Goal: Task Accomplishment & Management: Use online tool/utility

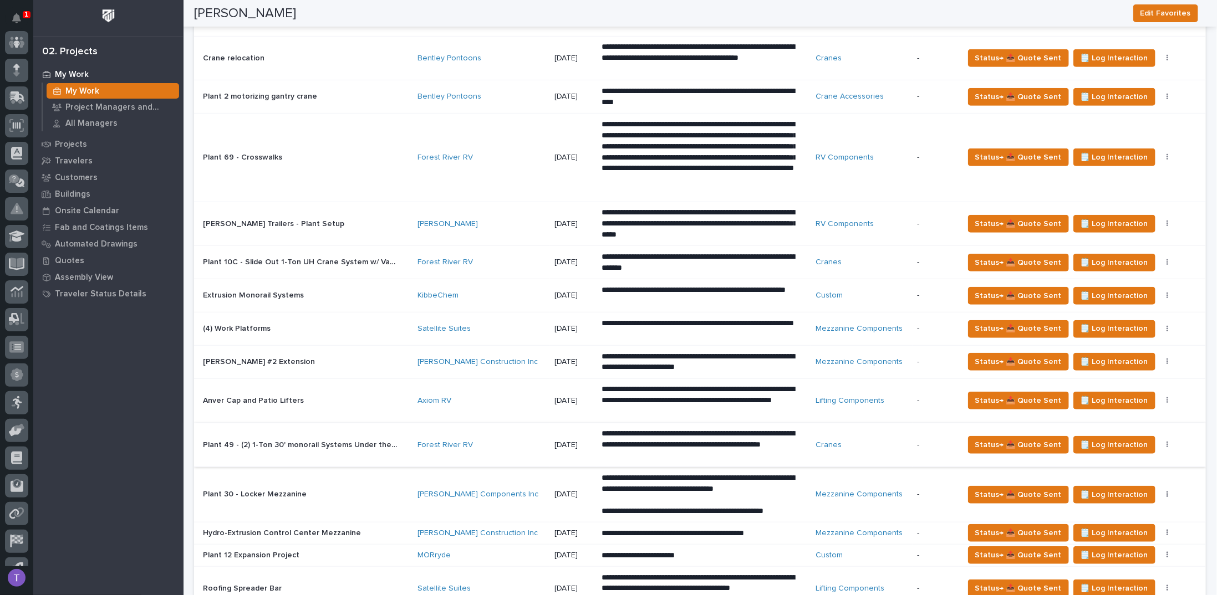
scroll to position [388, 0]
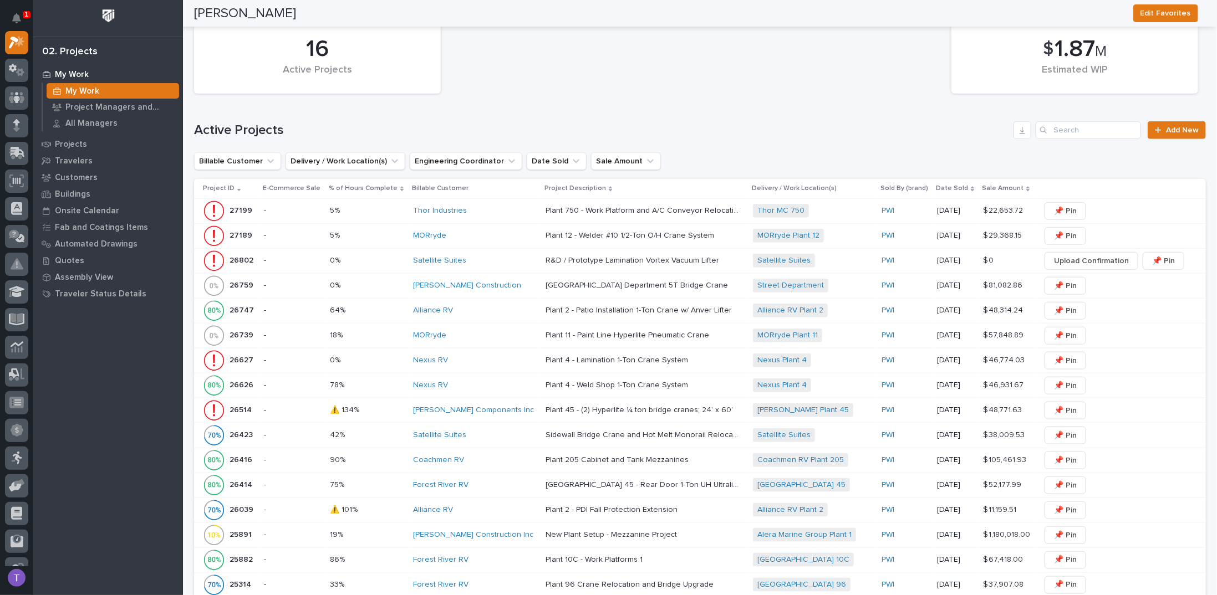
scroll to position [610, 0]
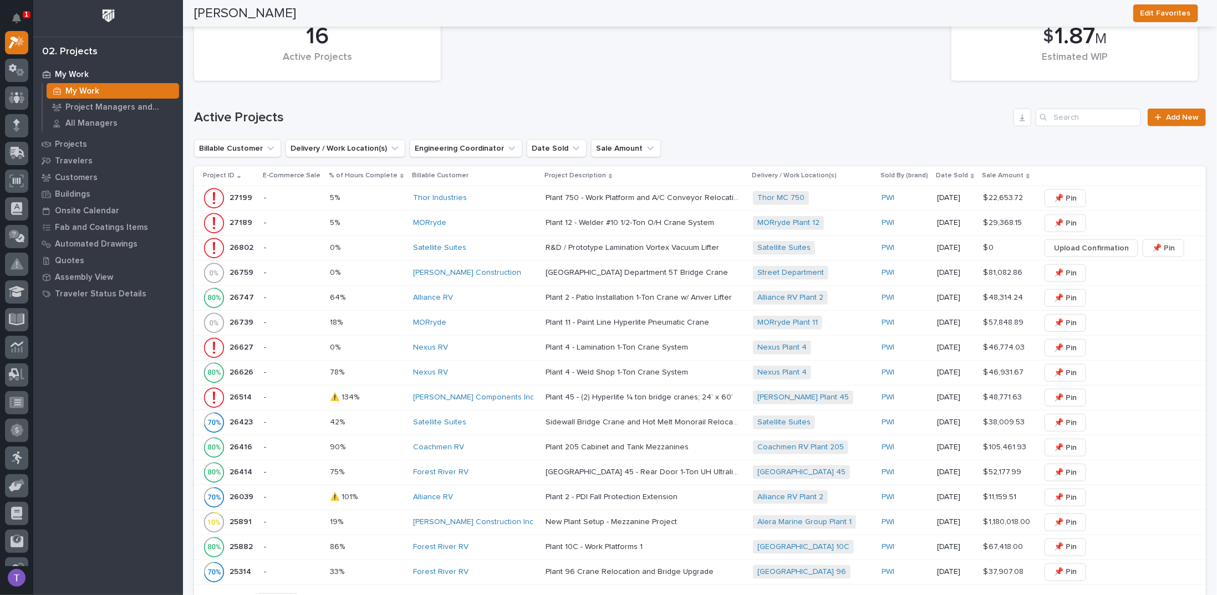
click at [236, 191] on p "27199" at bounding box center [242, 197] width 25 height 12
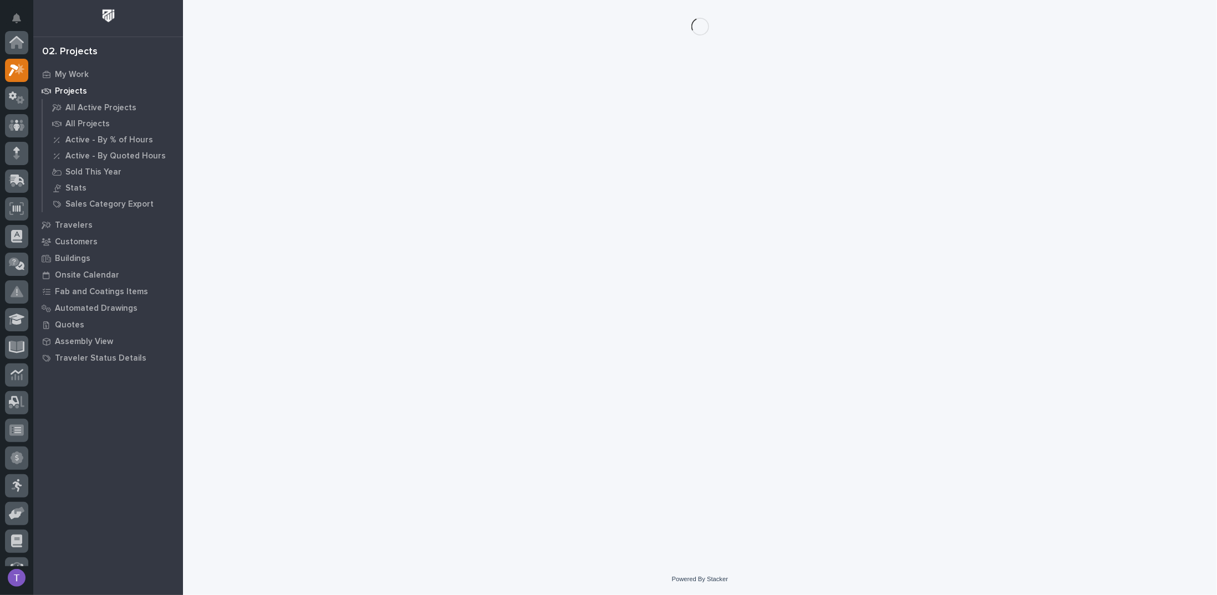
scroll to position [28, 0]
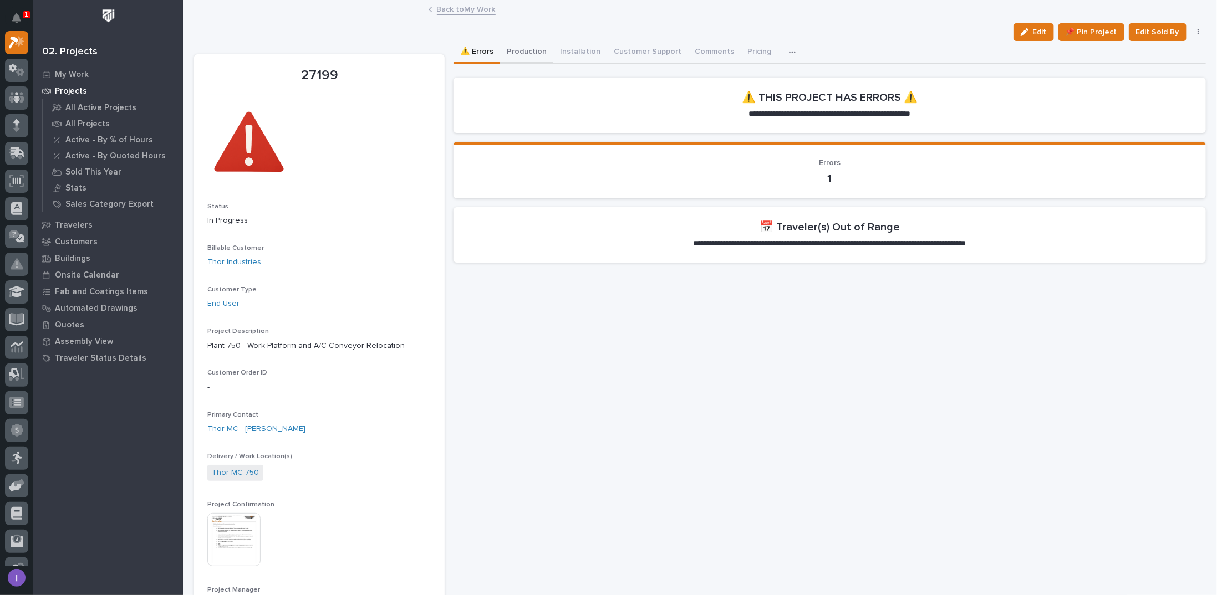
click at [521, 50] on button "Production" at bounding box center [526, 52] width 53 height 23
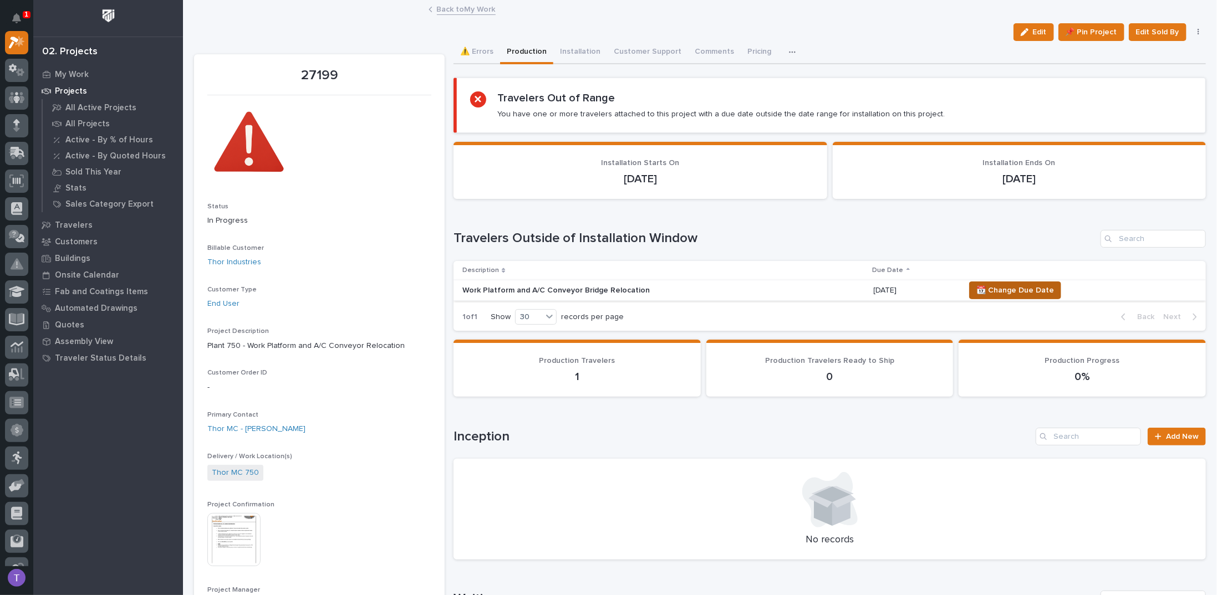
click at [1009, 288] on span "📆 Change Due Date" at bounding box center [1015, 290] width 78 height 13
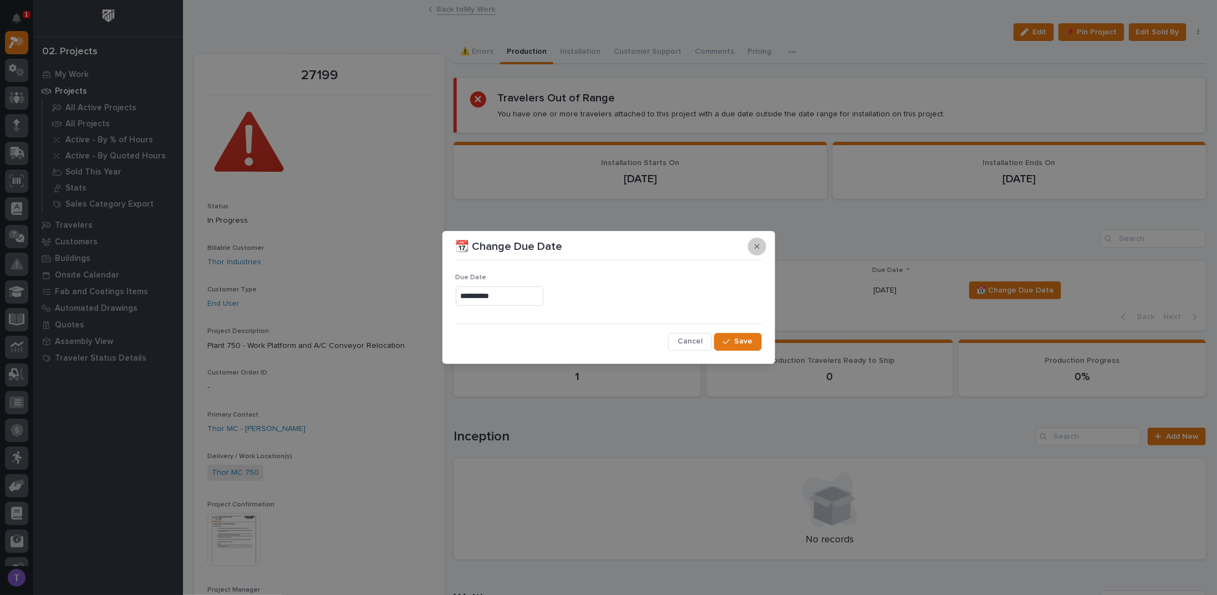
click at [756, 248] on icon "button" at bounding box center [757, 246] width 5 height 5
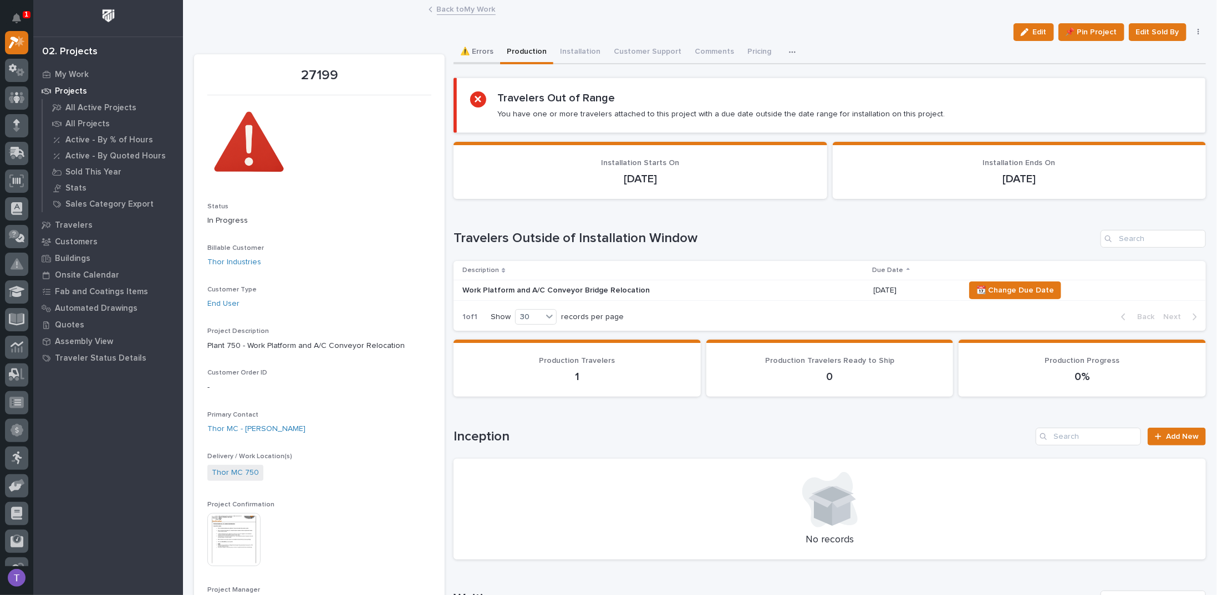
click at [474, 49] on button "⚠️ Errors" at bounding box center [477, 52] width 47 height 23
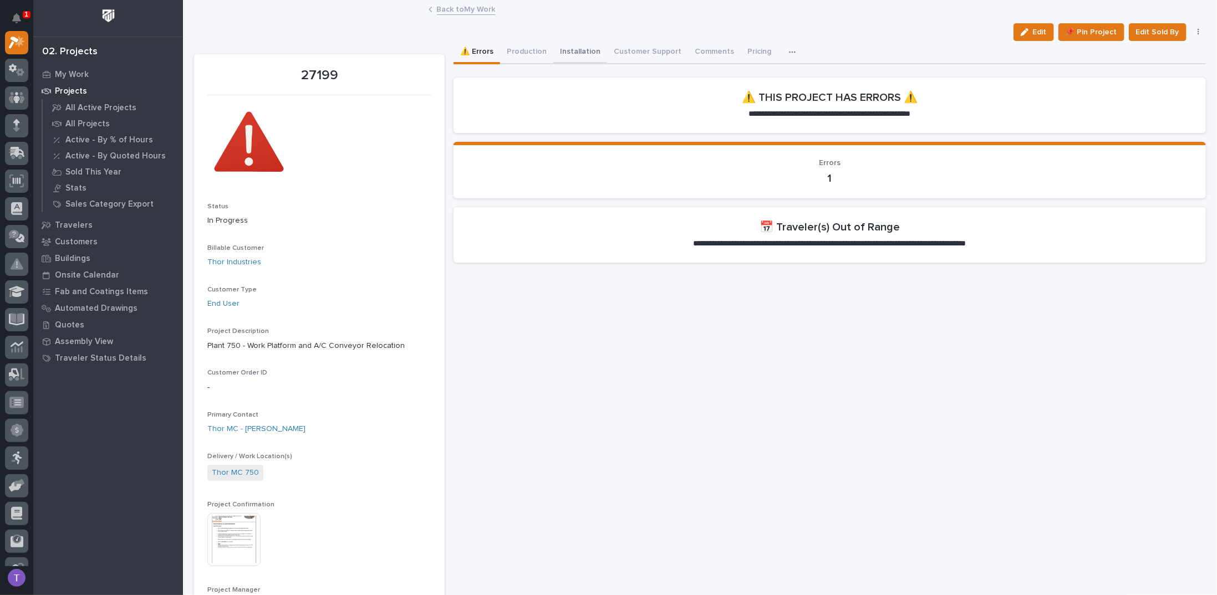
click at [575, 50] on button "Installation" at bounding box center [580, 52] width 54 height 23
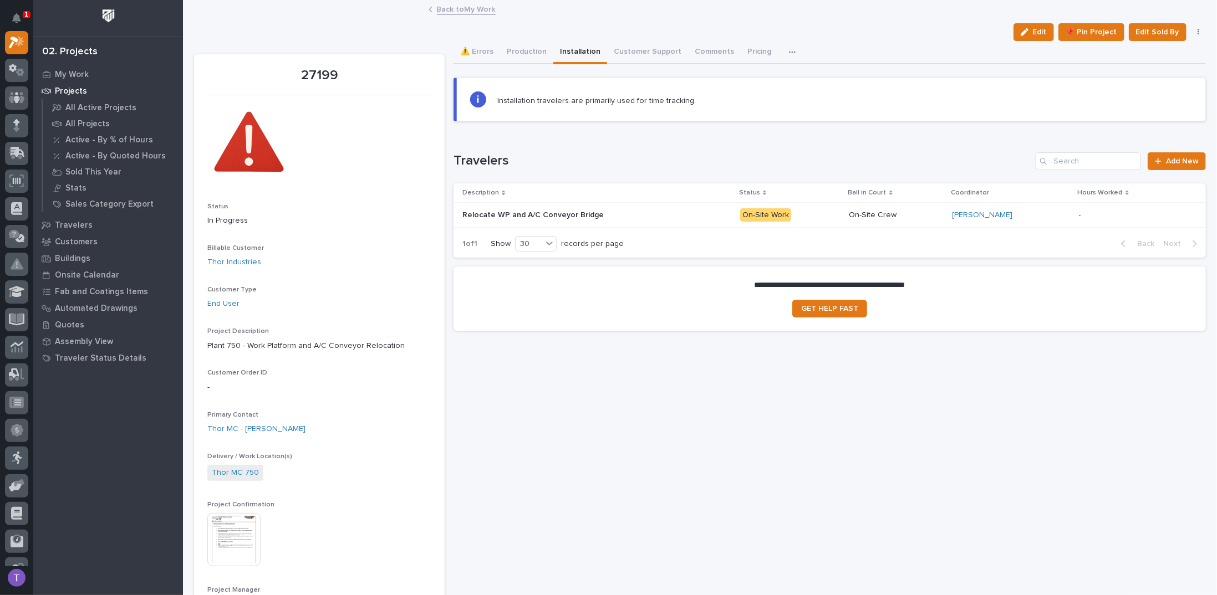
click at [548, 211] on p "Relocate WP and A/C Conveyor Bridge" at bounding box center [534, 214] width 144 height 12
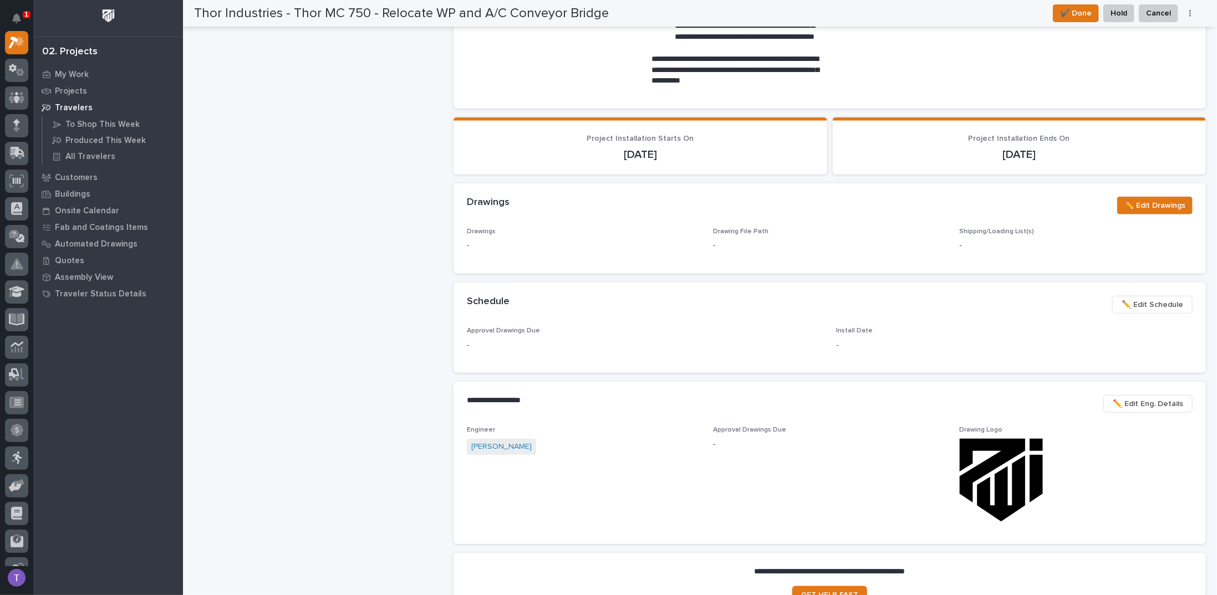
scroll to position [499, 0]
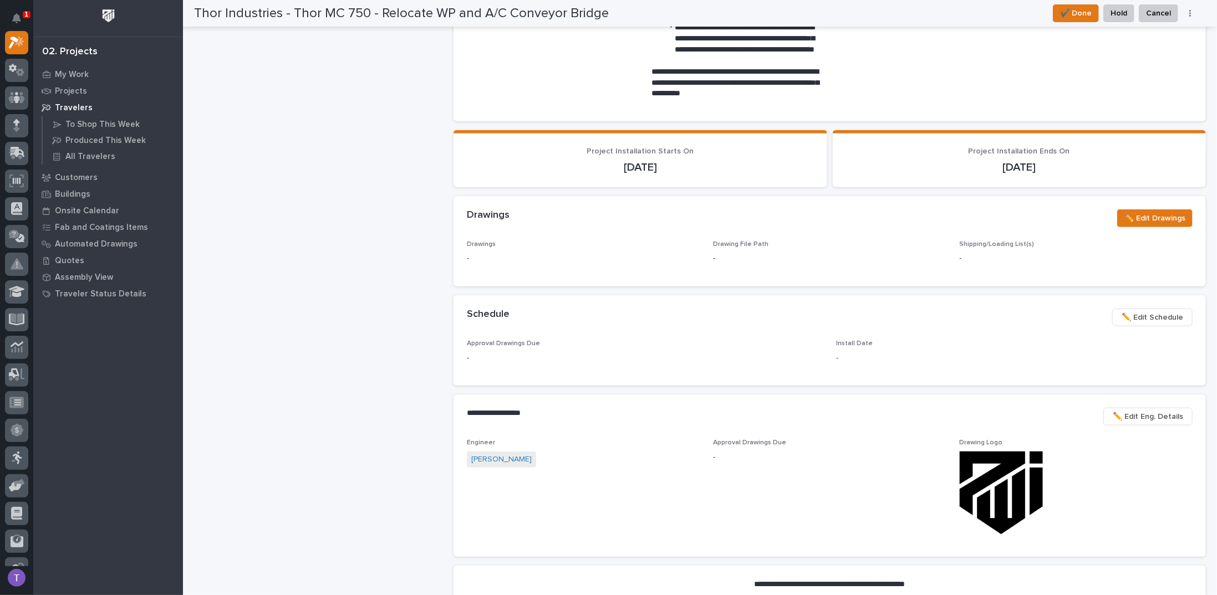
click at [1145, 315] on span "✏️ Edit Schedule" at bounding box center [1153, 317] width 62 height 13
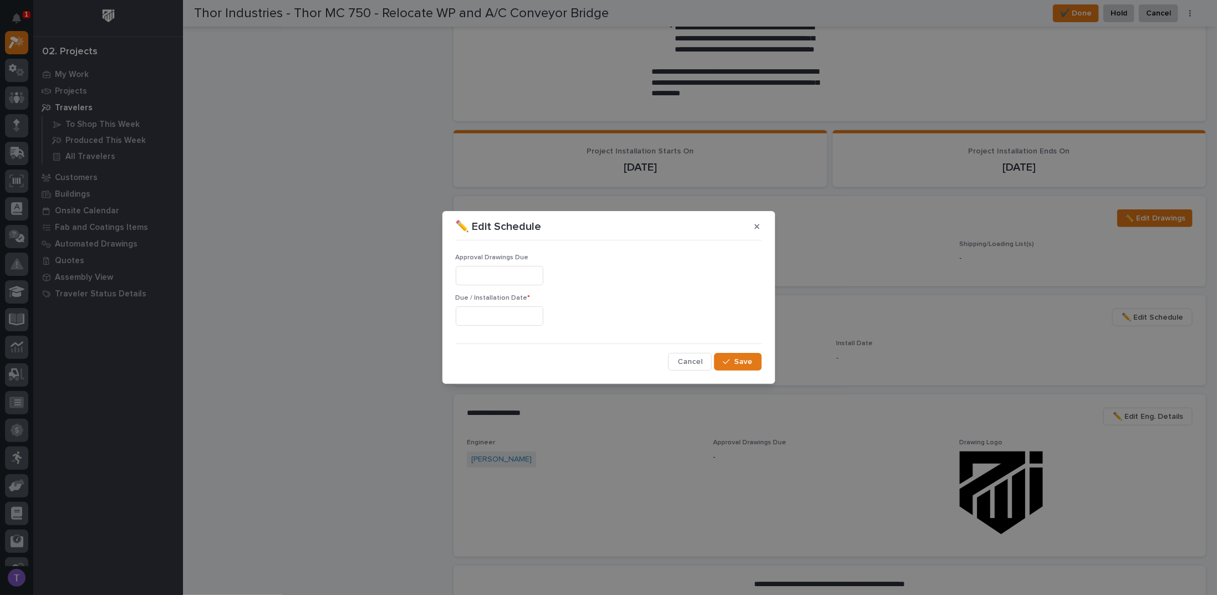
click at [497, 314] on input "text" at bounding box center [500, 316] width 88 height 19
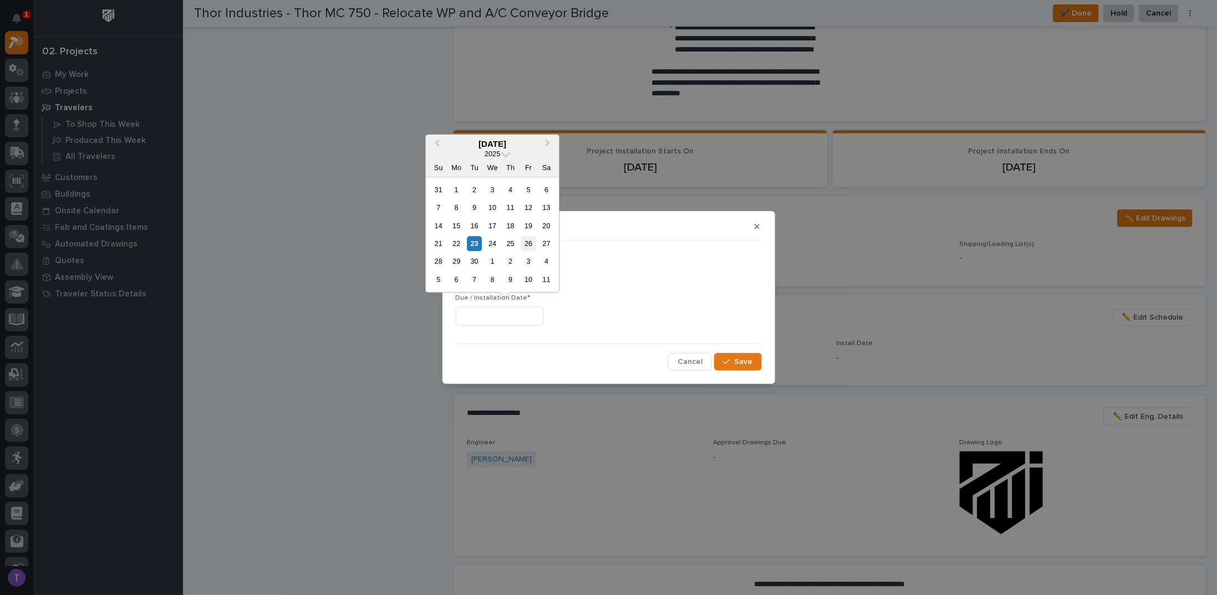
click at [528, 242] on div "26" at bounding box center [528, 243] width 15 height 15
type input "**********"
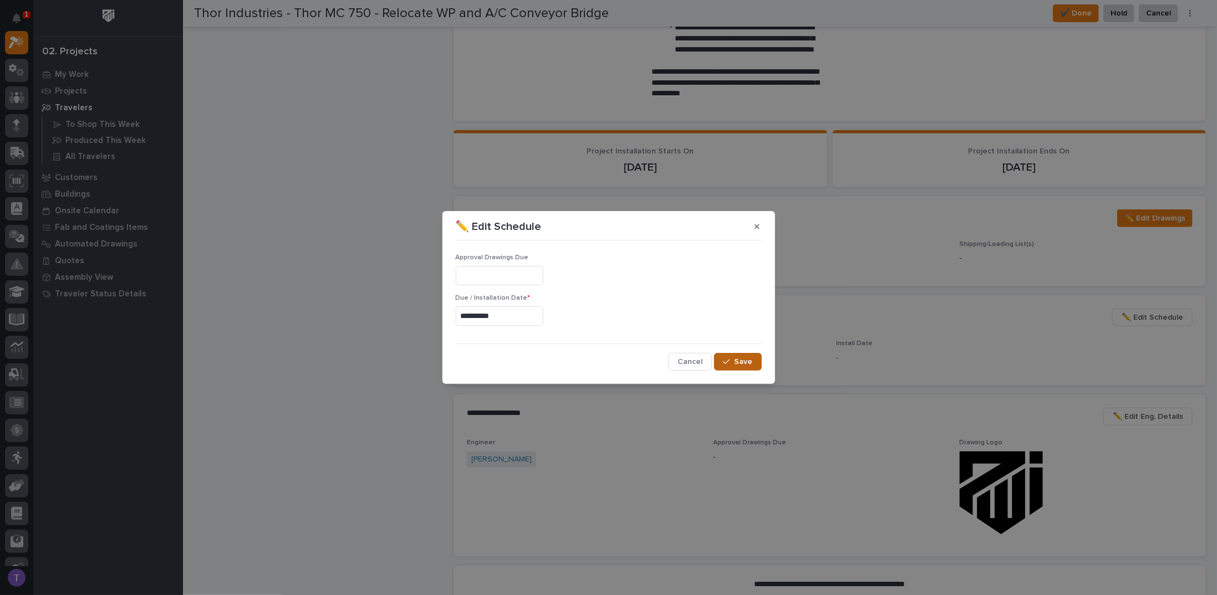
click at [742, 358] on span "Save" at bounding box center [744, 362] width 18 height 10
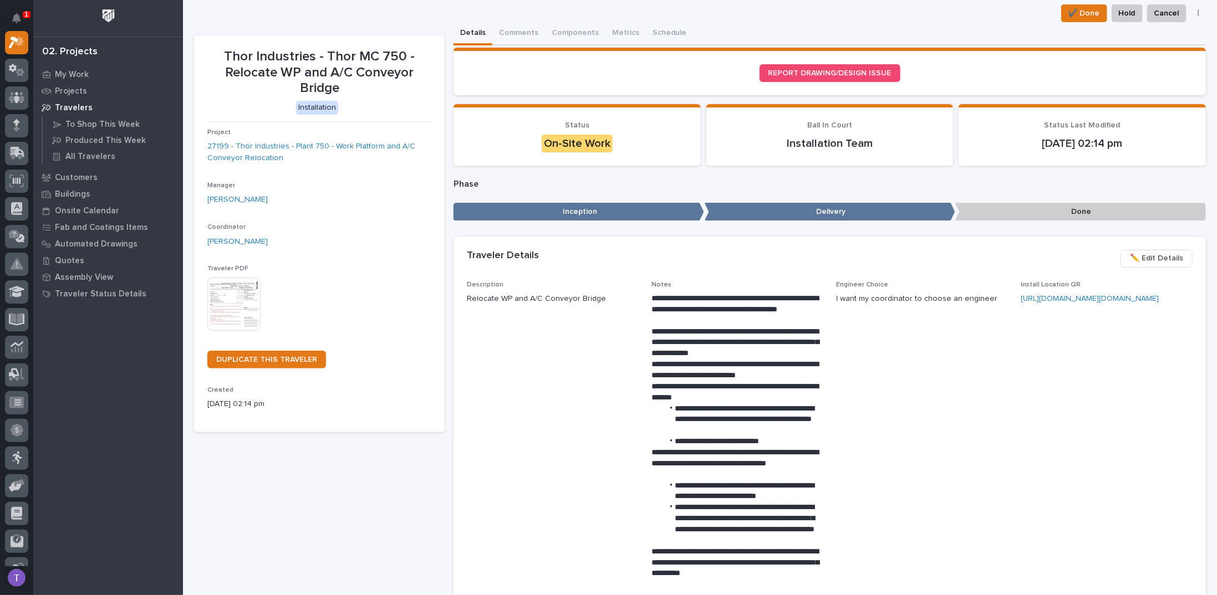
scroll to position [0, 0]
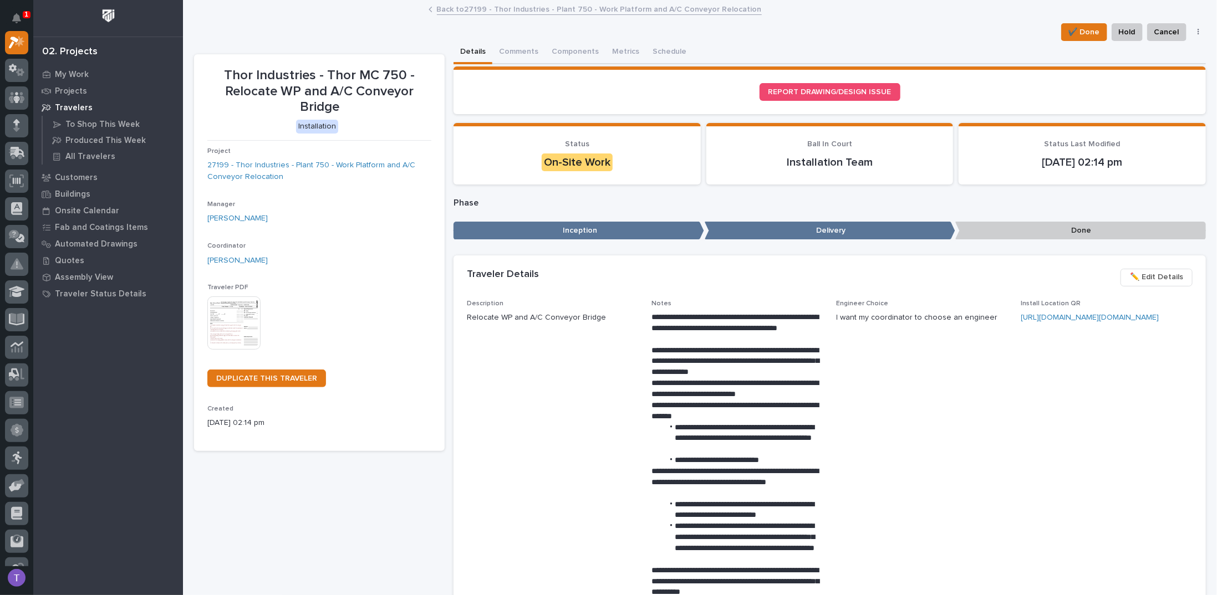
click at [441, 9] on link "Back to 27199 - Thor Industries - Plant 750 - Work Platform and A/C Conveyor Re…" at bounding box center [599, 8] width 325 height 13
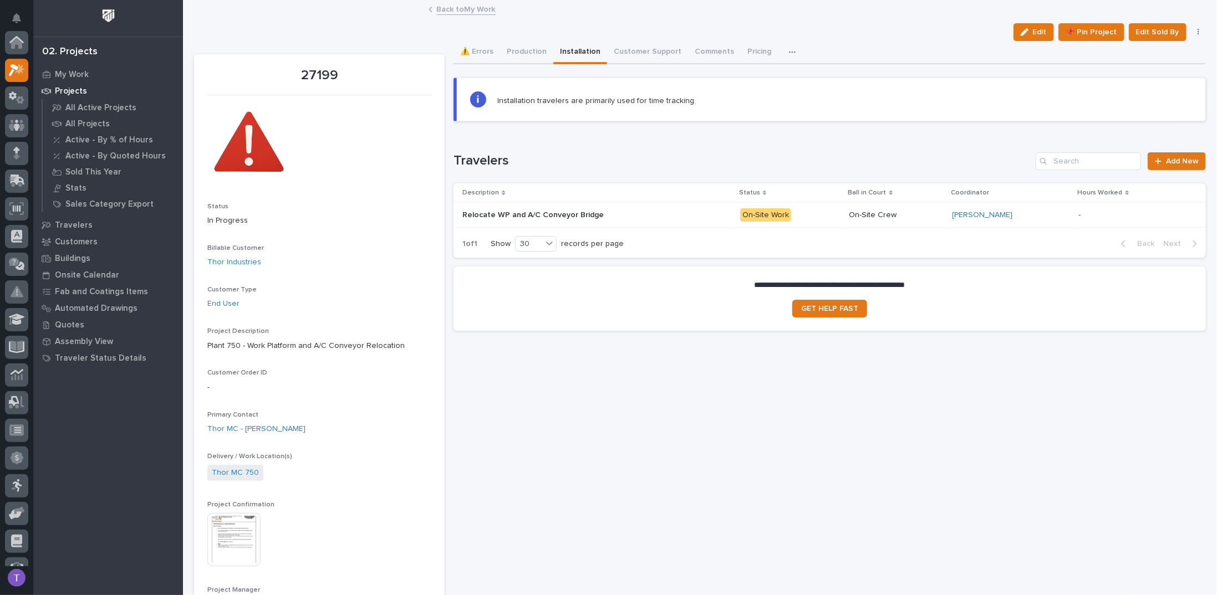
scroll to position [28, 0]
click at [441, 9] on link "Back to My Work" at bounding box center [466, 8] width 59 height 13
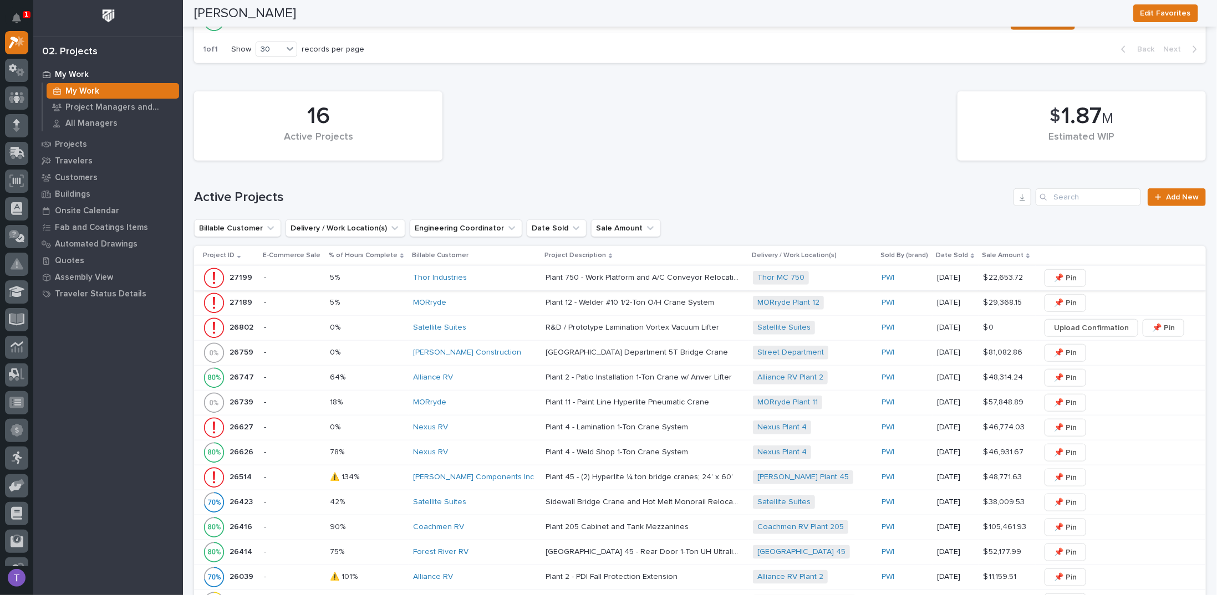
scroll to position [499, 0]
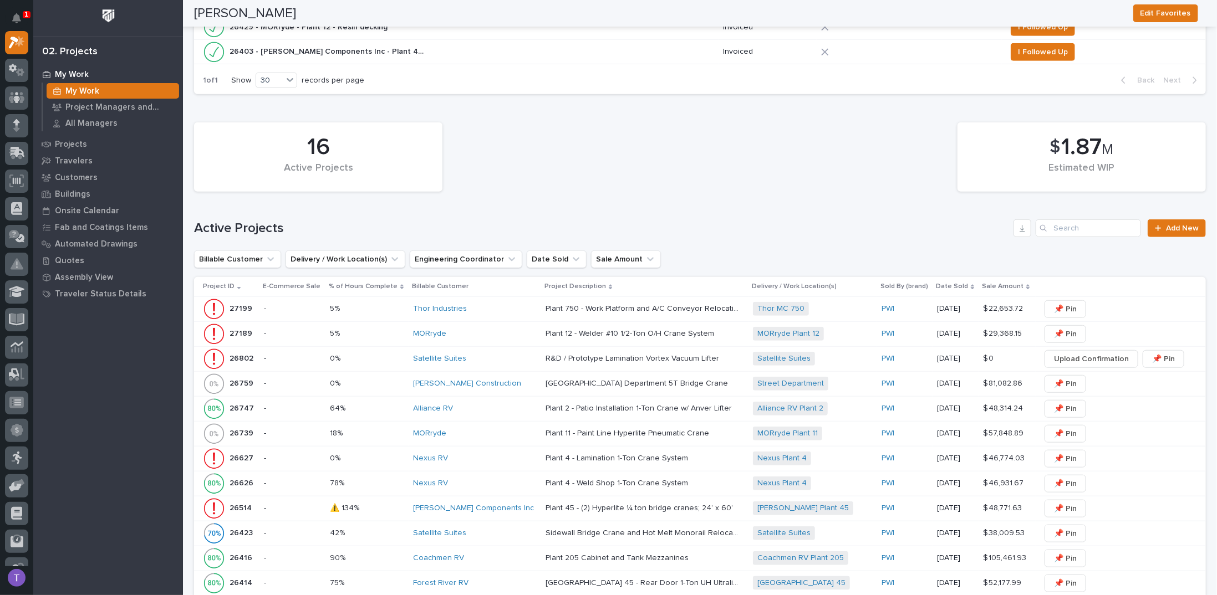
click at [240, 302] on p "27199" at bounding box center [242, 308] width 25 height 12
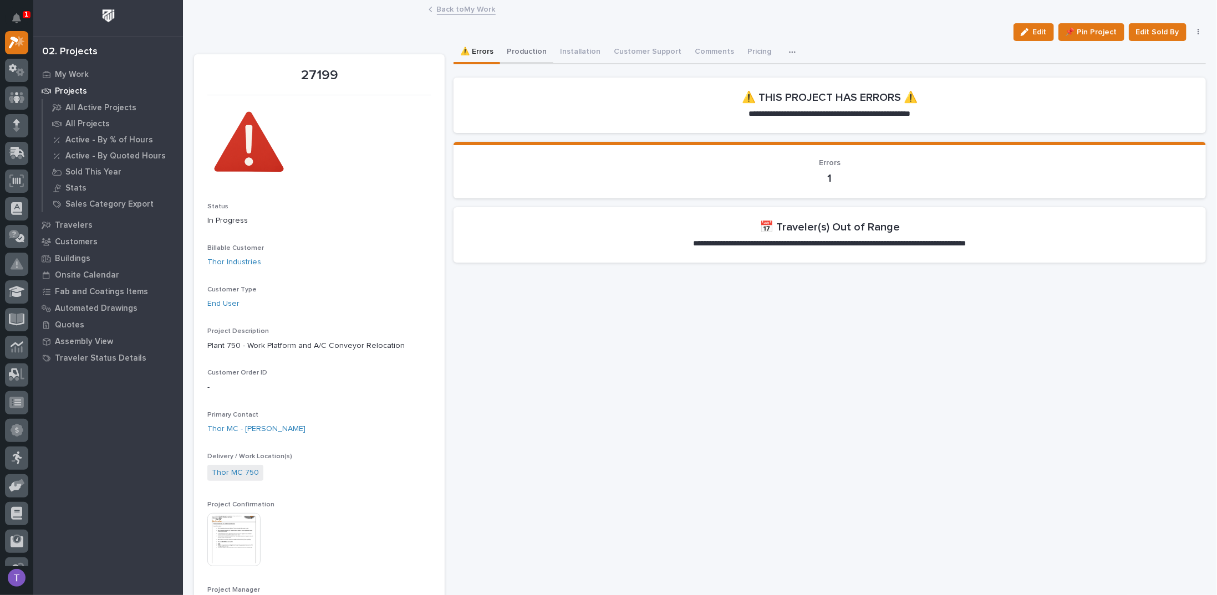
click at [522, 48] on button "Production" at bounding box center [526, 52] width 53 height 23
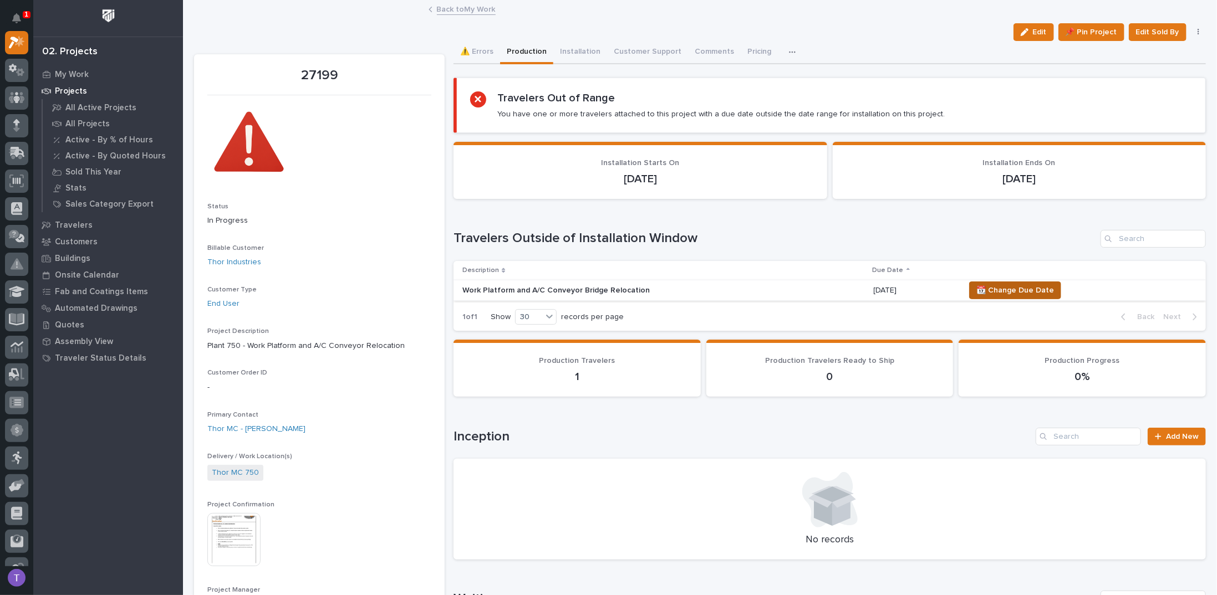
click at [1013, 288] on span "📆 Change Due Date" at bounding box center [1015, 290] width 78 height 13
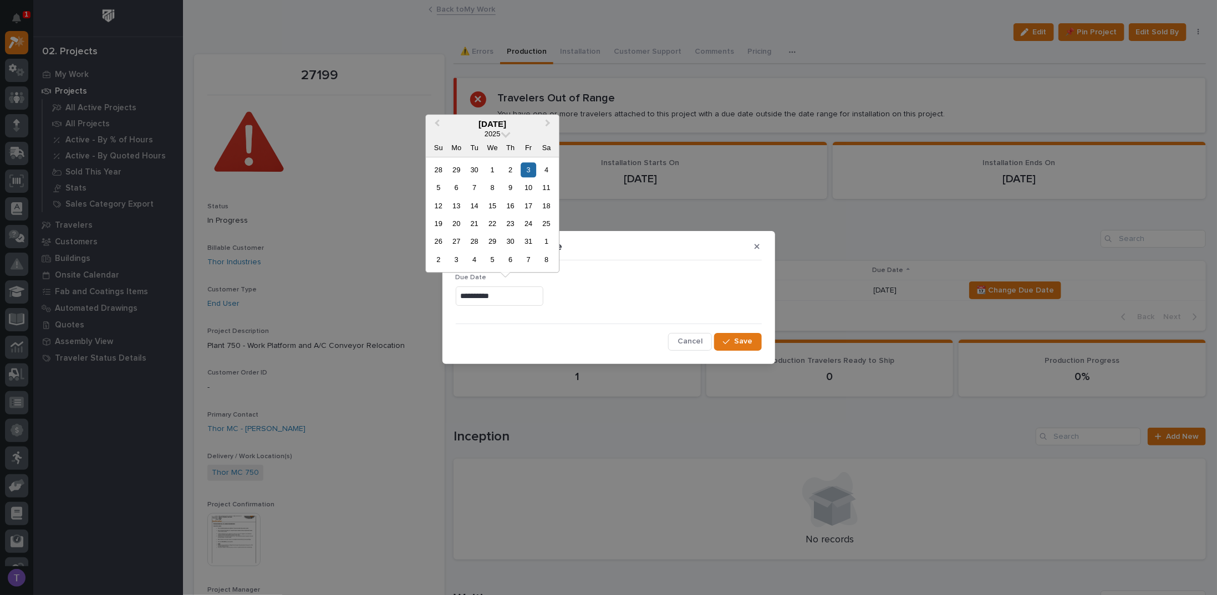
click at [508, 299] on input "**********" at bounding box center [500, 296] width 88 height 19
click at [437, 124] on span "Previous Month" at bounding box center [437, 124] width 0 height 14
click at [528, 221] on div "26" at bounding box center [528, 223] width 15 height 15
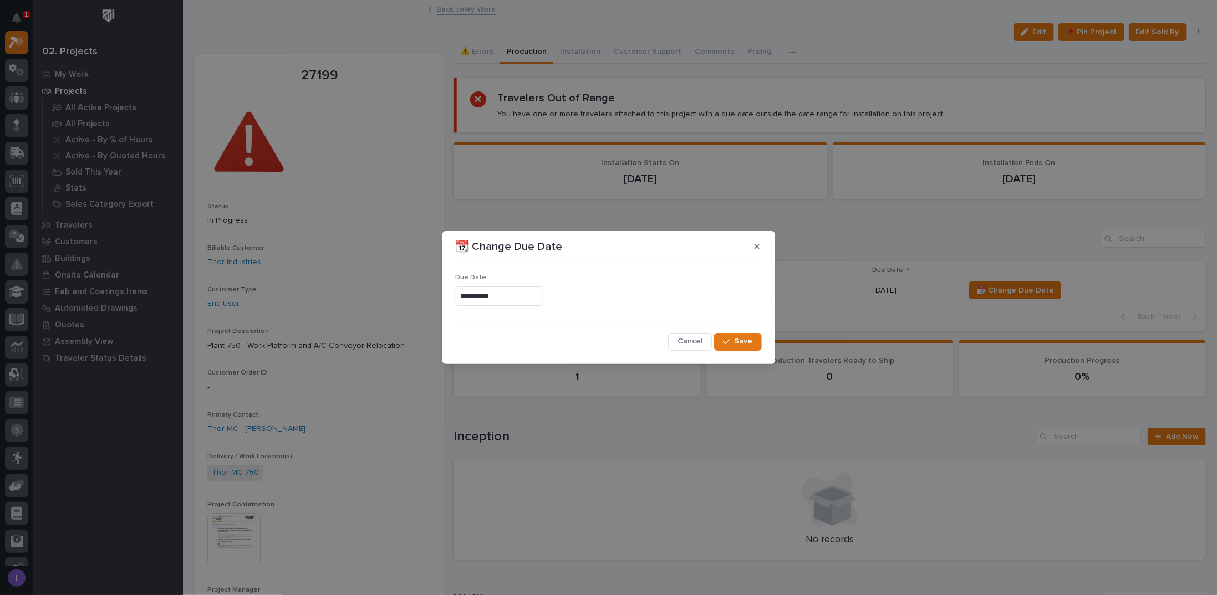
type input "**********"
click at [739, 339] on span "Save" at bounding box center [744, 342] width 18 height 10
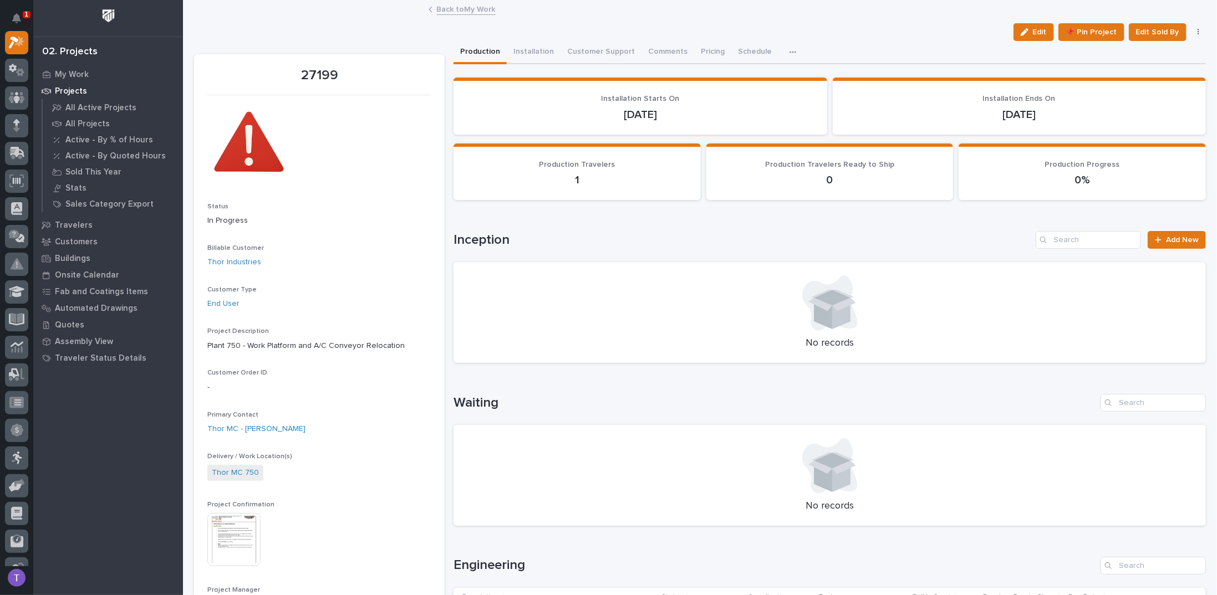
click at [447, 6] on link "Back to My Work" at bounding box center [466, 8] width 59 height 13
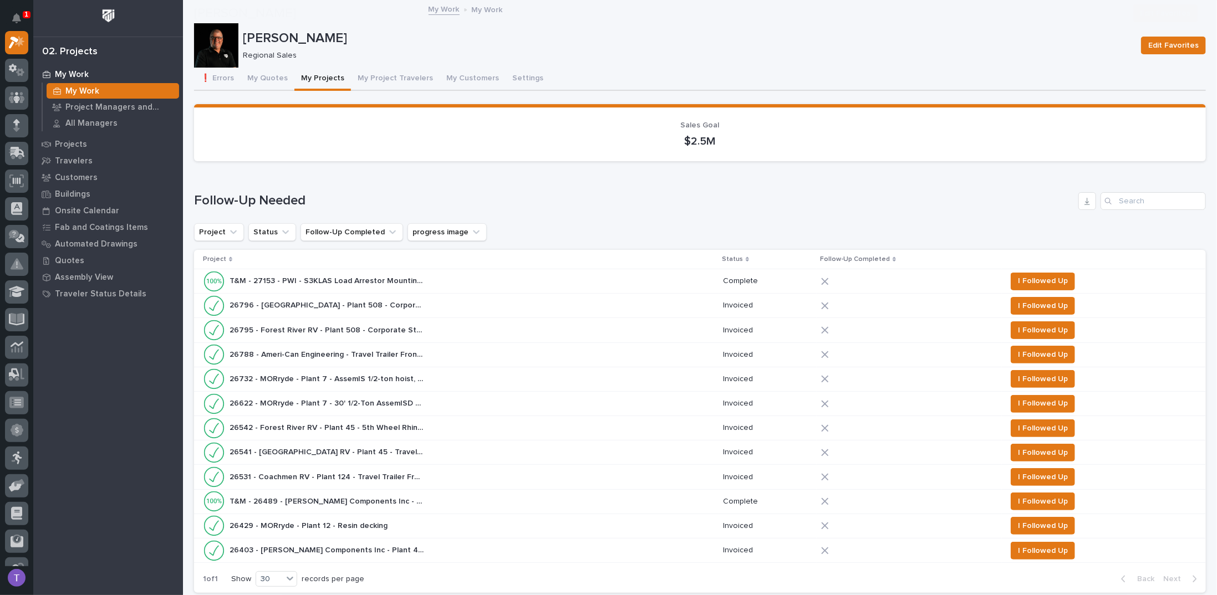
scroll to position [499, 0]
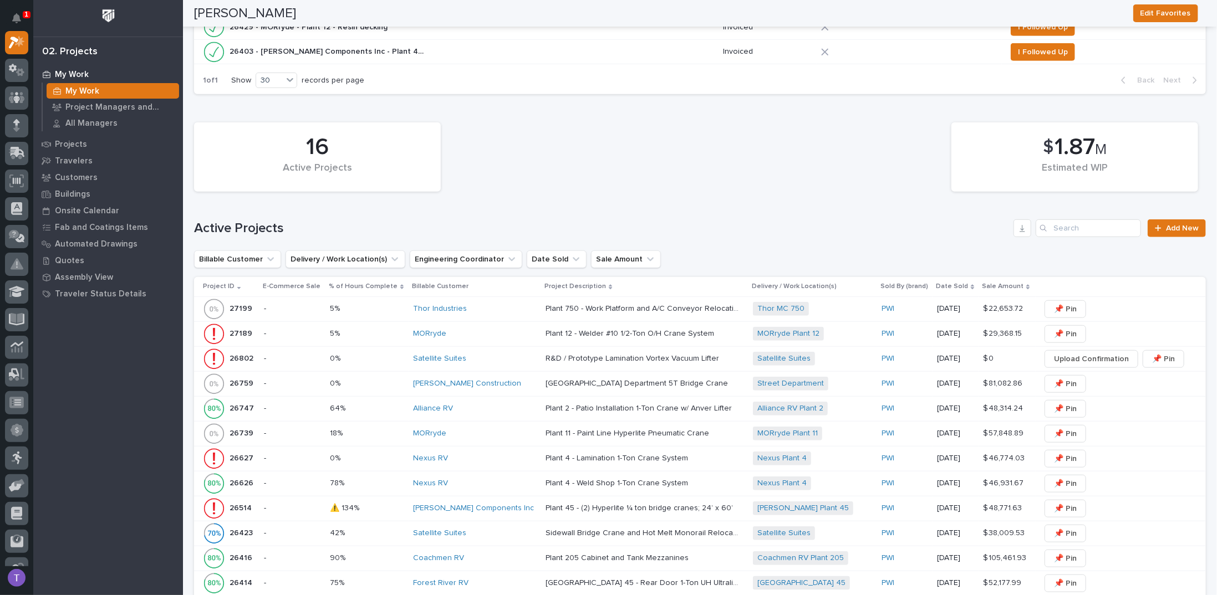
click at [240, 327] on p "27189" at bounding box center [242, 333] width 25 height 12
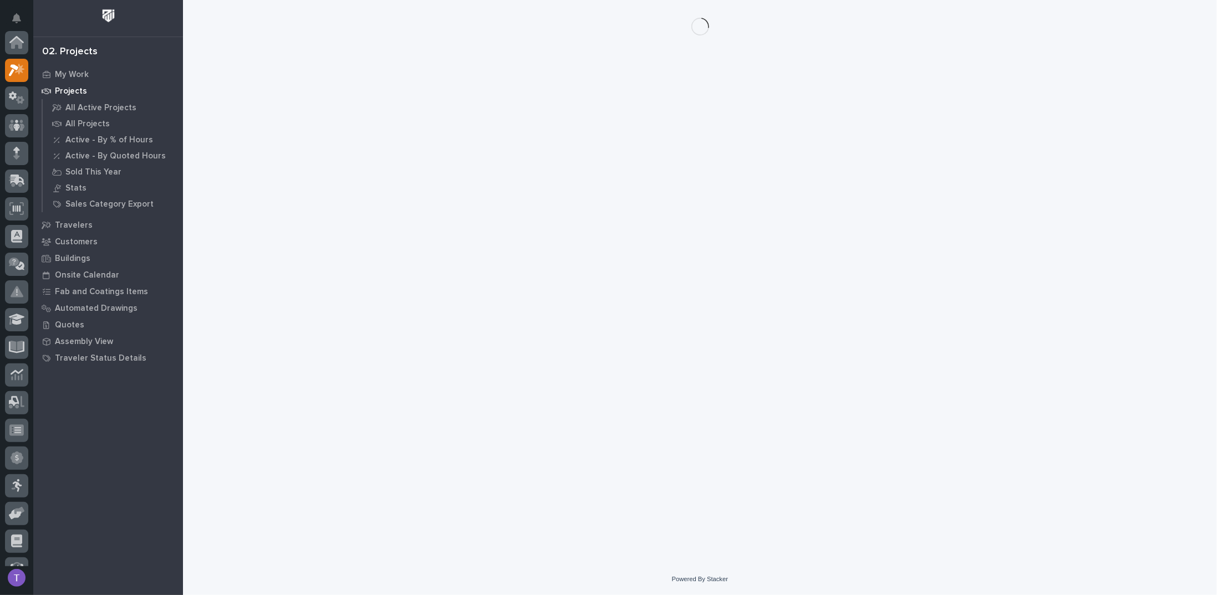
scroll to position [28, 0]
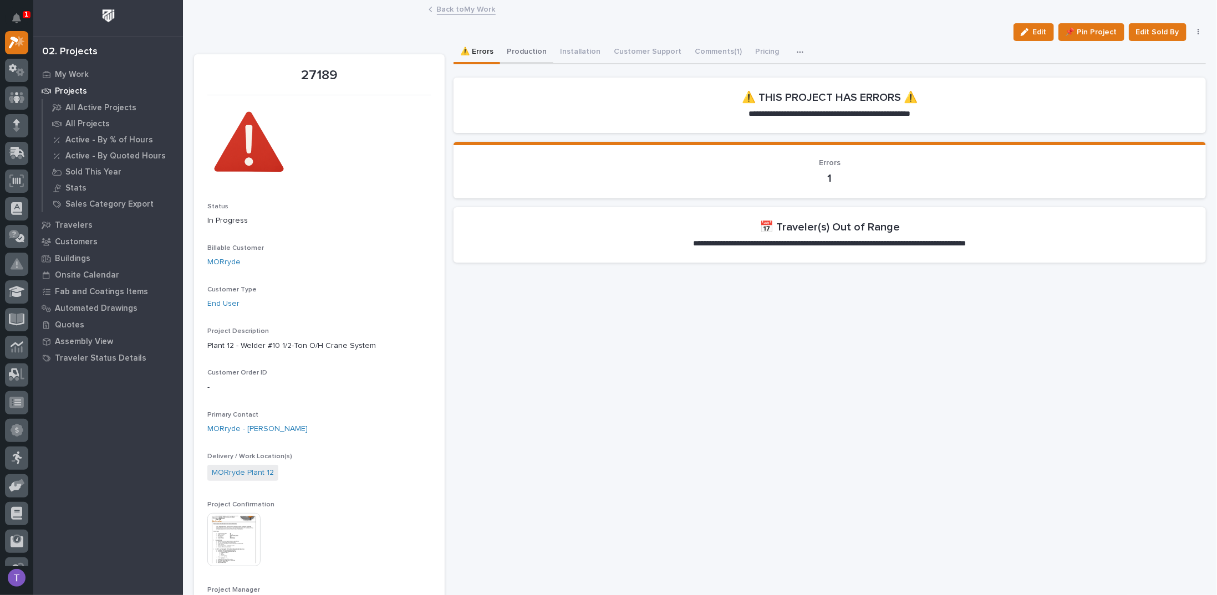
click at [523, 49] on button "Production" at bounding box center [526, 52] width 53 height 23
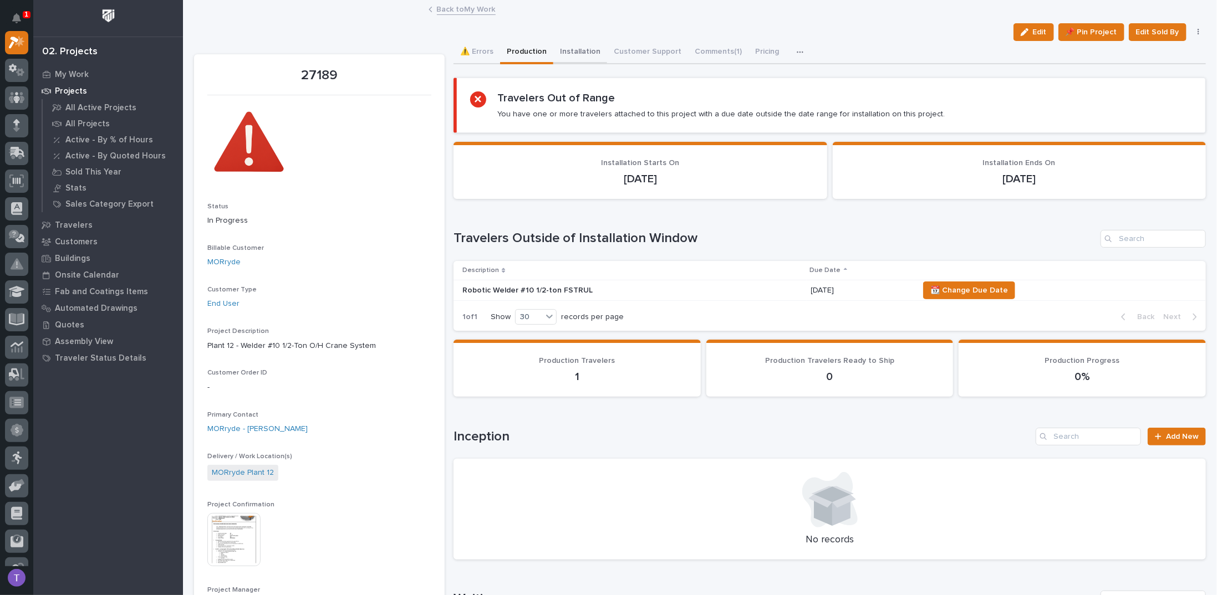
click at [575, 48] on button "Installation" at bounding box center [580, 52] width 54 height 23
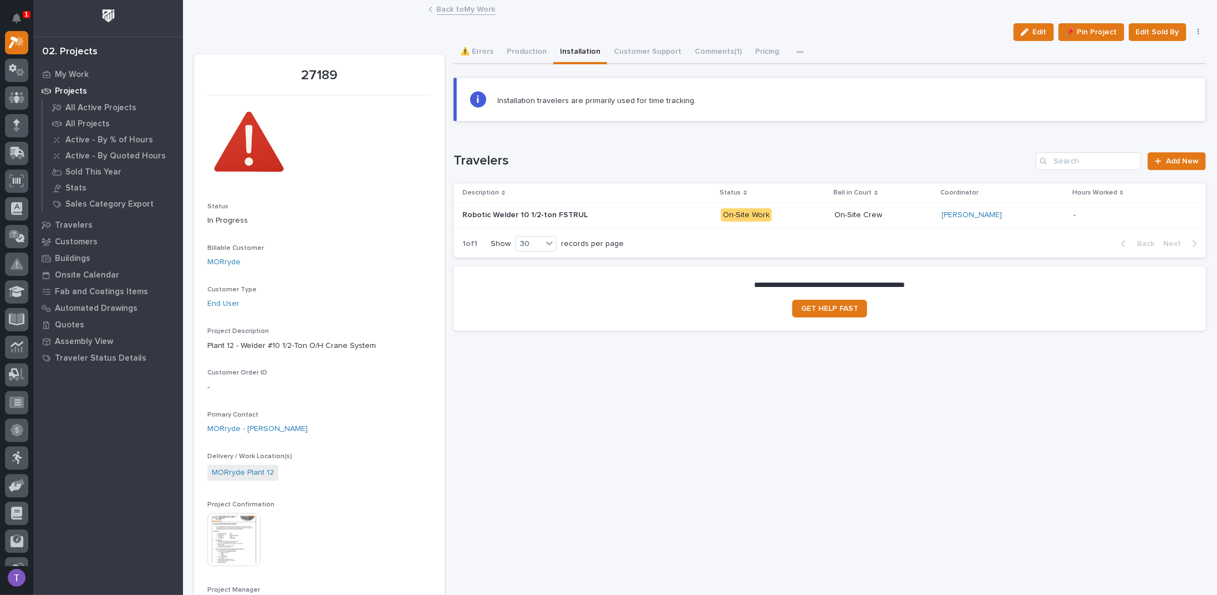
click at [541, 209] on p "Robotic Welder 10 1/2-ton FSTRUL" at bounding box center [526, 214] width 128 height 12
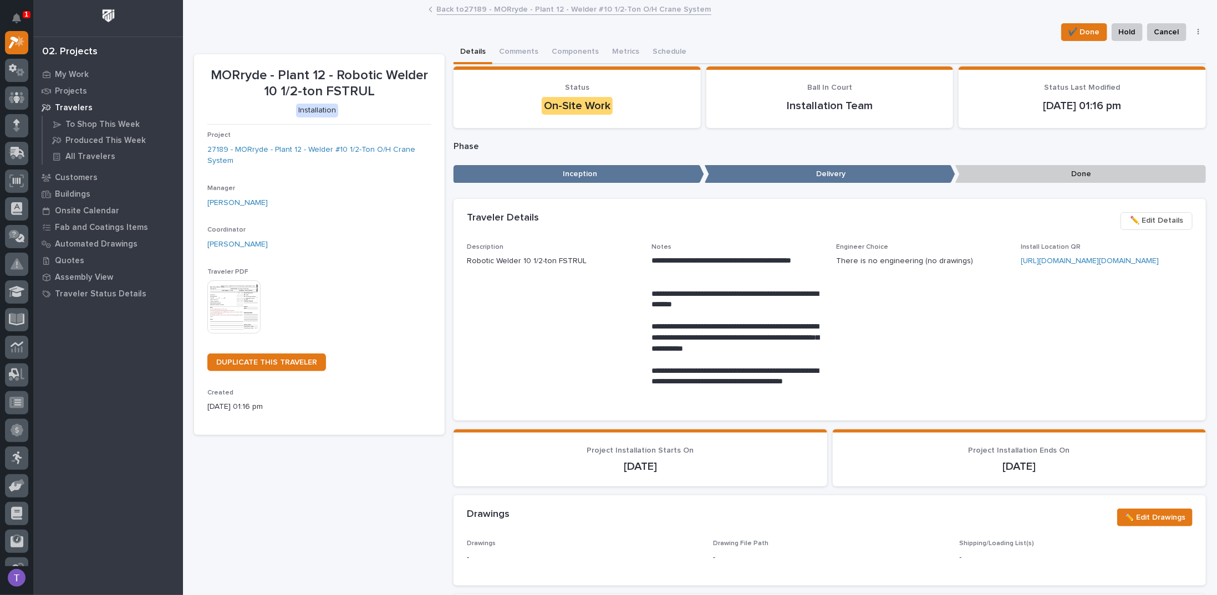
click at [440, 4] on link "Back to 27189 - MORryde - Plant 12 - Welder #10 1/2-Ton O/H Crane System" at bounding box center [574, 8] width 274 height 13
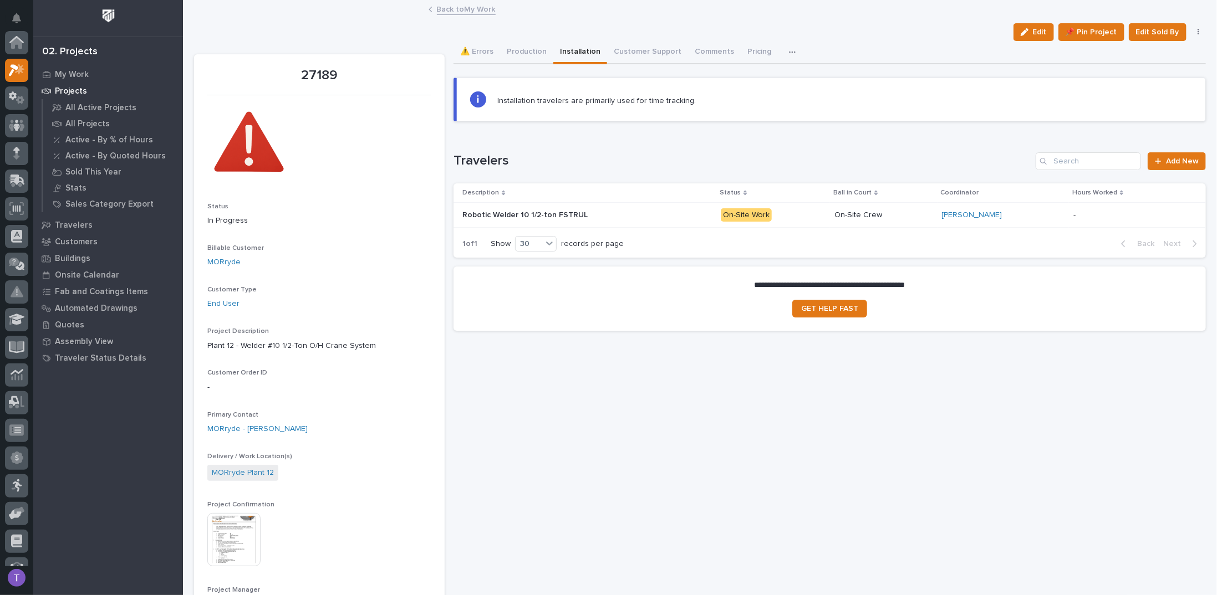
scroll to position [28, 0]
click at [522, 48] on button "Production" at bounding box center [526, 52] width 53 height 23
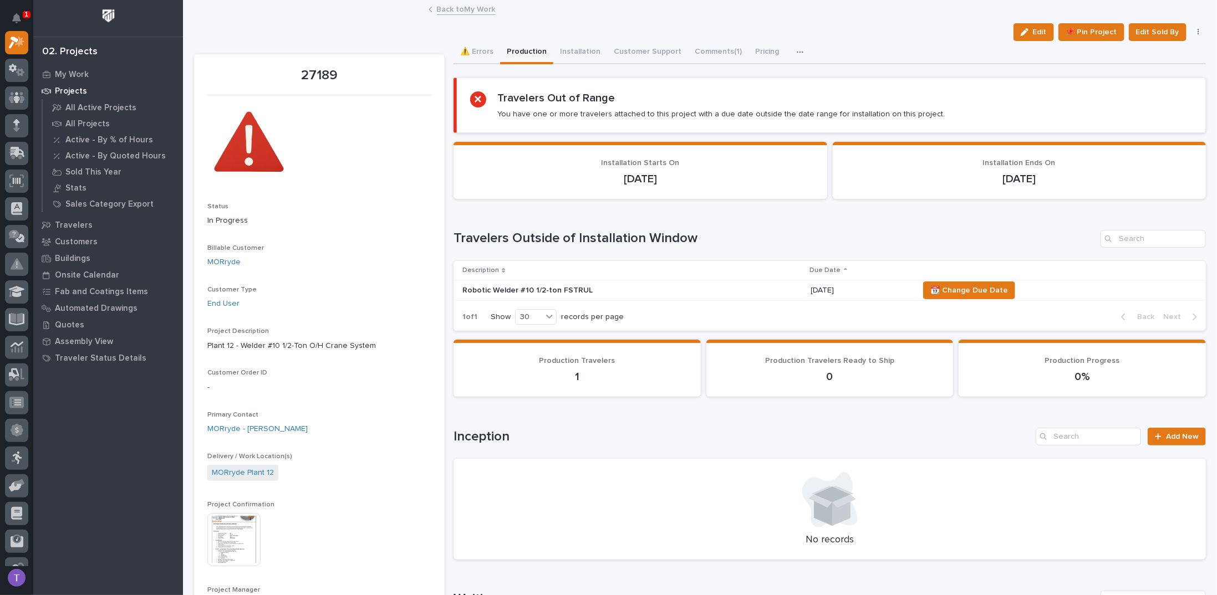
click at [510, 286] on p "Robotic Welder #10 1/2-ton FSTRUL" at bounding box center [559, 290] width 194 height 9
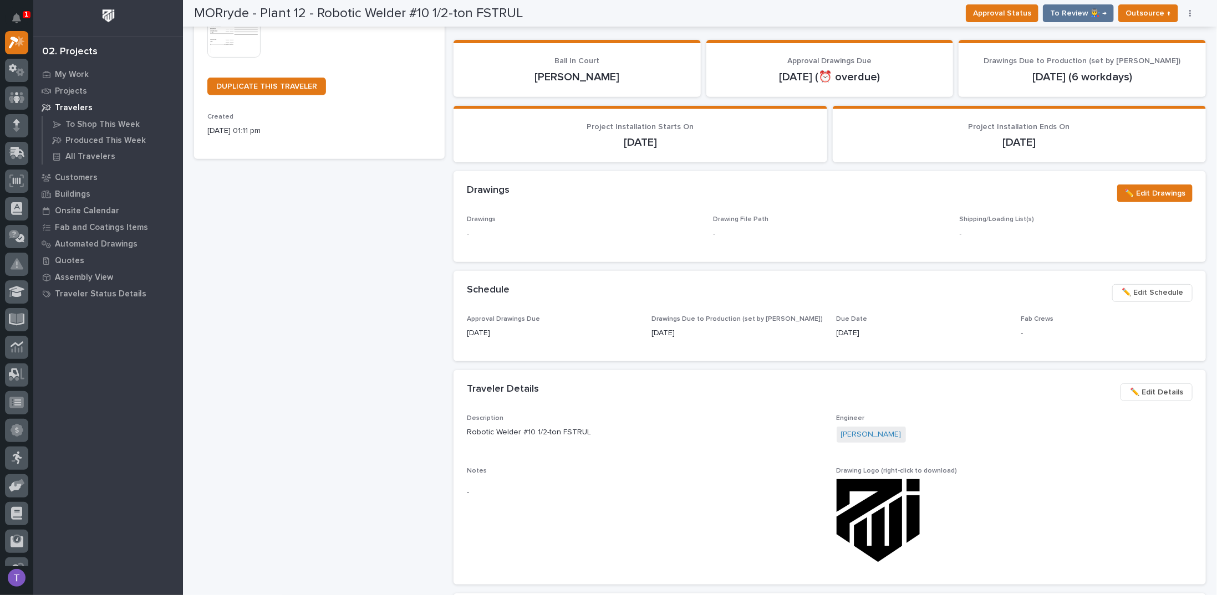
scroll to position [277, 0]
click at [1134, 289] on span "✏️ Edit Schedule" at bounding box center [1153, 291] width 62 height 13
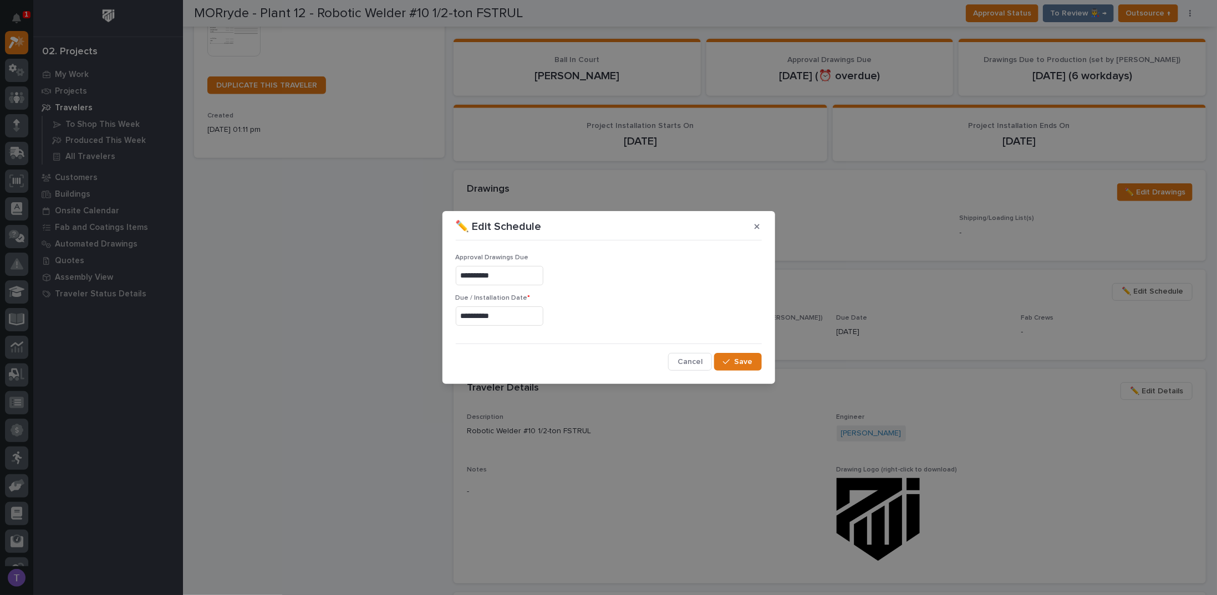
click at [522, 315] on input "**********" at bounding box center [500, 316] width 88 height 19
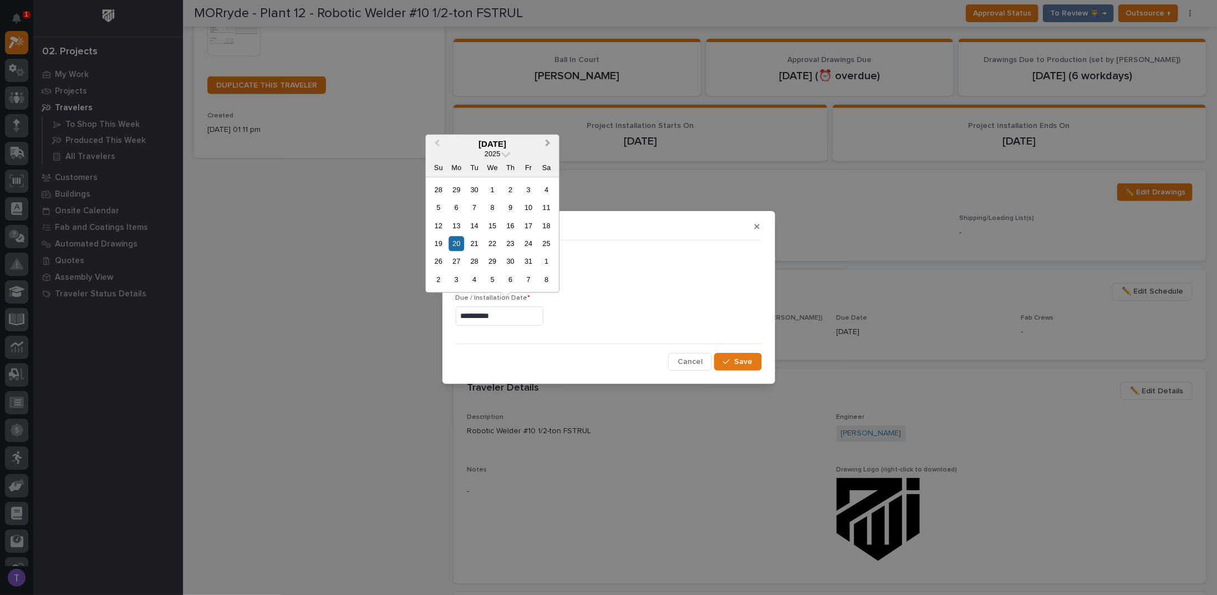
click at [548, 141] on span "Next Month" at bounding box center [548, 144] width 0 height 14
click at [548, 142] on span "Next Month" at bounding box center [548, 144] width 0 height 14
click at [457, 188] on div "1" at bounding box center [456, 189] width 15 height 15
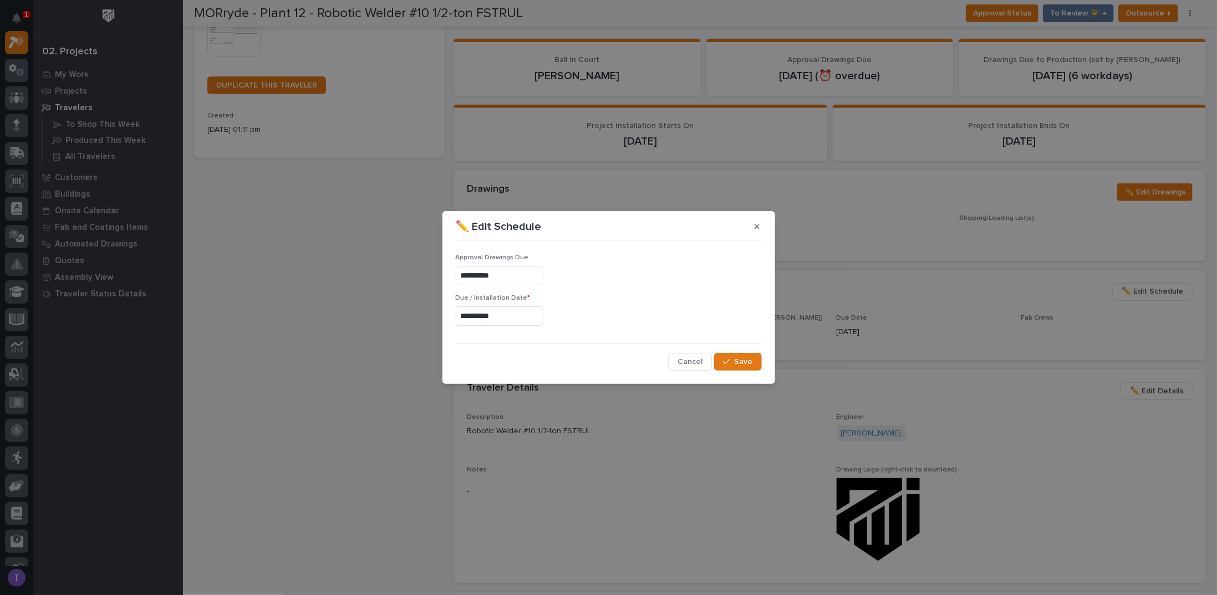
type input "**********"
click at [517, 277] on input "**********" at bounding box center [500, 275] width 88 height 19
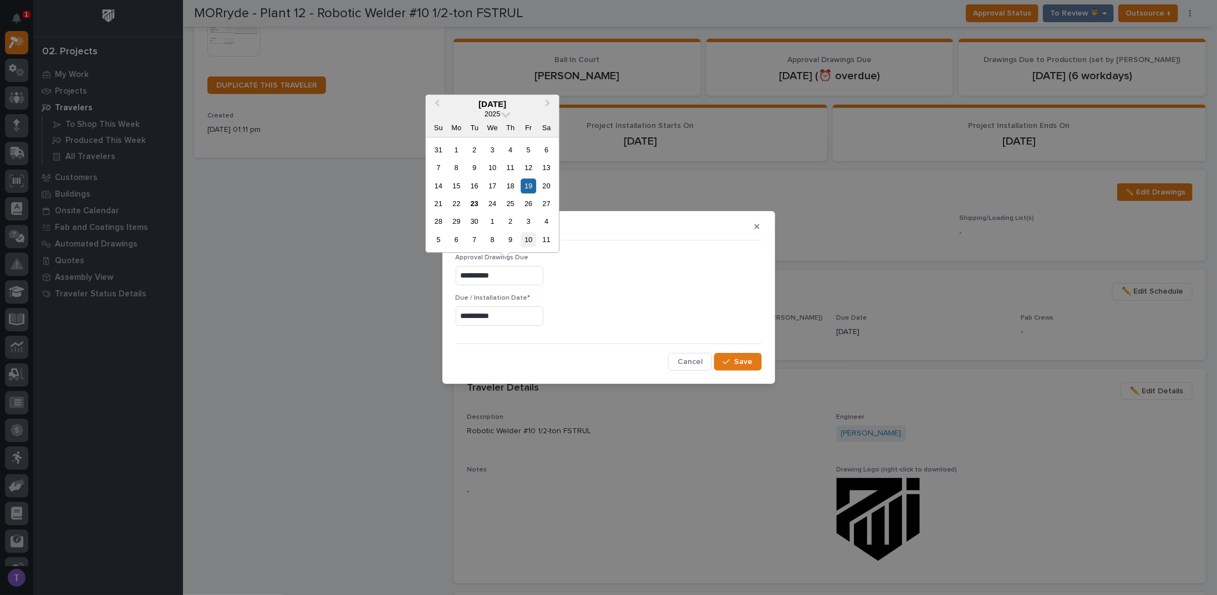
click at [528, 237] on div "10" at bounding box center [528, 239] width 15 height 15
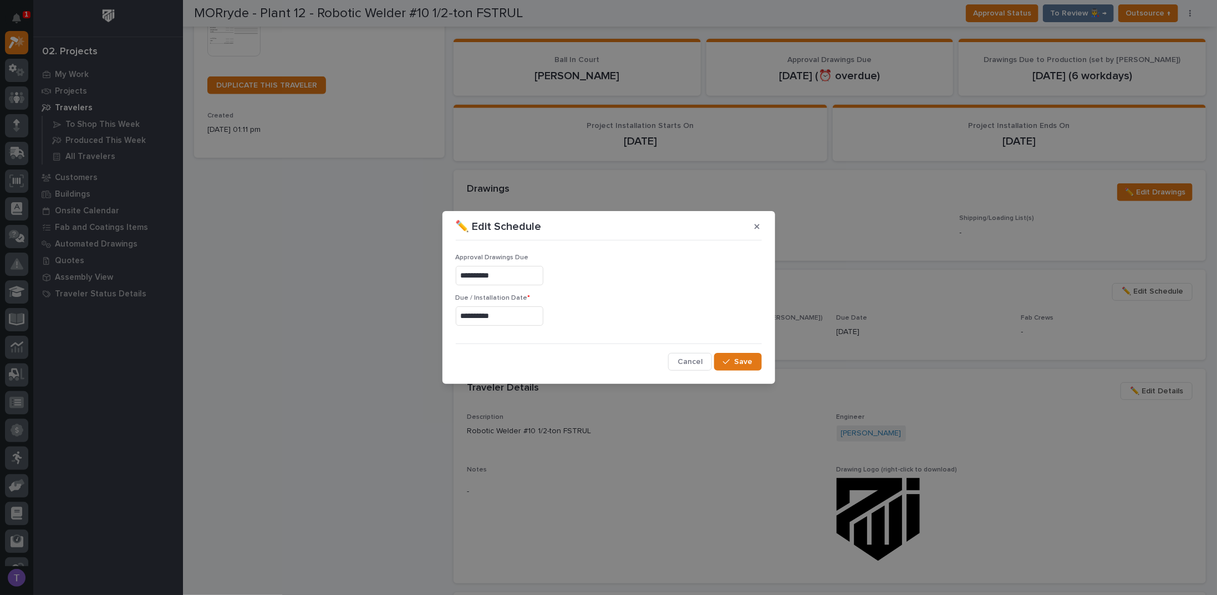
type input "**********"
click at [740, 359] on span "Save" at bounding box center [744, 362] width 18 height 10
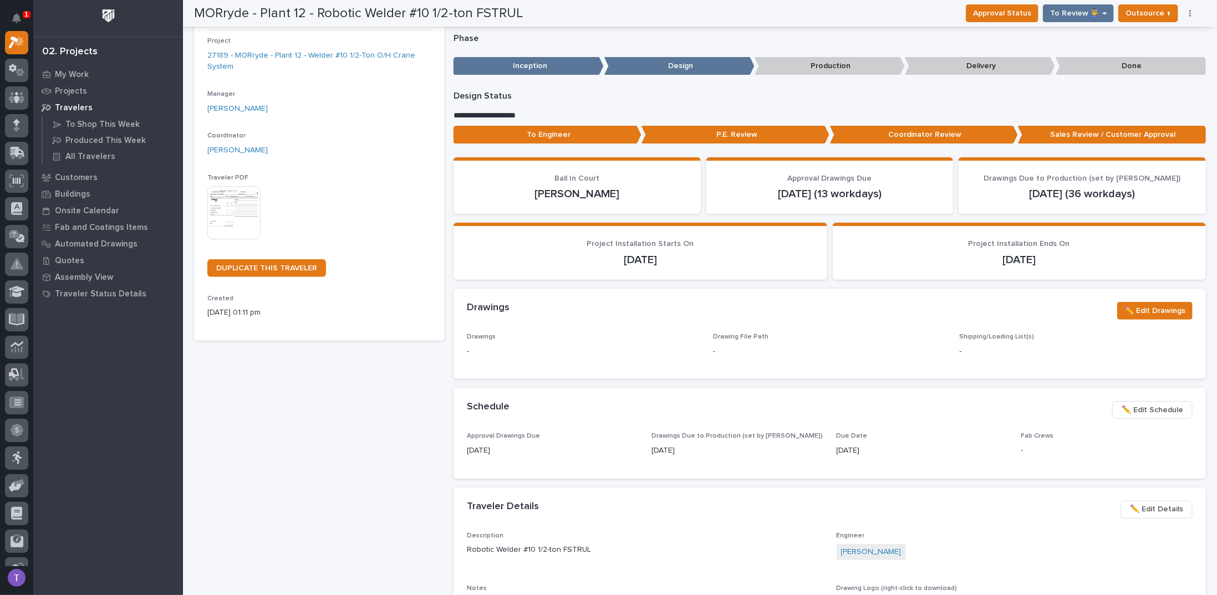
scroll to position [0, 0]
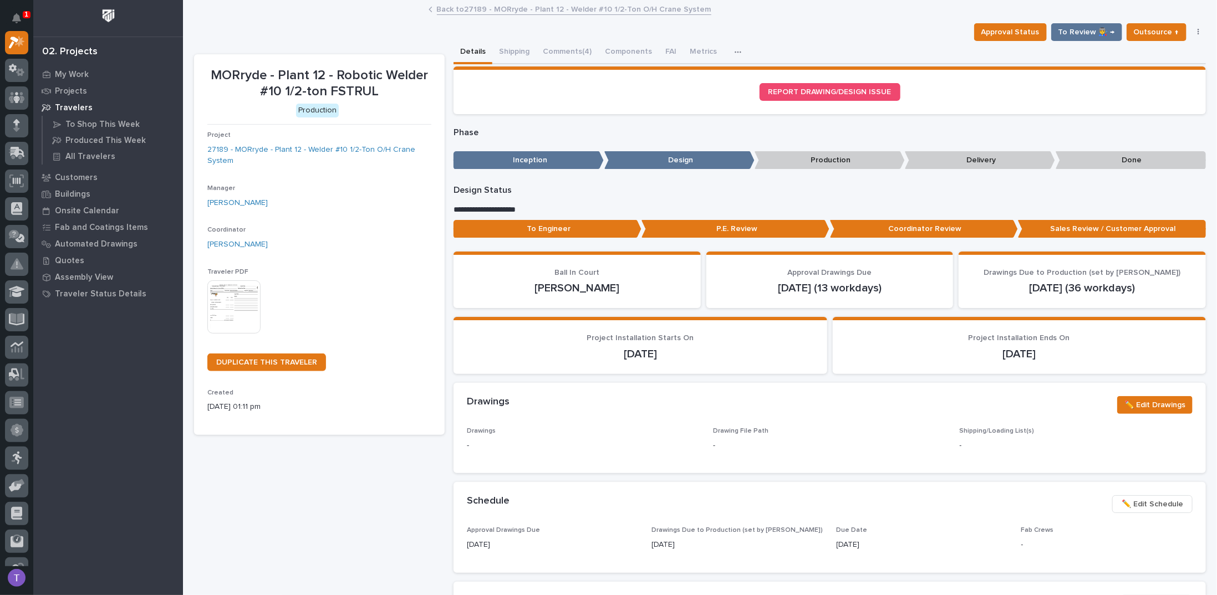
click at [441, 8] on link "Back to 27189 - MORryde - Plant 12 - Welder #10 1/2-Ton O/H Crane System" at bounding box center [574, 8] width 274 height 13
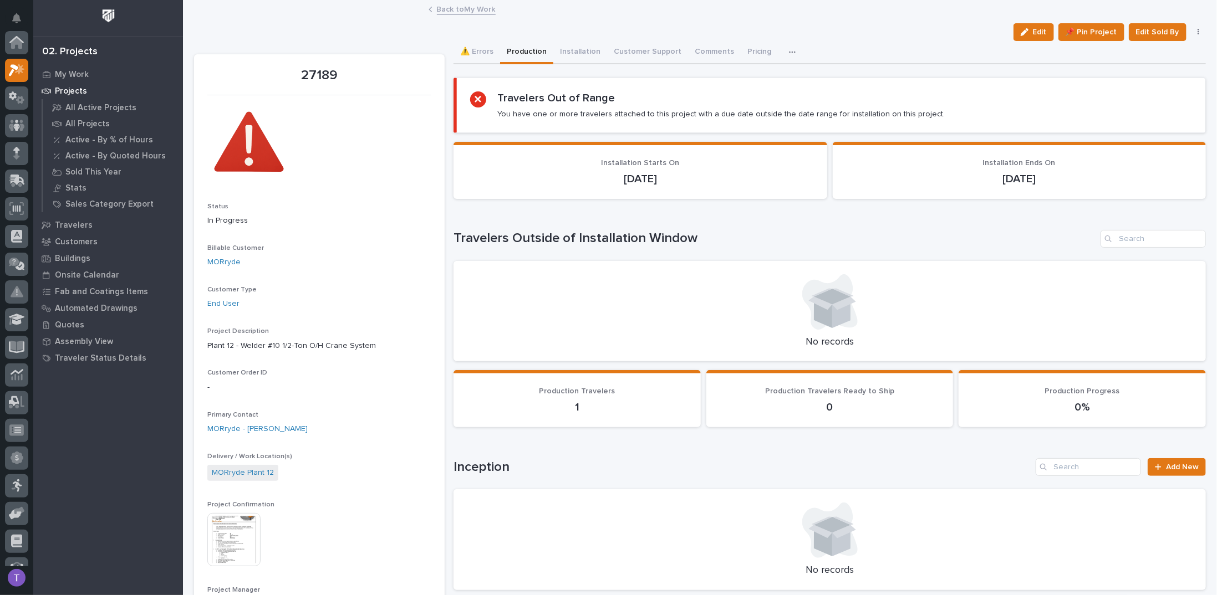
scroll to position [28, 0]
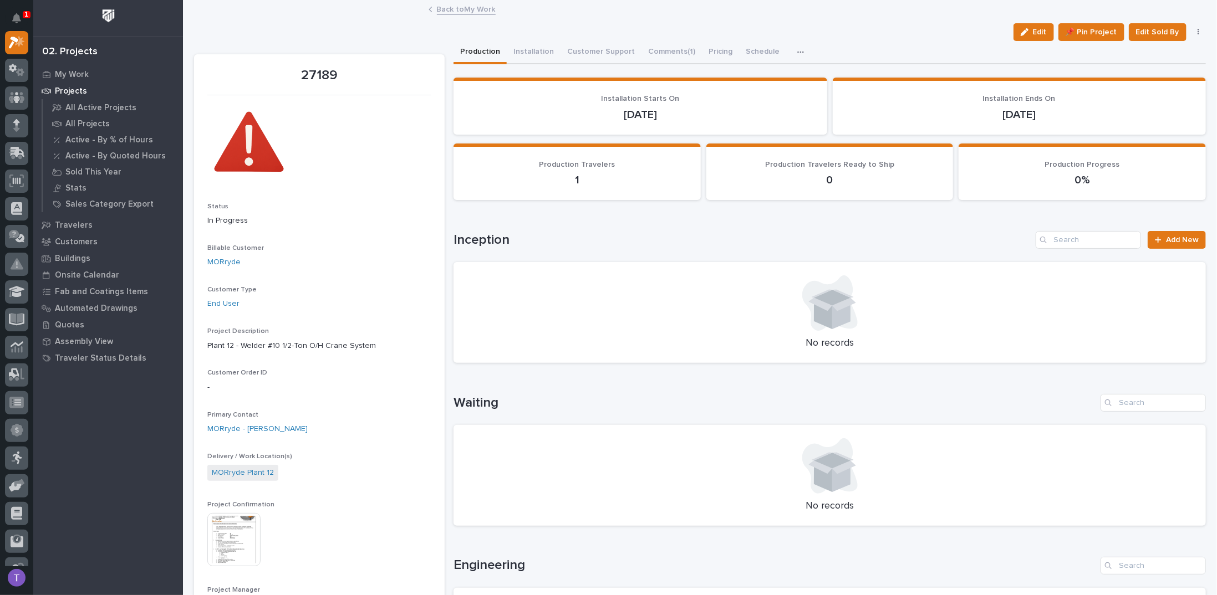
click at [441, 8] on link "Back to My Work" at bounding box center [466, 8] width 59 height 13
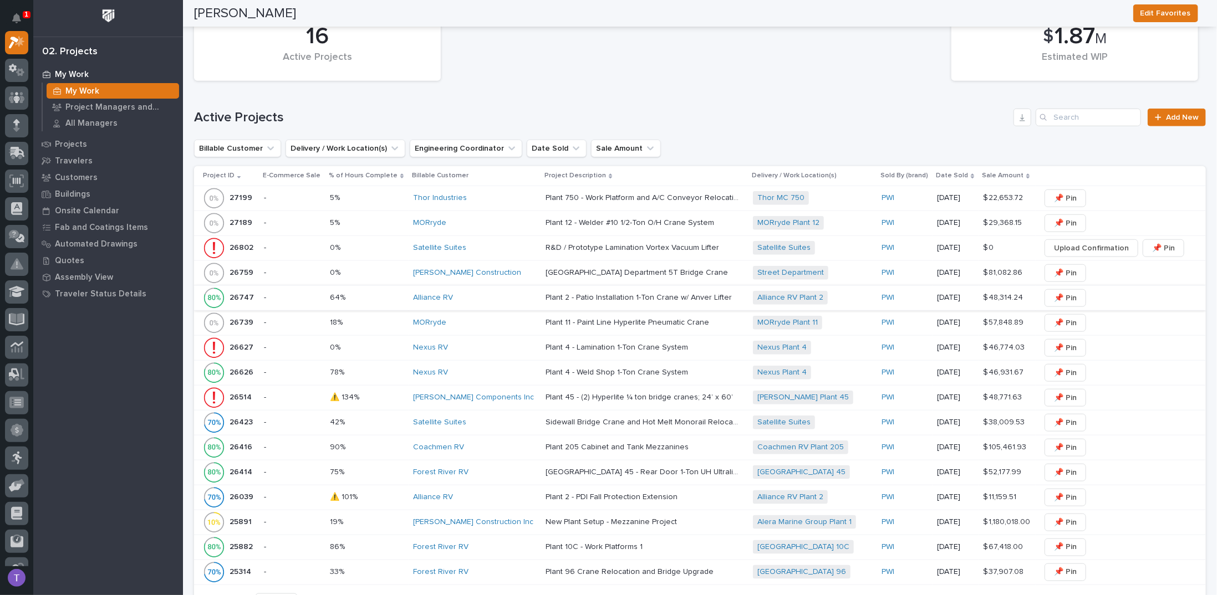
scroll to position [665, 0]
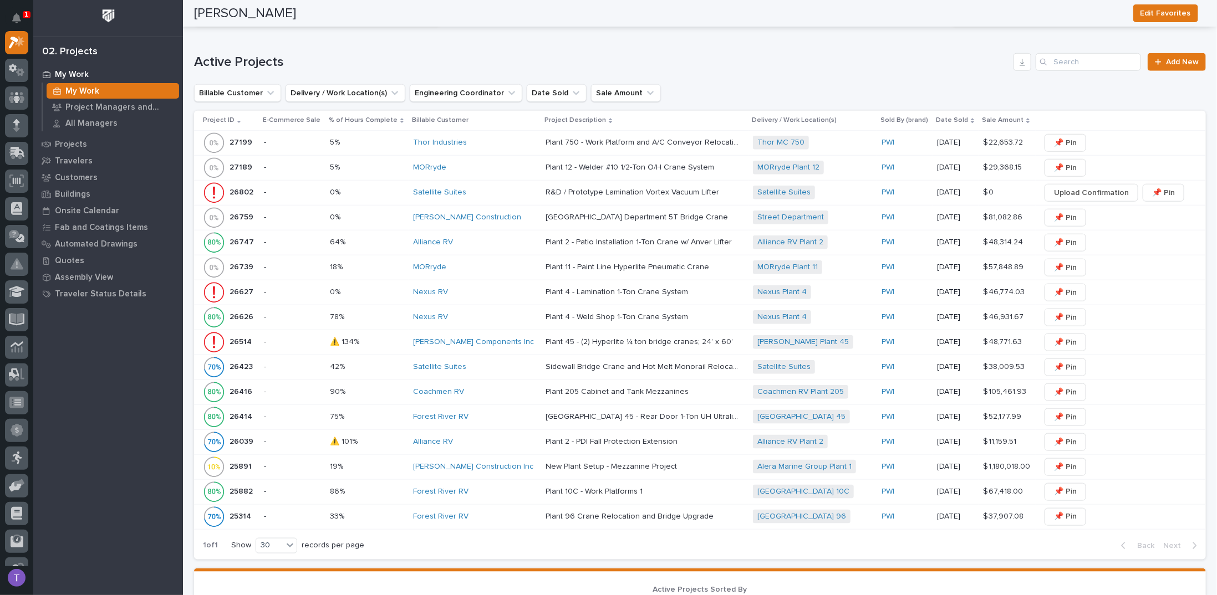
click at [237, 186] on p "26802" at bounding box center [243, 192] width 26 height 12
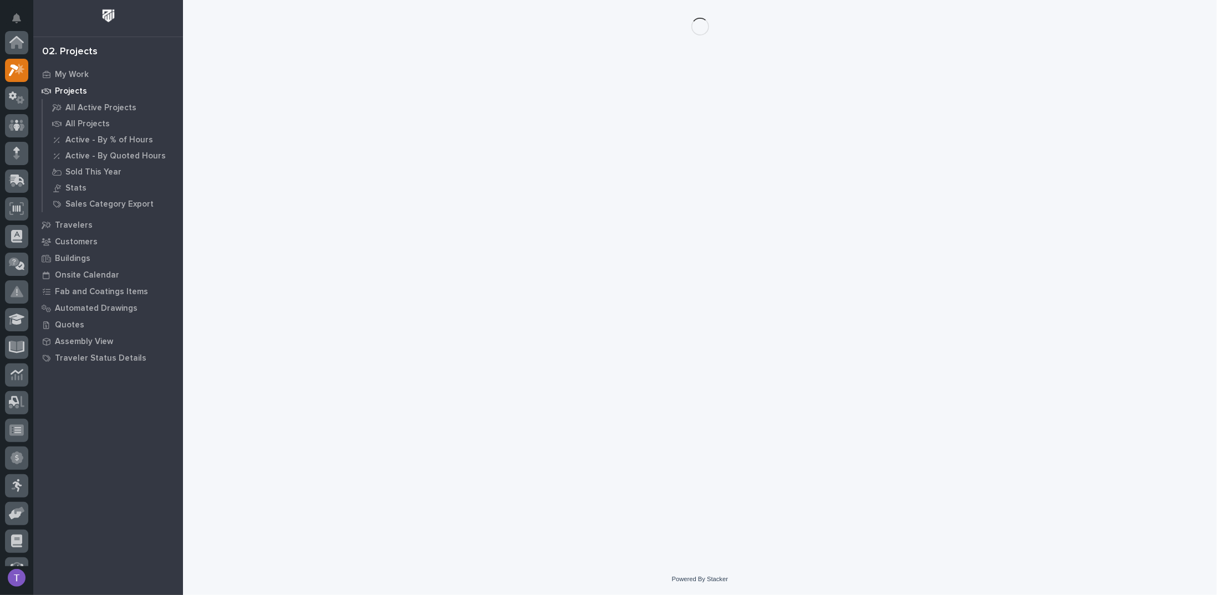
scroll to position [28, 0]
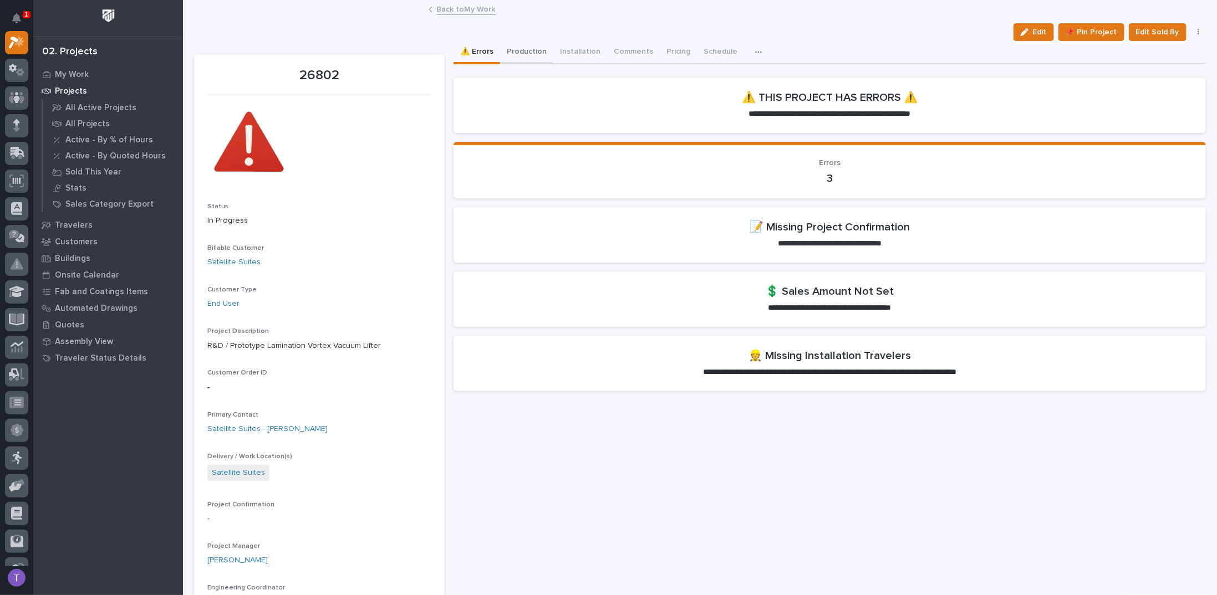
click at [522, 49] on button "Production" at bounding box center [526, 52] width 53 height 23
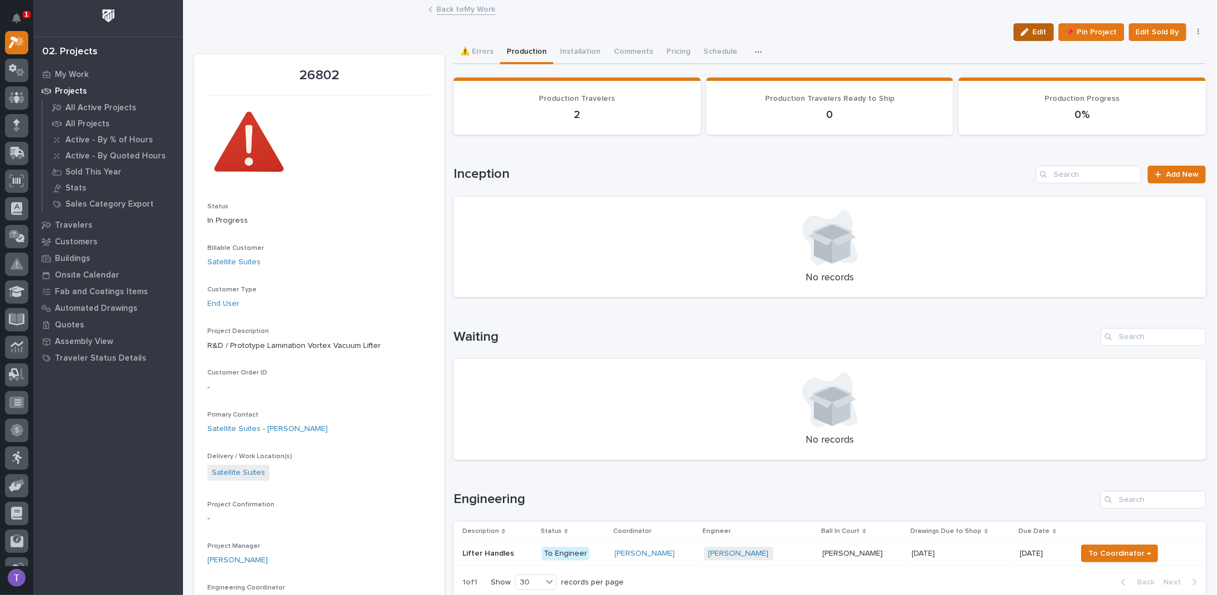
click at [1033, 29] on span "Edit" at bounding box center [1040, 32] width 14 height 10
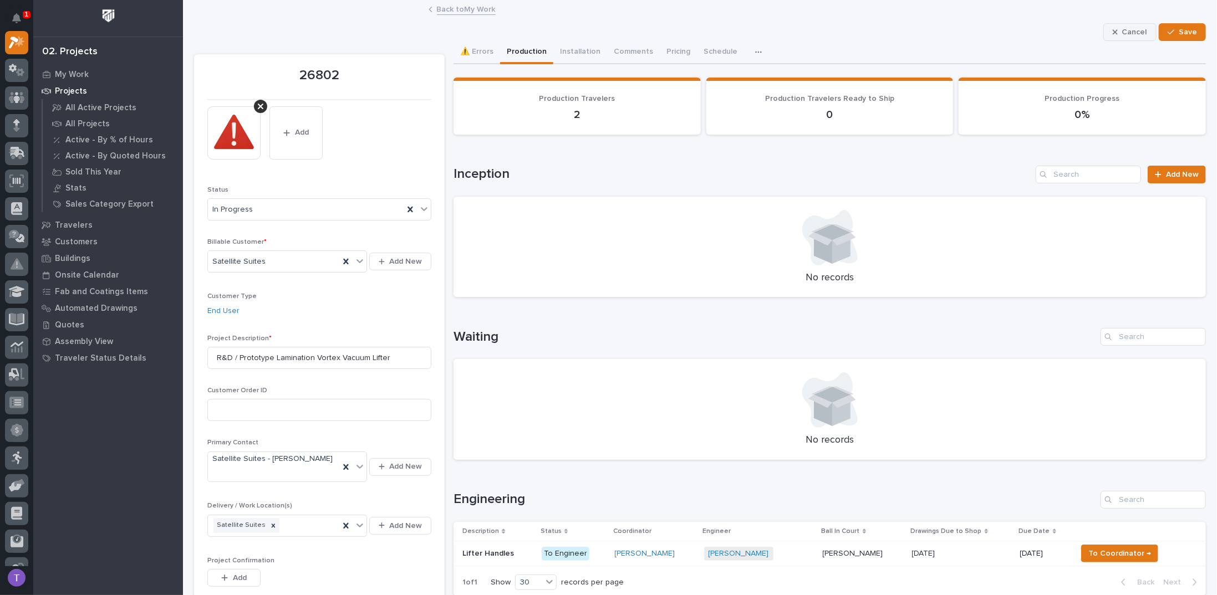
click at [1129, 30] on span "Cancel" at bounding box center [1134, 32] width 25 height 10
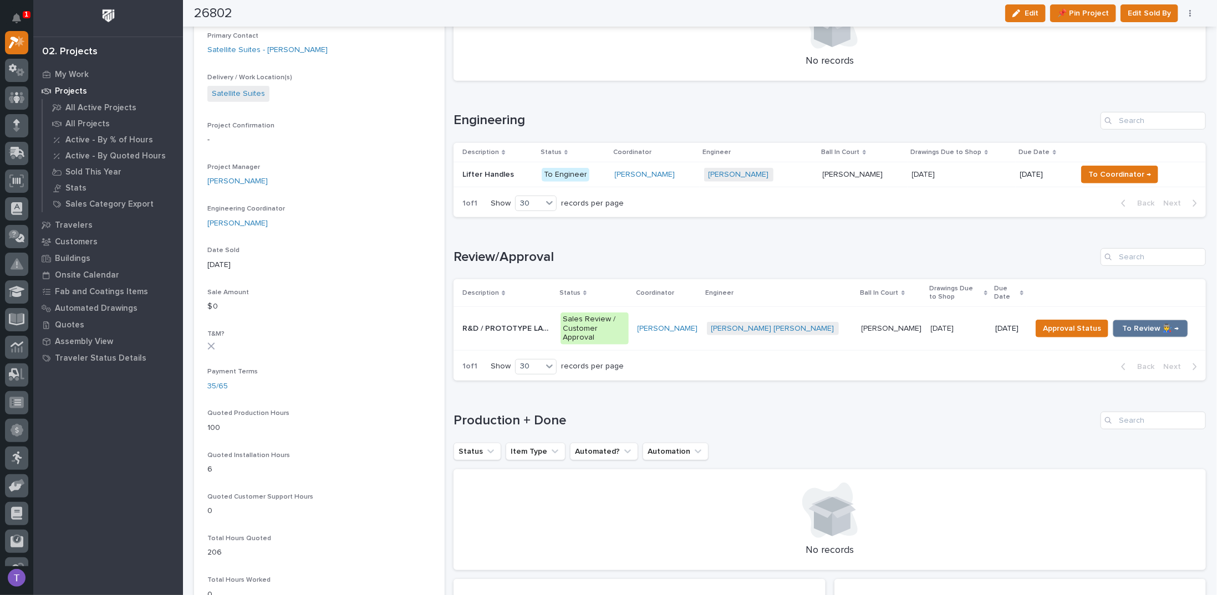
scroll to position [388, 0]
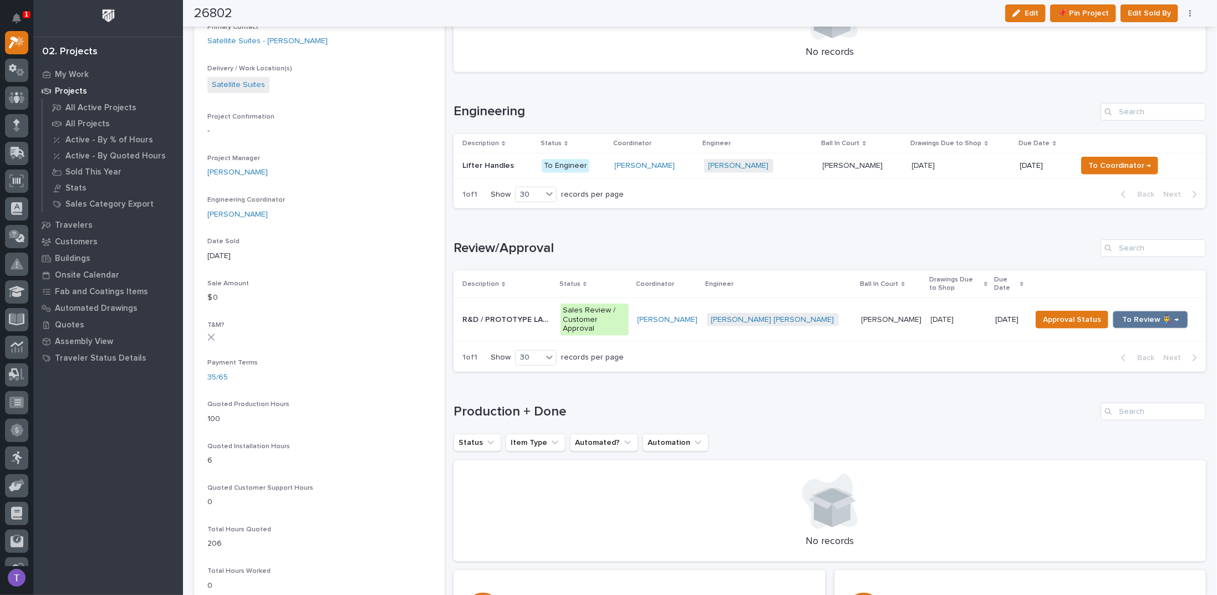
click at [490, 164] on p "Lifter Handles" at bounding box center [489, 165] width 54 height 12
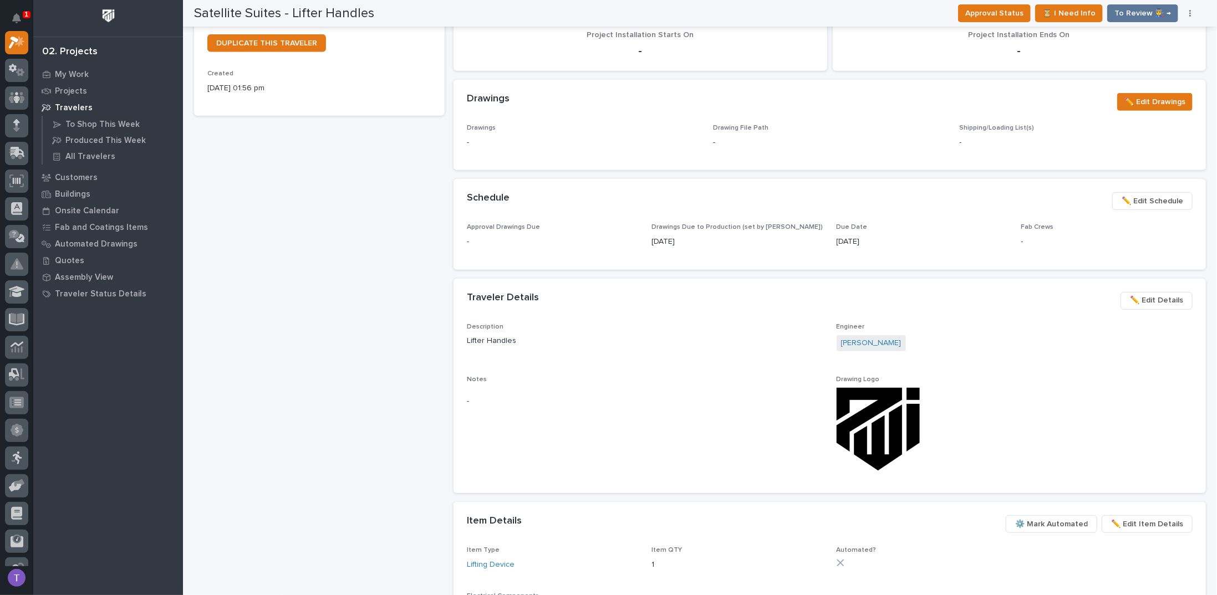
scroll to position [288, 0]
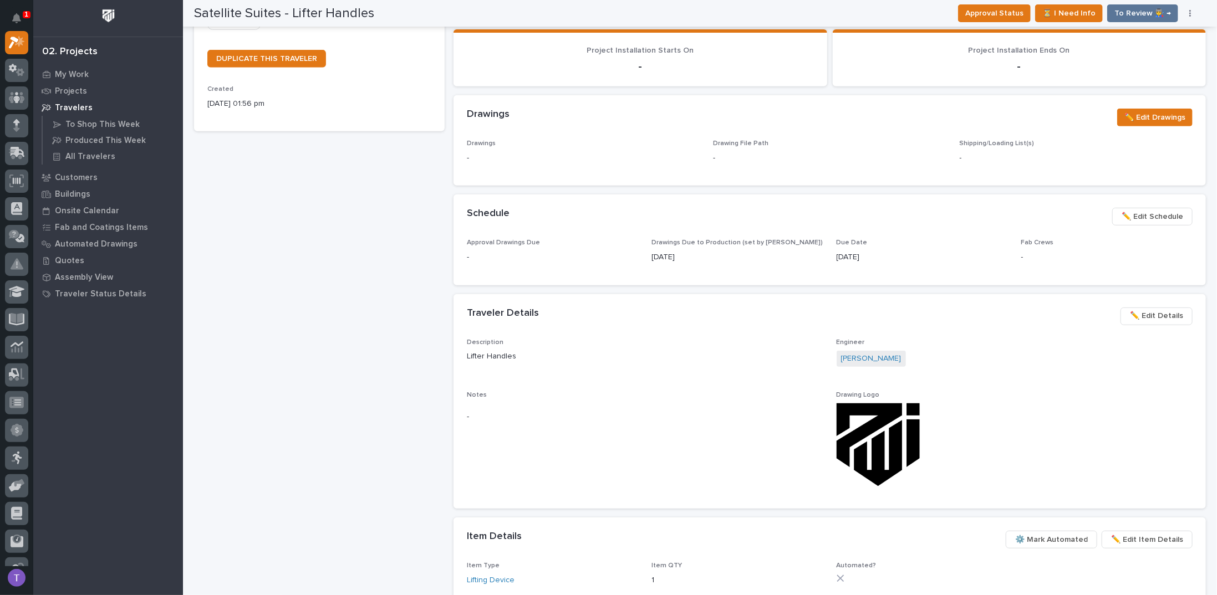
click at [1134, 210] on span "✏️ Edit Schedule" at bounding box center [1153, 216] width 62 height 13
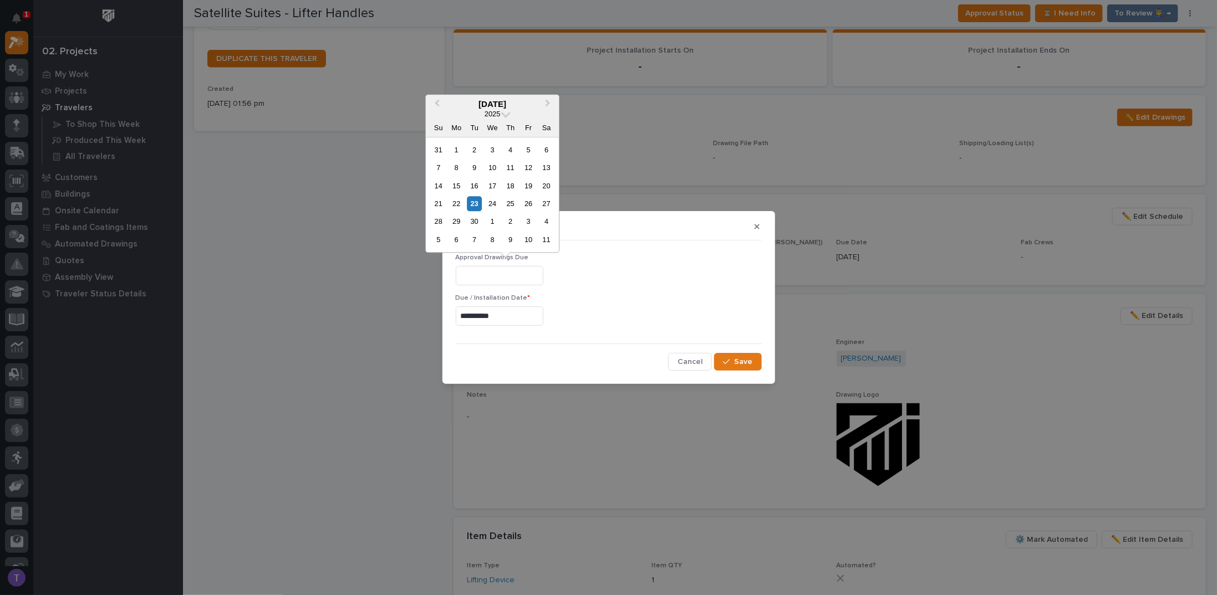
click at [513, 271] on input "text" at bounding box center [500, 275] width 88 height 19
click at [526, 221] on div "3" at bounding box center [528, 222] width 15 height 15
type input "**********"
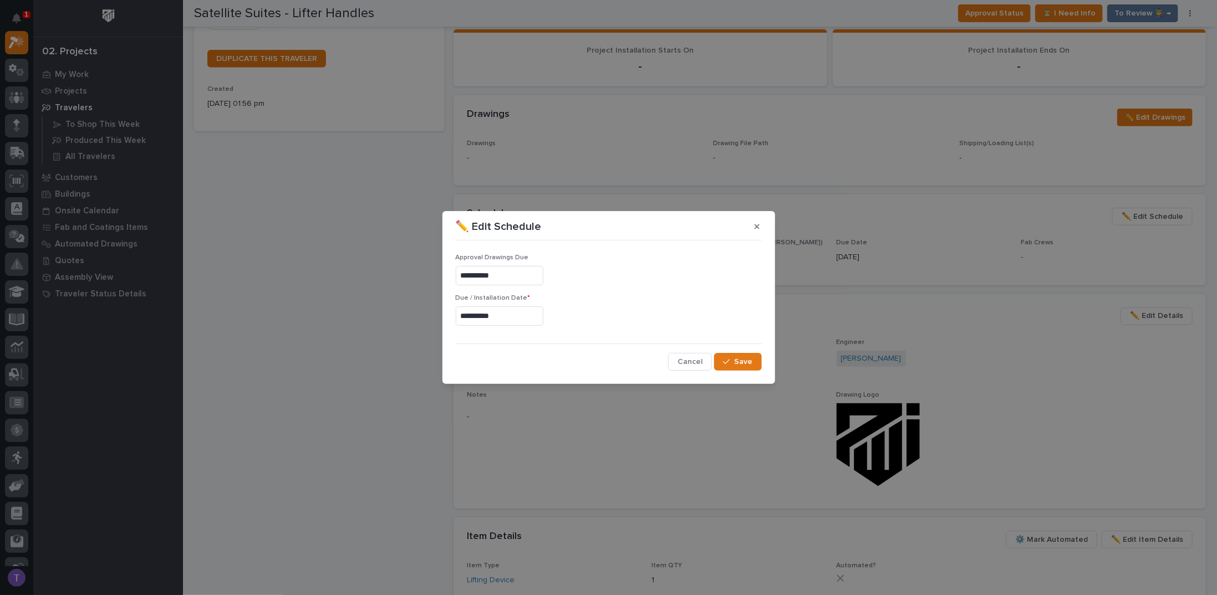
click at [510, 276] on input "**********" at bounding box center [500, 275] width 88 height 19
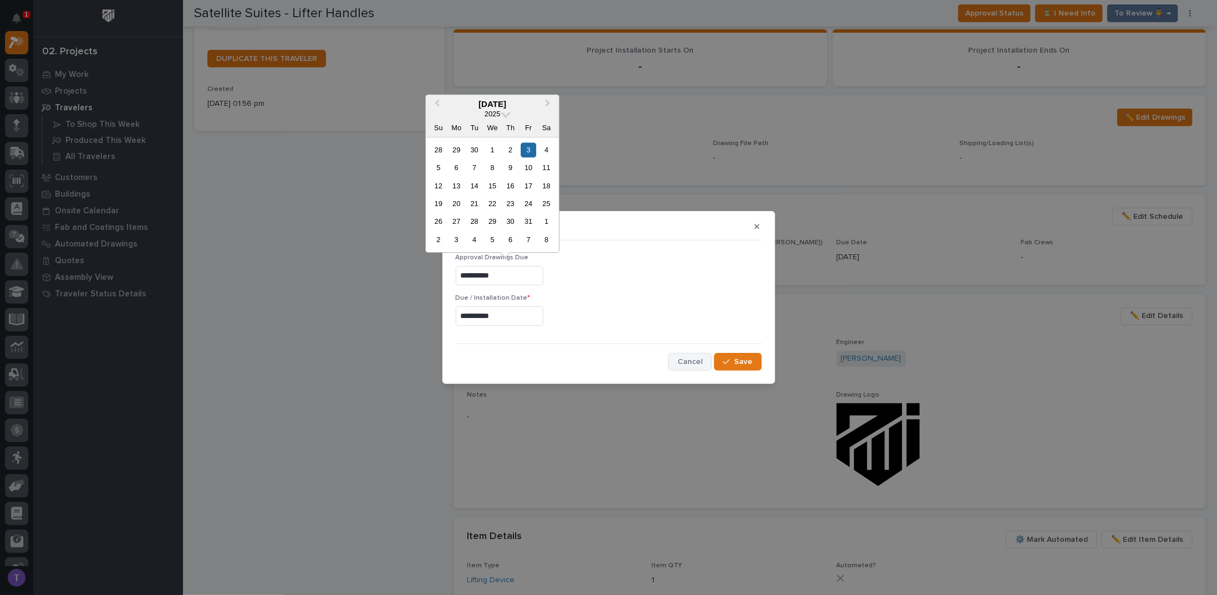
click at [693, 355] on button "Cancel" at bounding box center [690, 362] width 44 height 18
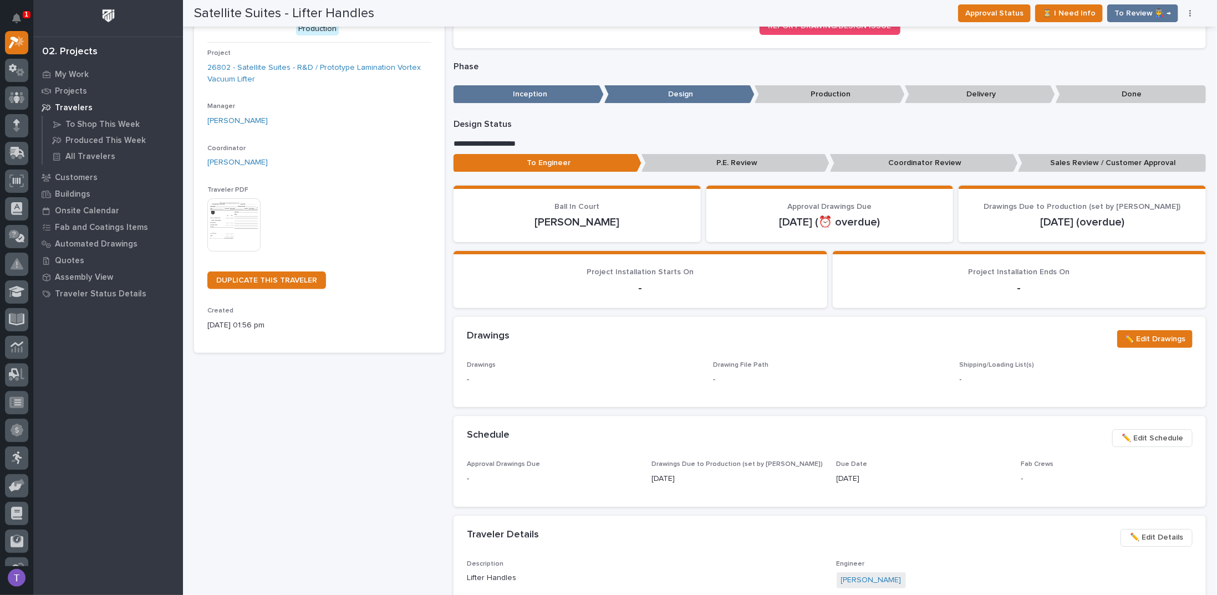
scroll to position [0, 0]
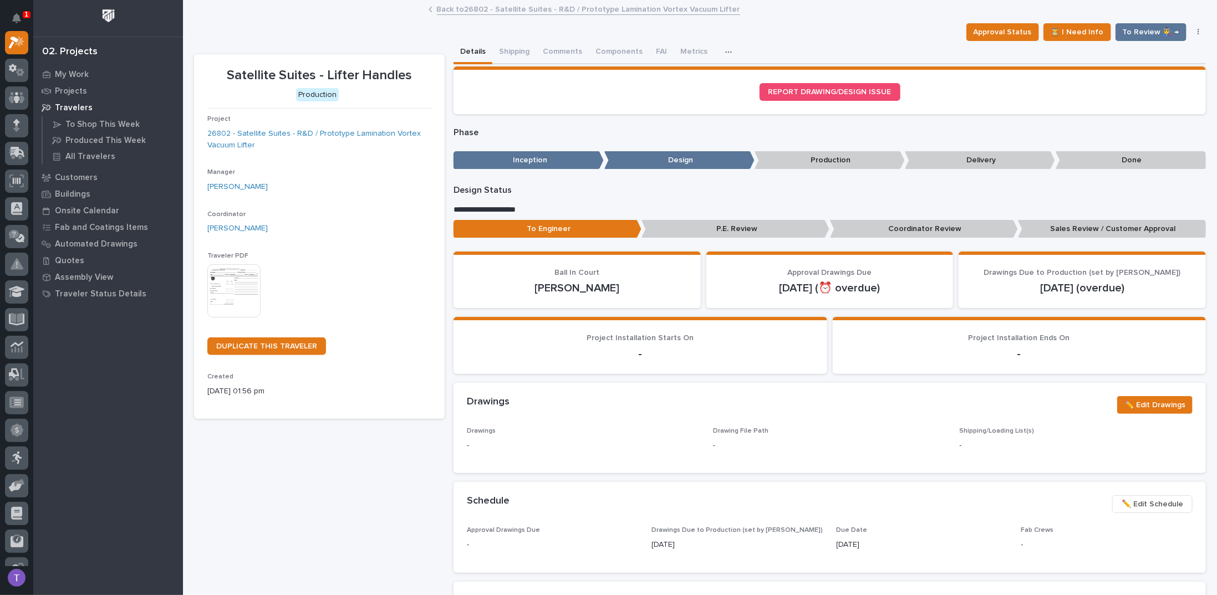
click at [449, 10] on link "Back to 26802 - Satellite Suites - R&D / Prototype Lamination Vortex Vacuum Lif…" at bounding box center [588, 8] width 303 height 13
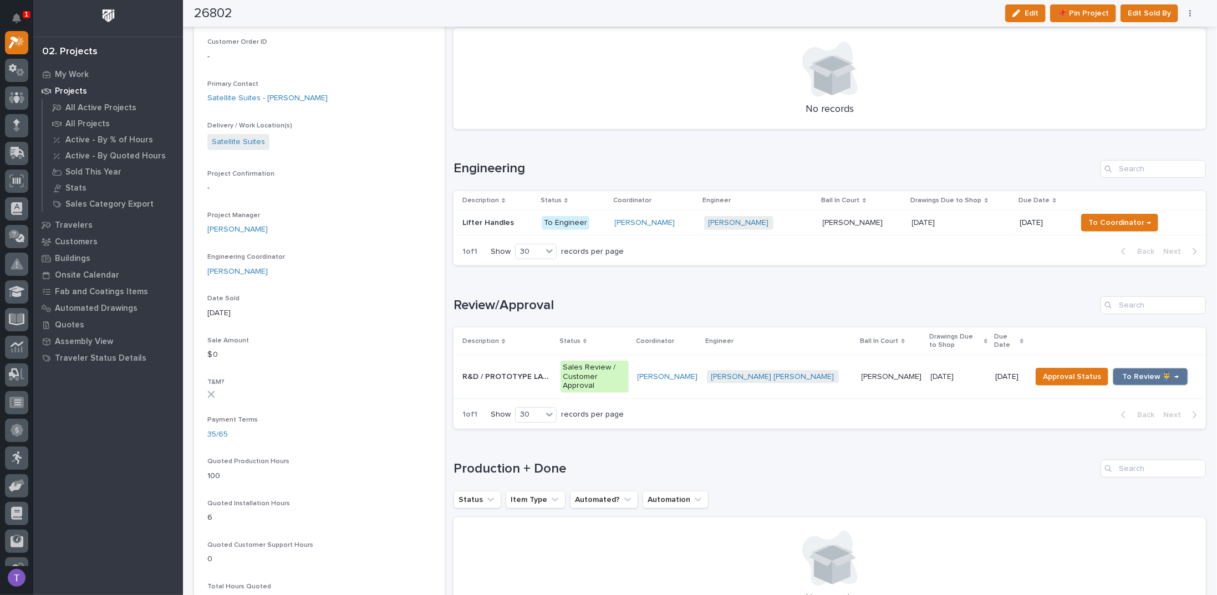
scroll to position [388, 0]
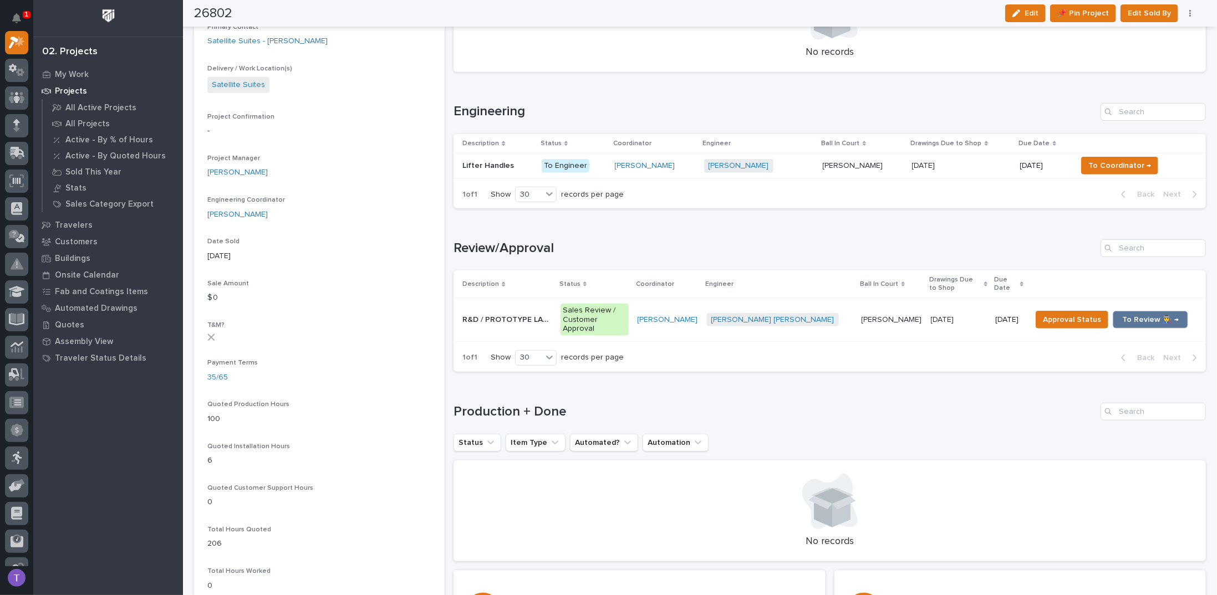
click at [522, 313] on p "R&D / PROTOTYPE LAMINATION VORTEX LIFTER" at bounding box center [507, 319] width 91 height 12
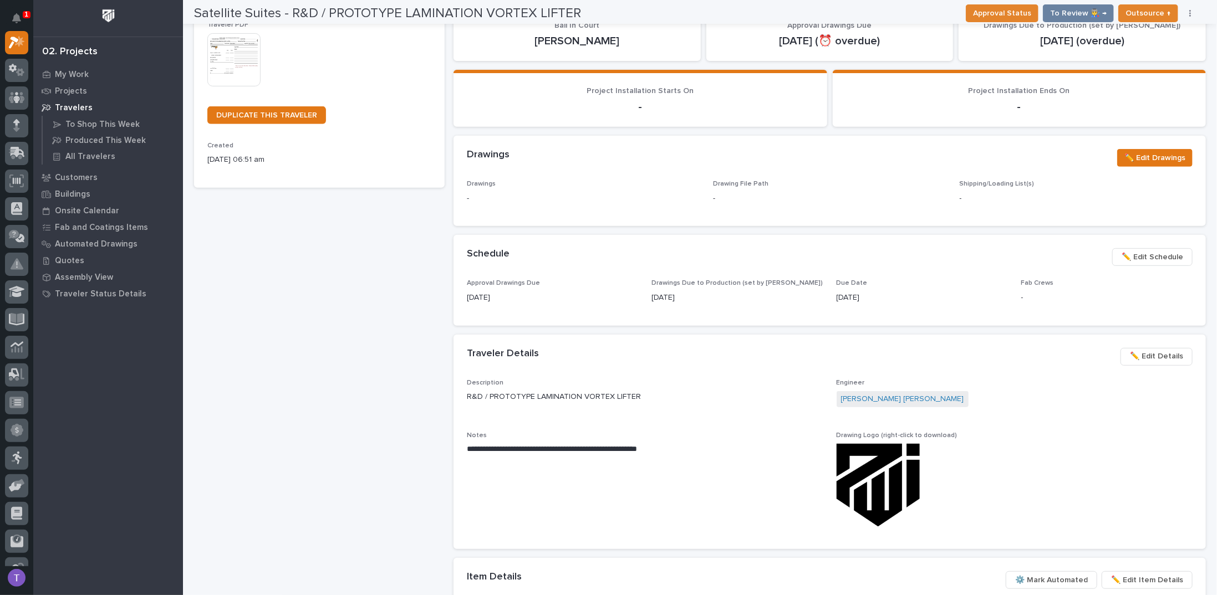
scroll to position [277, 0]
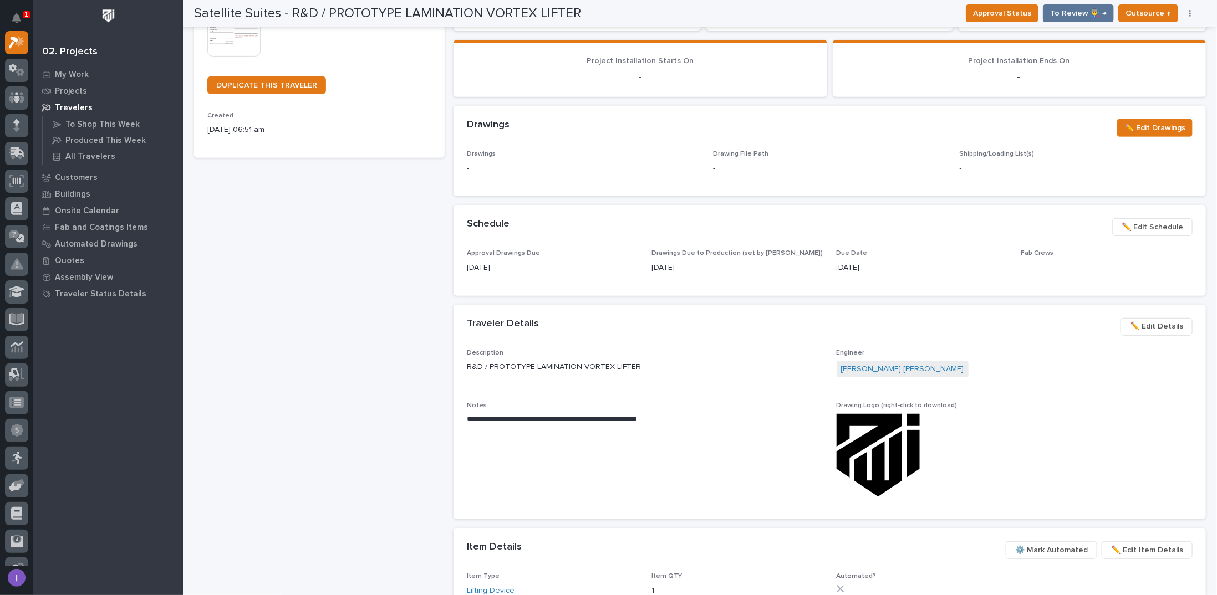
click at [1127, 222] on span "✏️ Edit Schedule" at bounding box center [1153, 227] width 62 height 13
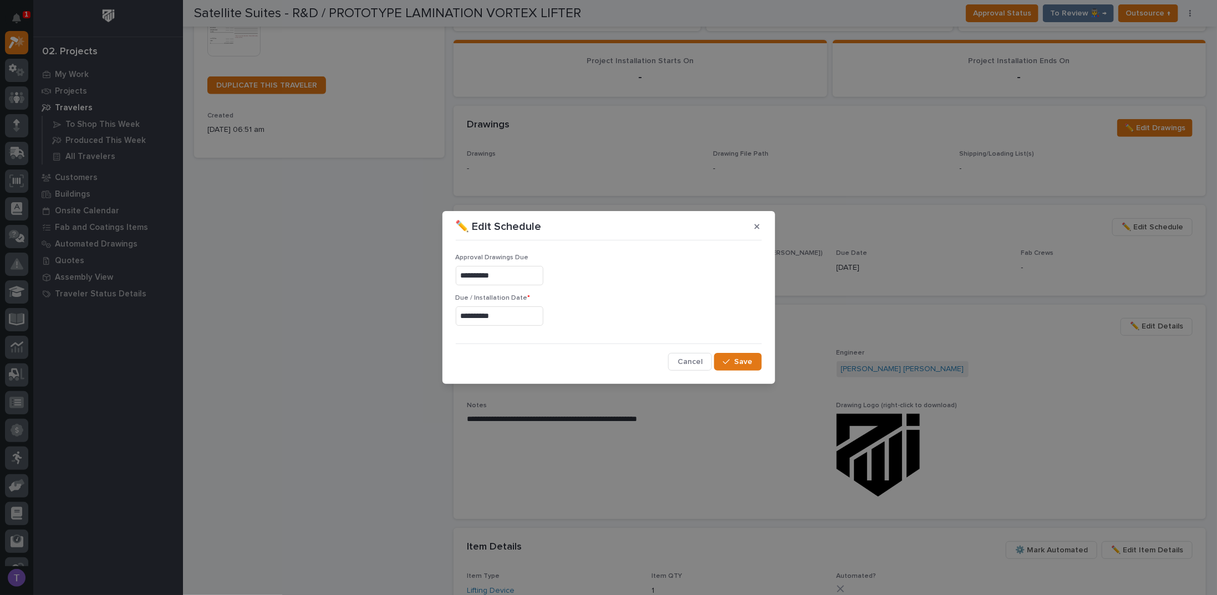
click at [519, 315] on input "**********" at bounding box center [500, 316] width 88 height 19
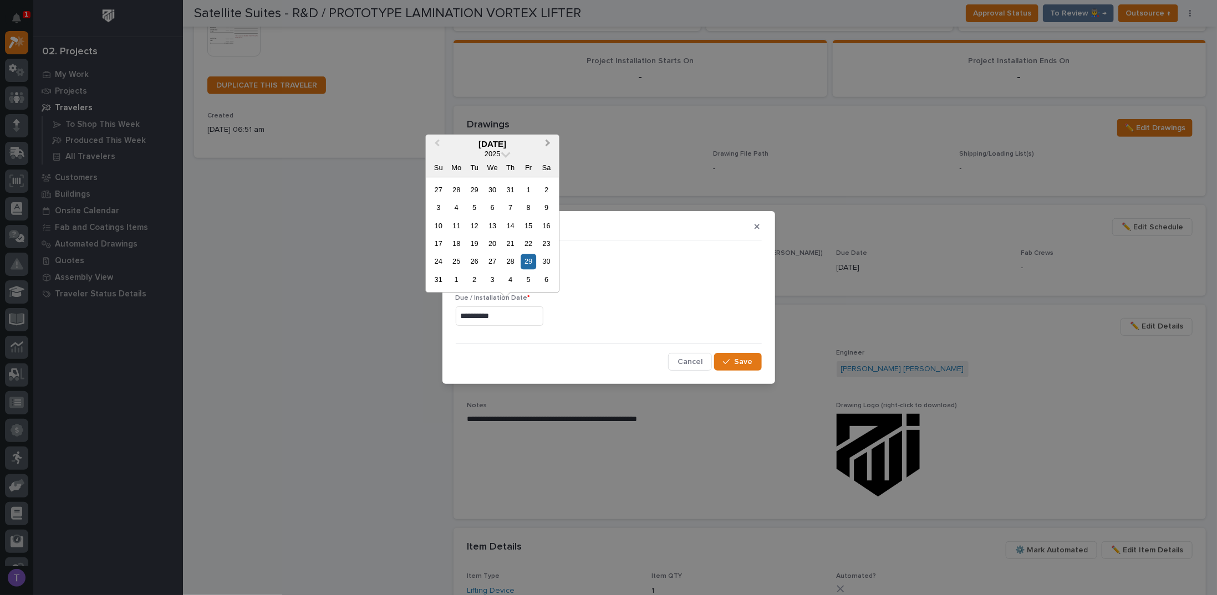
click at [551, 140] on button "Next Month" at bounding box center [549, 145] width 18 height 18
click at [527, 189] on div "3" at bounding box center [528, 189] width 15 height 15
type input "**********"
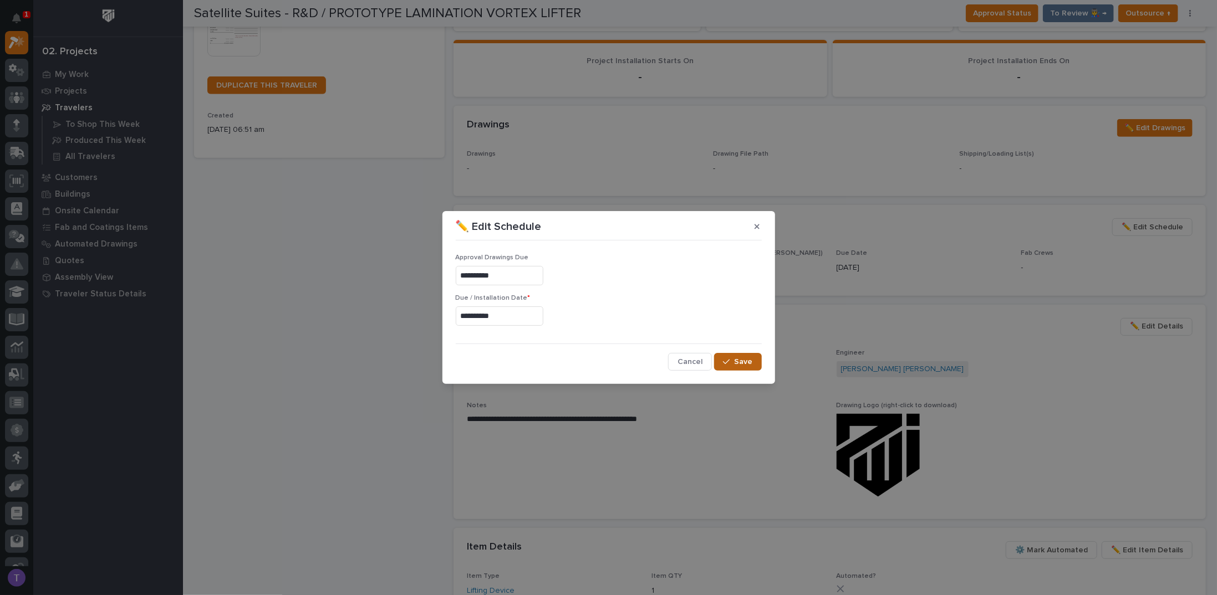
click at [738, 358] on span "Save" at bounding box center [744, 362] width 18 height 10
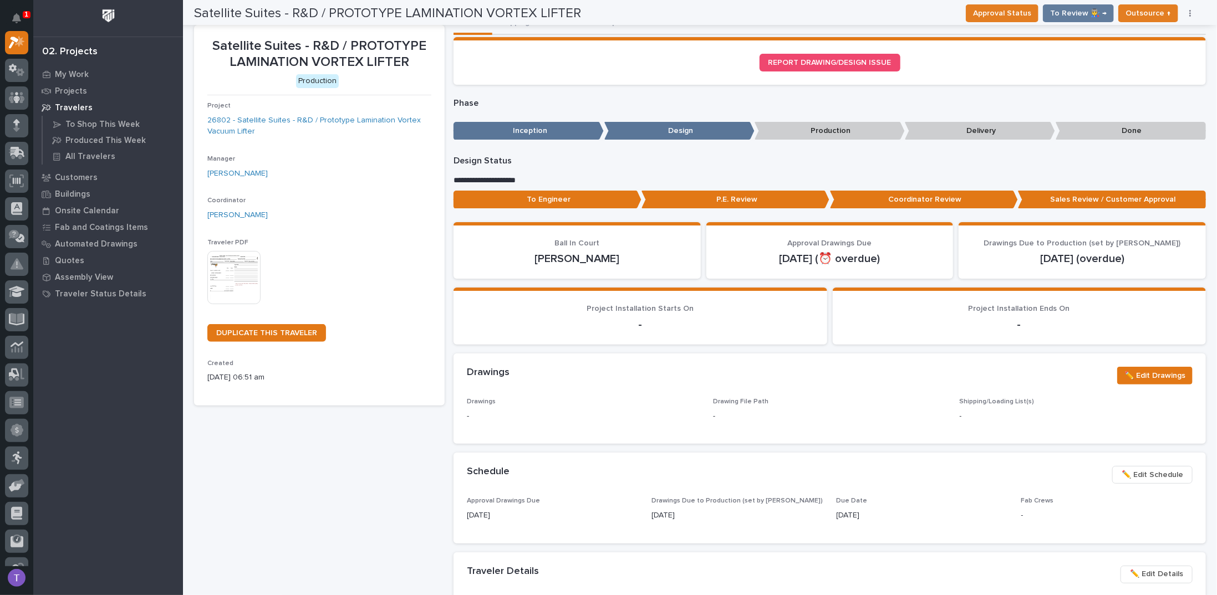
scroll to position [0, 0]
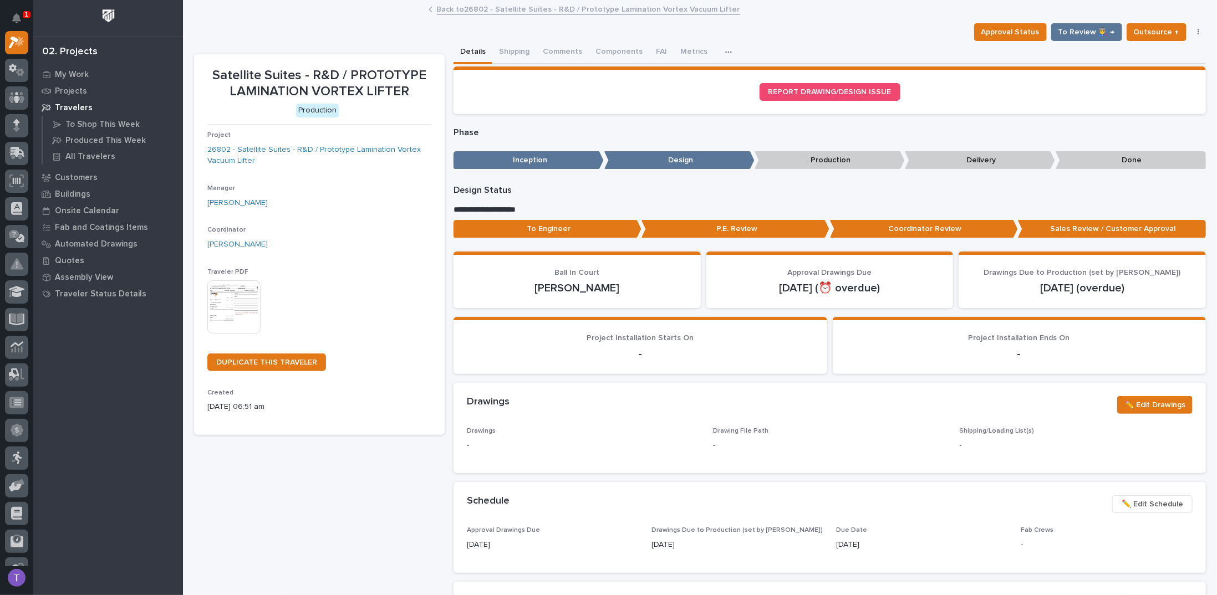
click at [446, 8] on link "Back to 26802 - Satellite Suites - R&D / Prototype Lamination Vortex Vacuum Lif…" at bounding box center [588, 8] width 303 height 13
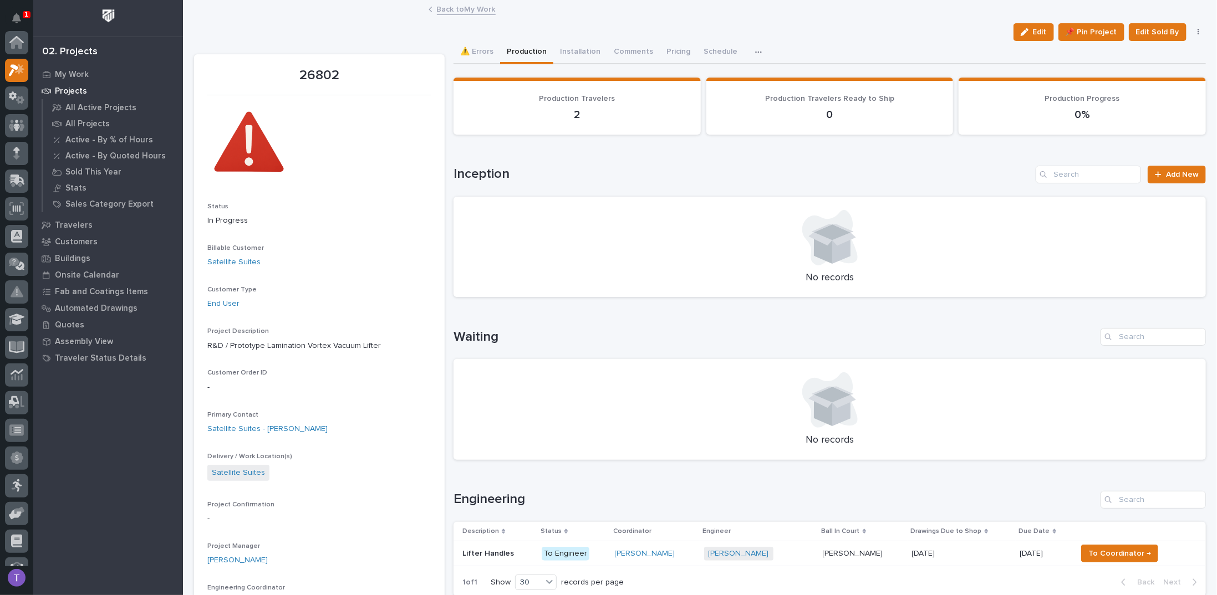
scroll to position [28, 0]
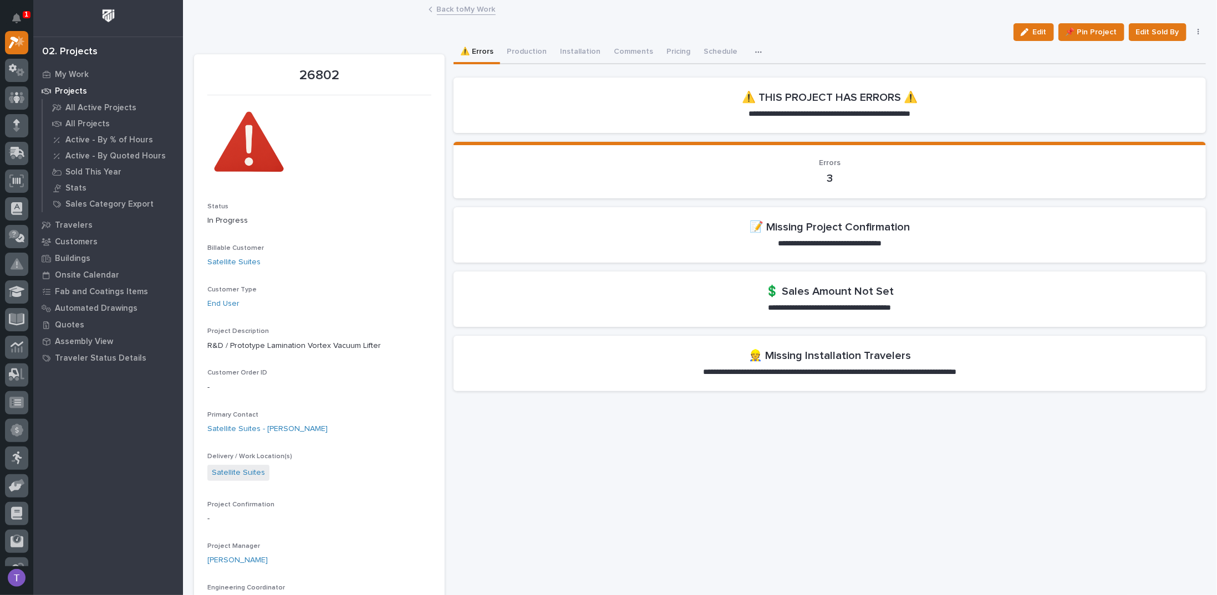
click at [476, 48] on button "⚠️ Errors" at bounding box center [477, 52] width 47 height 23
click at [442, 8] on link "Back to My Work" at bounding box center [466, 8] width 59 height 13
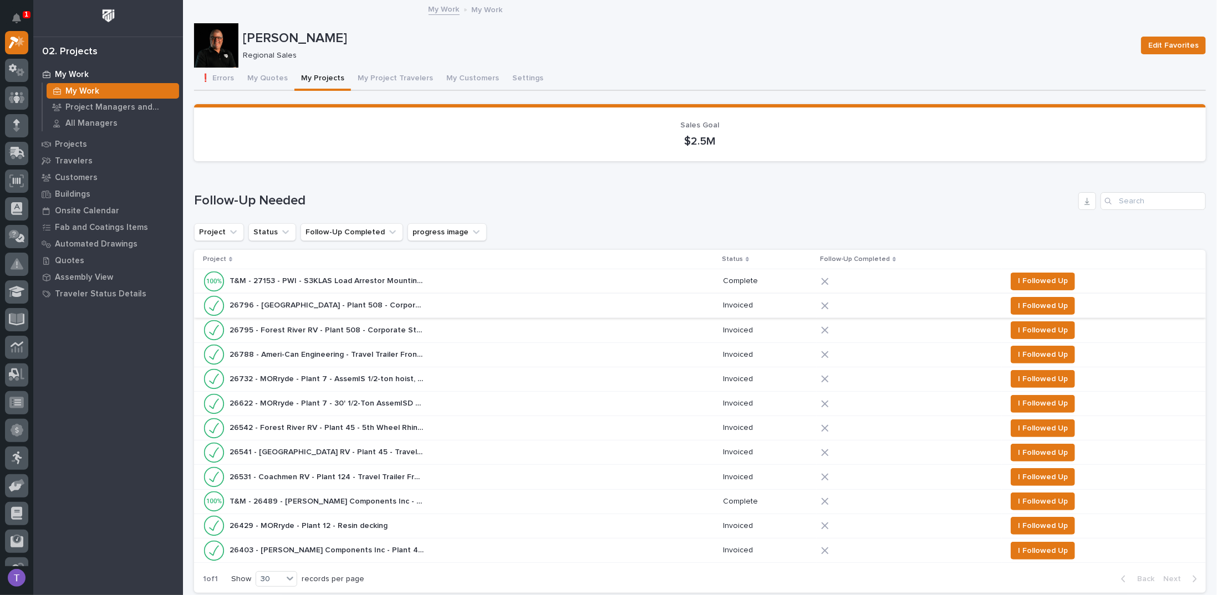
scroll to position [721, 0]
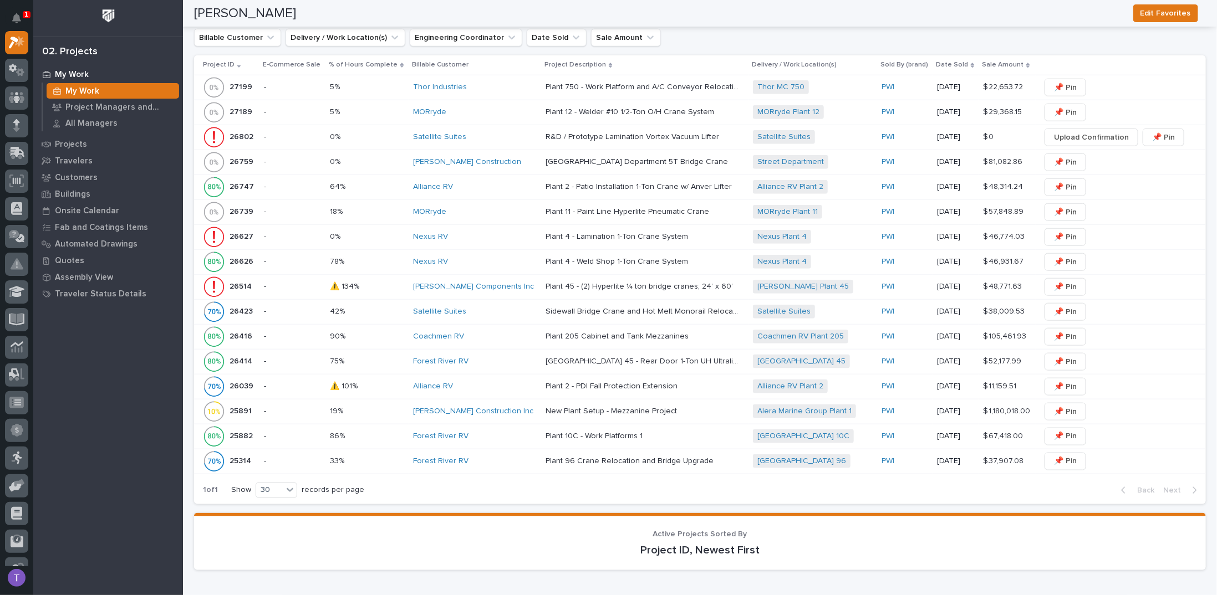
click at [242, 280] on p "26514" at bounding box center [242, 286] width 24 height 12
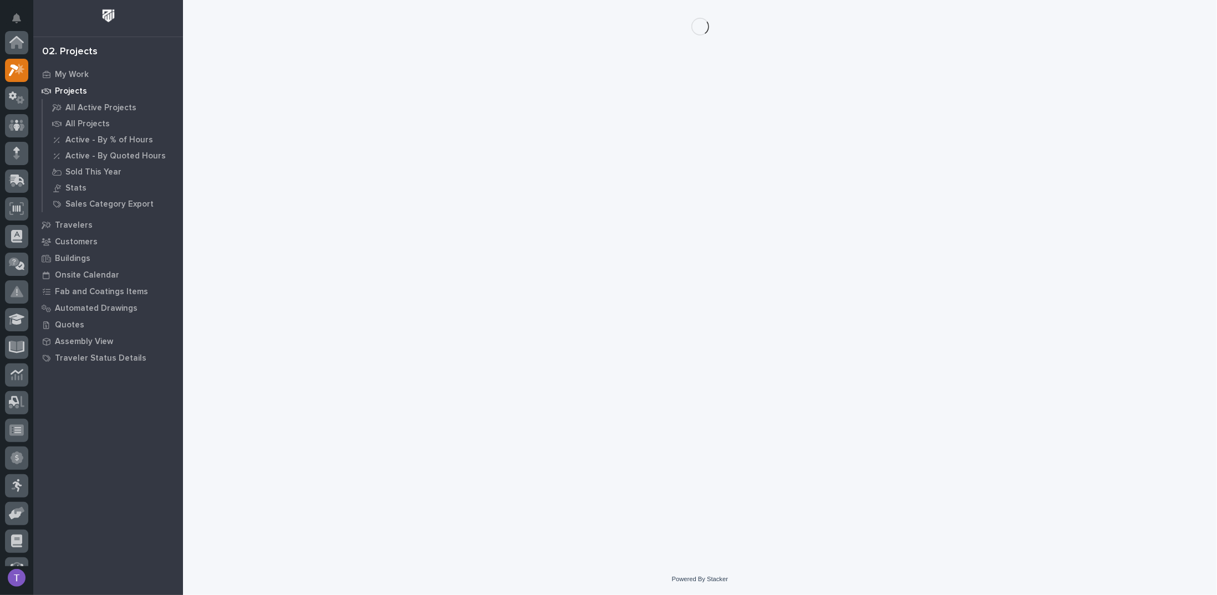
scroll to position [28, 0]
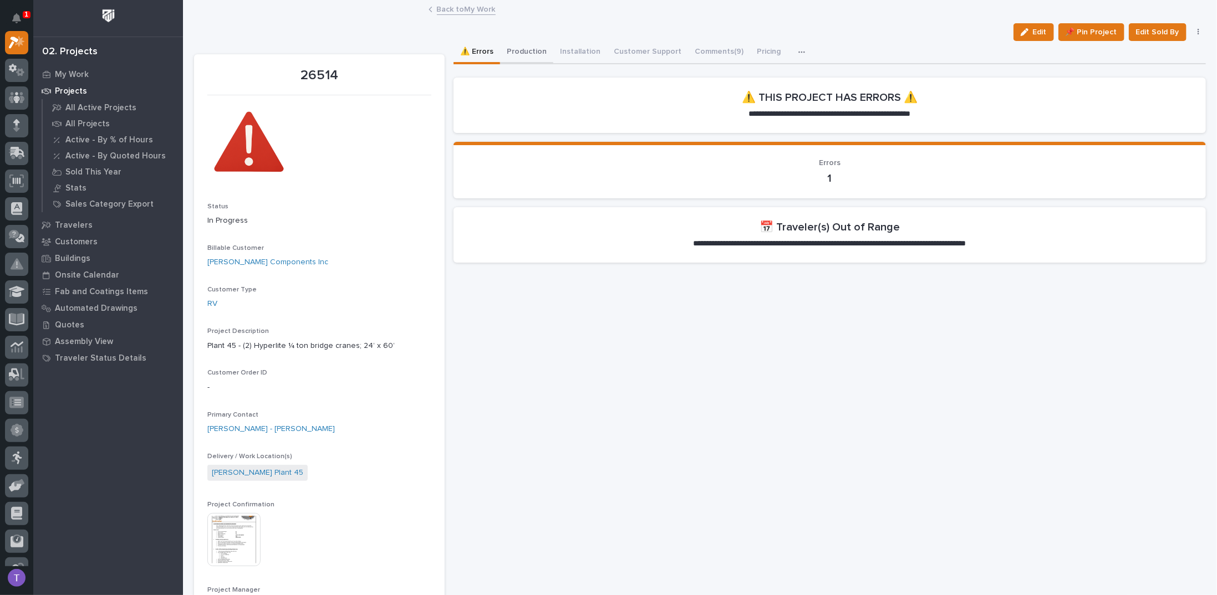
click at [524, 50] on button "Production" at bounding box center [526, 52] width 53 height 23
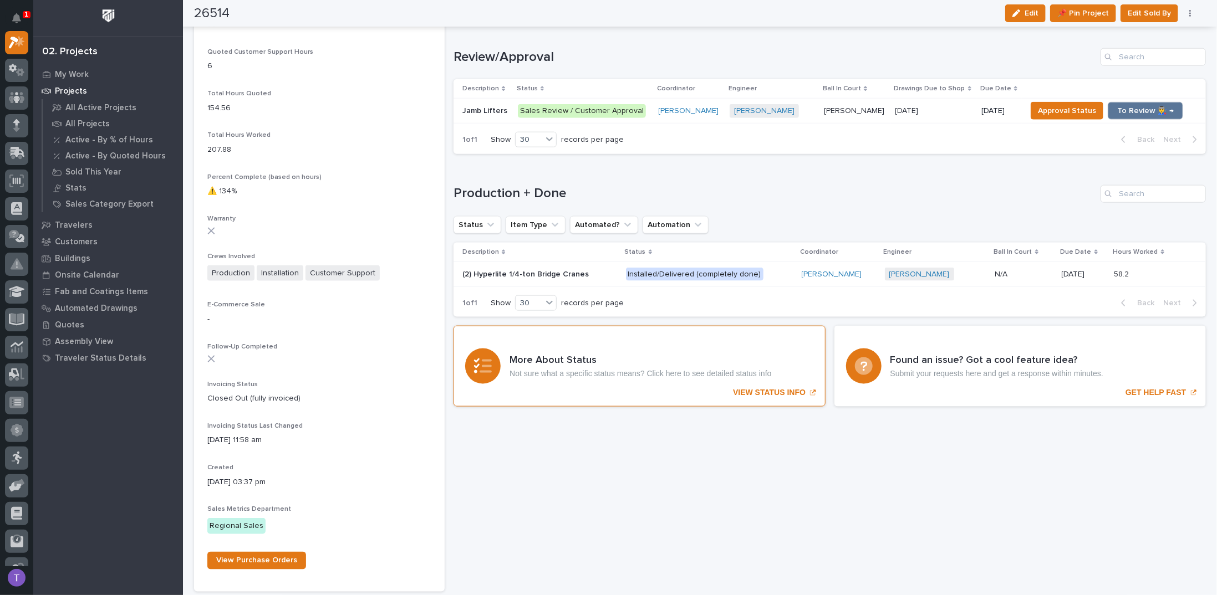
scroll to position [887, 0]
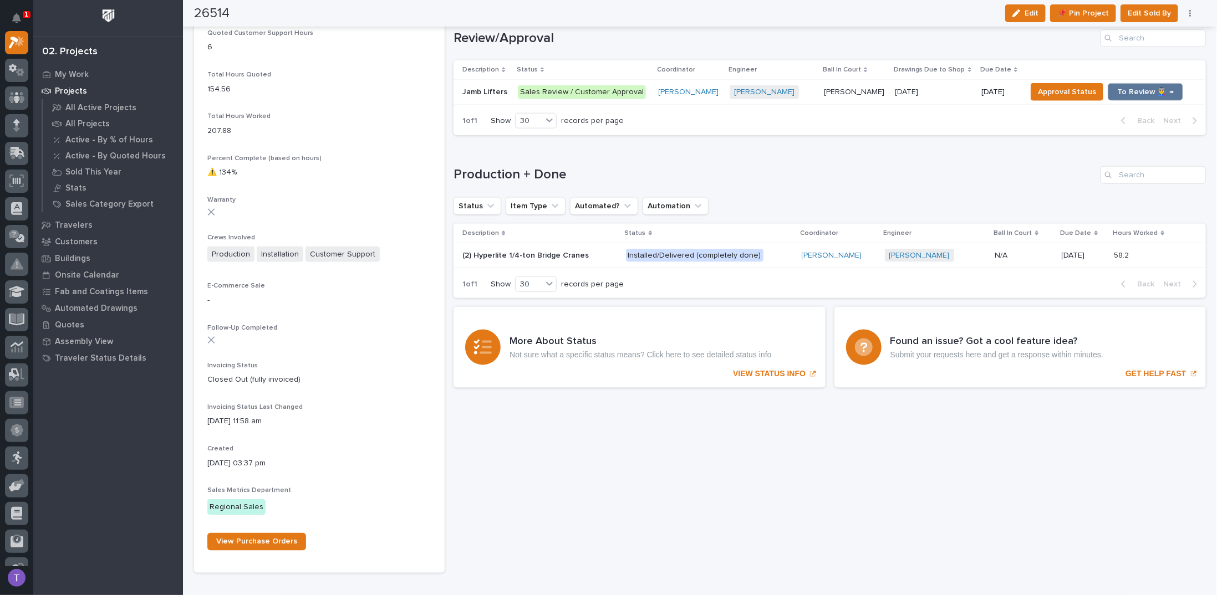
click at [485, 86] on p "Jamb Lifters" at bounding box center [485, 91] width 47 height 12
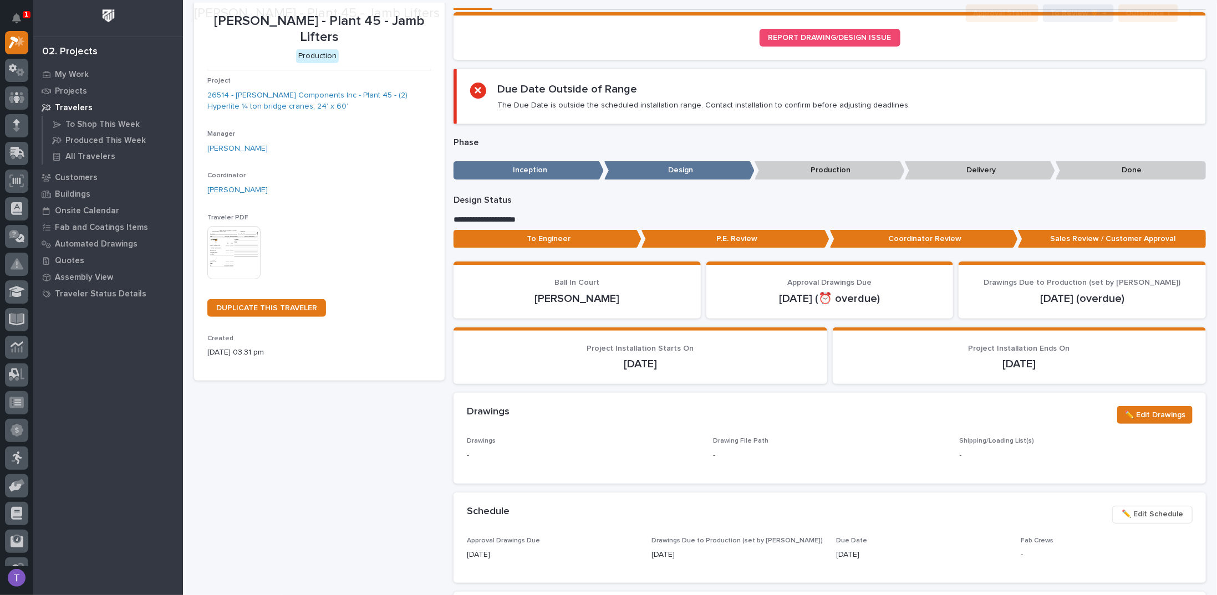
scroll to position [277, 0]
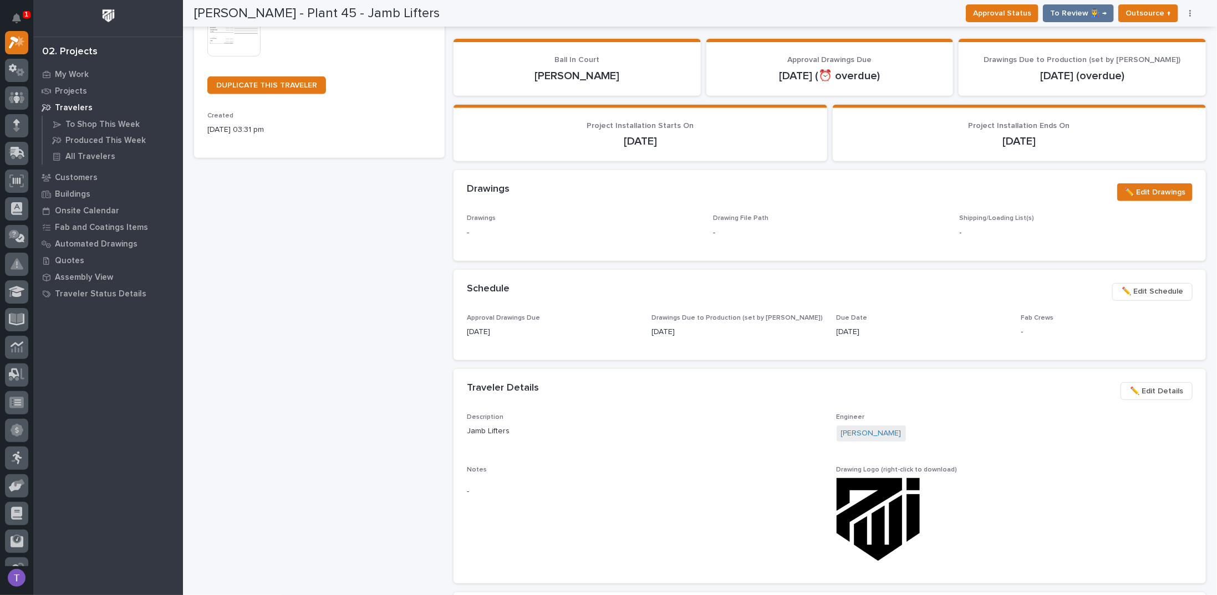
click at [1135, 288] on span "✏️ Edit Schedule" at bounding box center [1153, 291] width 62 height 13
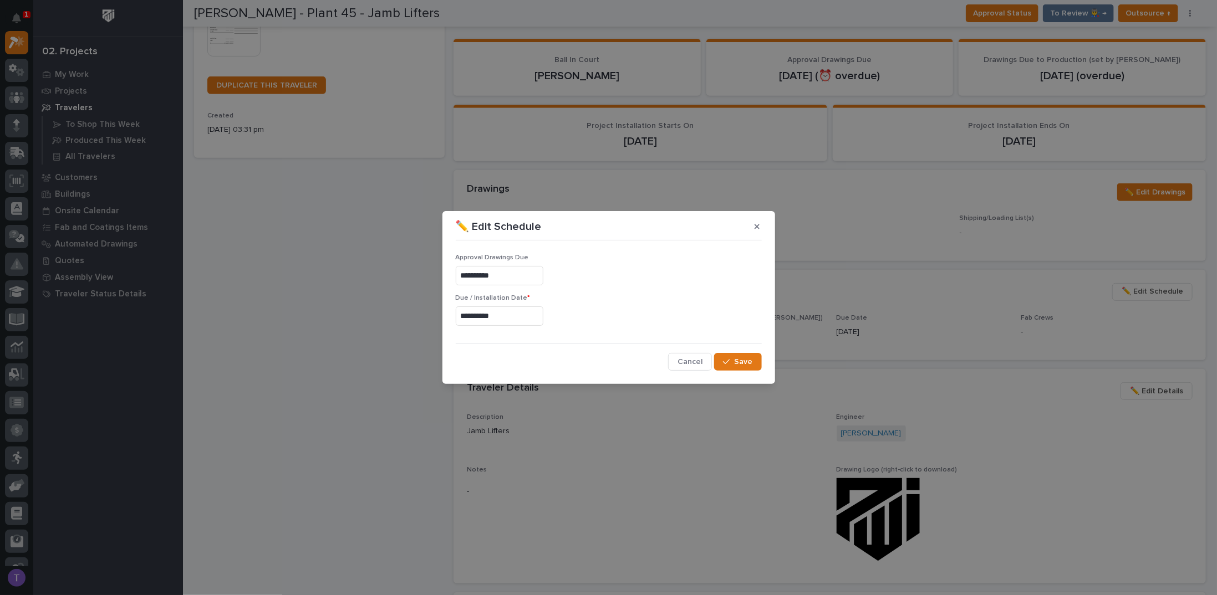
click at [521, 315] on input "**********" at bounding box center [500, 316] width 88 height 19
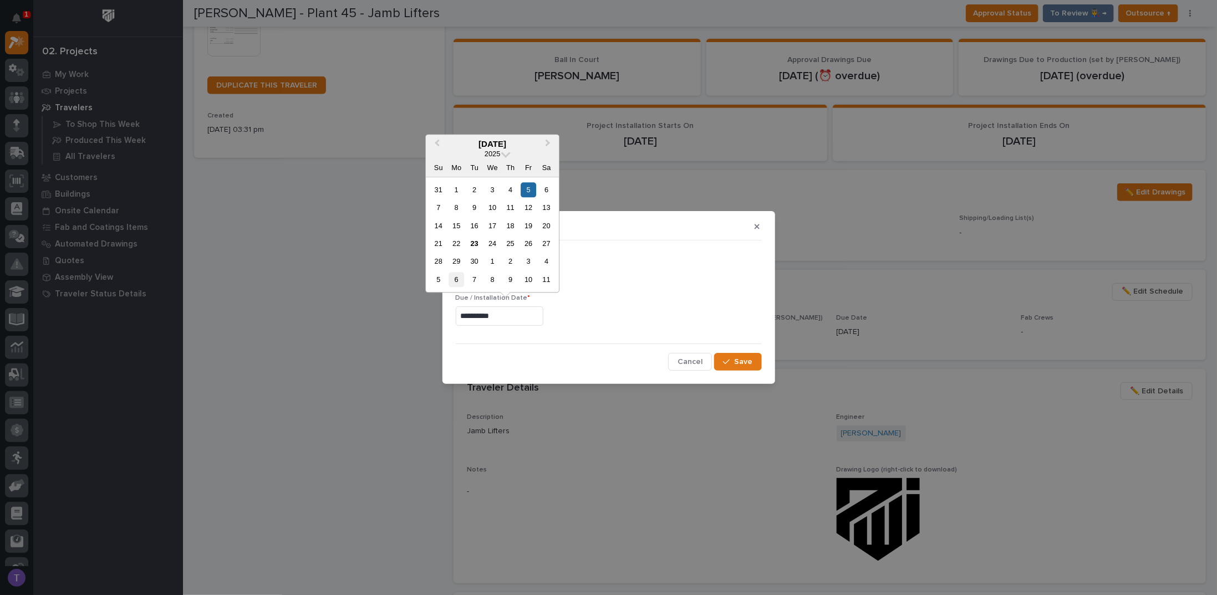
click at [456, 276] on div "6" at bounding box center [456, 279] width 15 height 15
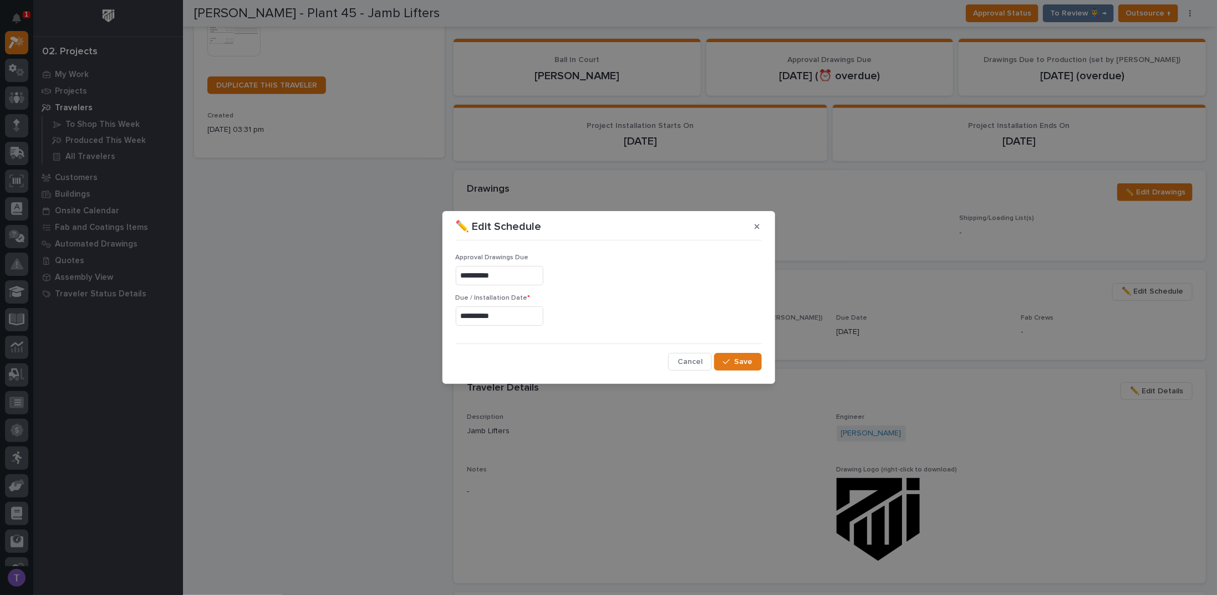
type input "**********"
click at [741, 358] on span "Save" at bounding box center [744, 362] width 18 height 10
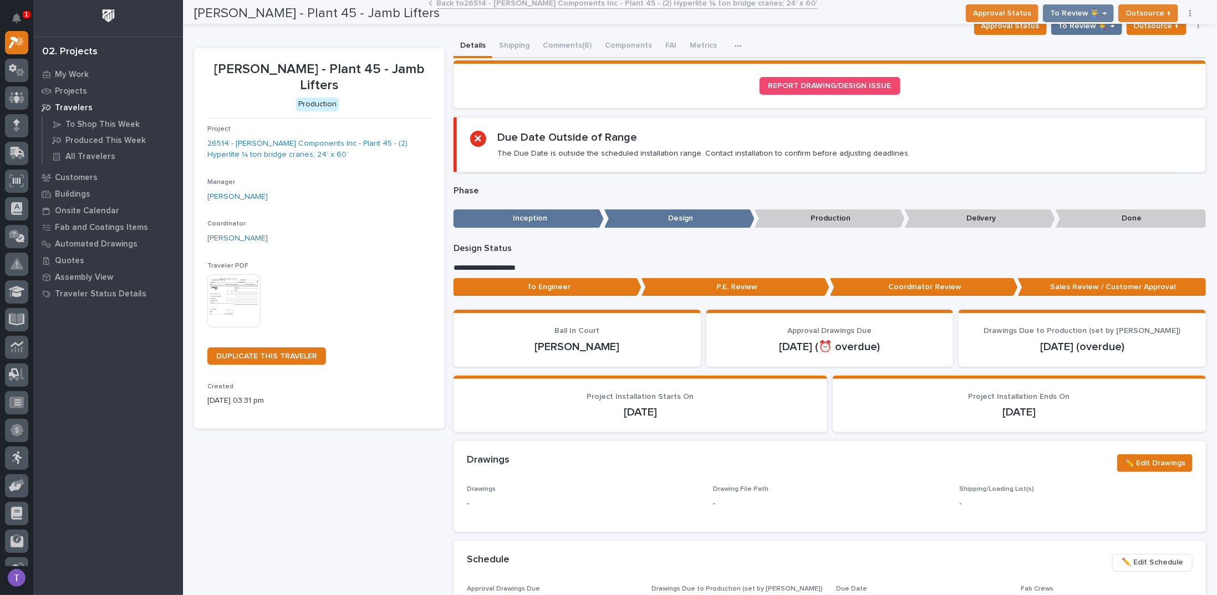
scroll to position [0, 0]
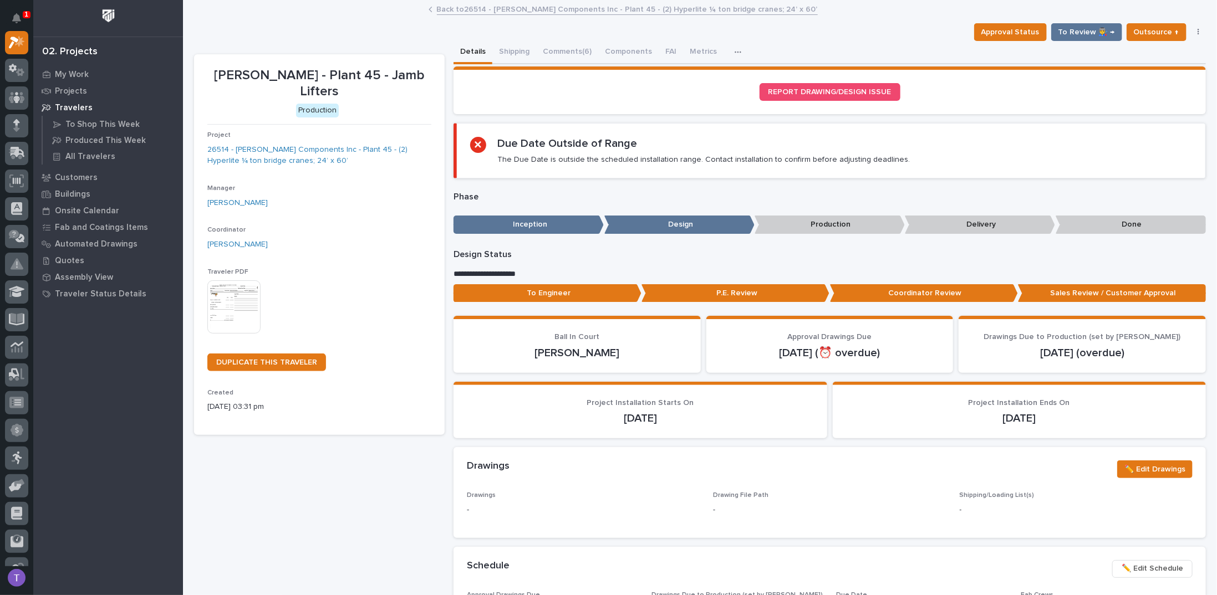
click at [444, 7] on link "Back to 26514 - [PERSON_NAME] Components Inc - Plant 45 - (2) Hyperlite ¼ ton b…" at bounding box center [627, 8] width 381 height 13
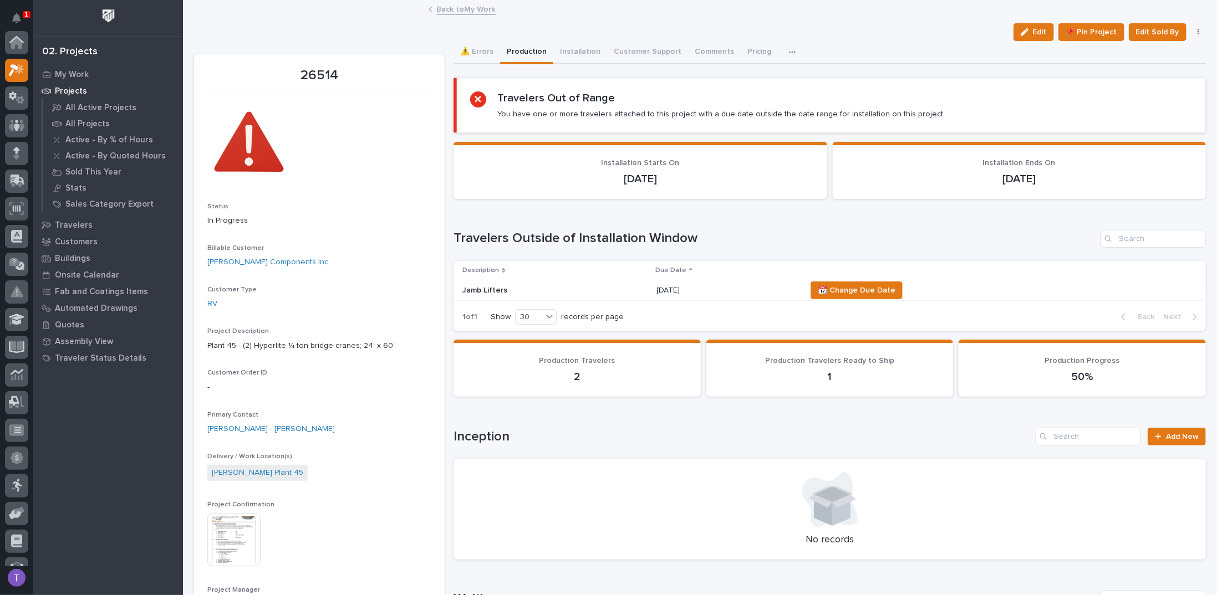
scroll to position [28, 0]
click at [442, 9] on link "Back to My Work" at bounding box center [466, 8] width 59 height 13
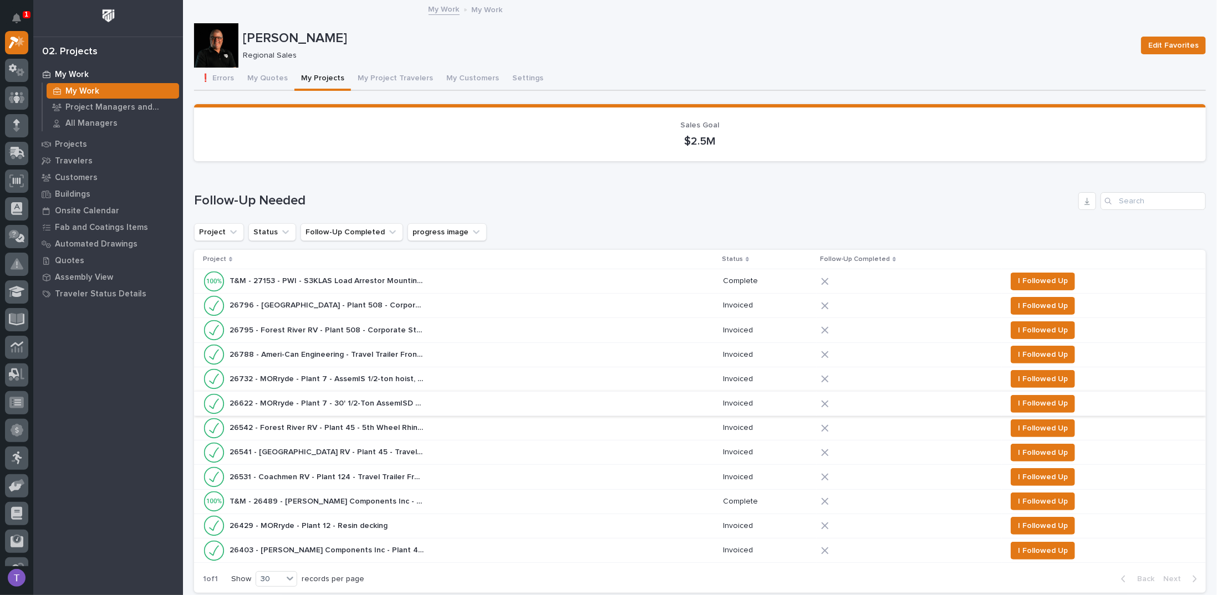
scroll to position [721, 0]
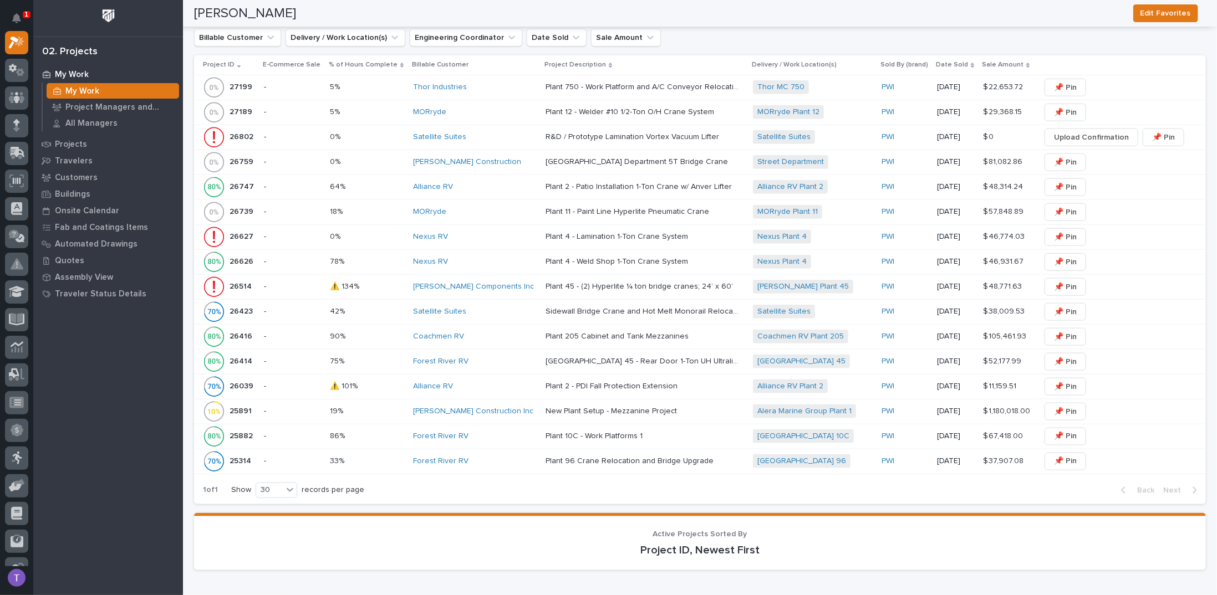
click at [242, 280] on p "26514" at bounding box center [242, 286] width 24 height 12
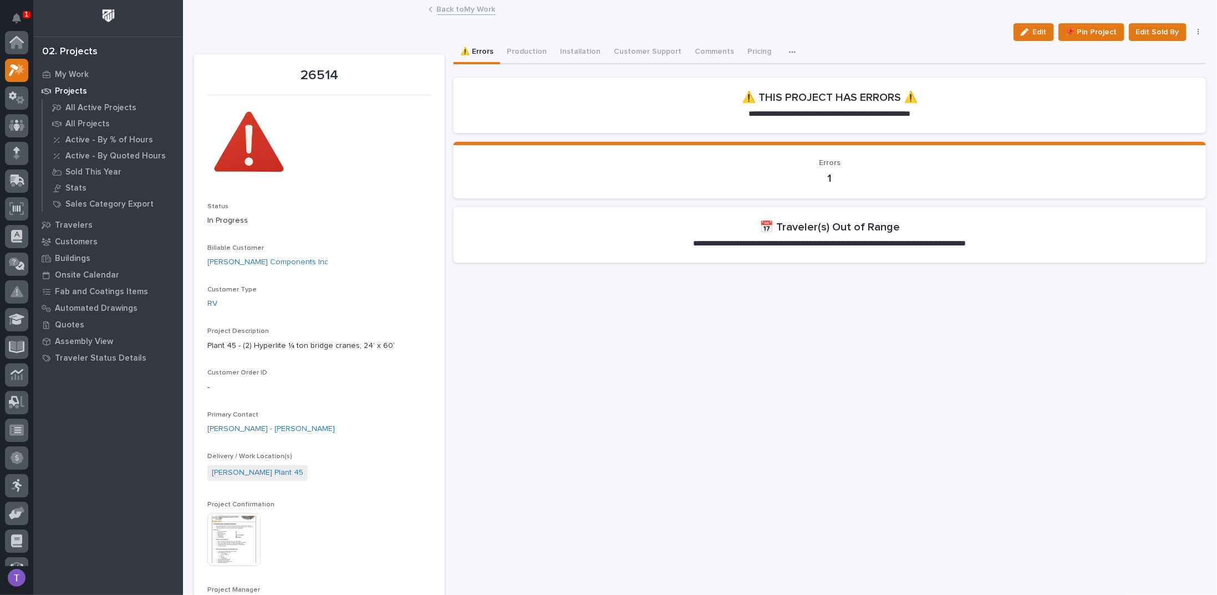
scroll to position [28, 0]
click at [566, 43] on button "Installation" at bounding box center [580, 52] width 54 height 23
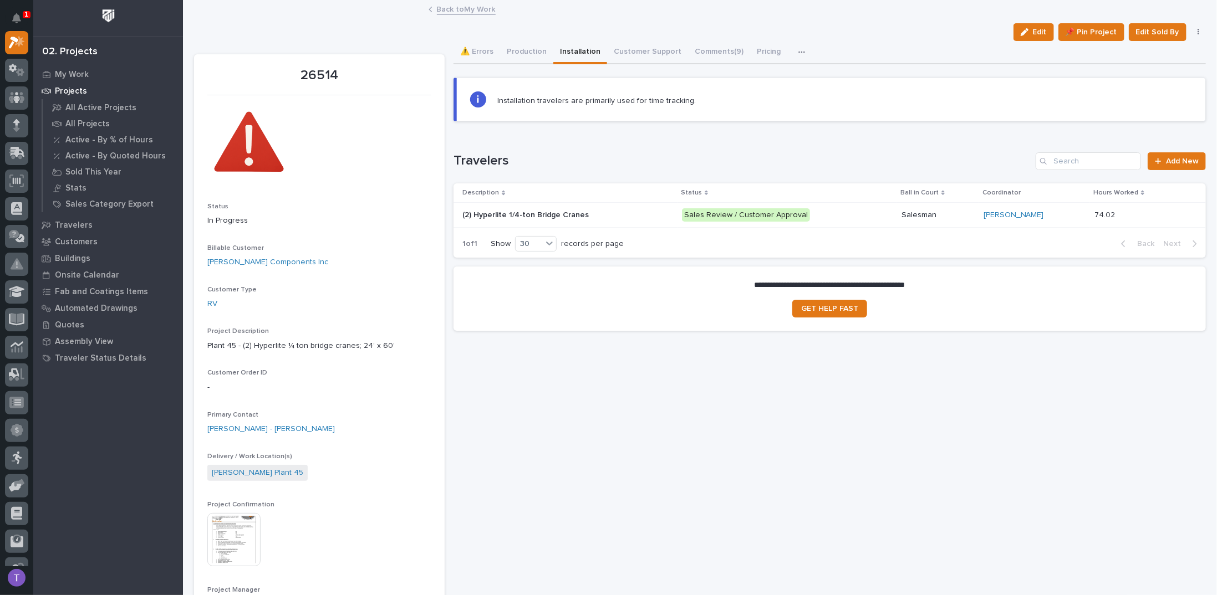
click at [548, 211] on p "(2) Hyperlite 1/4-ton Bridge Cranes" at bounding box center [526, 214] width 129 height 12
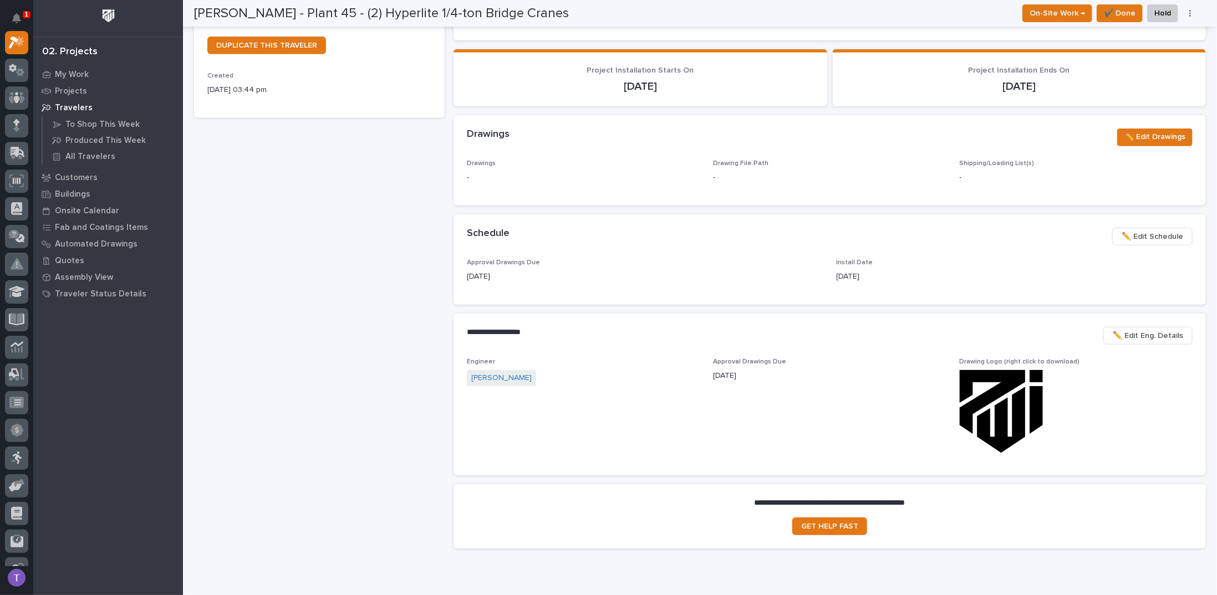
scroll to position [333, 0]
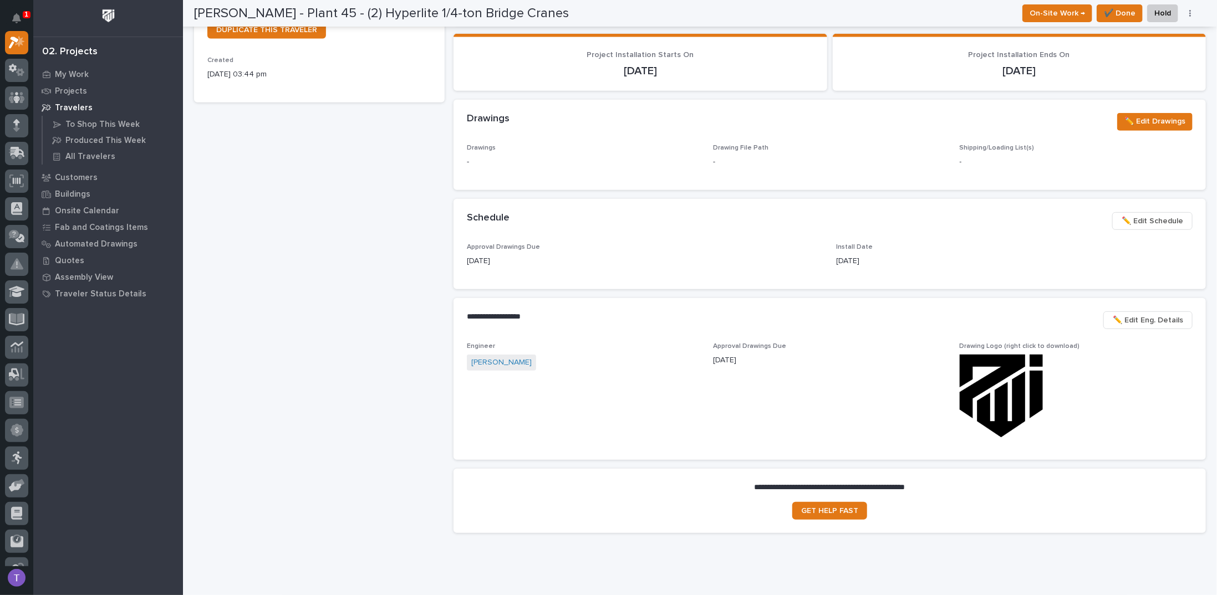
click at [1136, 228] on span "✏️ Edit Schedule" at bounding box center [1153, 221] width 62 height 13
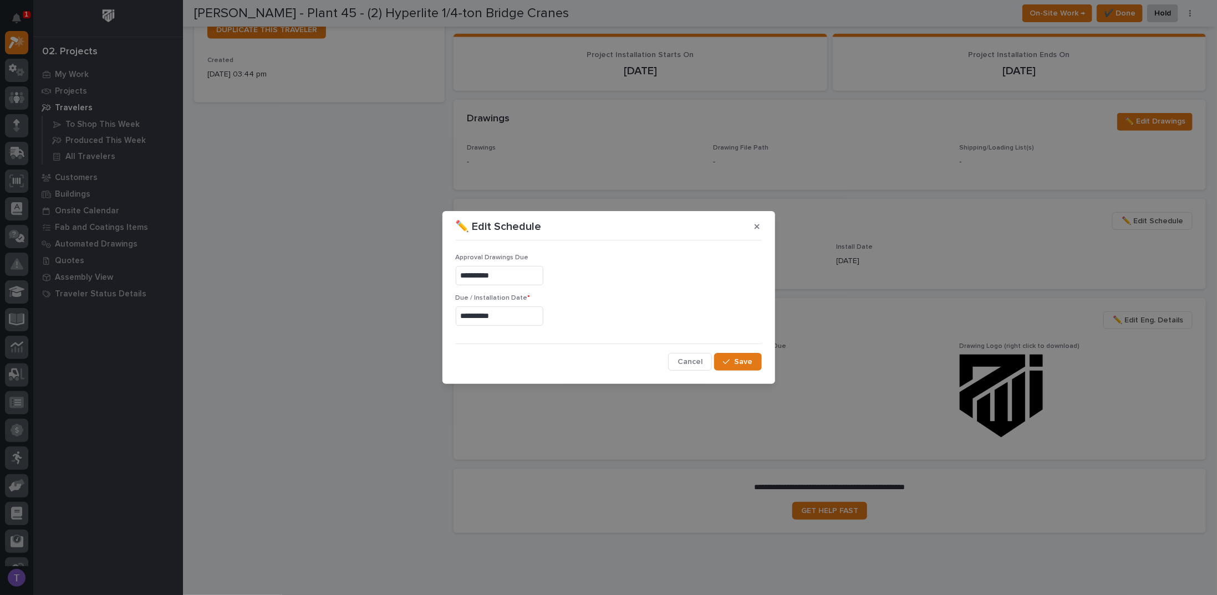
click at [508, 317] on input "**********" at bounding box center [500, 316] width 88 height 19
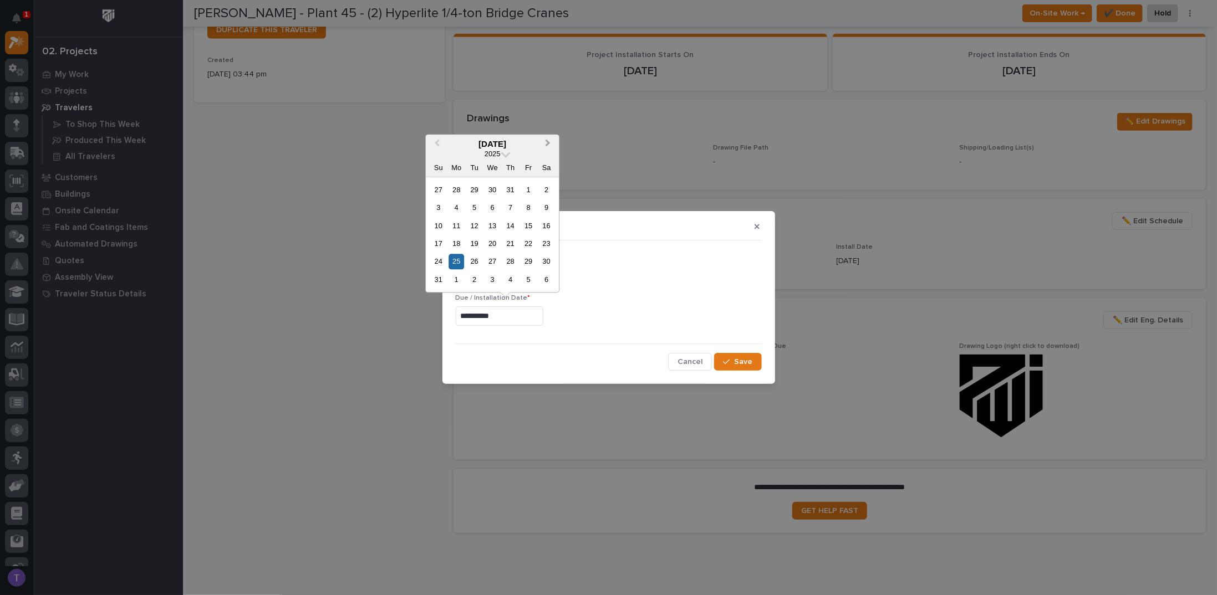
click at [551, 141] on button "Next Month" at bounding box center [549, 145] width 18 height 18
click at [452, 204] on div "6" at bounding box center [456, 207] width 15 height 15
type input "**********"
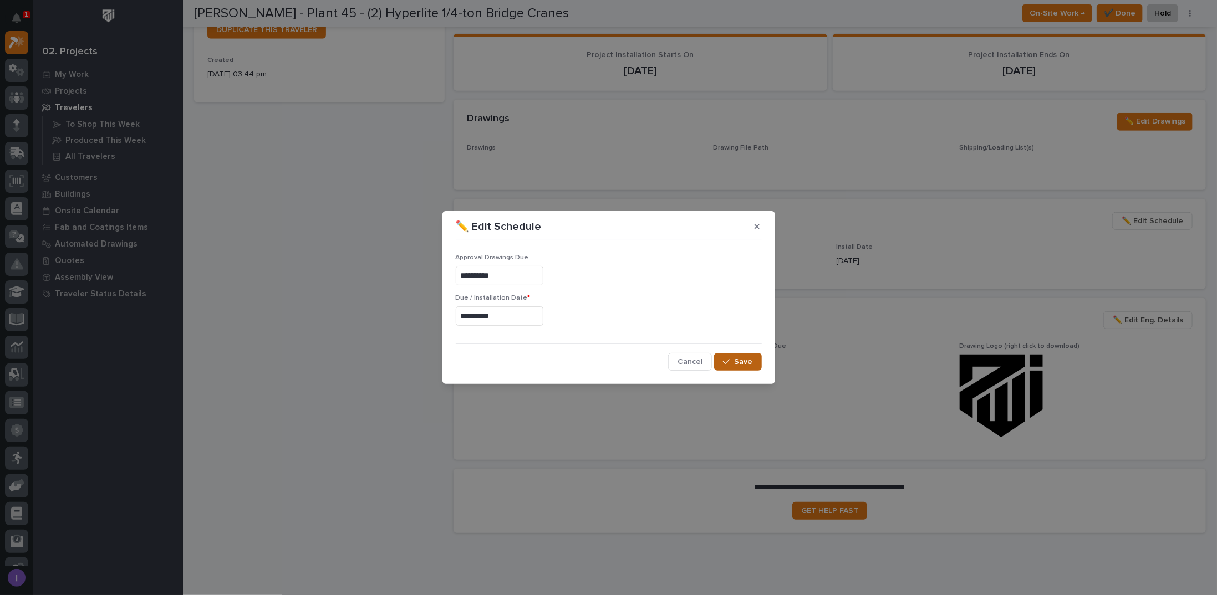
click at [745, 359] on span "Save" at bounding box center [744, 362] width 18 height 10
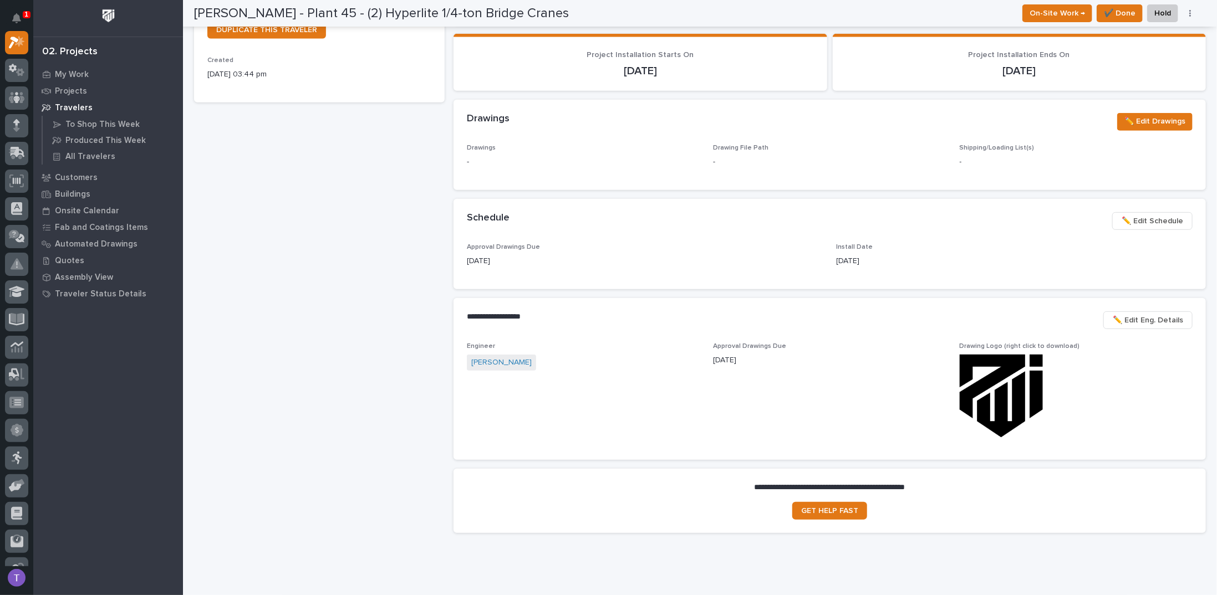
scroll to position [0, 0]
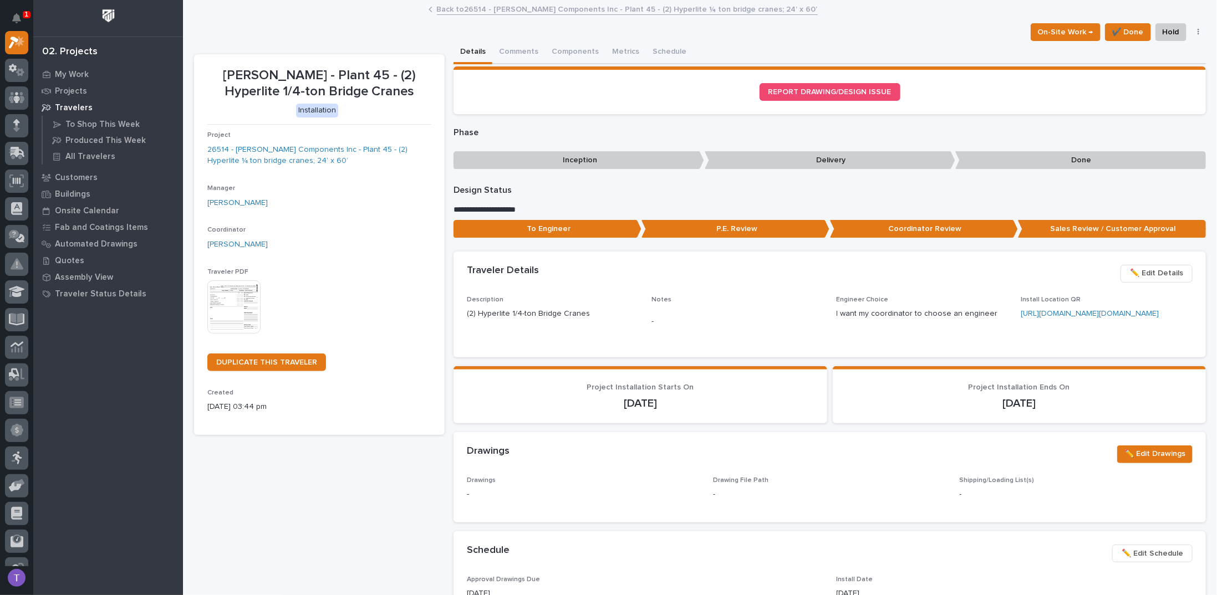
click at [439, 7] on link "Back to 26514 - [PERSON_NAME] Components Inc - Plant 45 - (2) Hyperlite ¼ ton b…" at bounding box center [627, 8] width 381 height 13
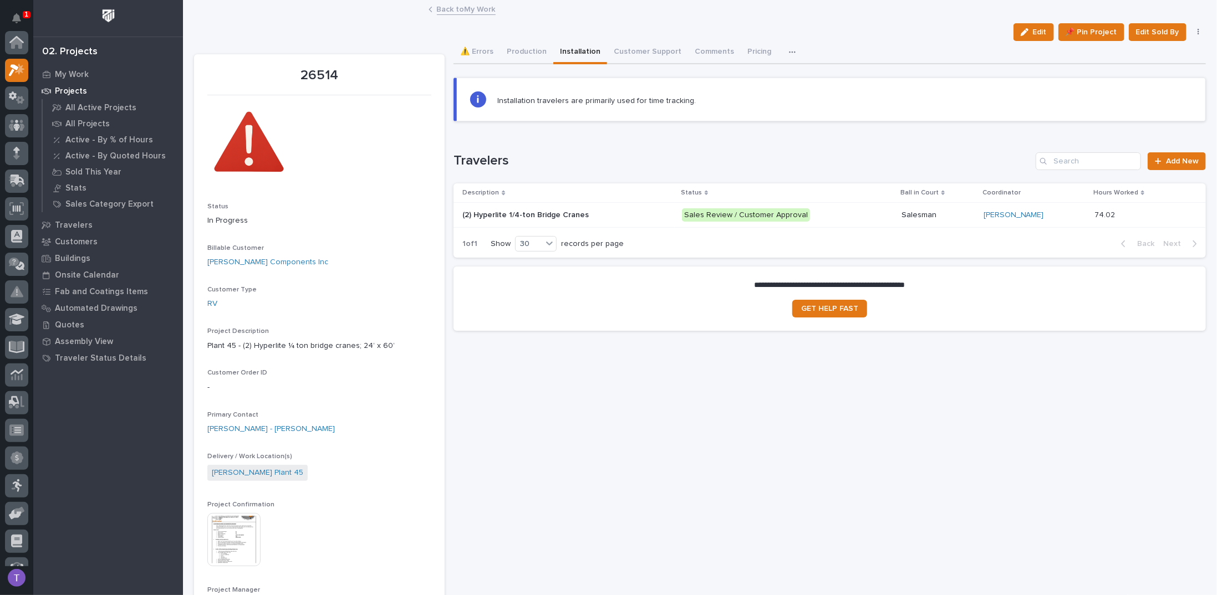
scroll to position [28, 0]
click at [439, 7] on link "Back to My Work" at bounding box center [466, 8] width 59 height 13
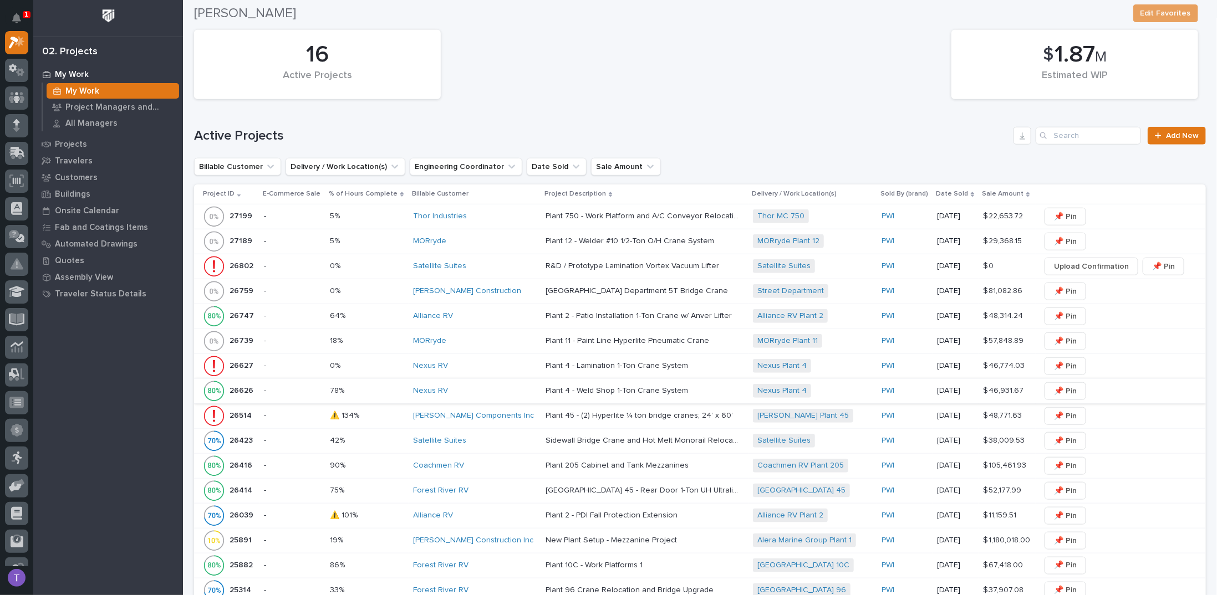
scroll to position [721, 0]
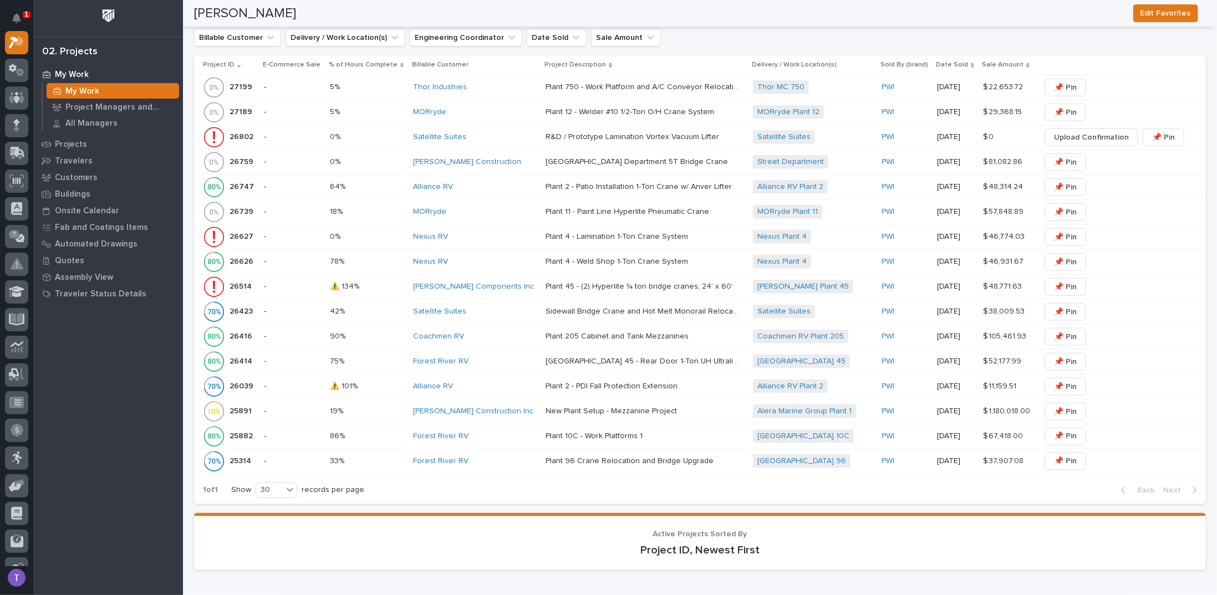
click at [240, 280] on p "26514" at bounding box center [242, 286] width 24 height 12
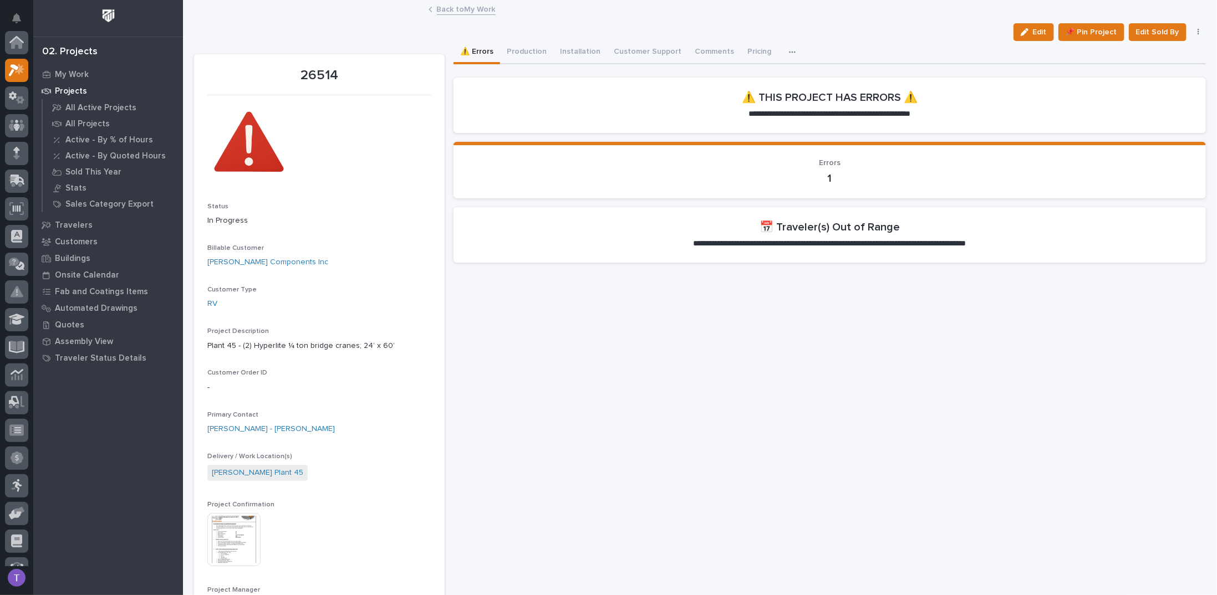
scroll to position [28, 0]
click at [525, 50] on button "Production" at bounding box center [526, 52] width 53 height 23
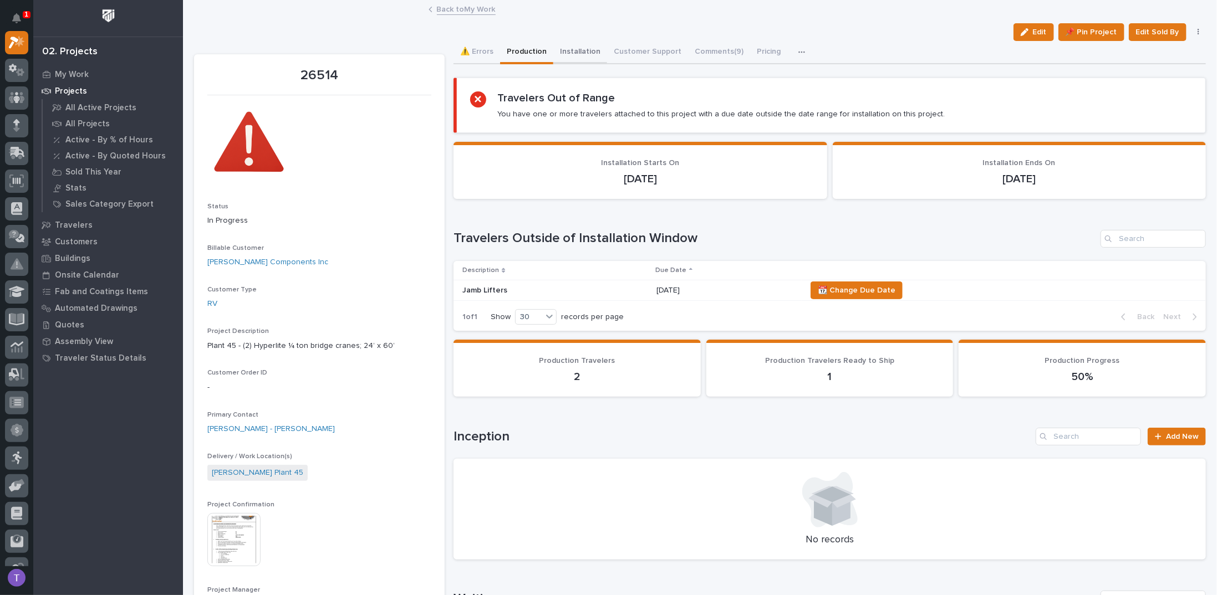
click at [574, 49] on button "Installation" at bounding box center [580, 52] width 54 height 23
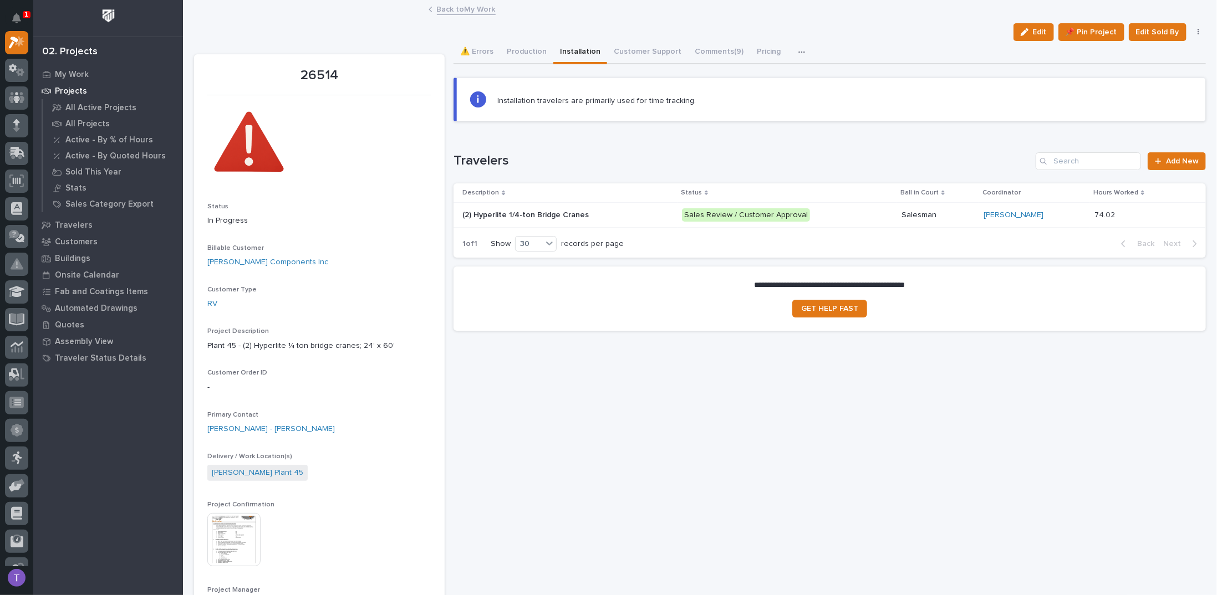
click at [520, 214] on p "(2) Hyperlite 1/4-ton Bridge Cranes" at bounding box center [526, 214] width 129 height 12
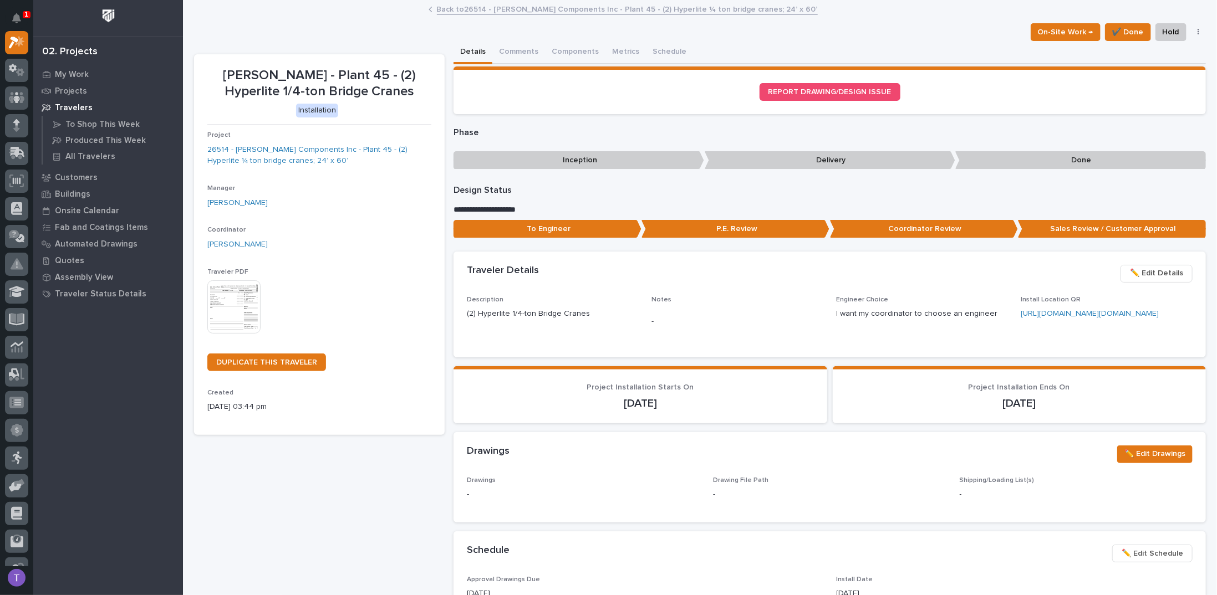
click at [437, 7] on link "Back to 26514 - [PERSON_NAME] Components Inc - Plant 45 - (2) Hyperlite ¼ ton b…" at bounding box center [627, 8] width 381 height 13
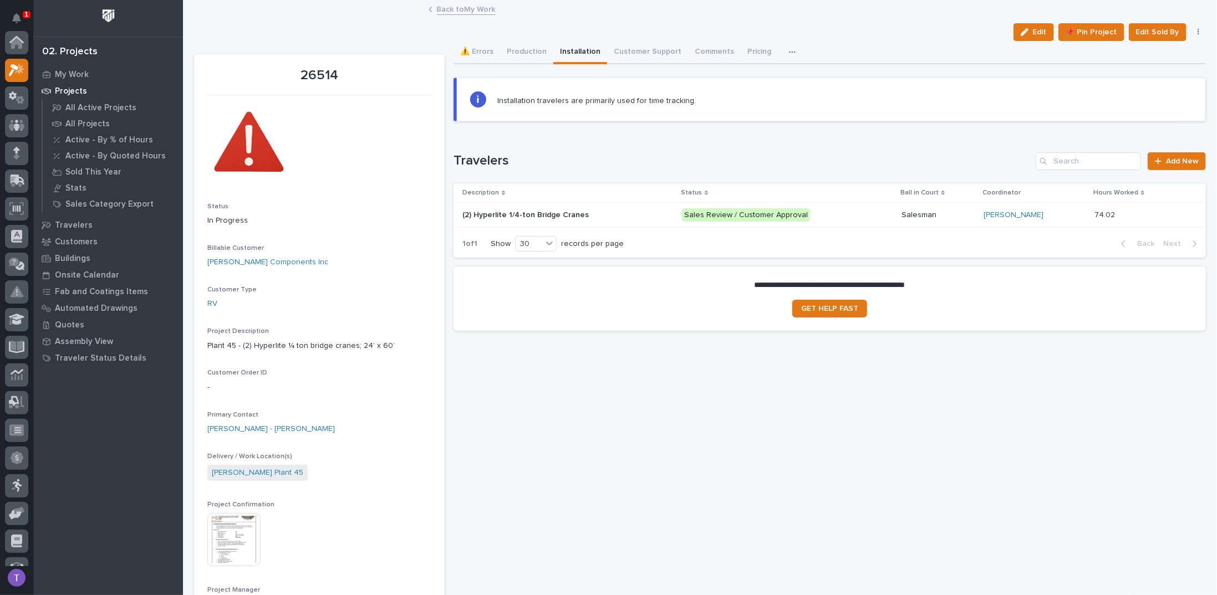
scroll to position [28, 0]
click at [442, 7] on link "Back to My Work" at bounding box center [466, 8] width 59 height 13
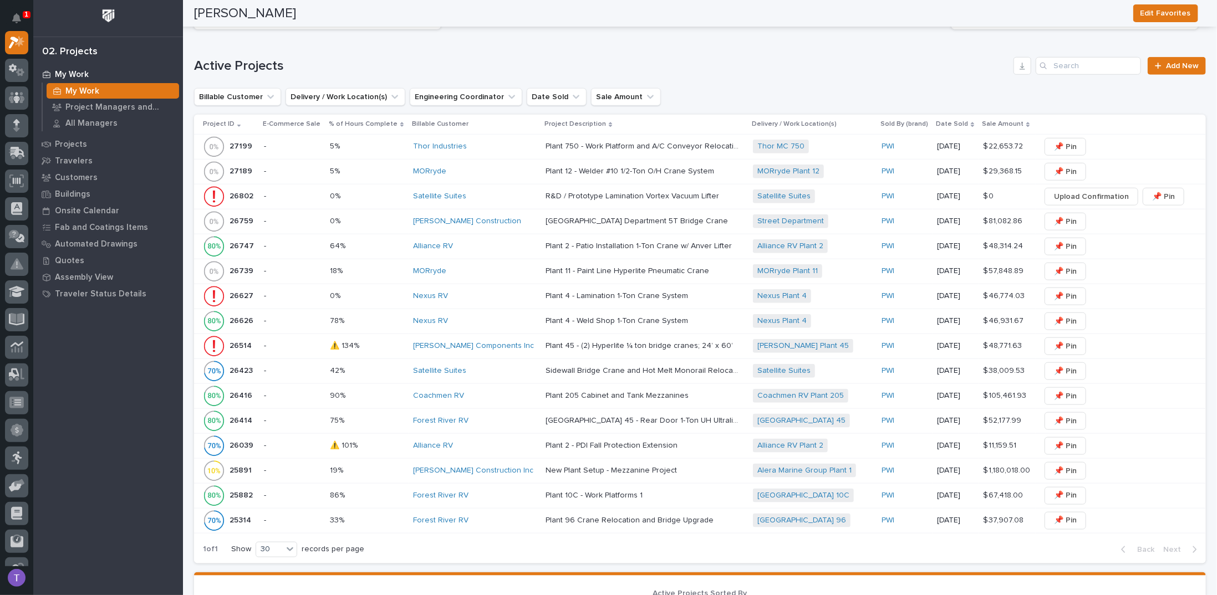
scroll to position [665, 0]
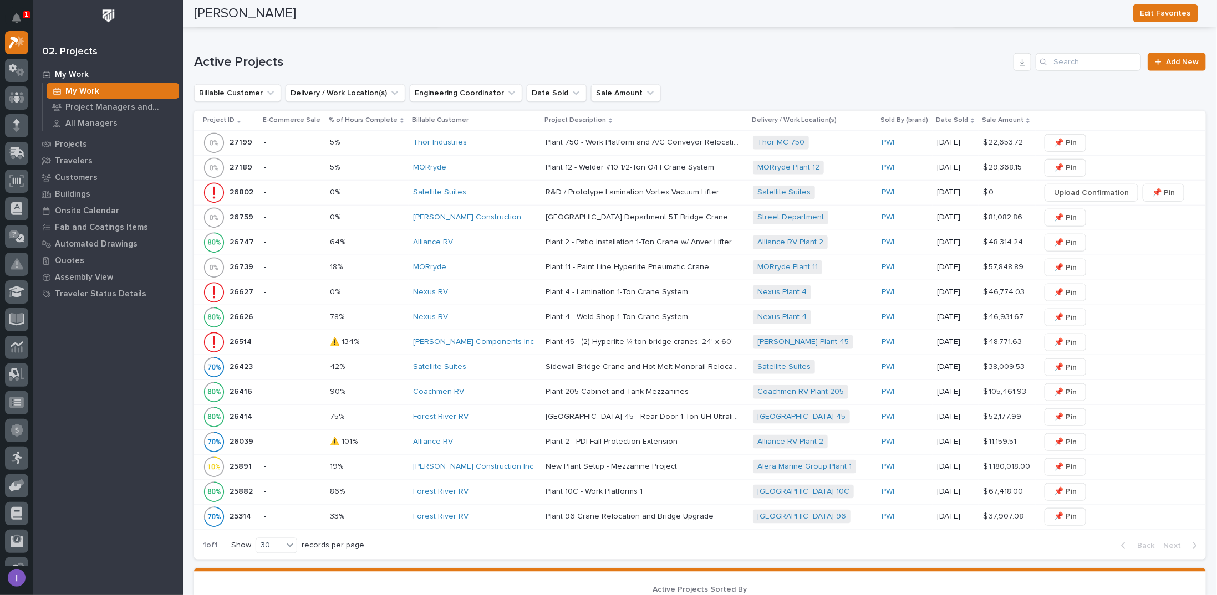
click at [241, 286] on p "26627" at bounding box center [243, 292] width 26 height 12
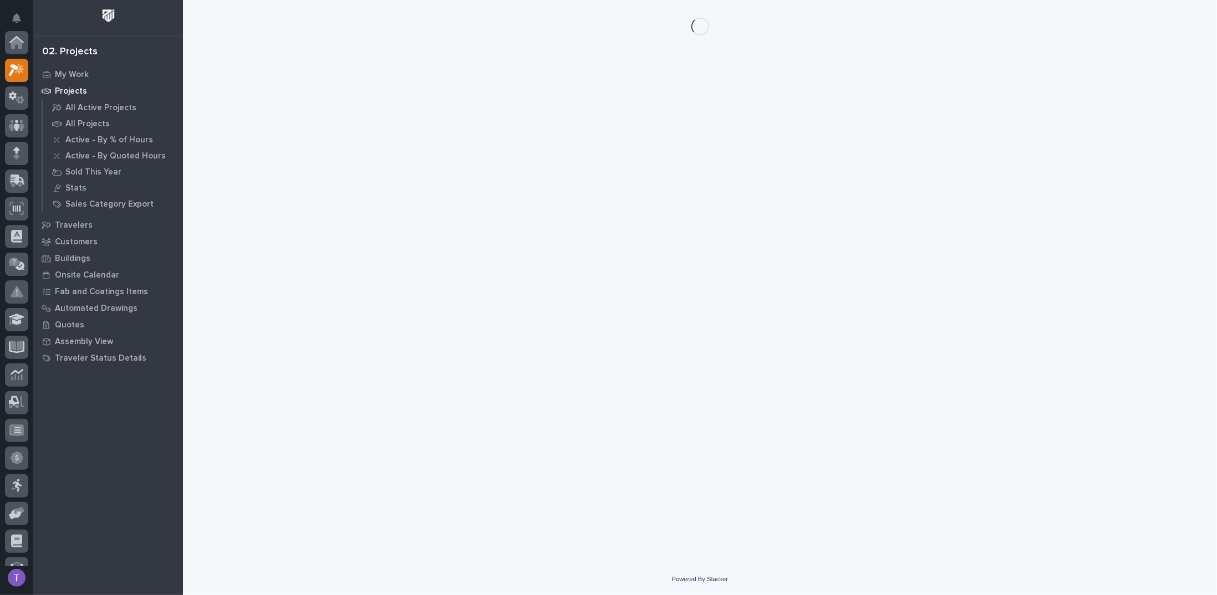
scroll to position [28, 0]
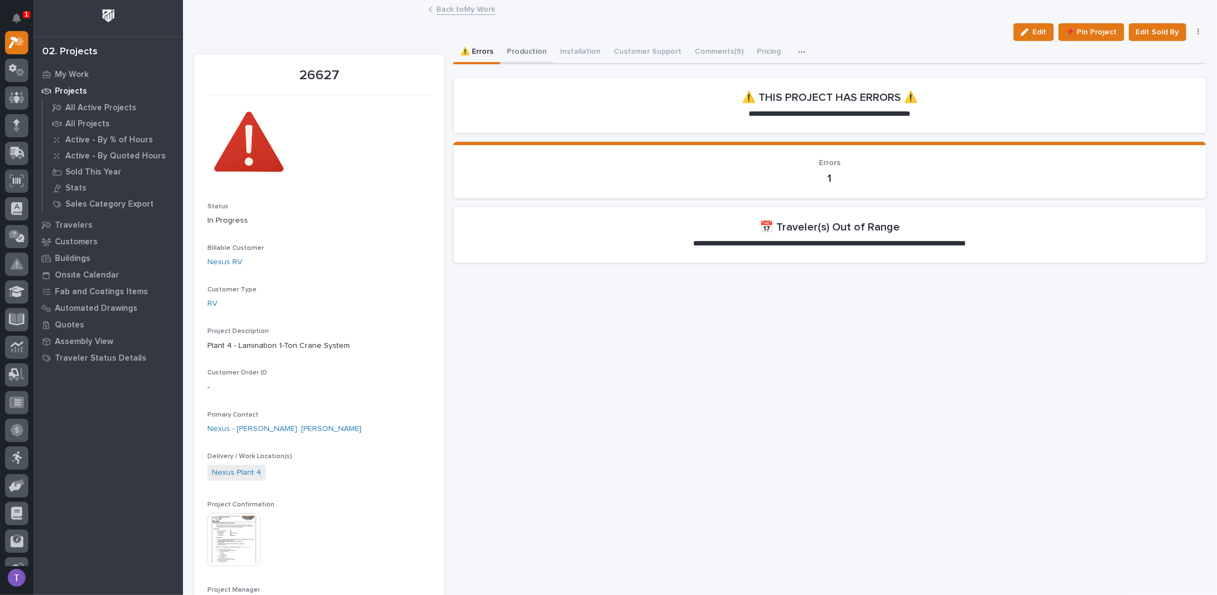
click at [522, 52] on button "Production" at bounding box center [526, 52] width 53 height 23
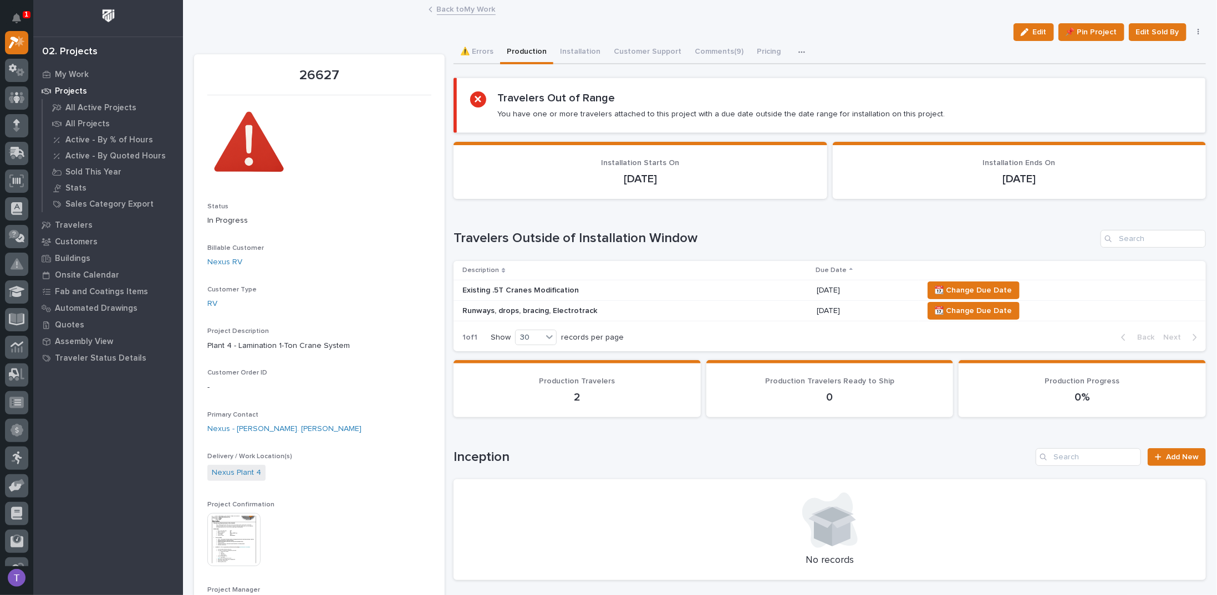
click at [513, 286] on p "Existing .5T Cranes Modification" at bounding box center [559, 290] width 194 height 9
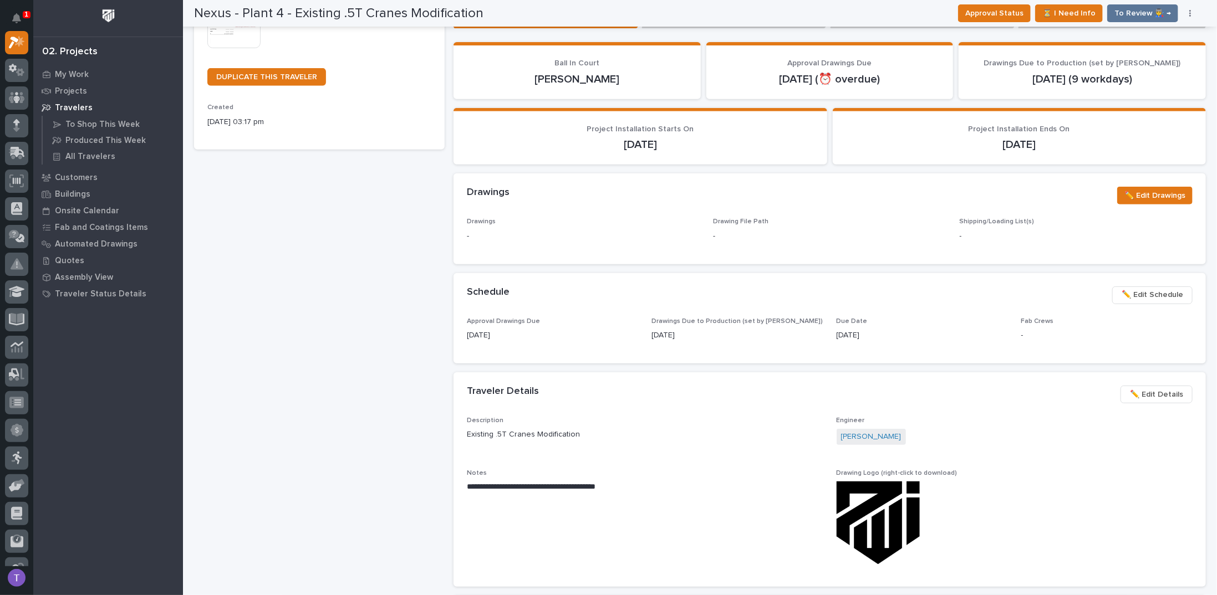
scroll to position [277, 0]
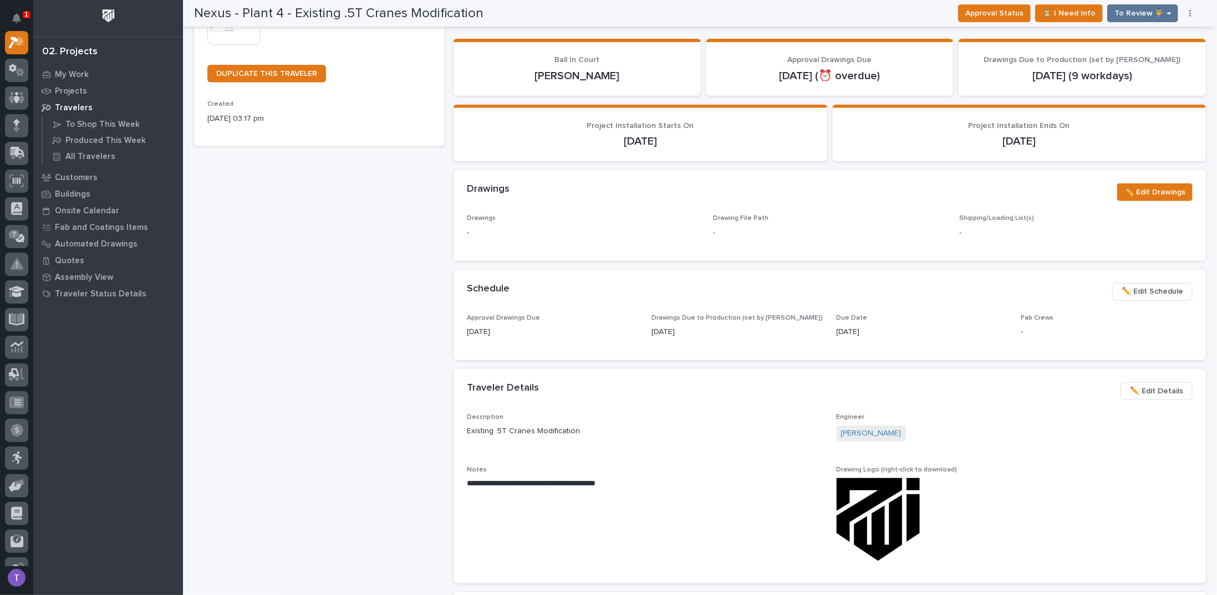
click at [1138, 287] on span "✏️ Edit Schedule" at bounding box center [1153, 291] width 62 height 13
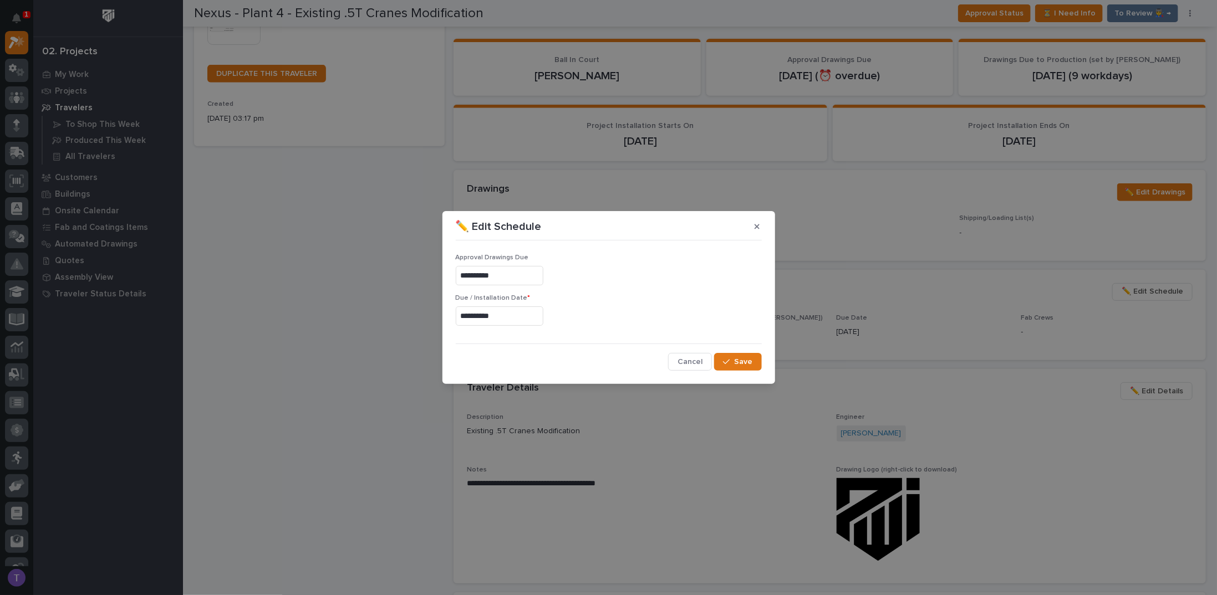
click at [512, 276] on input "**********" at bounding box center [500, 275] width 88 height 19
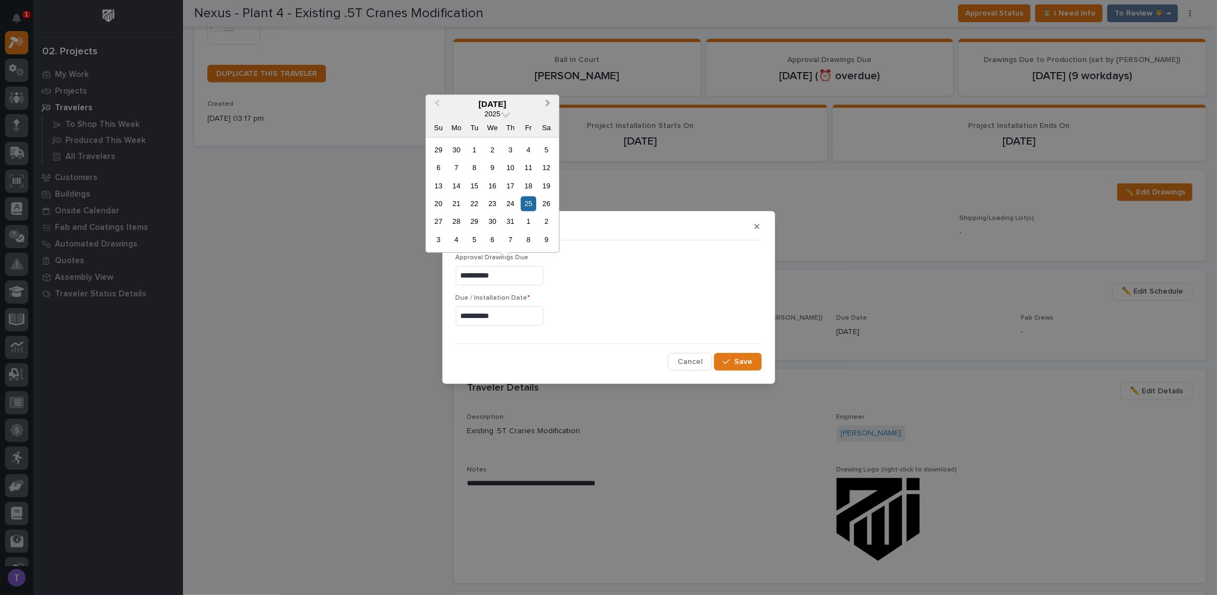
click at [548, 102] on span "Next Month" at bounding box center [548, 104] width 0 height 14
click at [548, 103] on span "Next Month" at bounding box center [548, 104] width 0 height 14
click at [528, 220] on div "3" at bounding box center [528, 222] width 15 height 15
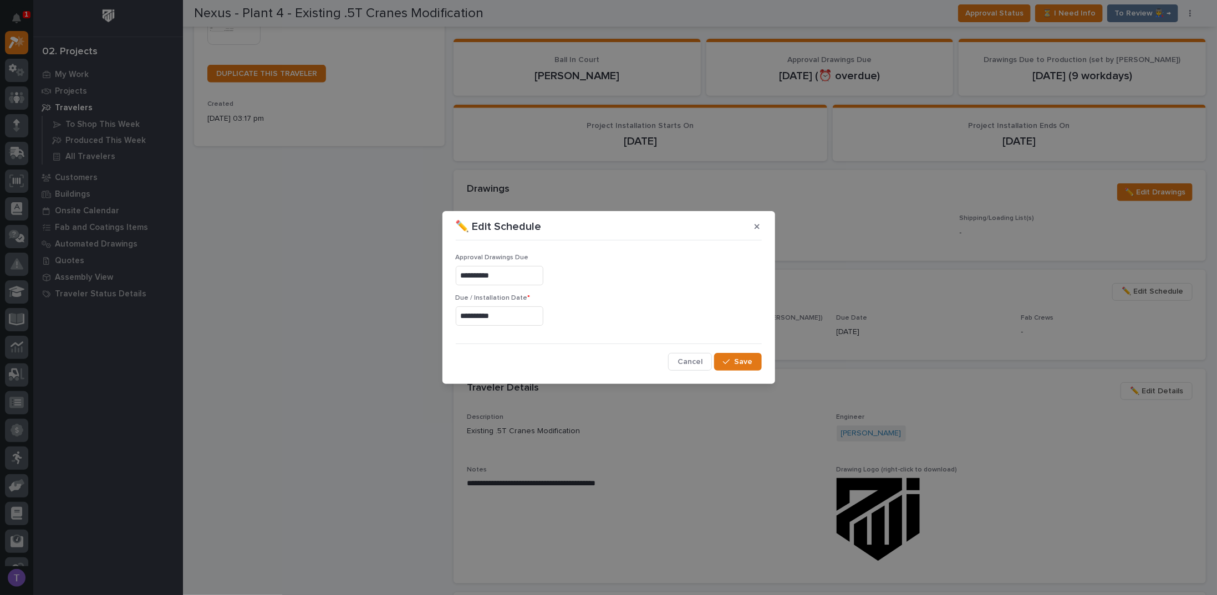
type input "**********"
click at [744, 362] on span "Save" at bounding box center [744, 362] width 18 height 10
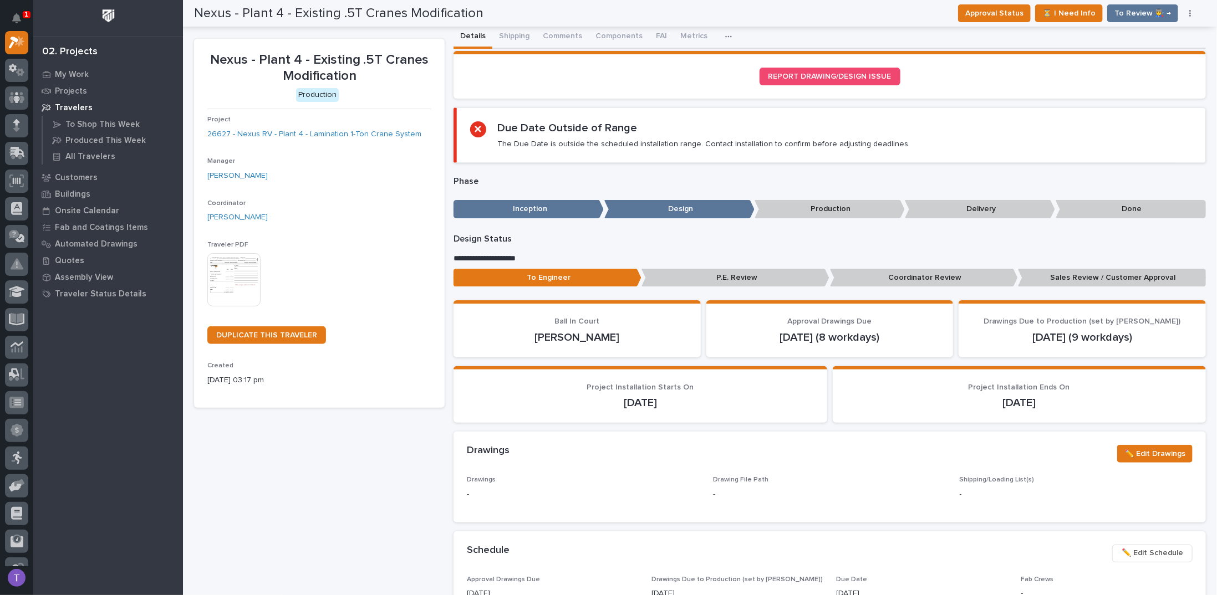
scroll to position [0, 0]
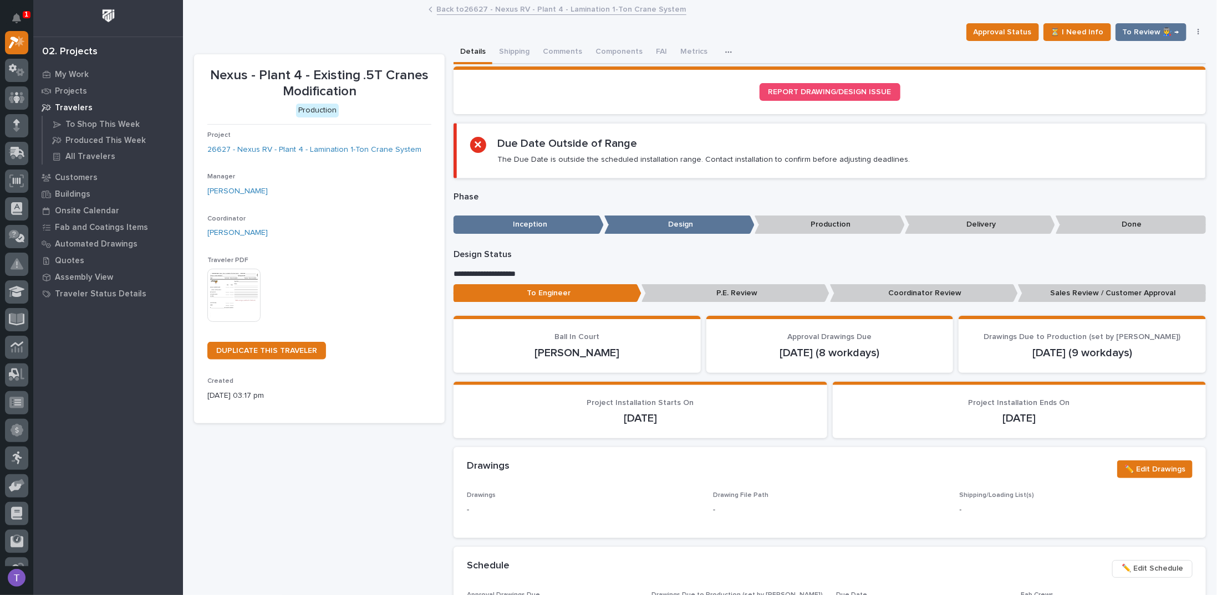
click at [448, 7] on link "Back to 26627 - Nexus RV - Plant 4 - Lamination 1-Ton Crane System" at bounding box center [561, 8] width 249 height 13
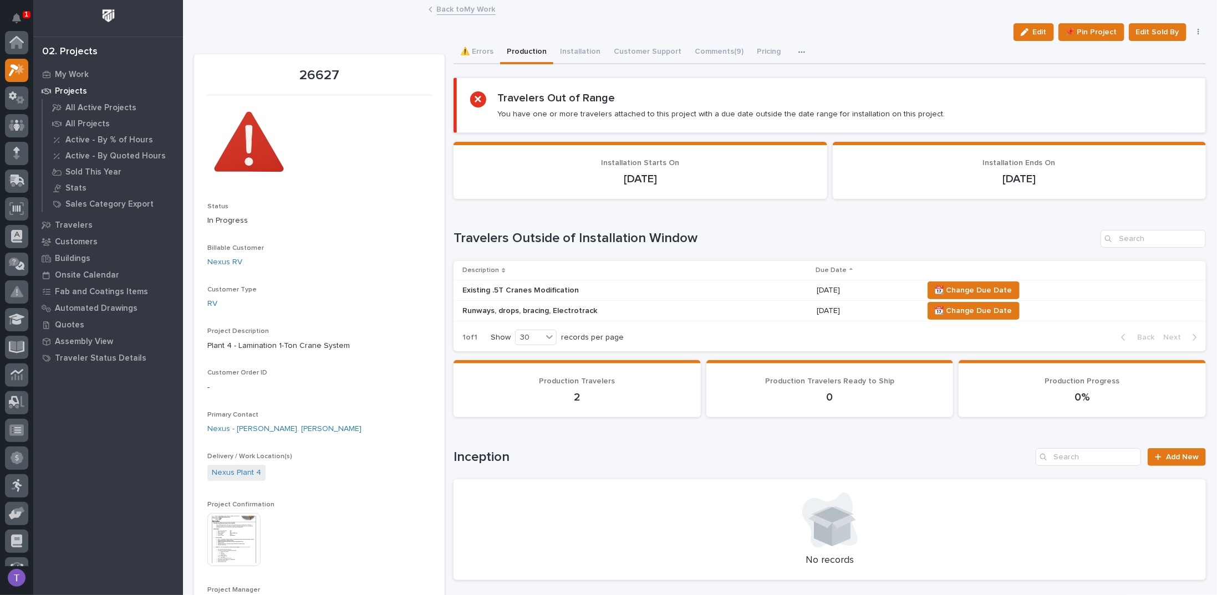
scroll to position [28, 0]
click at [564, 50] on button "Installation" at bounding box center [580, 52] width 54 height 23
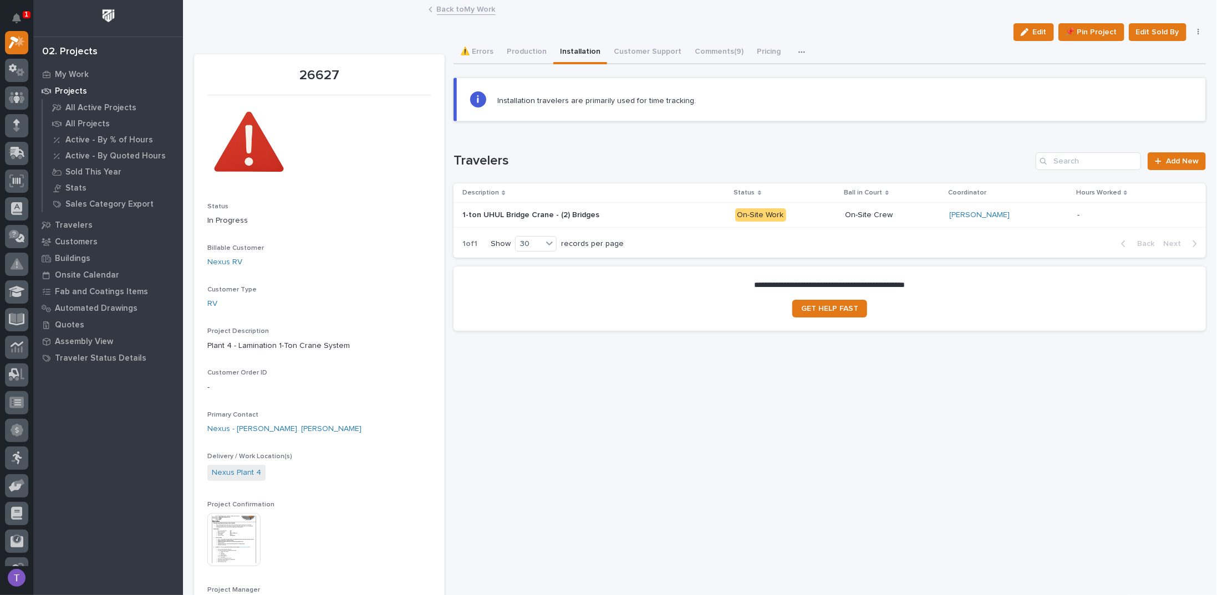
click at [534, 209] on p "1-ton UHUL Bridge Crane - (2) Bridges" at bounding box center [531, 214] width 139 height 12
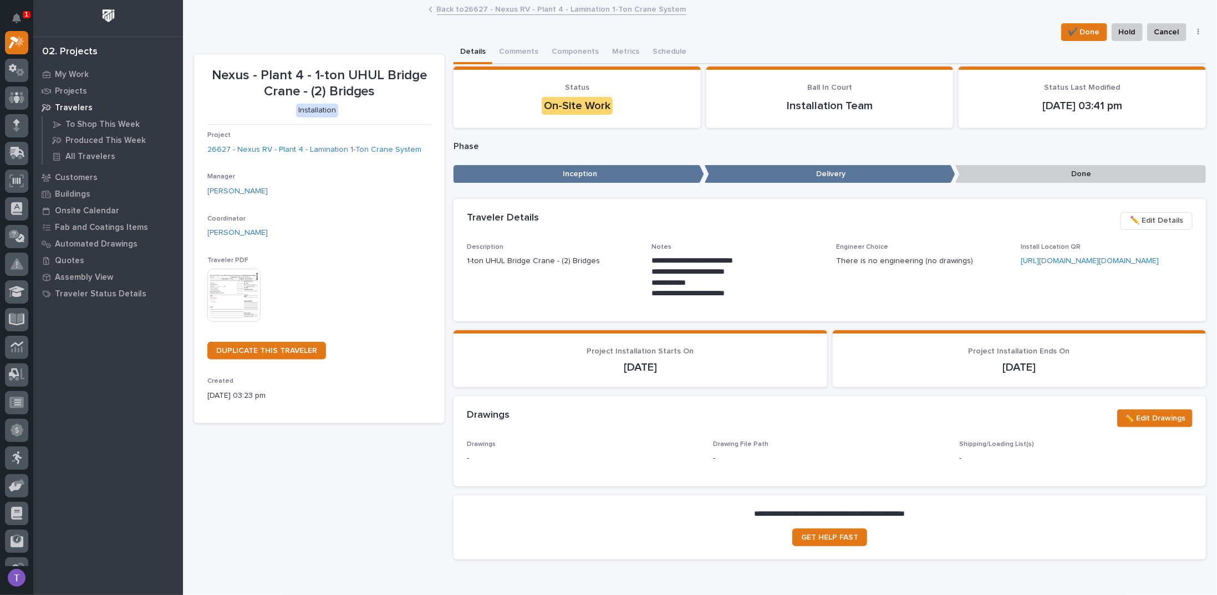
click at [444, 8] on link "Back to 26627 - Nexus RV - Plant 4 - Lamination 1-Ton Crane System" at bounding box center [561, 8] width 249 height 13
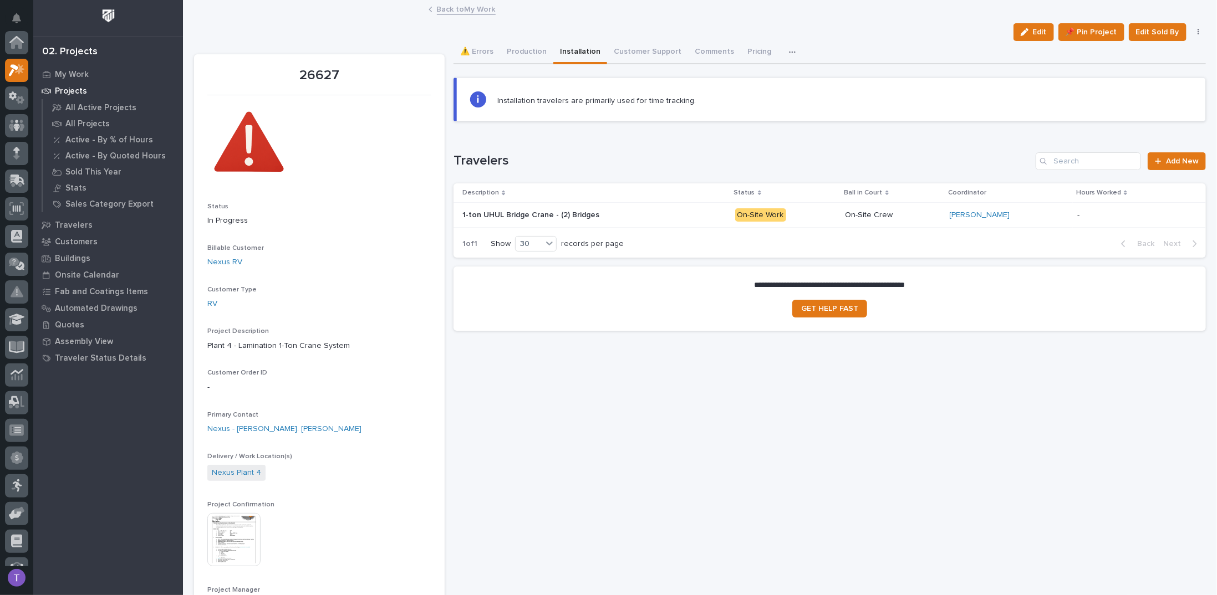
scroll to position [28, 0]
click at [508, 213] on p "1-ton UHUL Bridge Crane - (2) Bridges" at bounding box center [531, 214] width 139 height 12
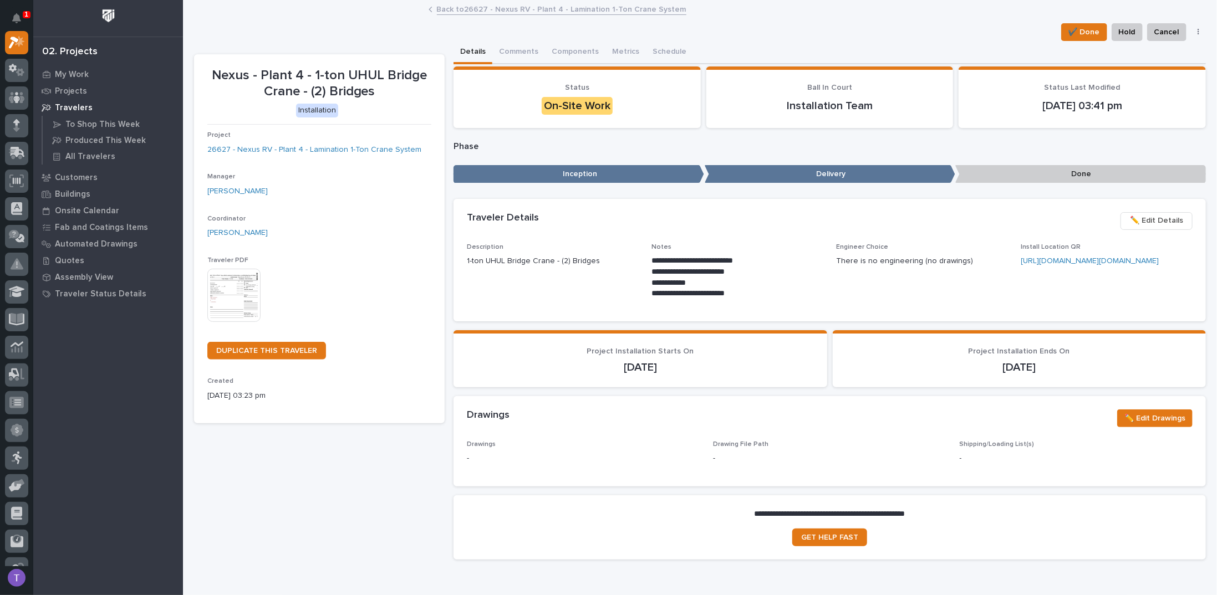
click at [440, 8] on link "Back to 26627 - Nexus RV - Plant 4 - Lamination 1-Ton Crane System" at bounding box center [561, 8] width 249 height 13
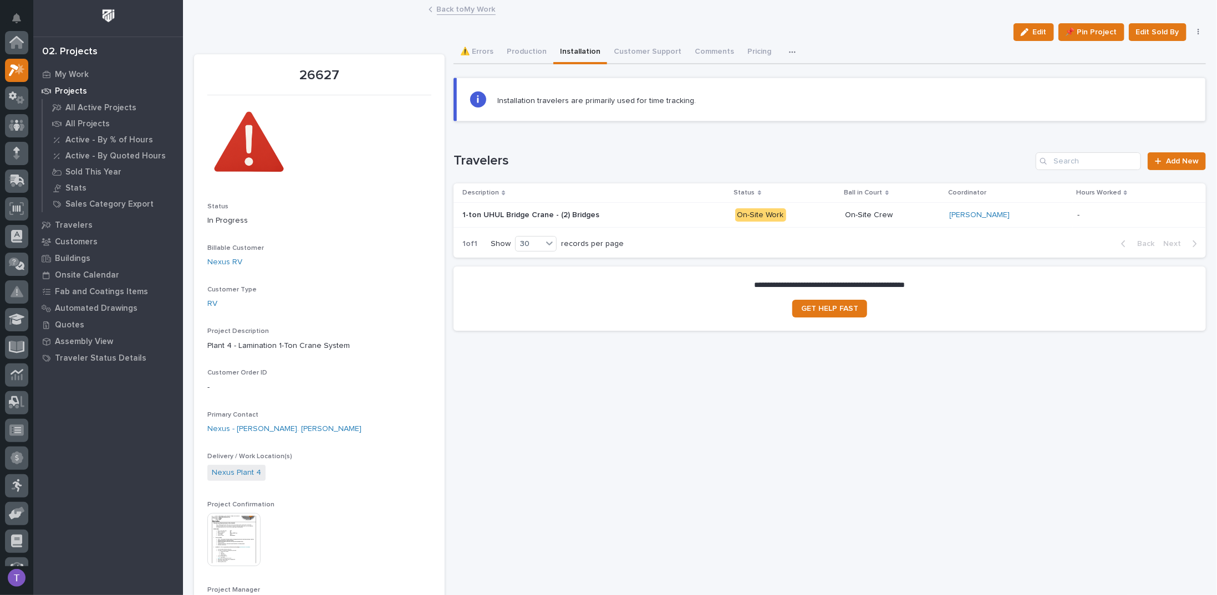
scroll to position [28, 0]
click at [516, 54] on button "Production" at bounding box center [526, 52] width 53 height 23
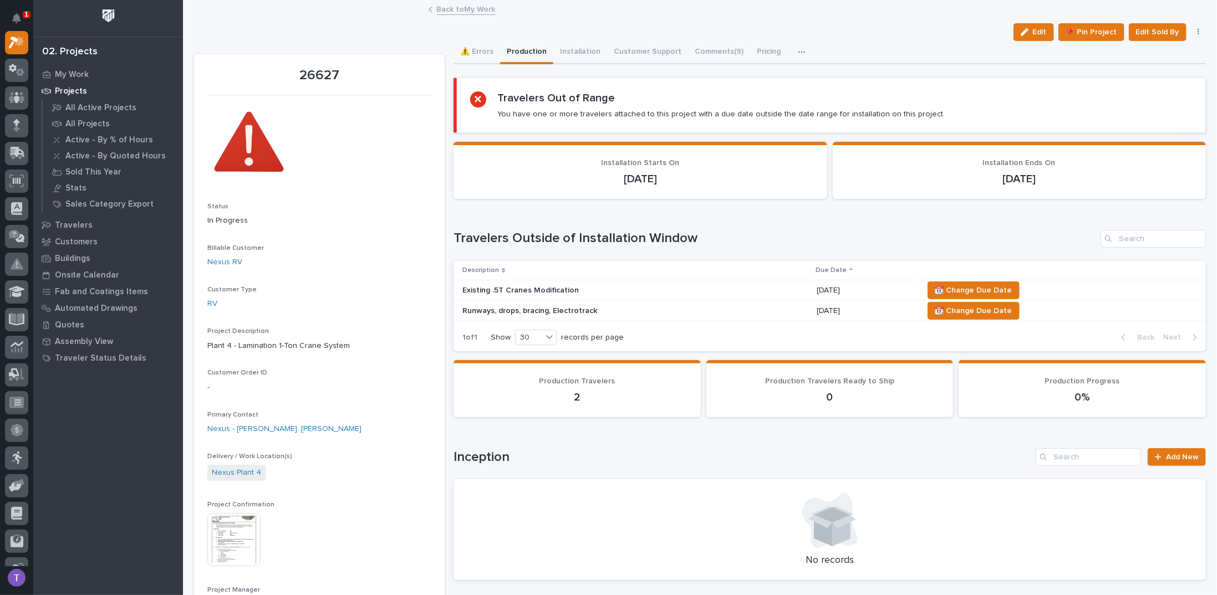
click at [516, 307] on p "Runways, drops, bracing, Electrotrack" at bounding box center [559, 311] width 194 height 9
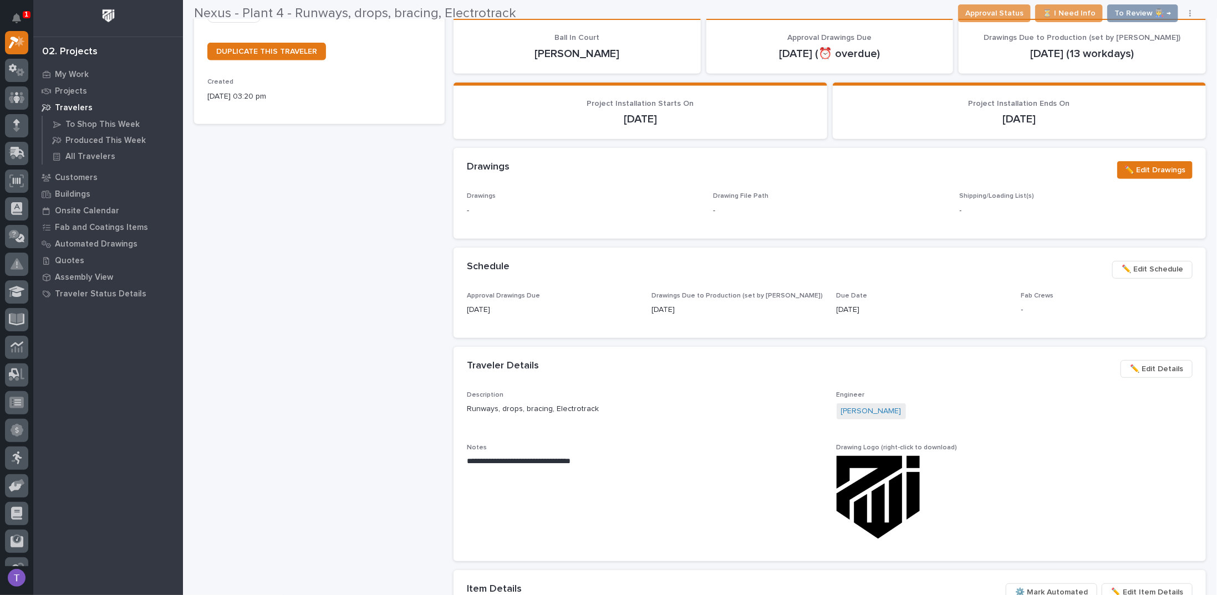
scroll to position [333, 0]
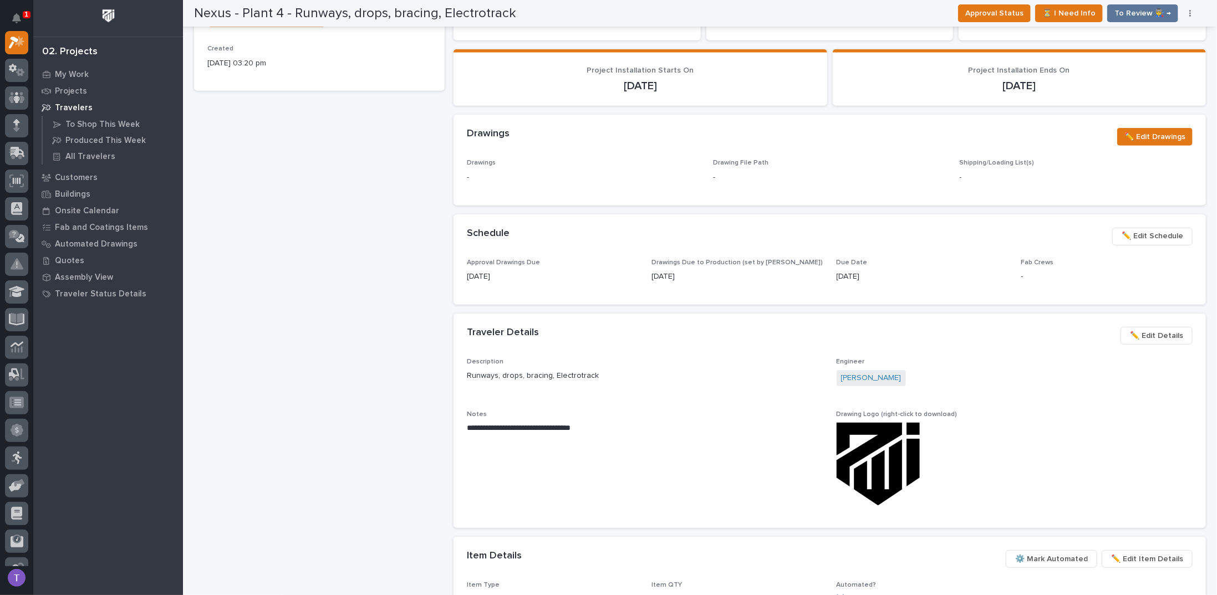
click at [1139, 233] on span "✏️ Edit Schedule" at bounding box center [1153, 236] width 62 height 13
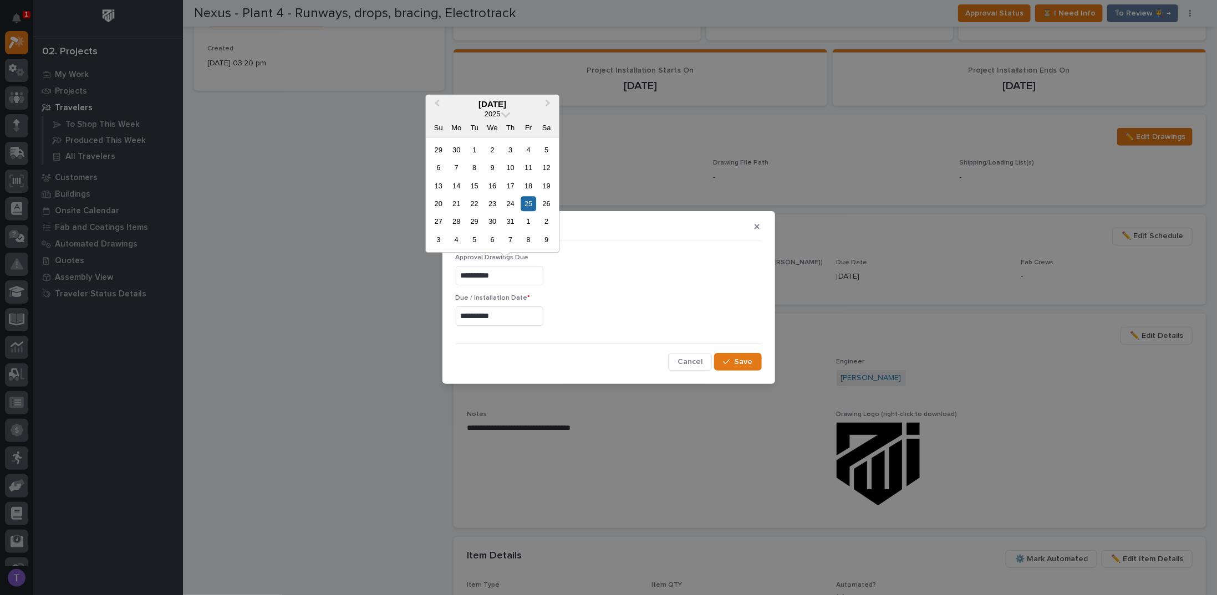
click at [522, 277] on input "**********" at bounding box center [500, 275] width 88 height 19
click at [548, 104] on span "Next Month" at bounding box center [548, 104] width 0 height 14
click at [456, 222] on div "27" at bounding box center [456, 222] width 15 height 15
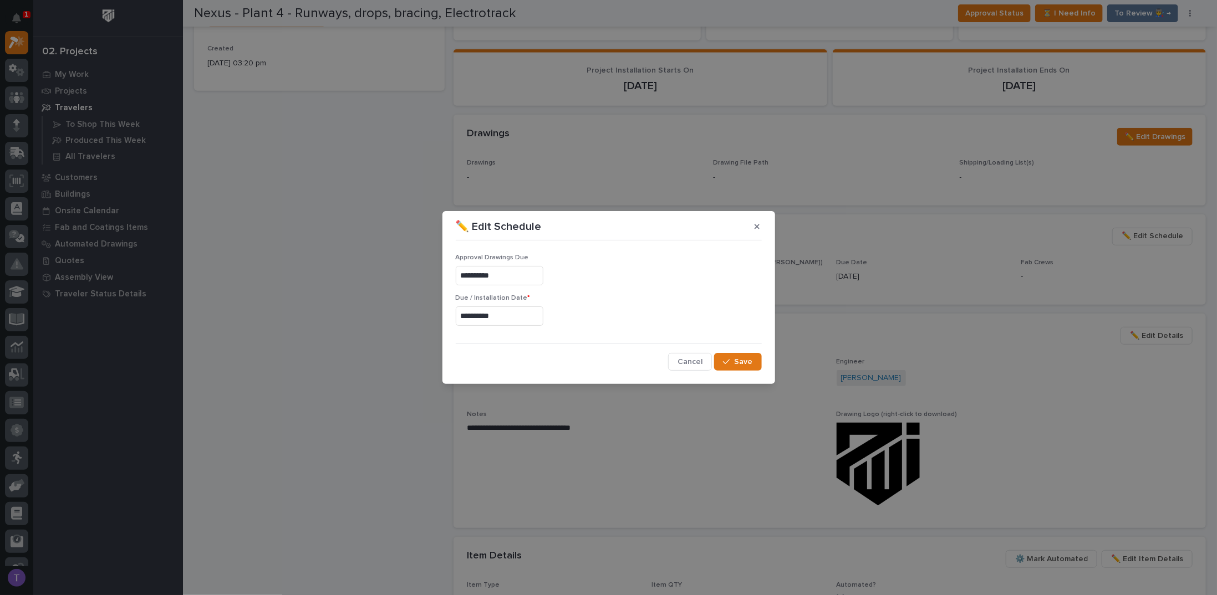
click at [523, 272] on input "**********" at bounding box center [500, 275] width 88 height 19
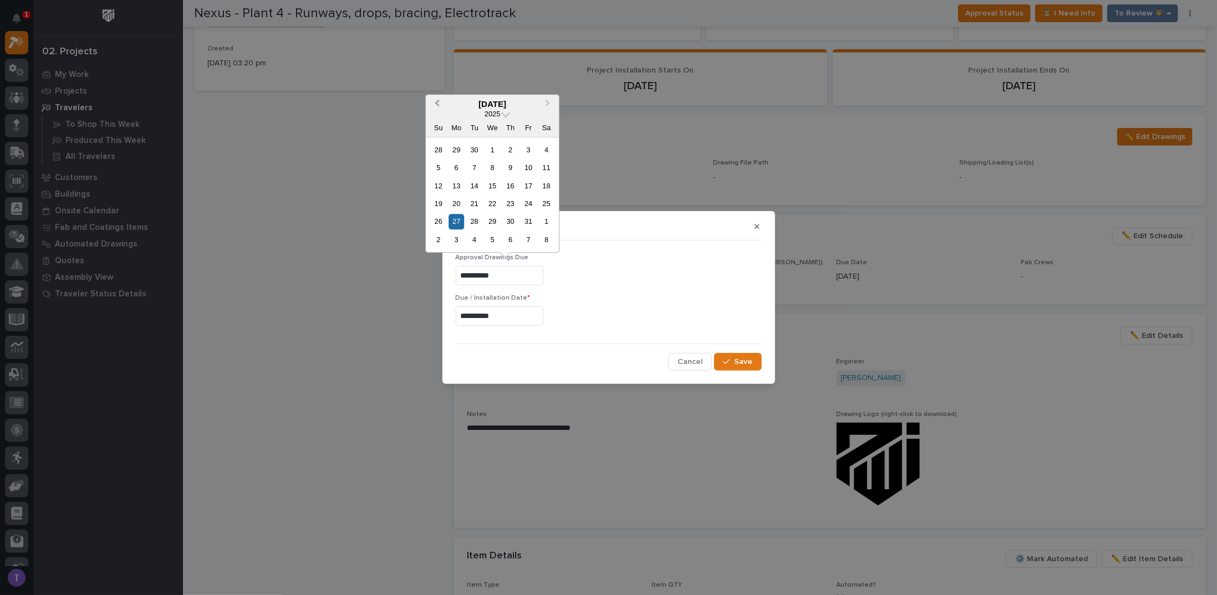
click at [437, 103] on span "Previous Month" at bounding box center [437, 104] width 0 height 14
click at [529, 219] on div "3" at bounding box center [528, 222] width 15 height 15
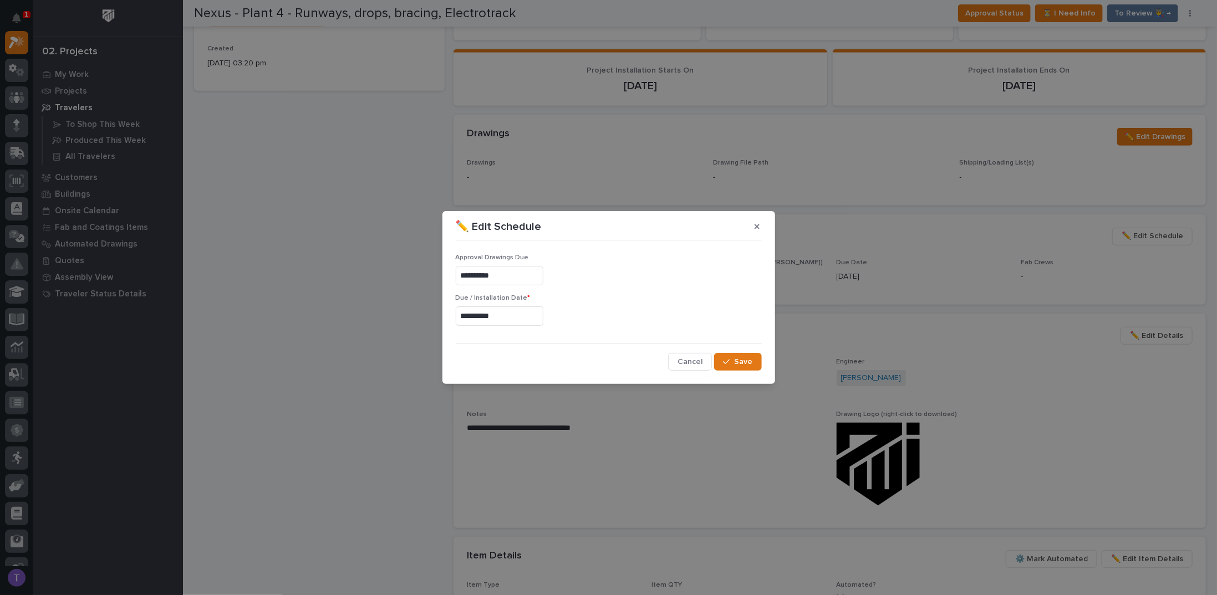
type input "**********"
click at [738, 361] on span "Save" at bounding box center [744, 362] width 18 height 10
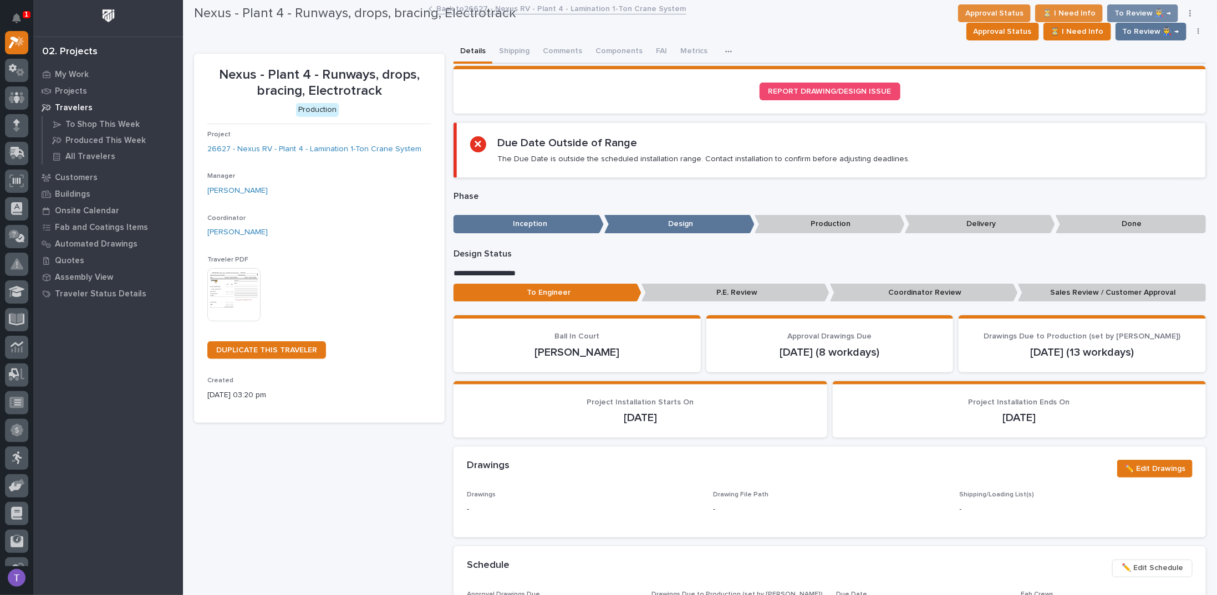
scroll to position [0, 0]
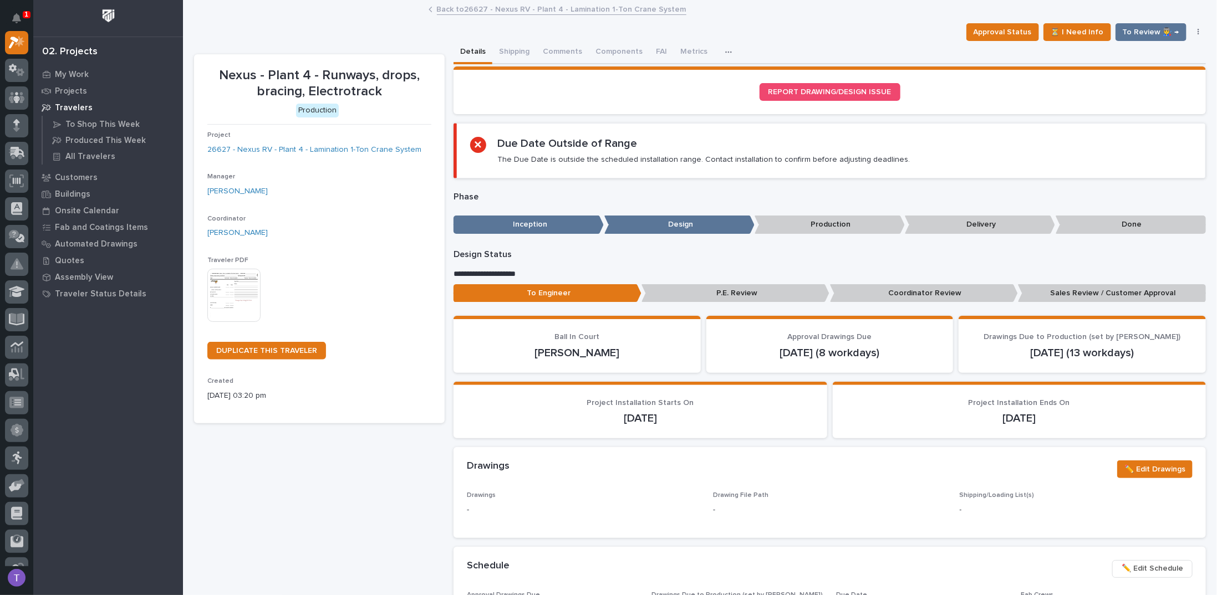
click at [445, 7] on link "Back to 26627 - Nexus RV - Plant 4 - Lamination 1-Ton Crane System" at bounding box center [561, 8] width 249 height 13
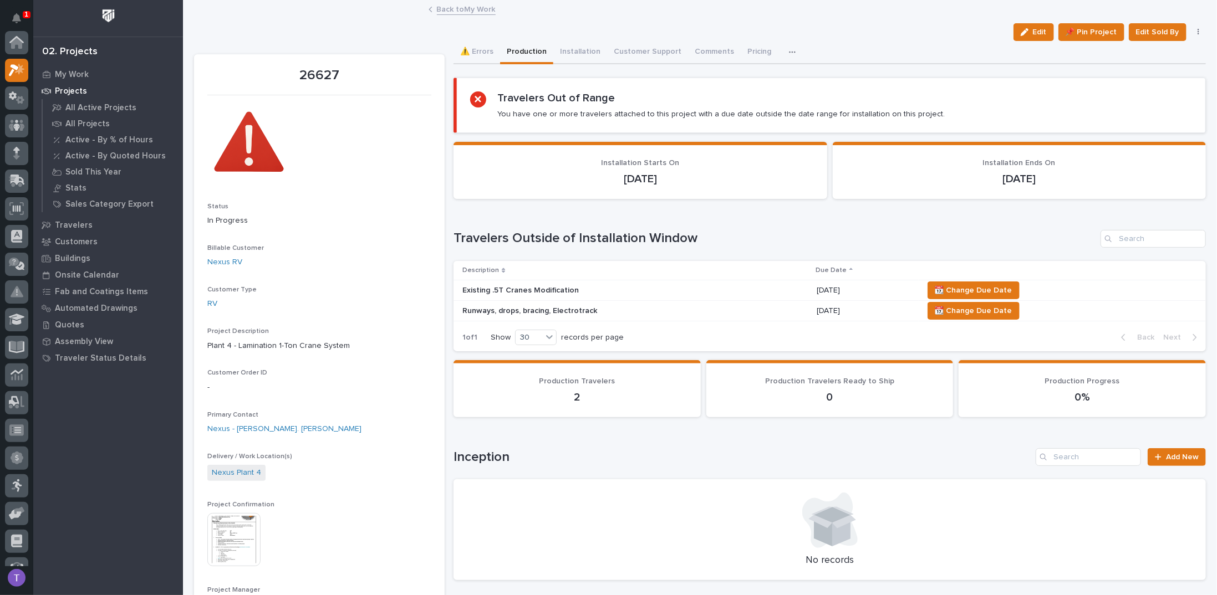
scroll to position [28, 0]
click at [509, 307] on p "Runways, drops, bracing, Electrotrack" at bounding box center [559, 311] width 194 height 9
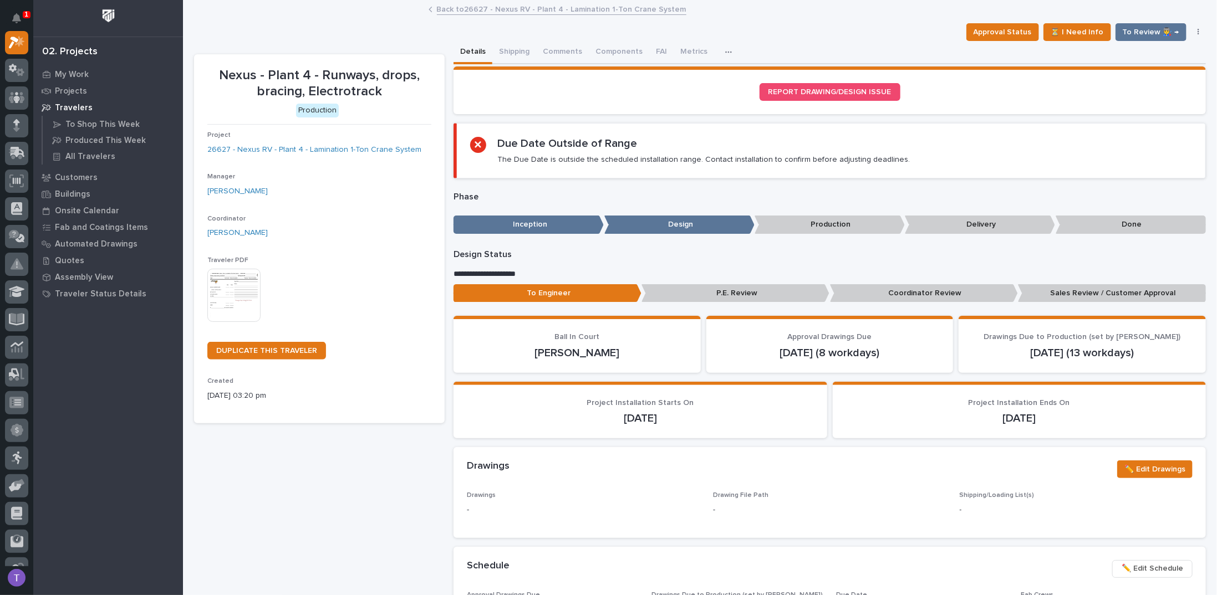
click at [455, 9] on link "Back to 26627 - Nexus RV - Plant 4 - Lamination 1-Ton Crane System" at bounding box center [561, 8] width 249 height 13
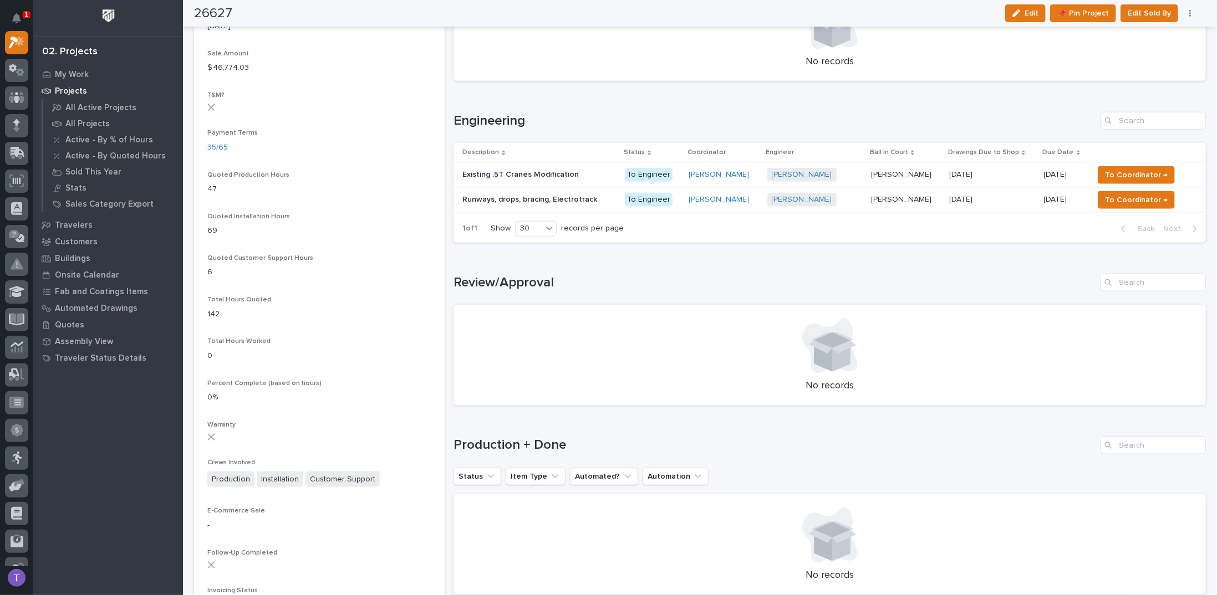
scroll to position [665, 0]
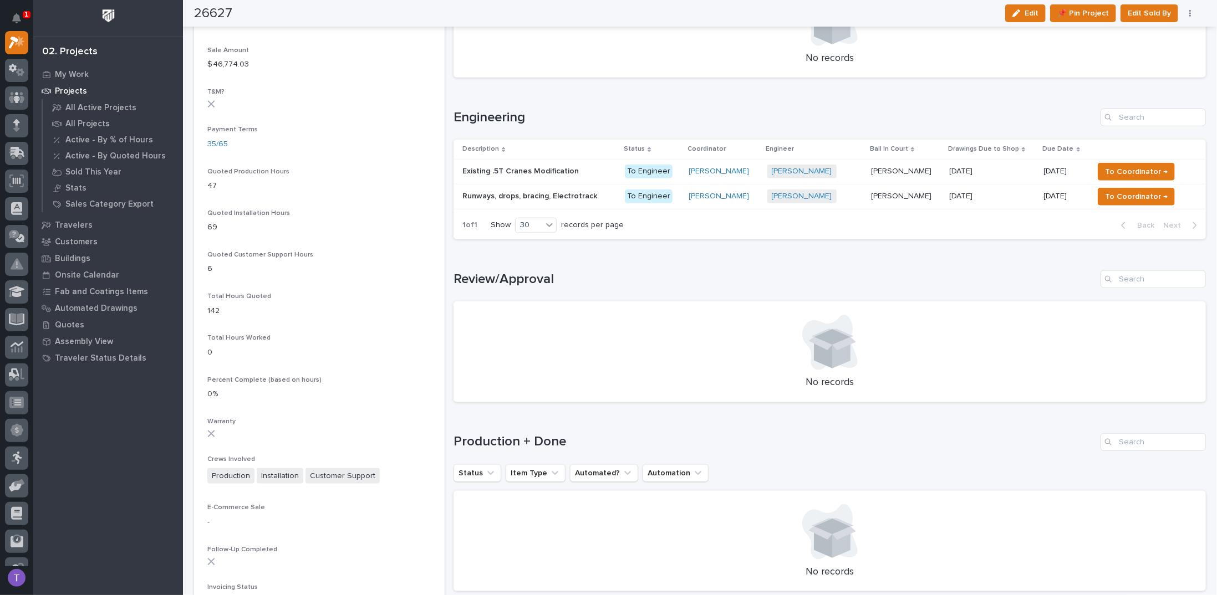
click at [511, 165] on p "Existing .5T Cranes Modification" at bounding box center [521, 171] width 119 height 12
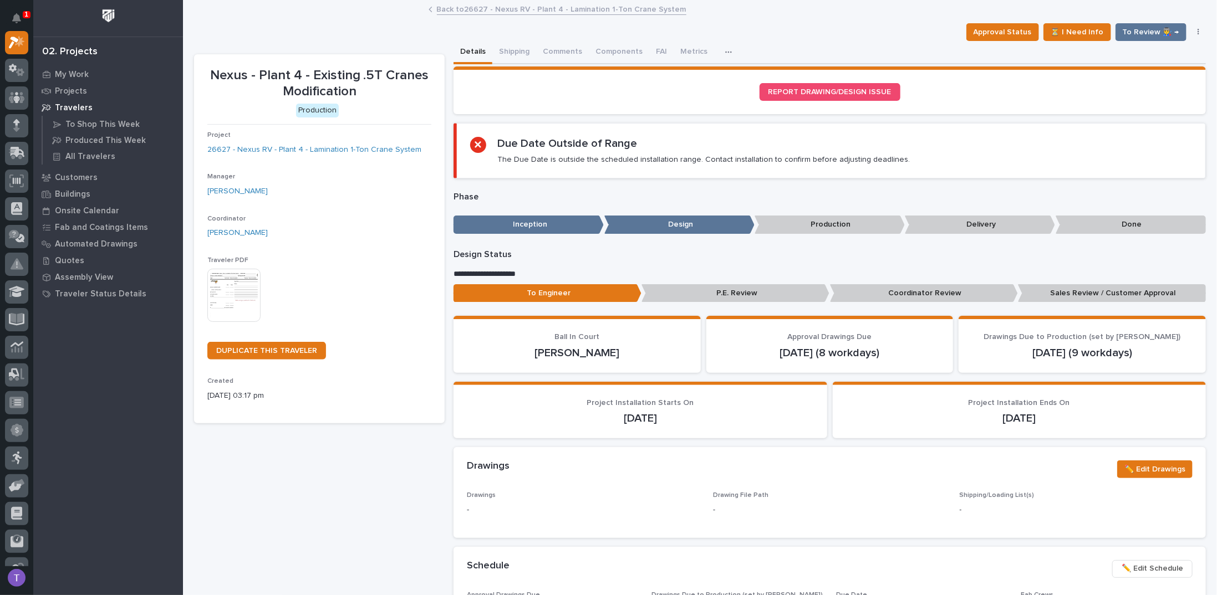
click at [451, 3] on link "Back to 26627 - Nexus RV - Plant 4 - Lamination 1-Ton Crane System" at bounding box center [561, 8] width 249 height 13
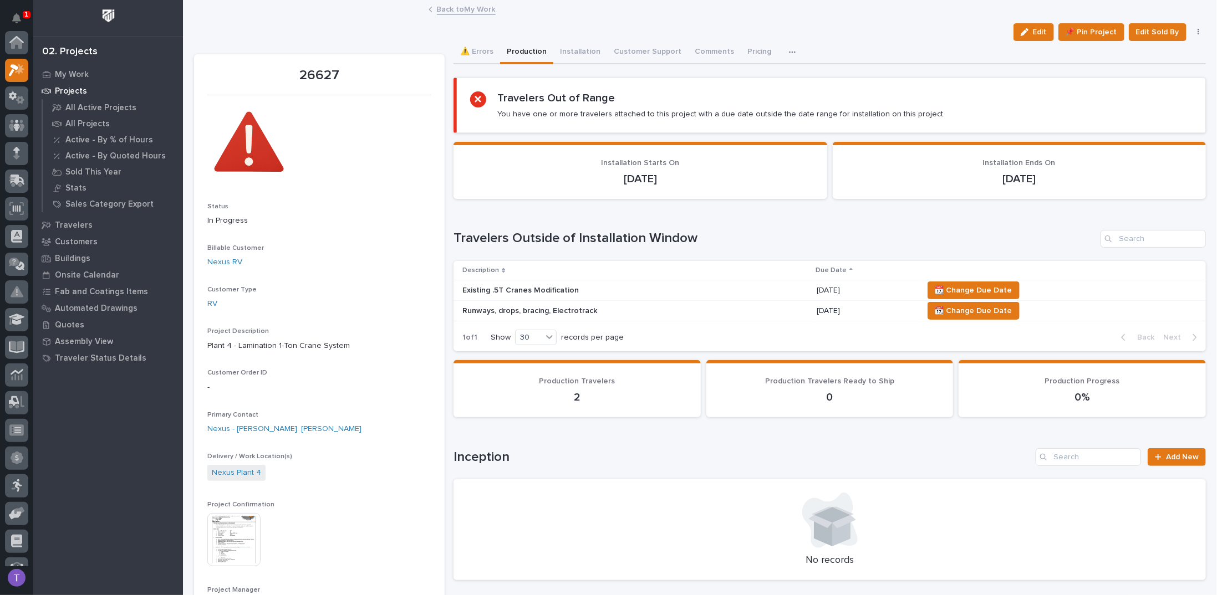
scroll to position [28, 0]
click at [452, 7] on link "Back to My Work" at bounding box center [466, 8] width 59 height 13
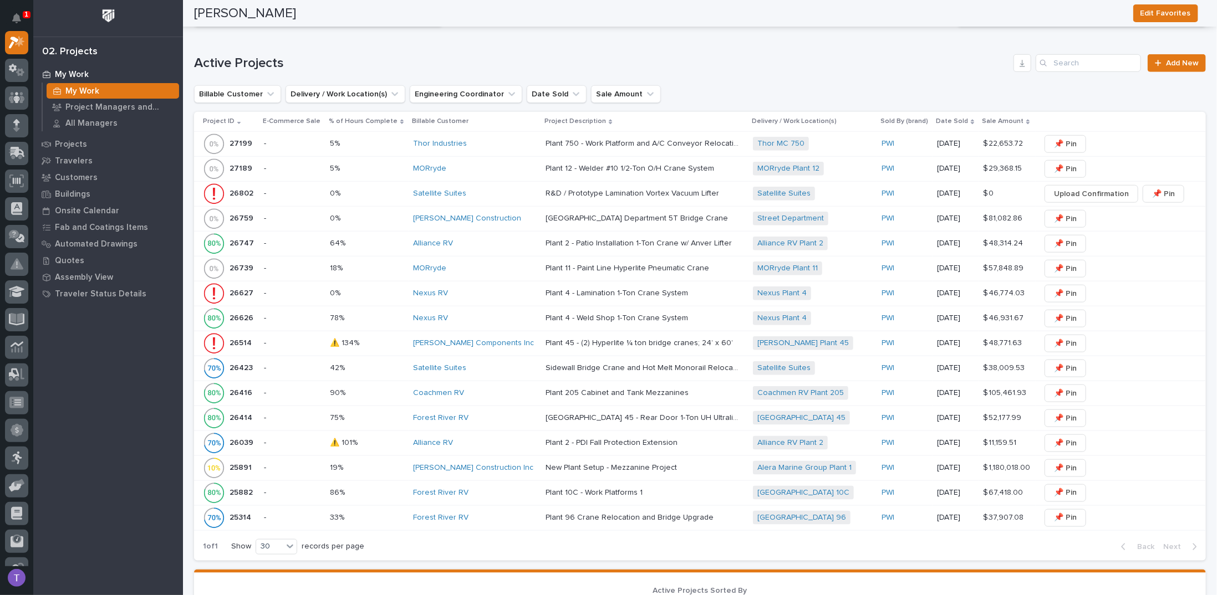
scroll to position [665, 0]
click at [241, 335] on p "26514" at bounding box center [242, 341] width 24 height 12
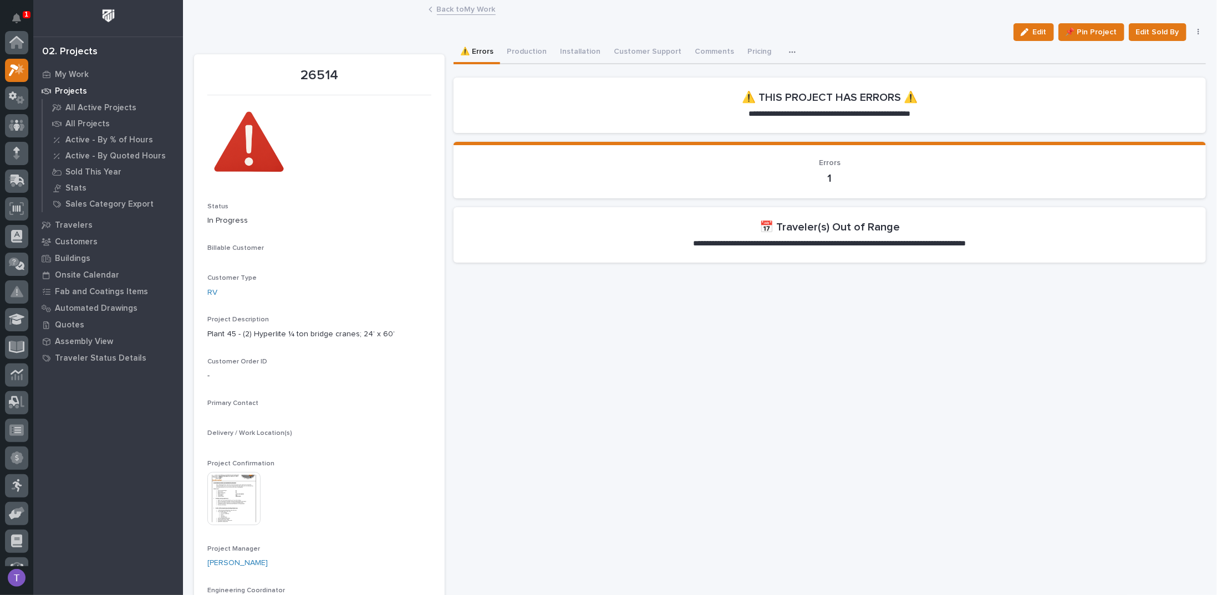
scroll to position [28, 0]
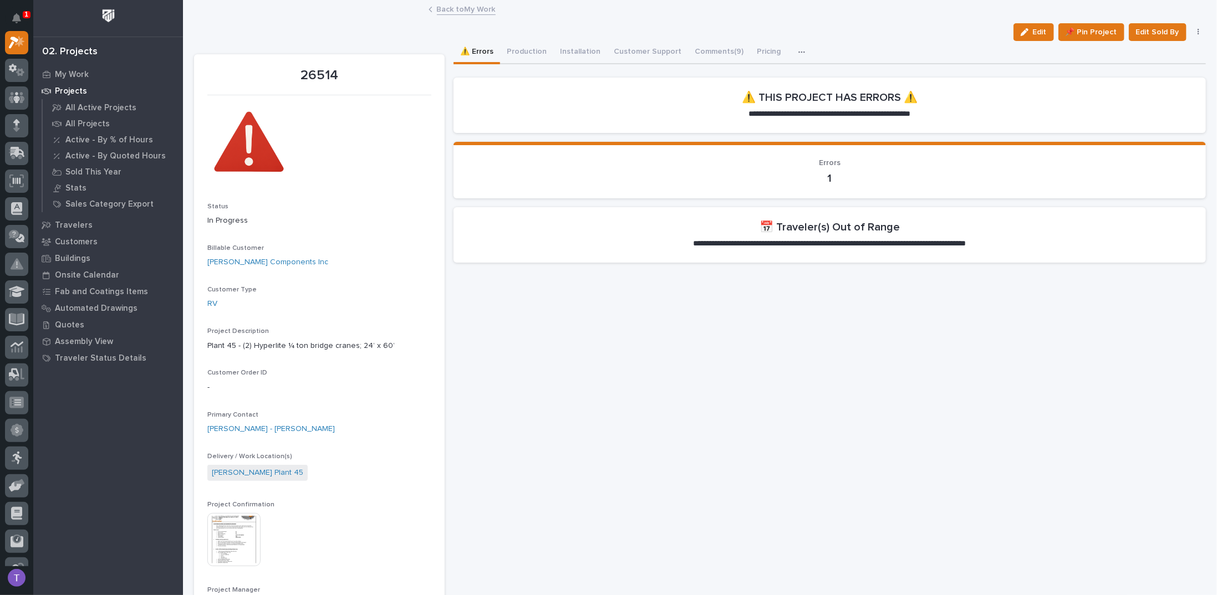
click at [798, 50] on icon "button" at bounding box center [801, 52] width 7 height 8
click at [742, 97] on span "Hours" at bounding box center [751, 101] width 22 height 10
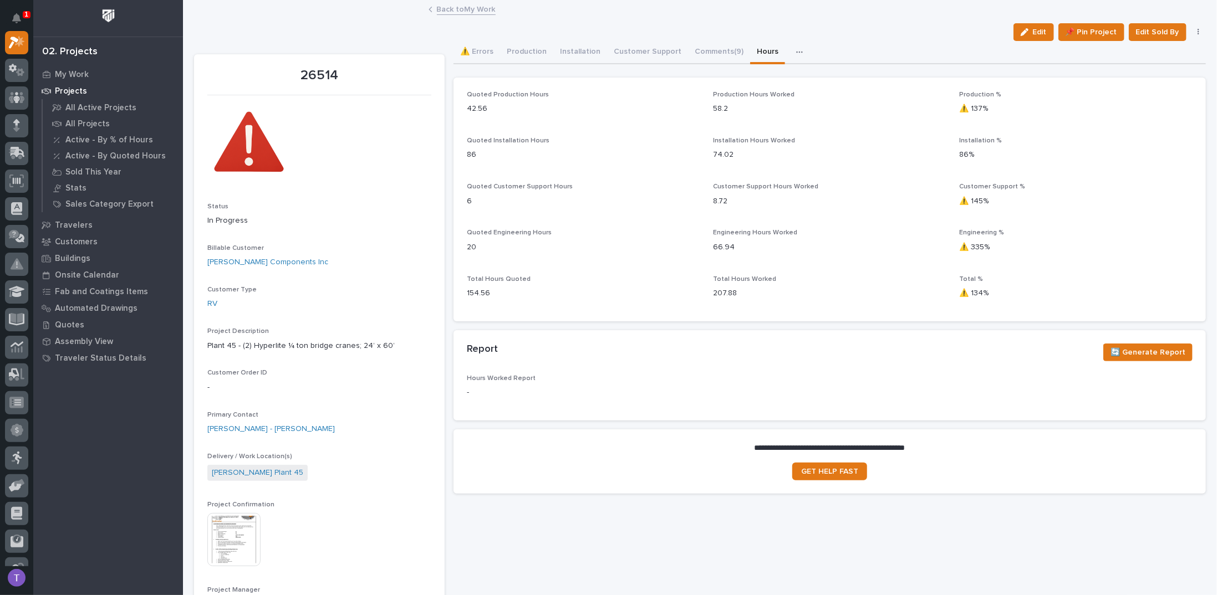
click at [459, 7] on link "Back to My Work" at bounding box center [466, 8] width 59 height 13
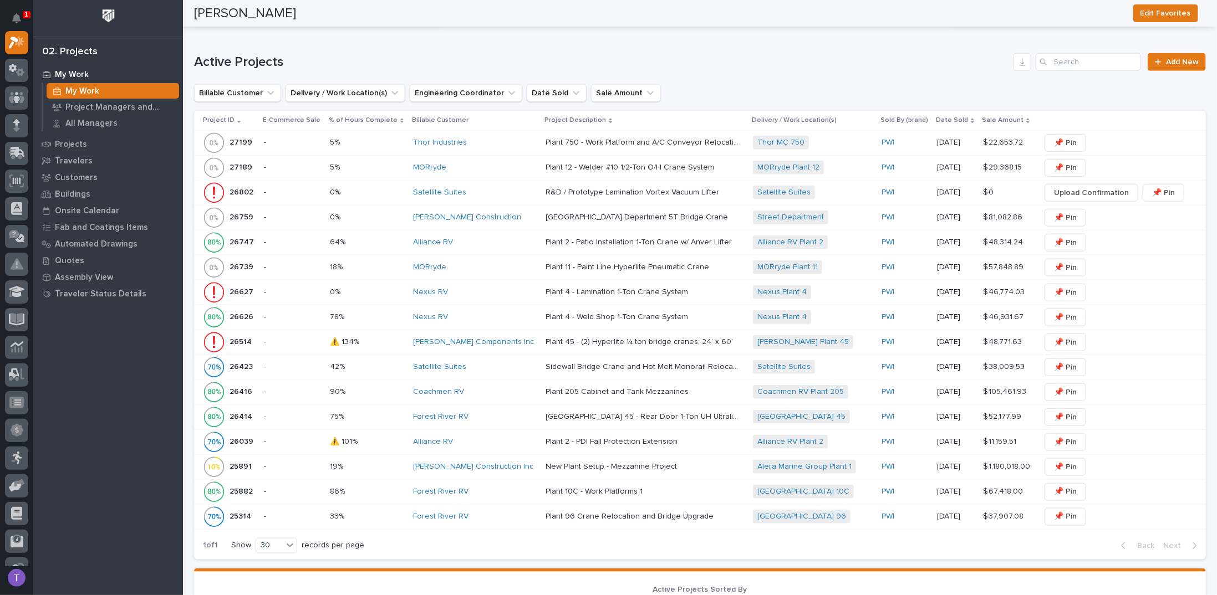
scroll to position [610, 0]
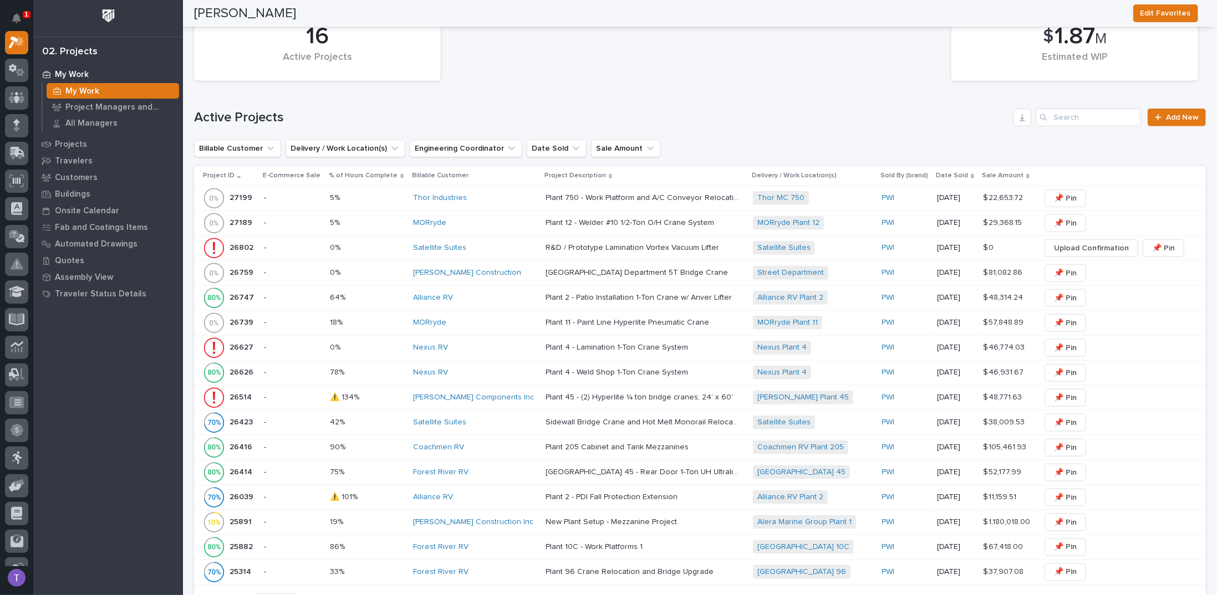
click at [240, 391] on p "26514" at bounding box center [242, 397] width 24 height 12
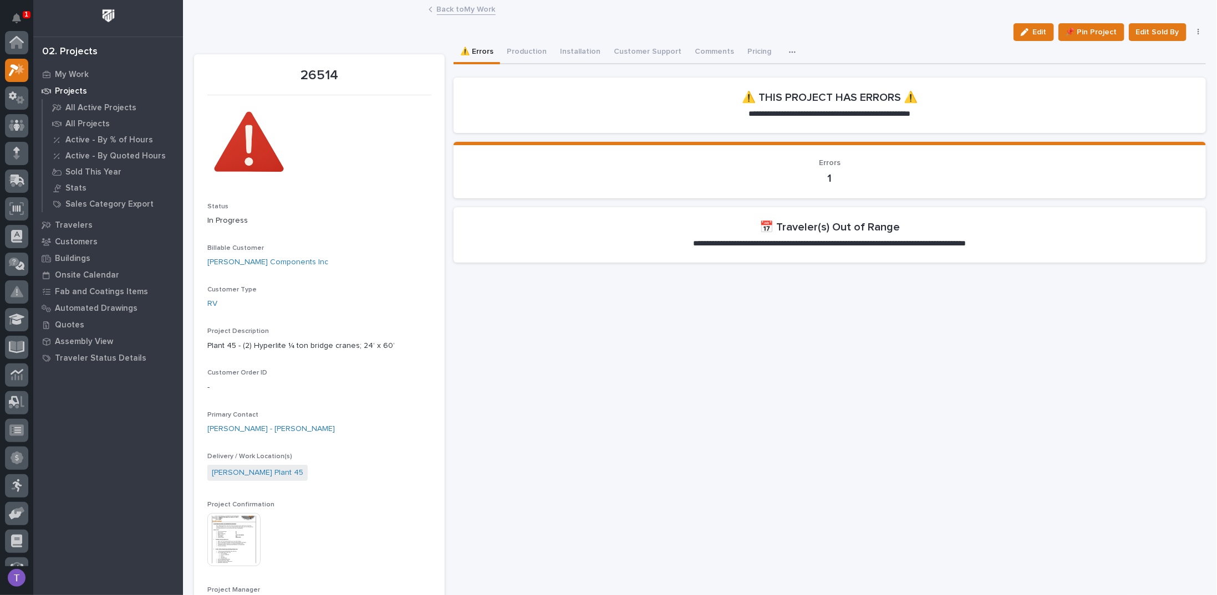
scroll to position [28, 0]
click at [517, 53] on button "Production" at bounding box center [526, 52] width 53 height 23
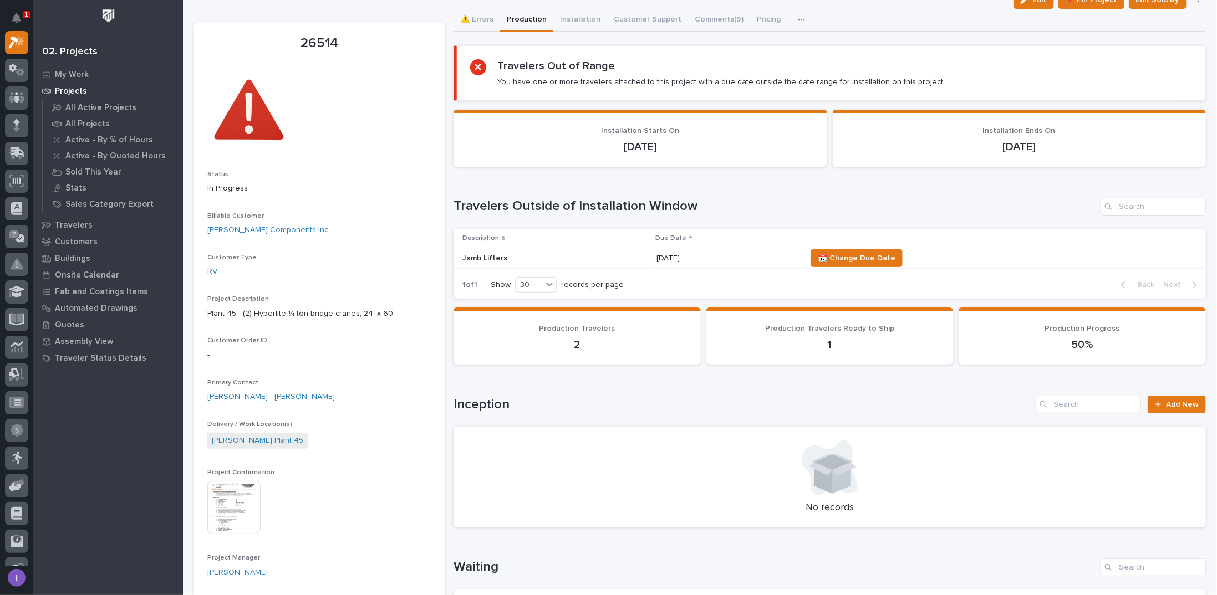
scroll to position [55, 0]
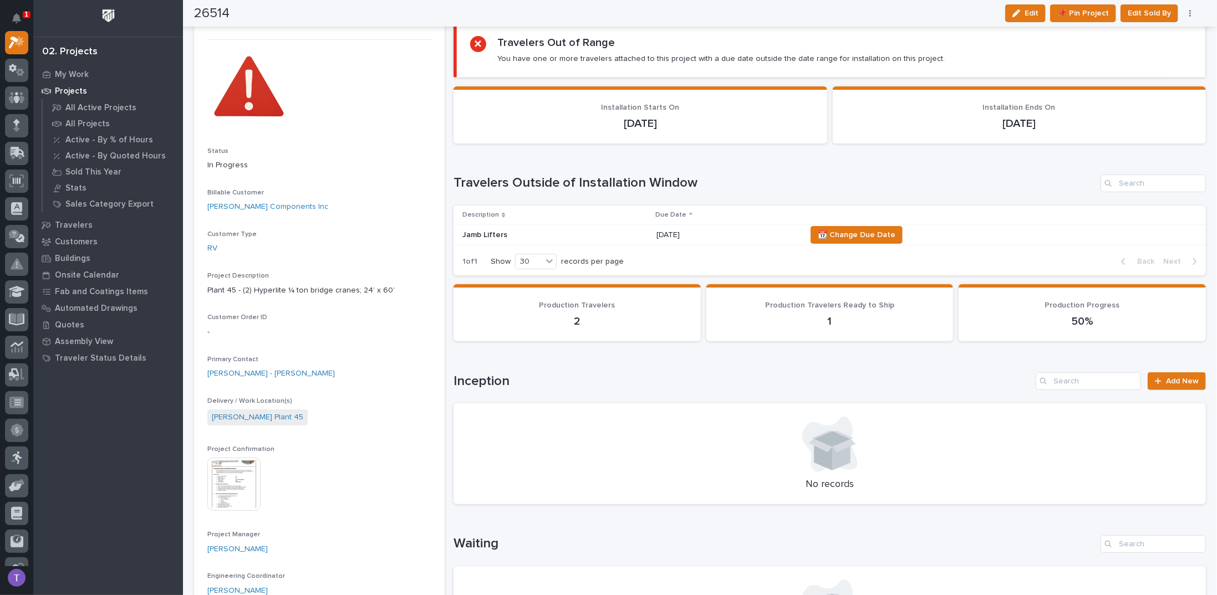
click at [491, 233] on p "Jamb Lifters" at bounding box center [554, 235] width 185 height 9
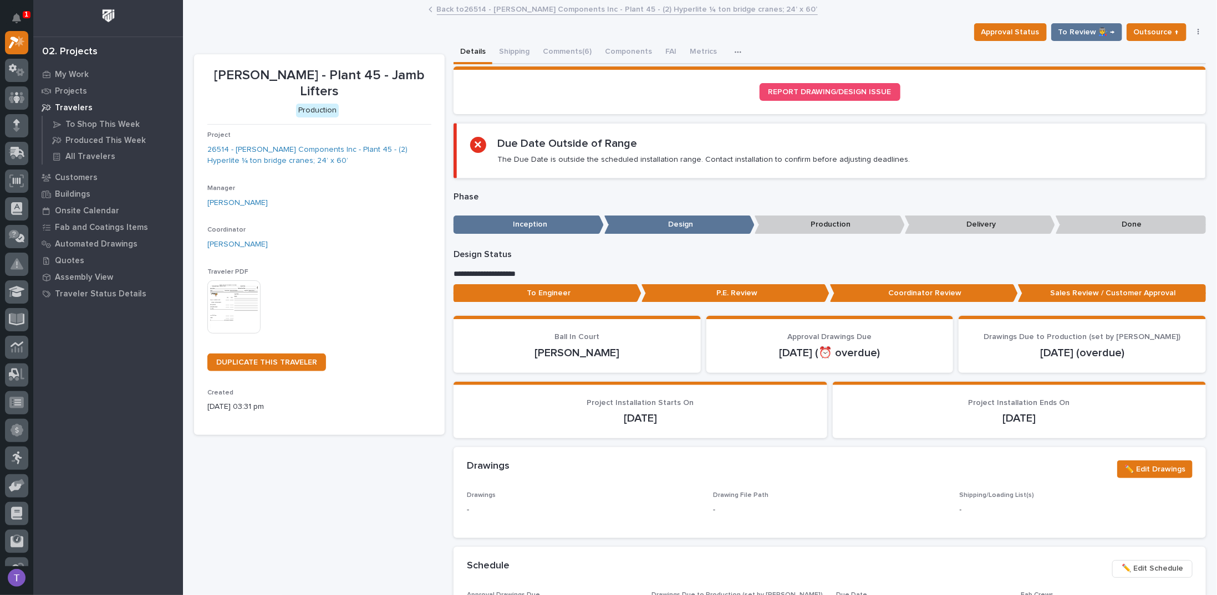
click at [457, 8] on link "Back to 26514 - [PERSON_NAME] Components Inc - Plant 45 - (2) Hyperlite ¼ ton b…" at bounding box center [627, 8] width 381 height 13
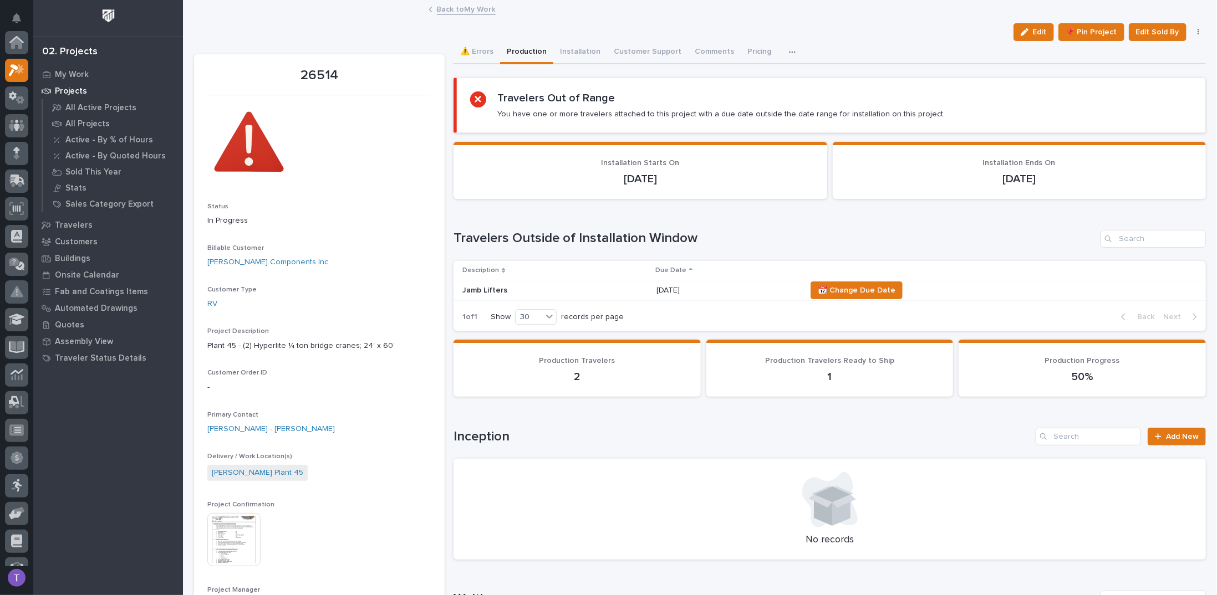
scroll to position [28, 0]
click at [573, 50] on button "Installation" at bounding box center [580, 52] width 54 height 23
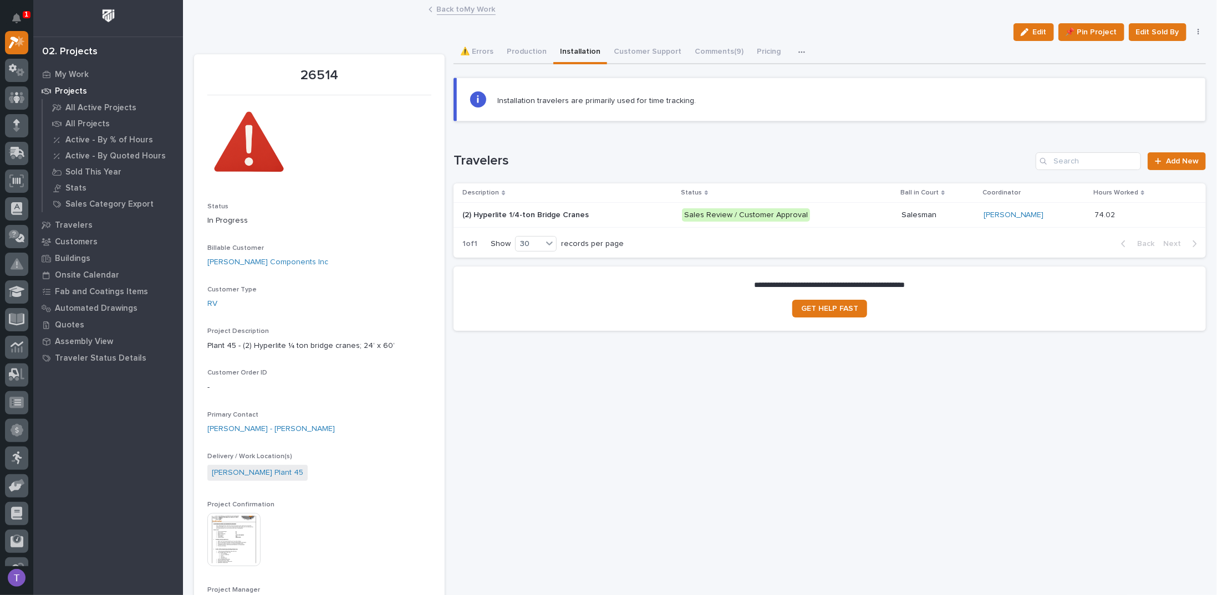
click at [531, 211] on p "(2) Hyperlite 1/4-ton Bridge Cranes" at bounding box center [526, 214] width 129 height 12
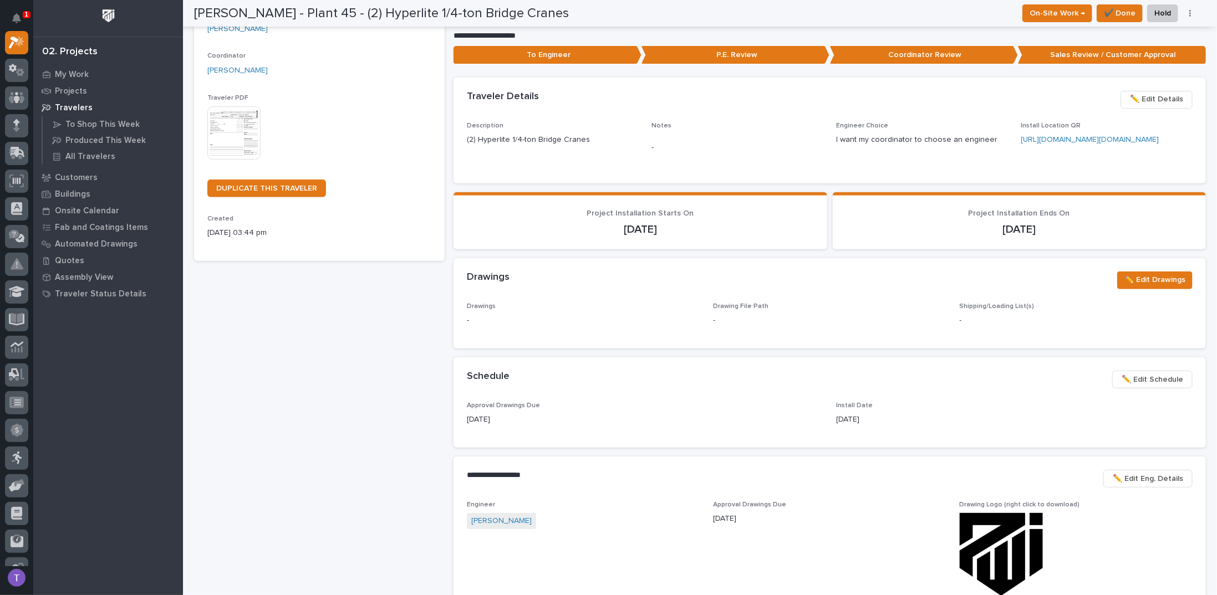
scroll to position [396, 0]
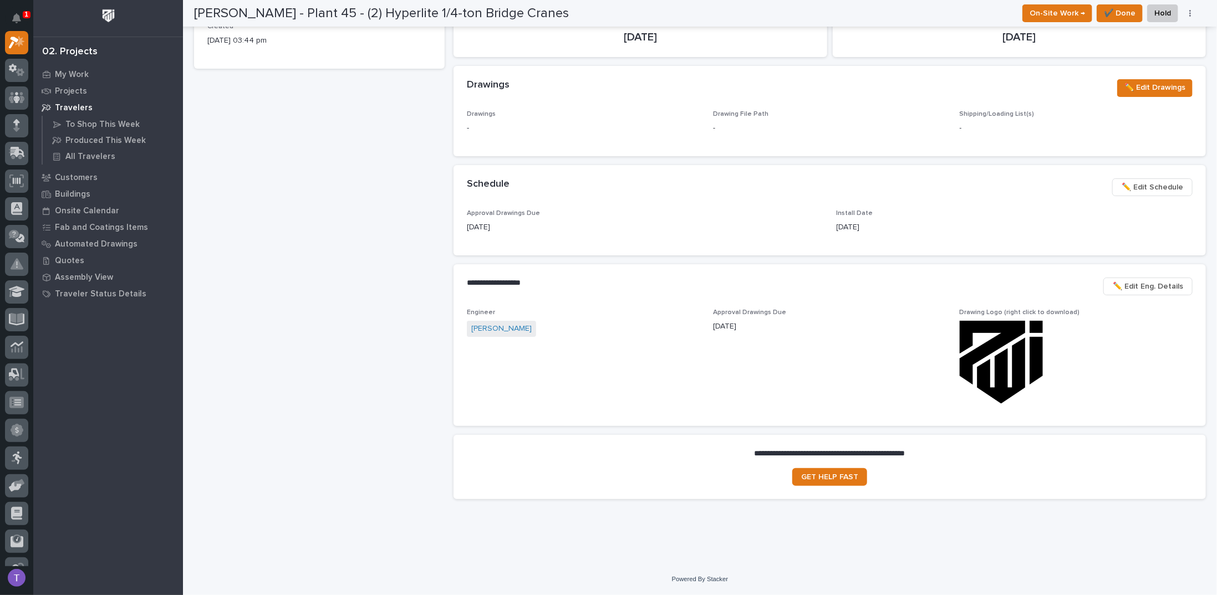
click at [1149, 184] on span "✏️ Edit Schedule" at bounding box center [1153, 187] width 62 height 13
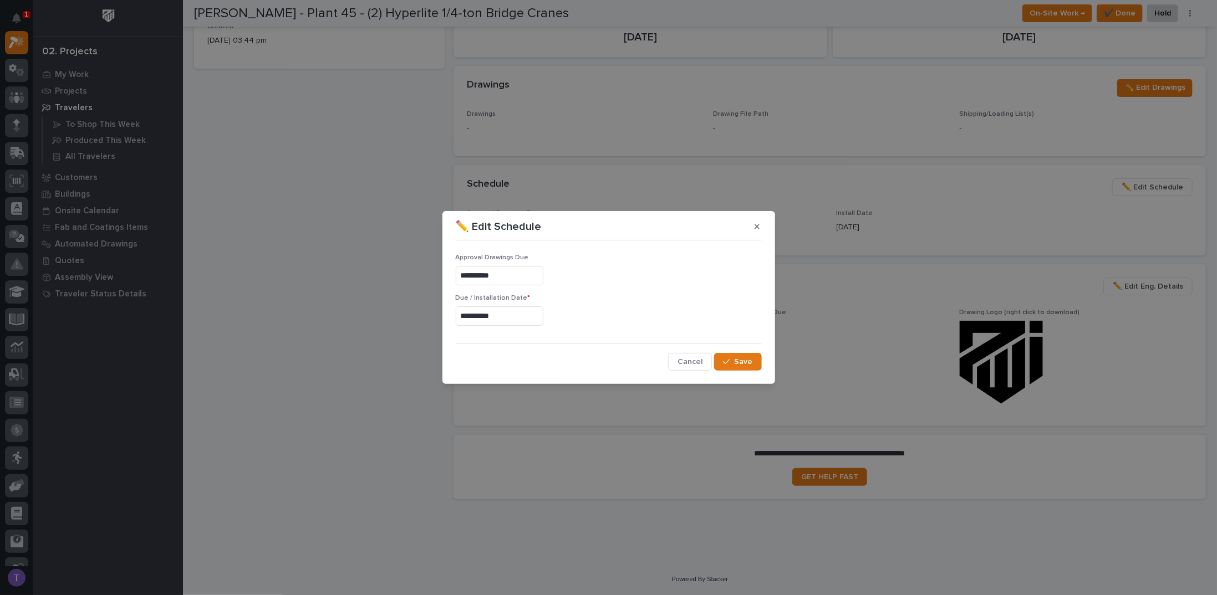
click at [512, 271] on input "**********" at bounding box center [500, 275] width 88 height 19
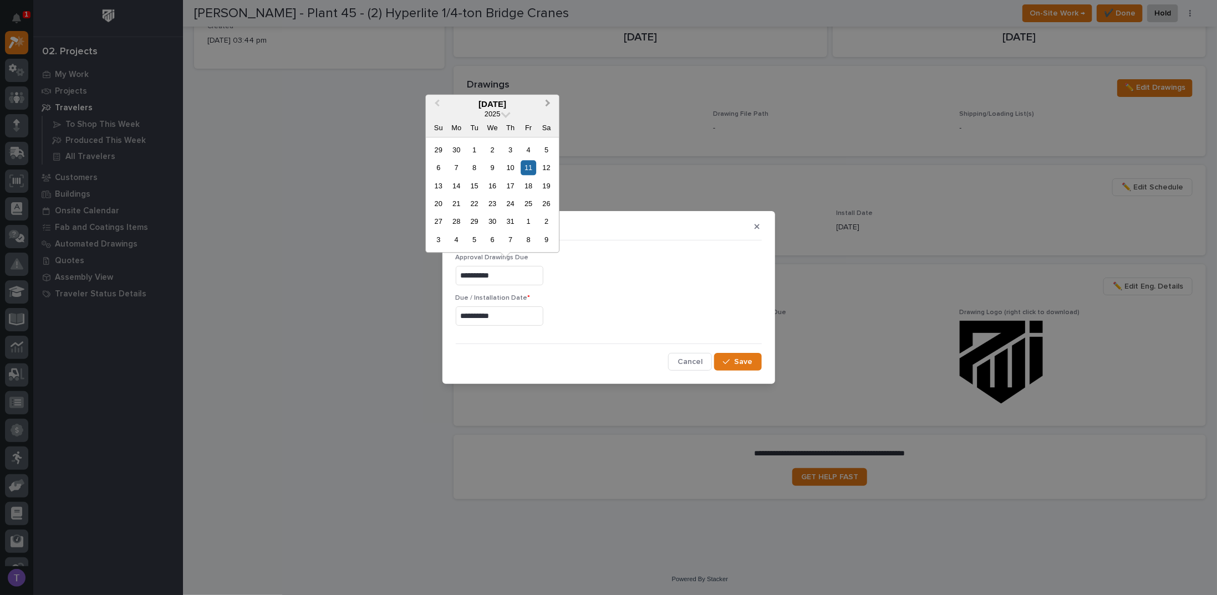
click at [547, 100] on button "Next Month" at bounding box center [549, 105] width 18 height 18
click at [548, 100] on button "Next Month" at bounding box center [549, 105] width 18 height 18
click at [455, 202] on div "22" at bounding box center [456, 203] width 15 height 15
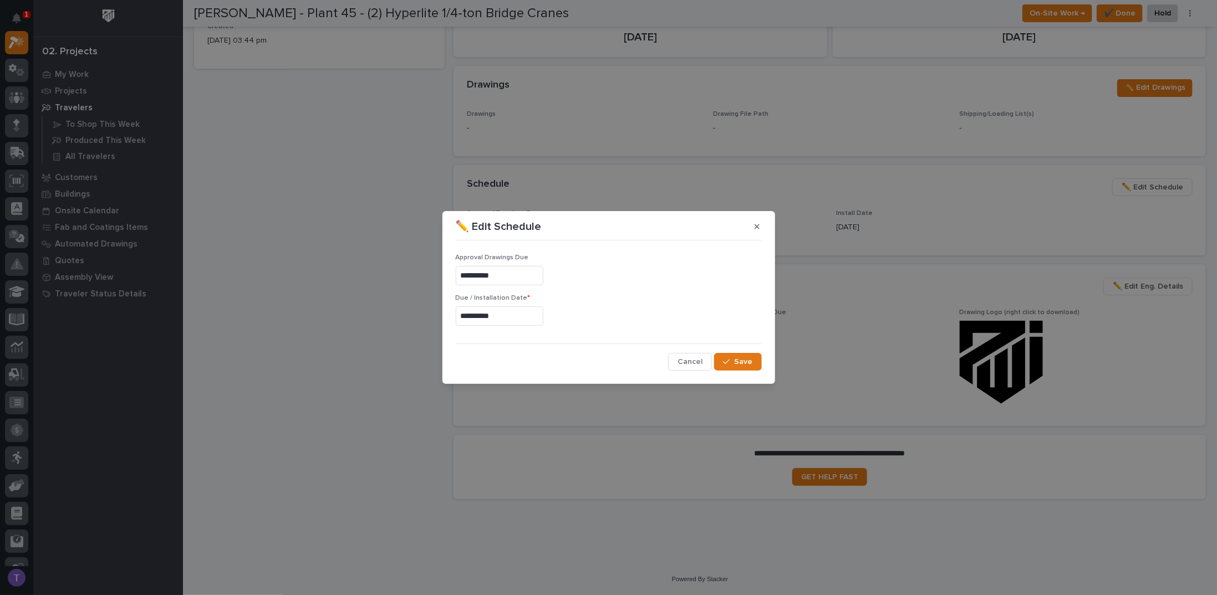
type input "**********"
click at [742, 359] on span "Save" at bounding box center [744, 362] width 18 height 10
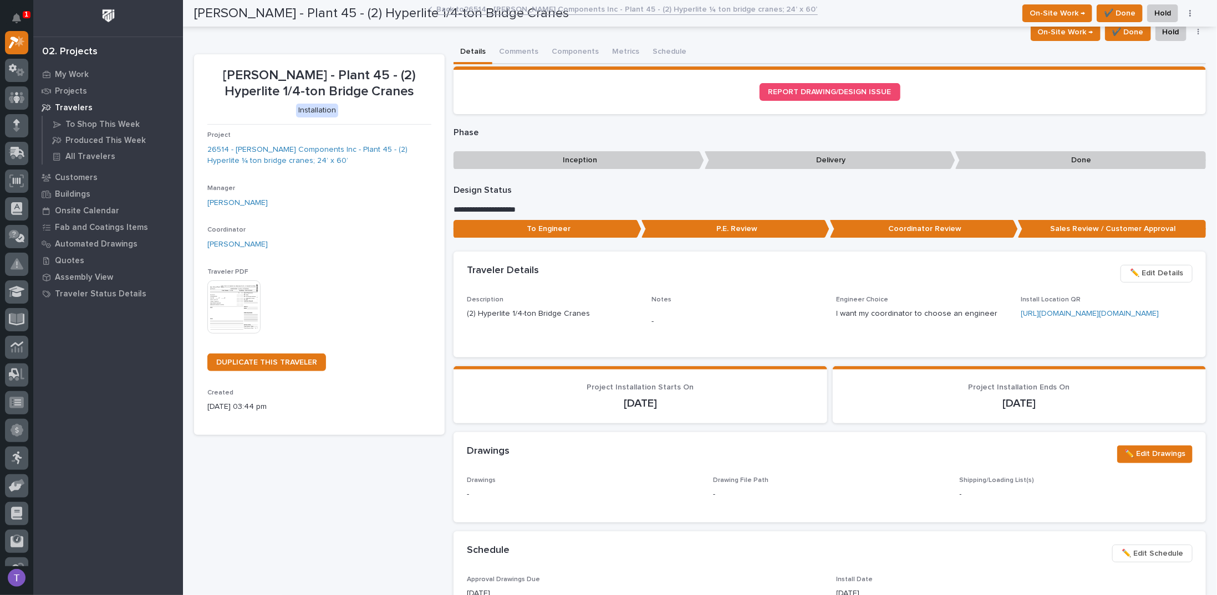
scroll to position [0, 0]
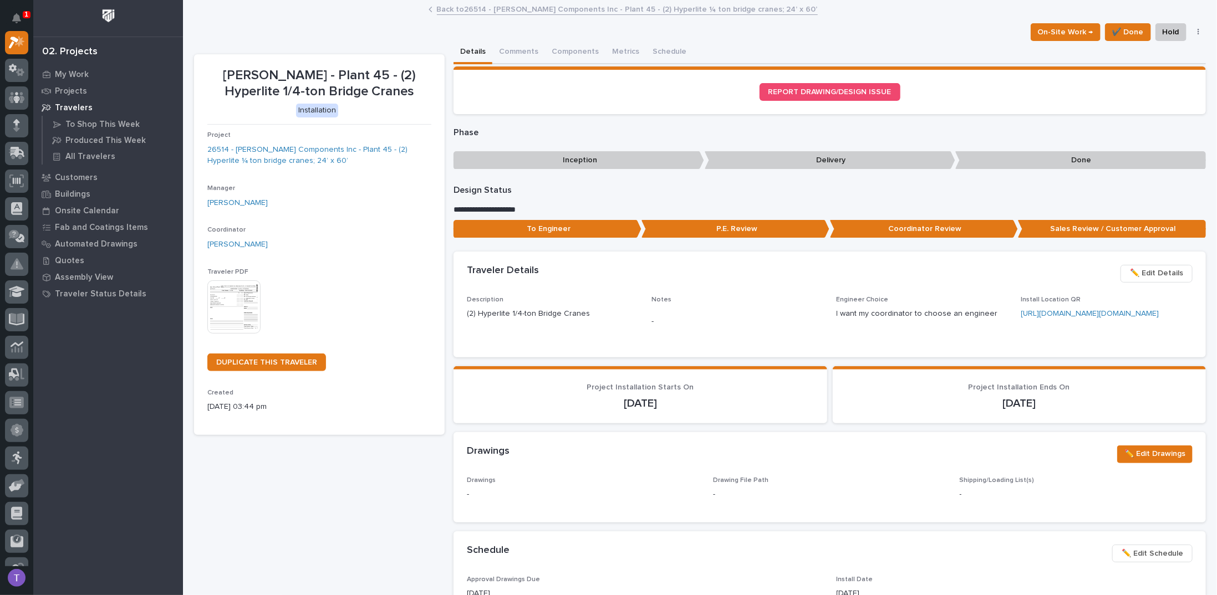
click at [440, 9] on link "Back to 26514 - [PERSON_NAME] Components Inc - Plant 45 - (2) Hyperlite ¼ ton b…" at bounding box center [627, 8] width 381 height 13
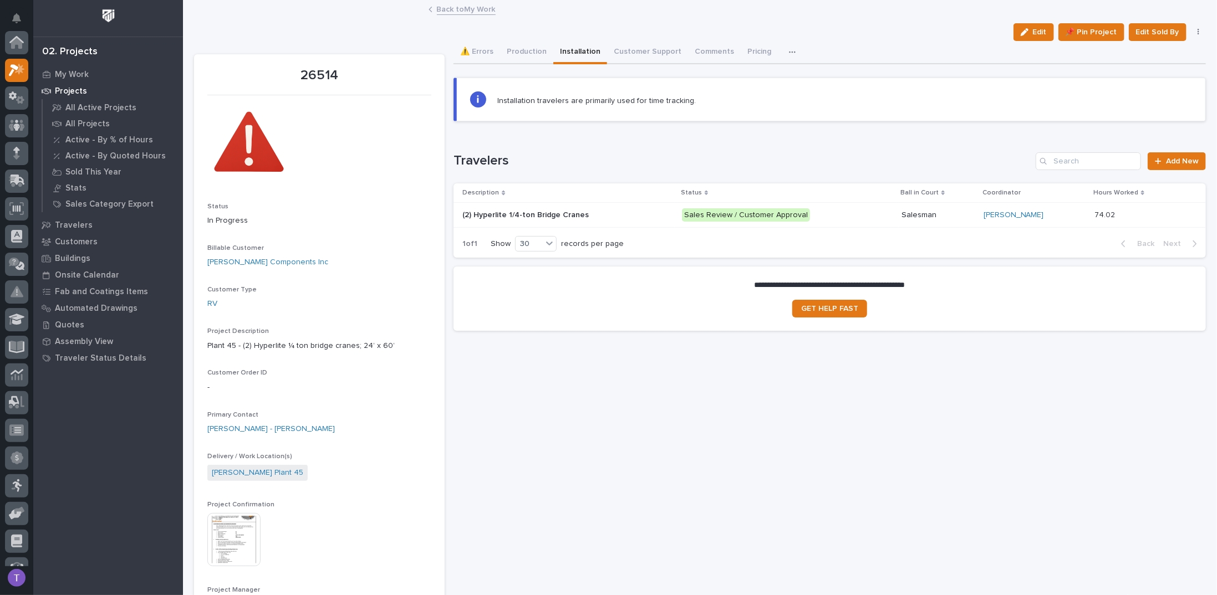
scroll to position [28, 0]
click at [482, 49] on button "⚠️ Errors" at bounding box center [477, 52] width 47 height 23
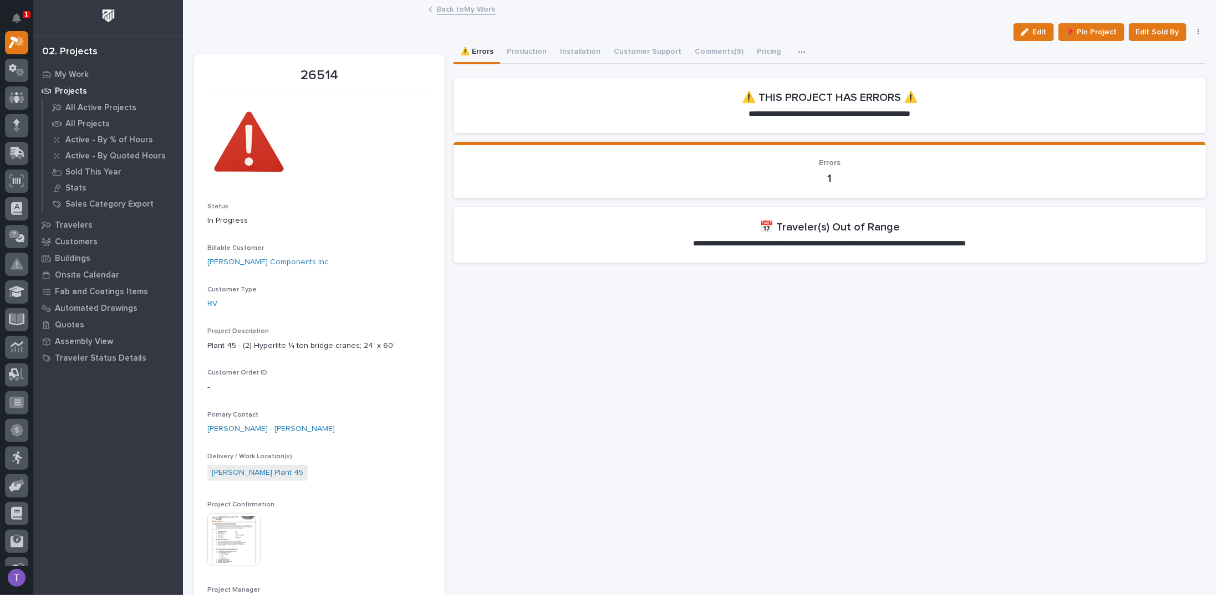
click at [446, 9] on link "Back to My Work" at bounding box center [466, 8] width 59 height 13
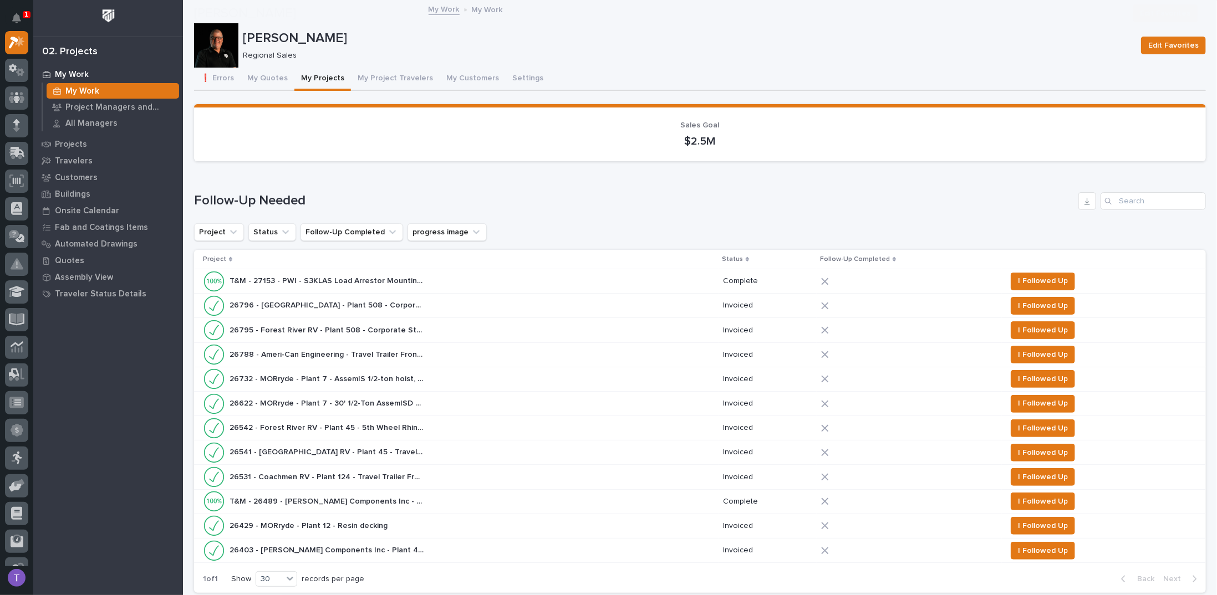
scroll to position [610, 0]
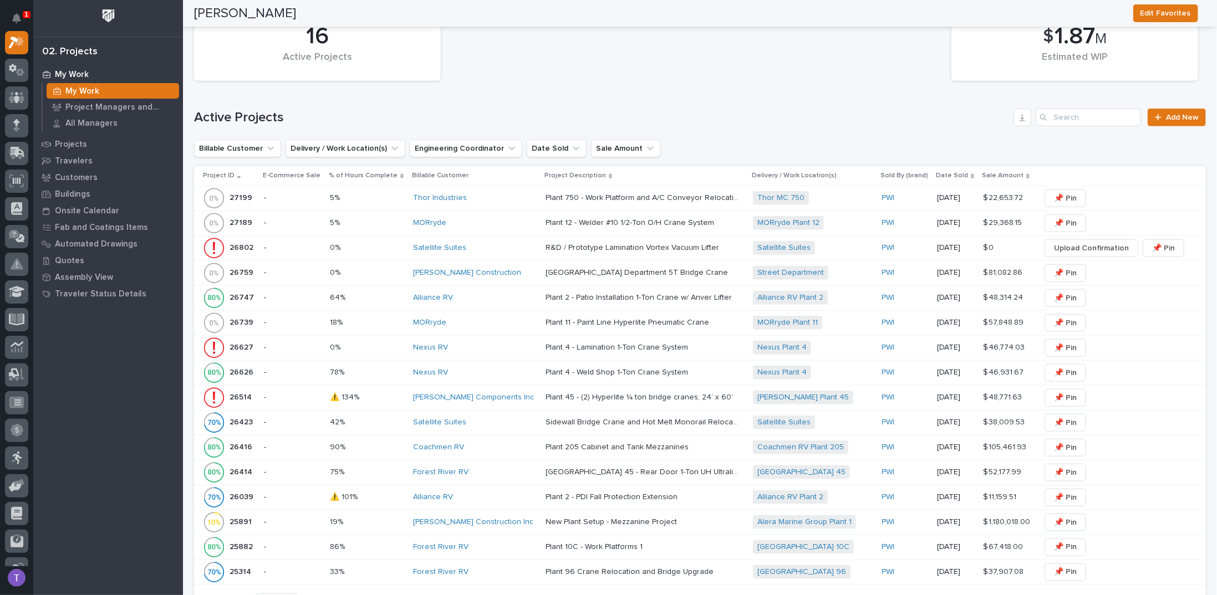
click at [232, 391] on p "26514" at bounding box center [242, 397] width 24 height 12
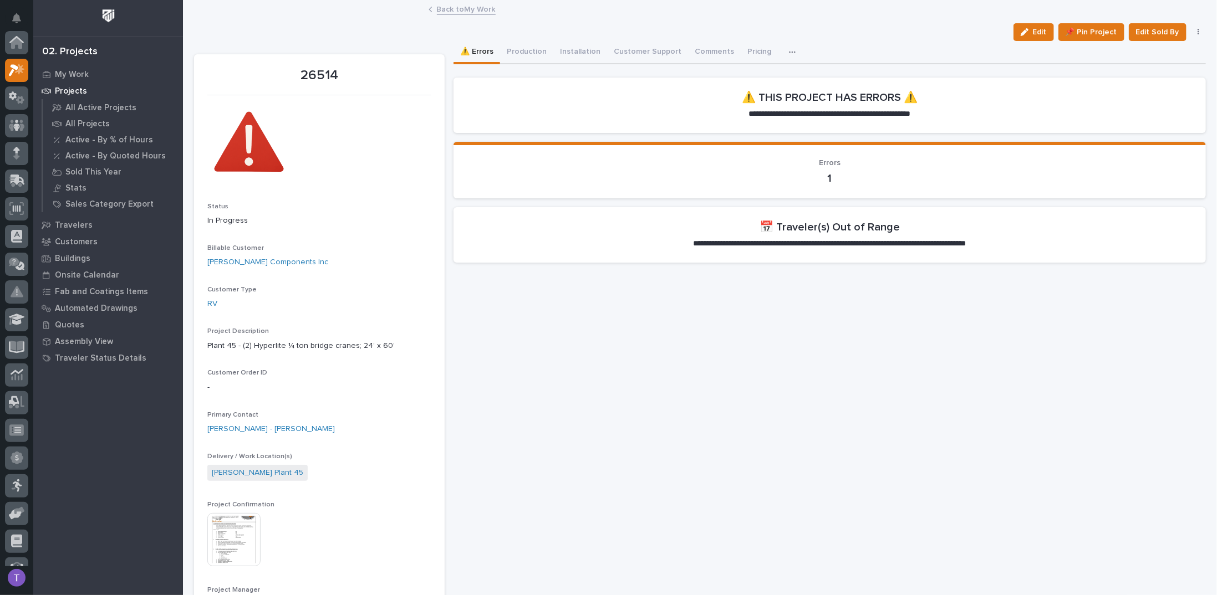
scroll to position [28, 0]
click at [532, 50] on button "Production" at bounding box center [526, 52] width 53 height 23
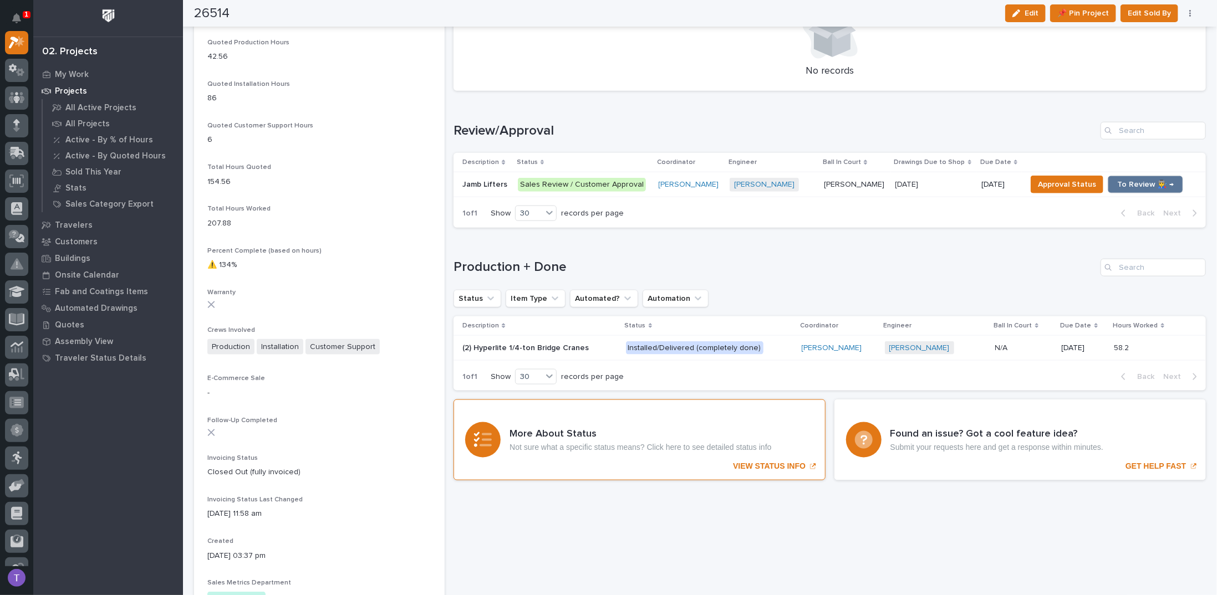
scroll to position [776, 0]
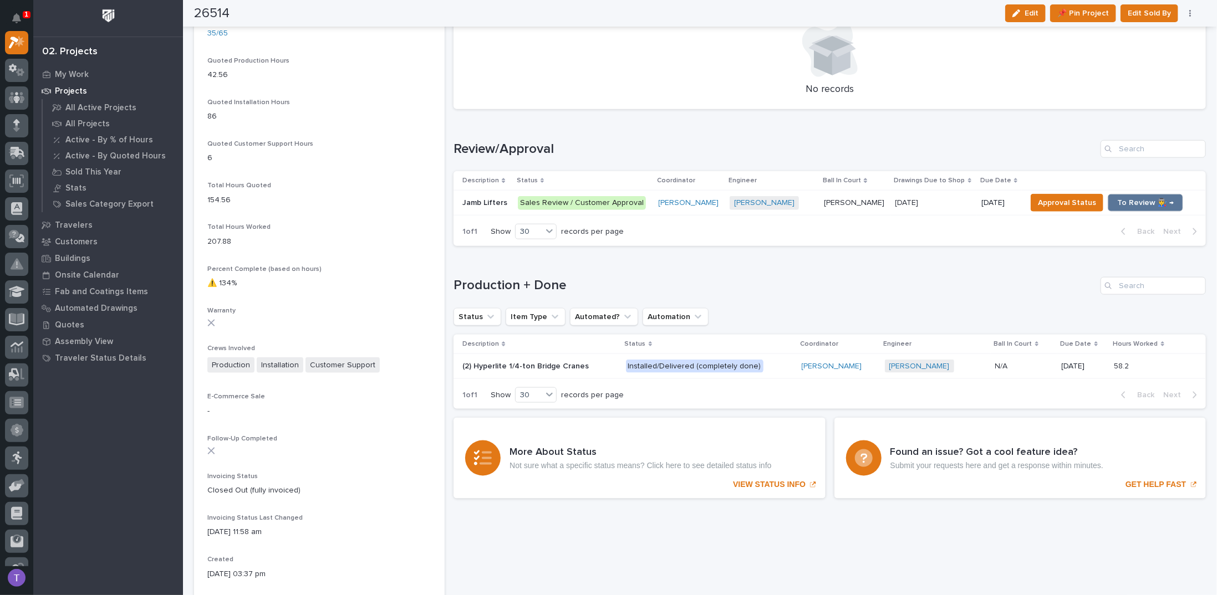
click at [476, 197] on p "Jamb Lifters" at bounding box center [485, 202] width 47 height 12
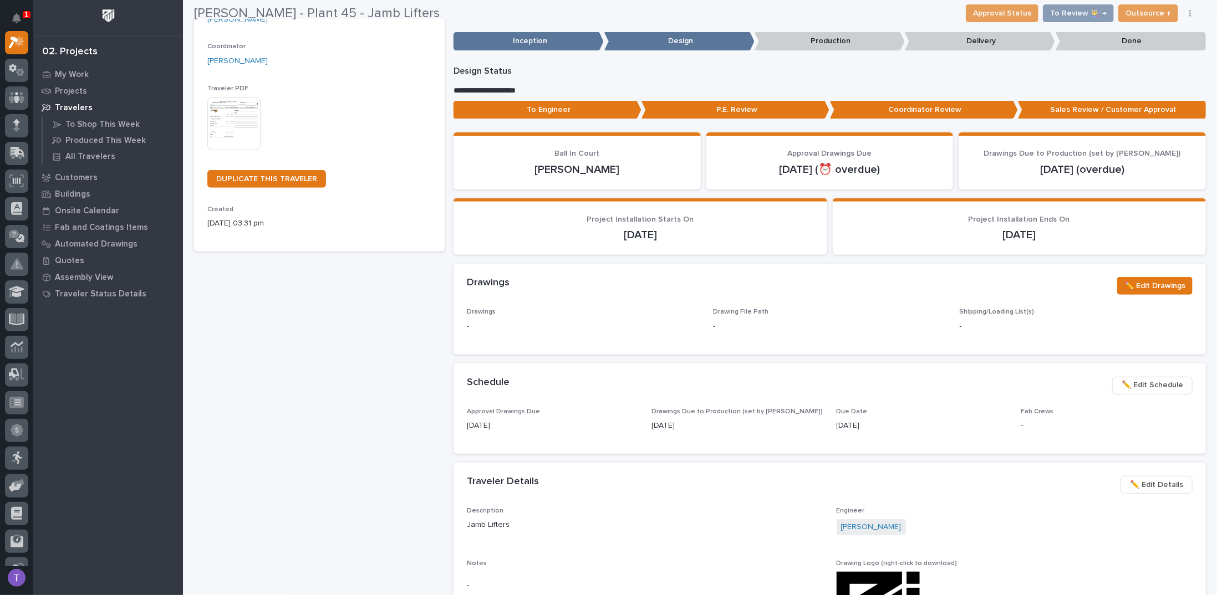
scroll to position [277, 0]
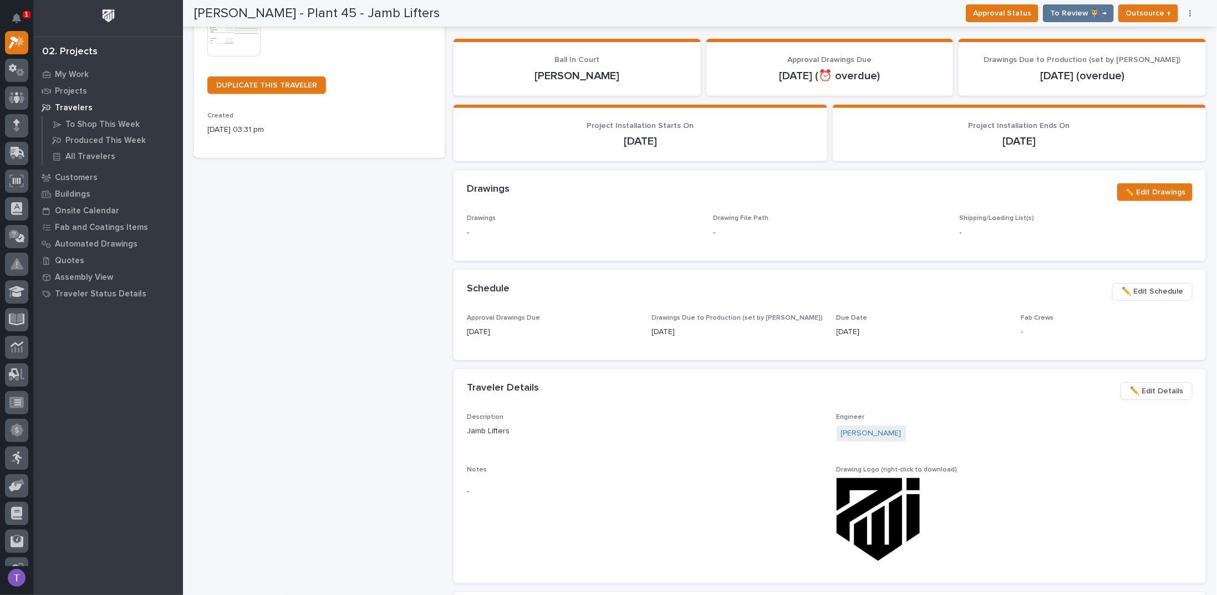
click at [1133, 285] on span "✏️ Edit Schedule" at bounding box center [1153, 291] width 62 height 13
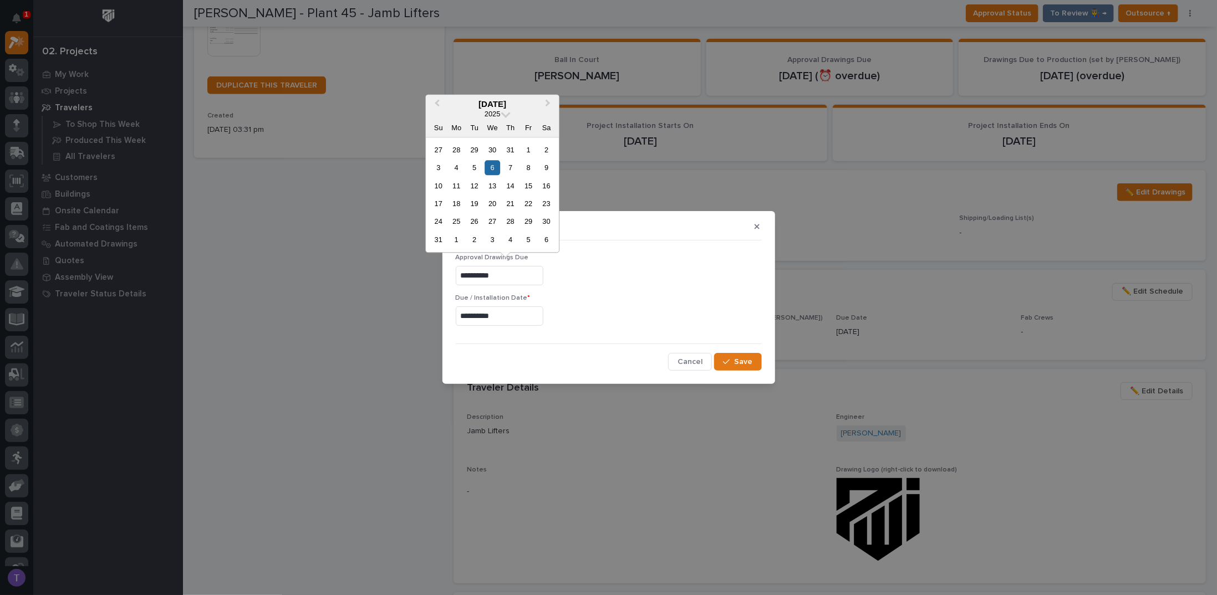
click at [527, 276] on input "**********" at bounding box center [500, 275] width 88 height 19
click at [548, 102] on span "Next Month" at bounding box center [548, 104] width 0 height 14
click at [437, 102] on span "Previous Month" at bounding box center [437, 104] width 0 height 14
click at [455, 203] on div "22" at bounding box center [456, 203] width 15 height 15
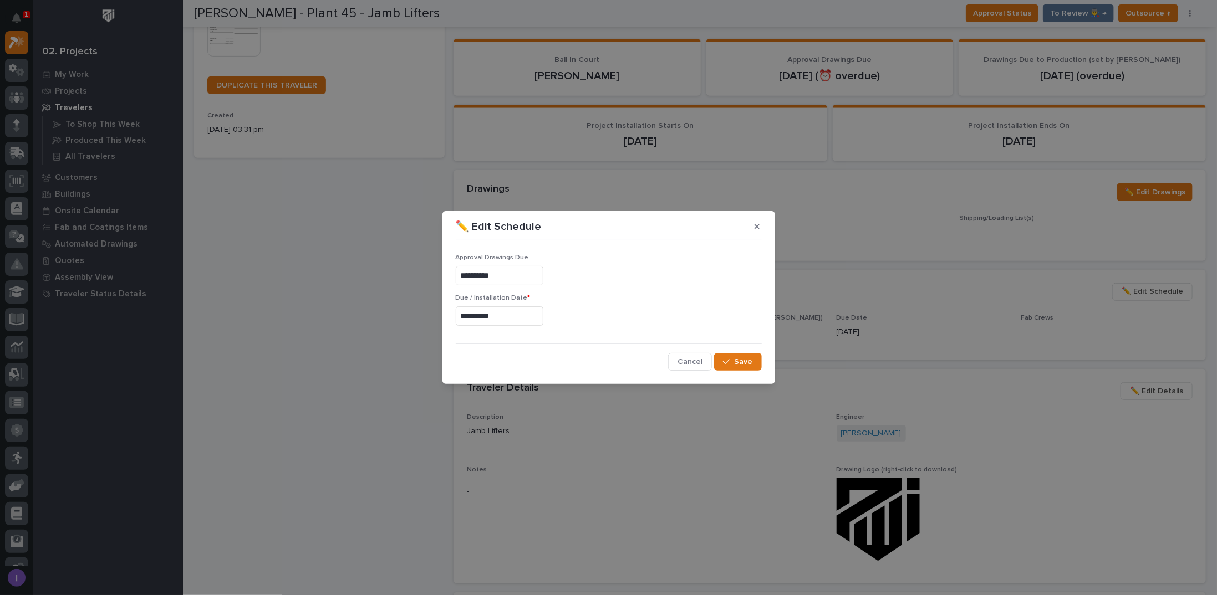
type input "**********"
click at [739, 358] on span "Save" at bounding box center [744, 362] width 18 height 10
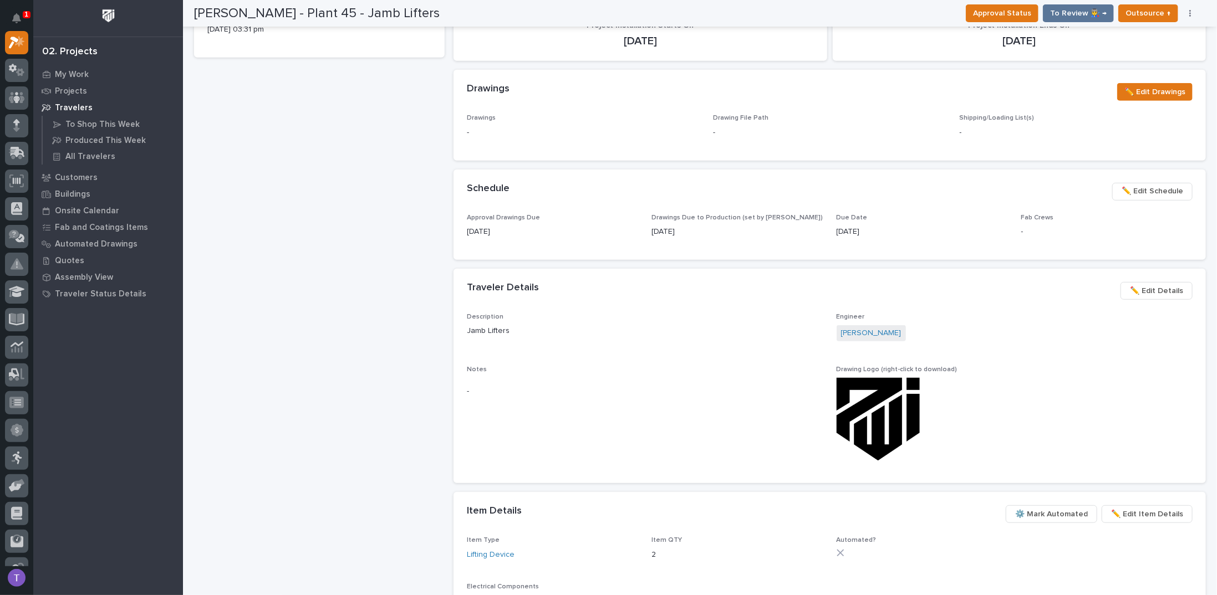
scroll to position [388, 0]
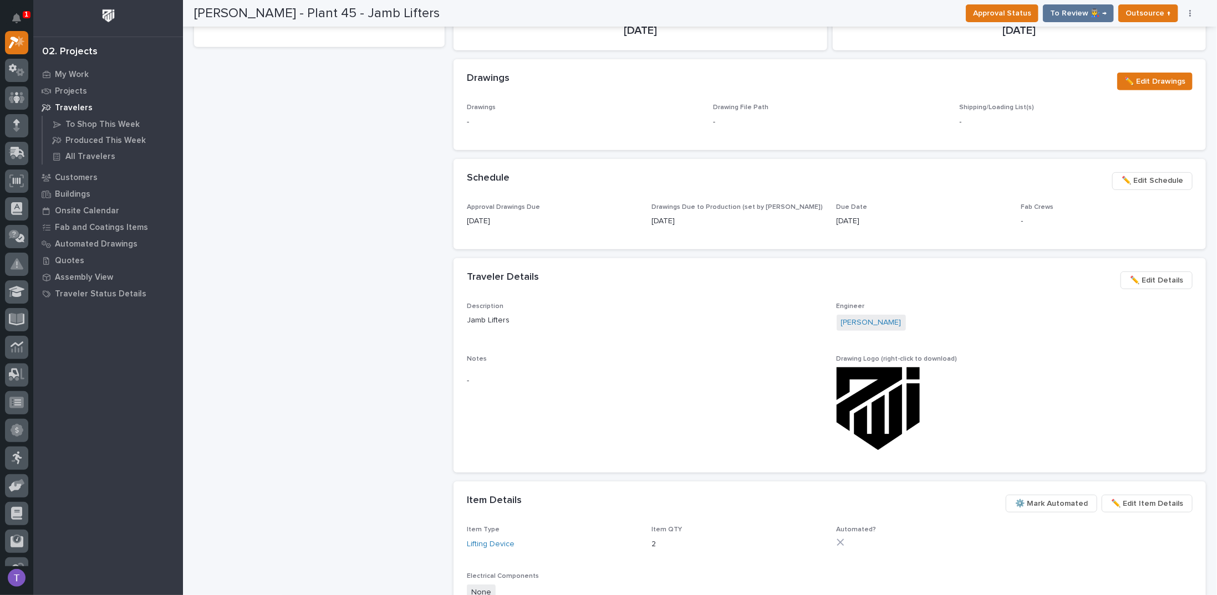
click at [1138, 177] on span "✏️ Edit Schedule" at bounding box center [1153, 180] width 62 height 13
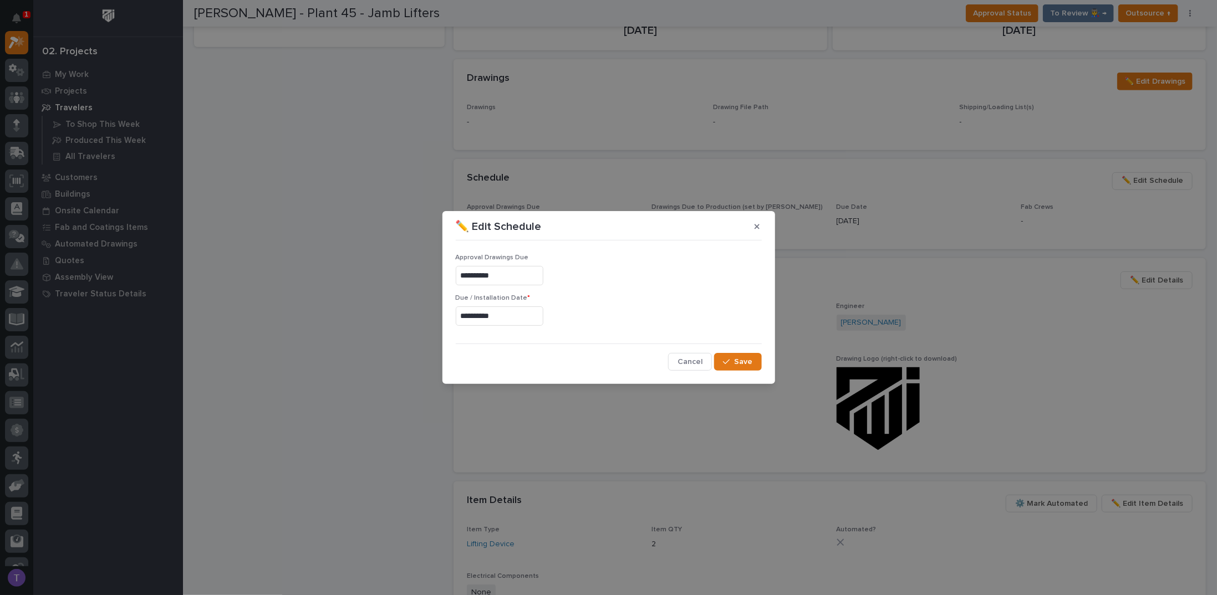
click at [532, 276] on input "**********" at bounding box center [500, 275] width 88 height 19
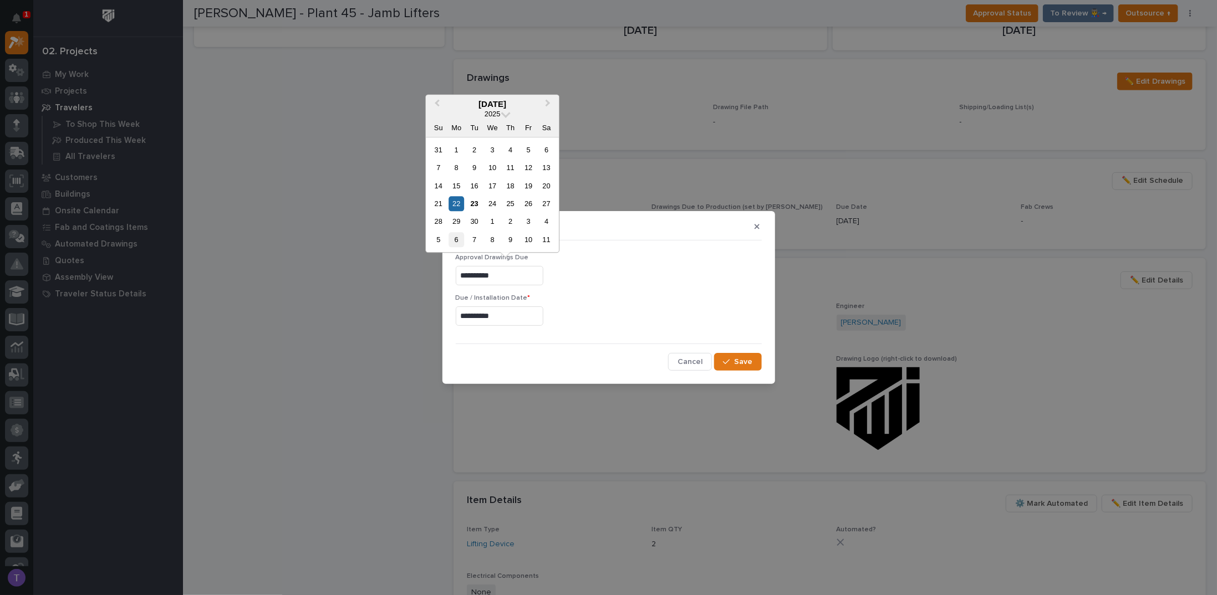
click at [455, 236] on div "6" at bounding box center [456, 239] width 15 height 15
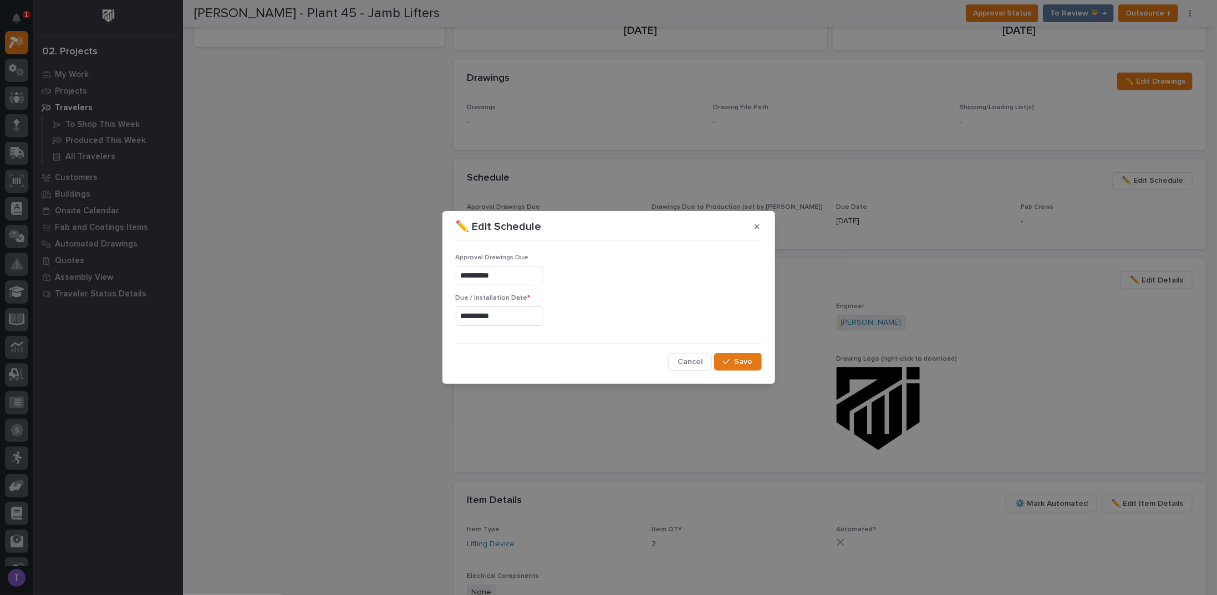
type input "**********"
click at [737, 361] on span "Save" at bounding box center [744, 362] width 18 height 10
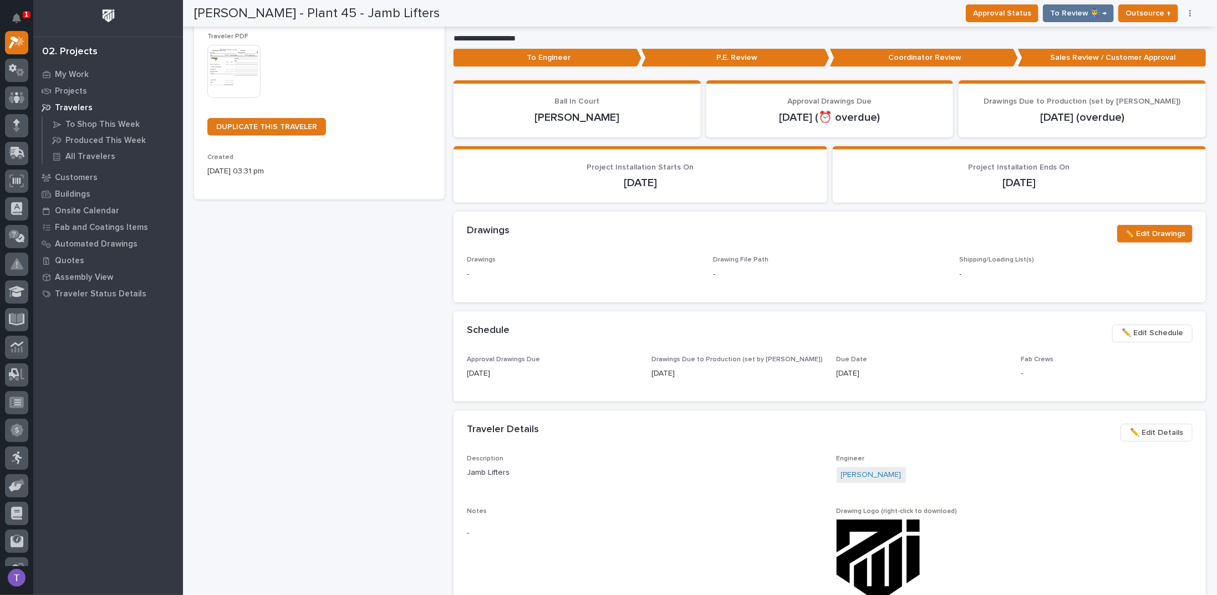
scroll to position [0, 0]
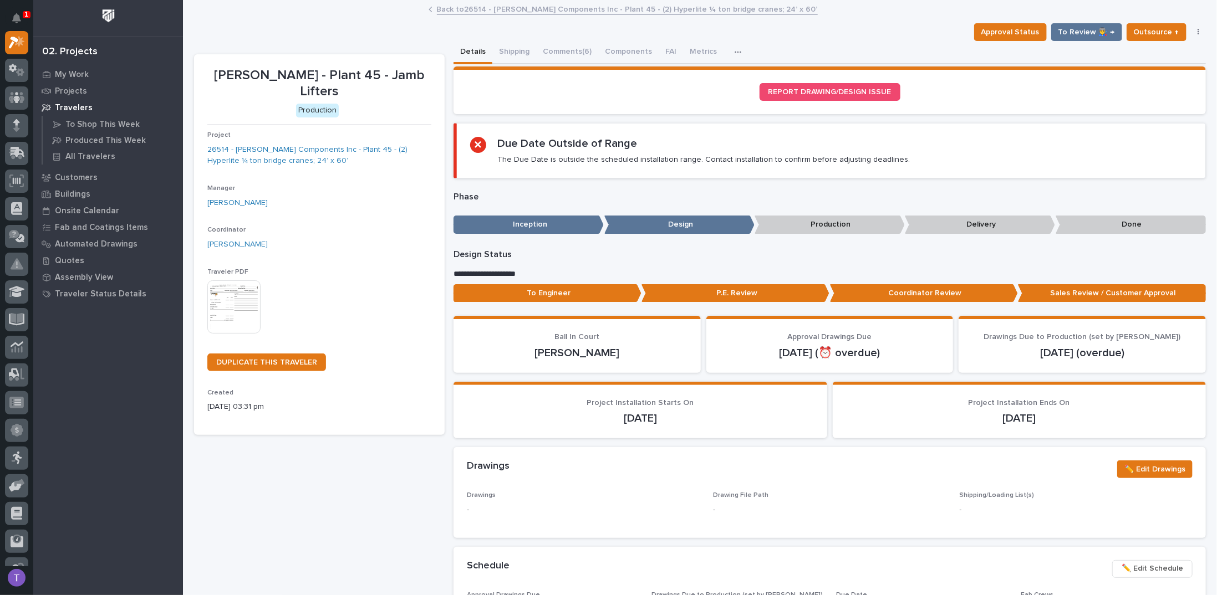
click at [452, 9] on link "Back to 26514 - [PERSON_NAME] Components Inc - Plant 45 - (2) Hyperlite ¼ ton b…" at bounding box center [627, 8] width 381 height 13
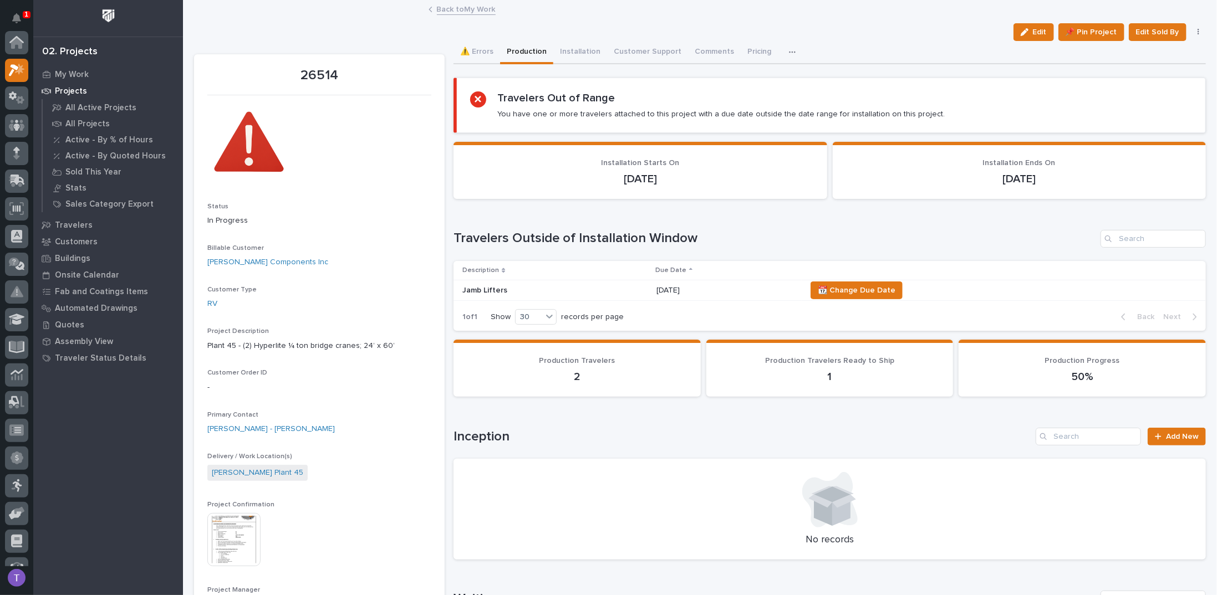
scroll to position [28, 0]
click at [572, 50] on button "Installation" at bounding box center [580, 52] width 54 height 23
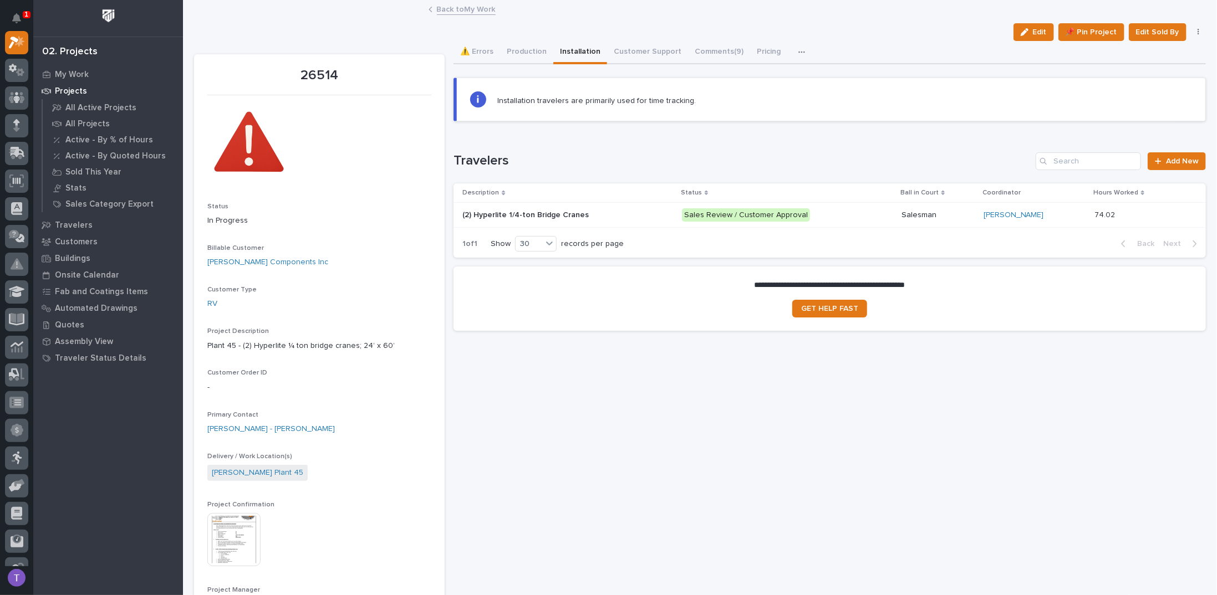
click at [528, 211] on p "(2) Hyperlite 1/4-ton Bridge Cranes" at bounding box center [526, 214] width 129 height 12
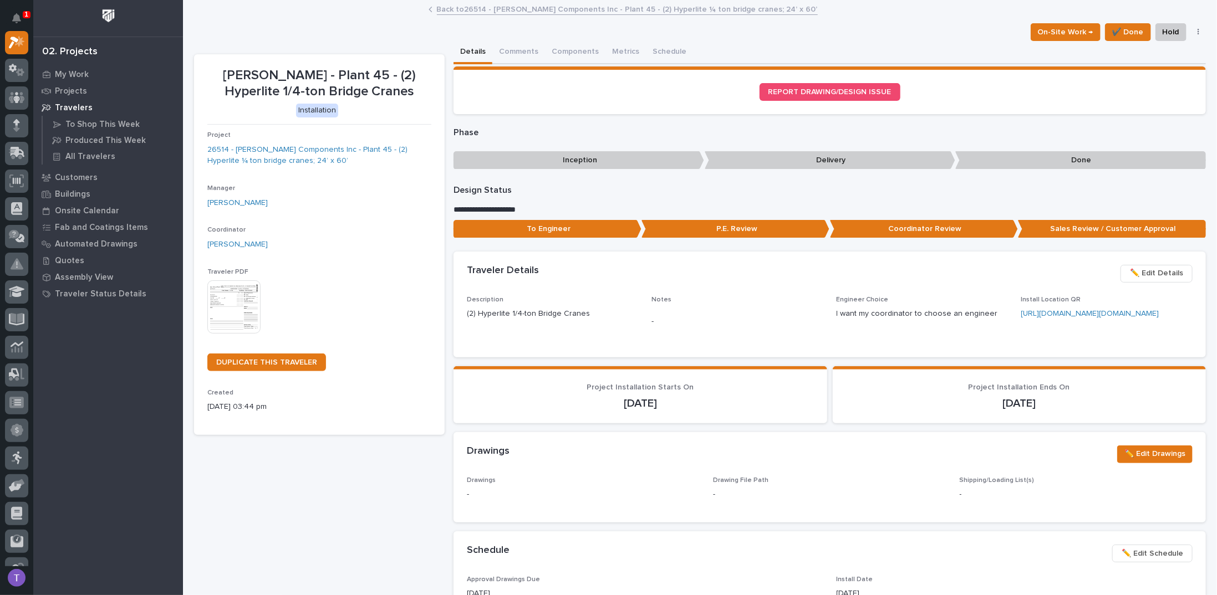
click at [477, 9] on link "Back to 26514 - [PERSON_NAME] Components Inc - Plant 45 - (2) Hyperlite ¼ ton b…" at bounding box center [627, 8] width 381 height 13
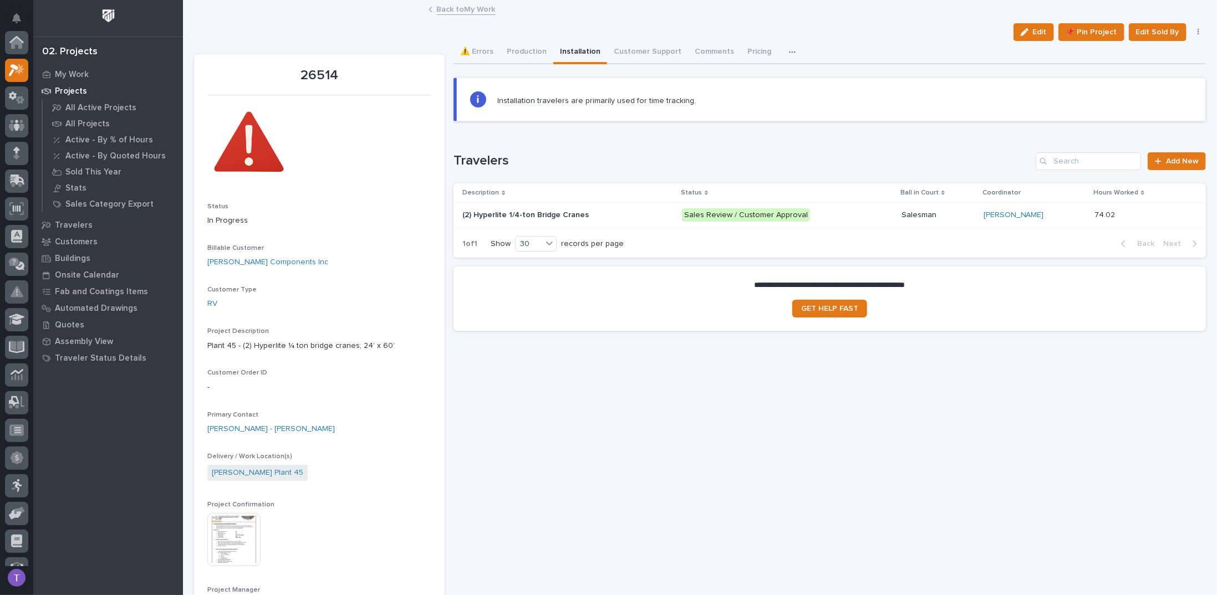
scroll to position [28, 0]
click at [477, 9] on link "Back to My Work" at bounding box center [466, 8] width 59 height 13
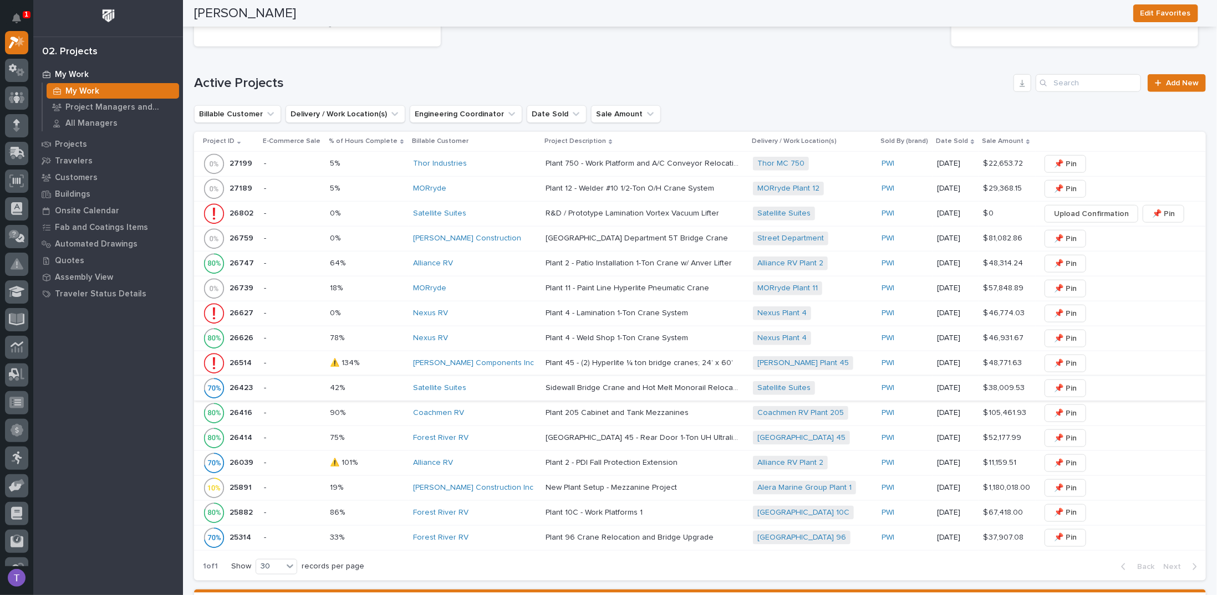
scroll to position [610, 0]
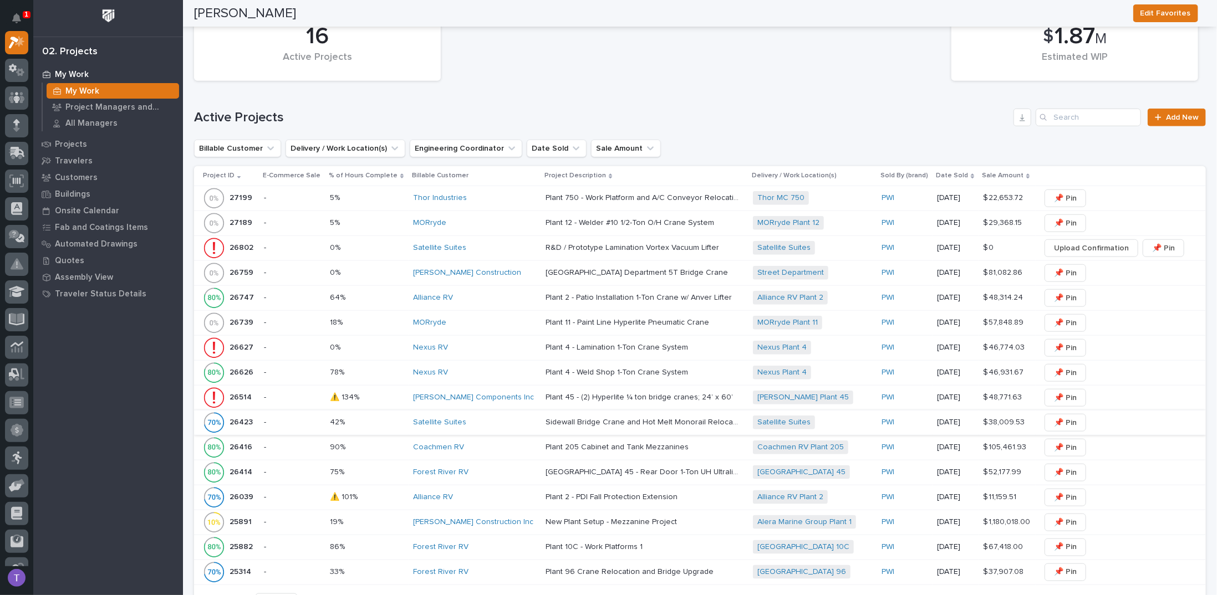
click at [238, 389] on div "26514 26514" at bounding box center [241, 398] width 22 height 18
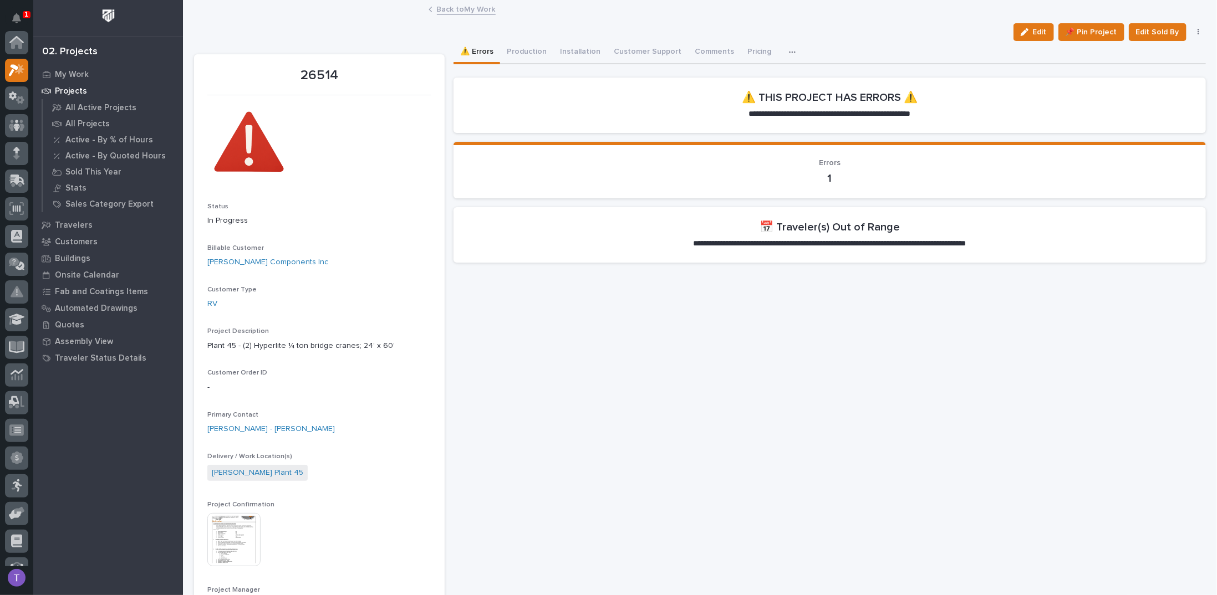
scroll to position [28, 0]
click at [518, 55] on button "Production" at bounding box center [526, 52] width 53 height 23
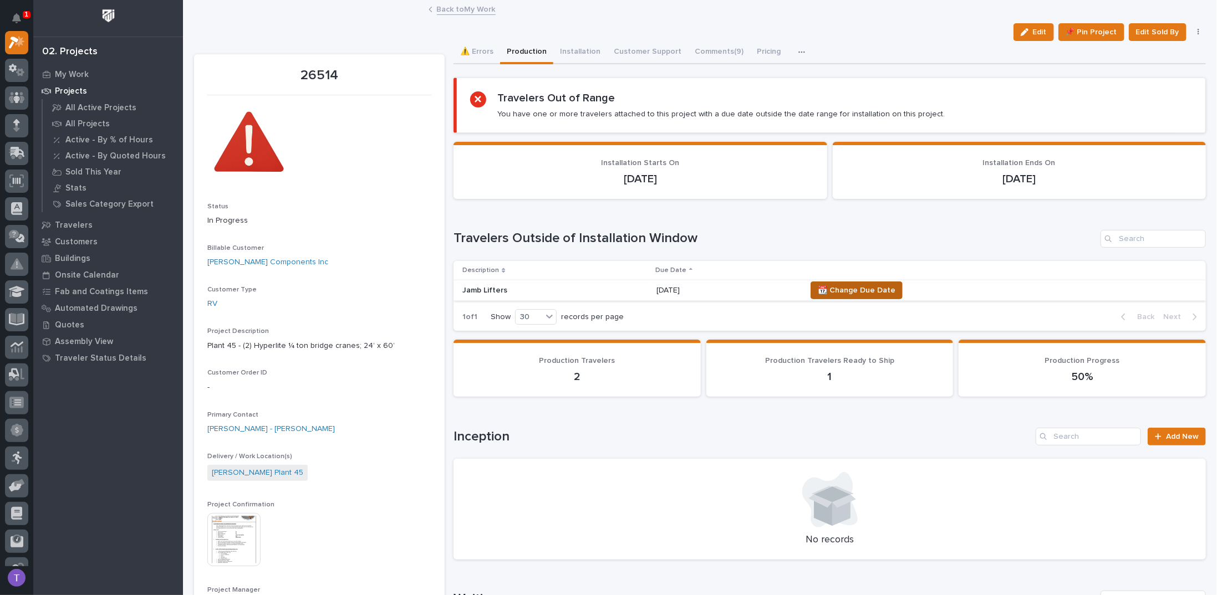
click at [860, 287] on span "📆 Change Due Date" at bounding box center [857, 290] width 78 height 13
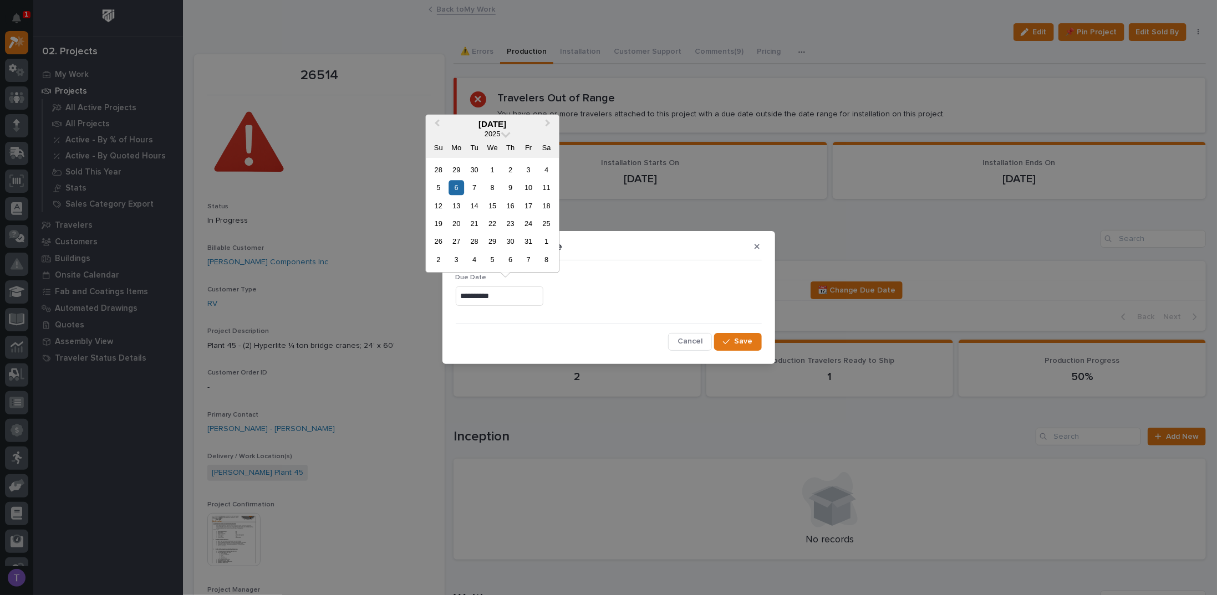
click at [527, 293] on input "**********" at bounding box center [500, 296] width 88 height 19
click at [437, 123] on span "Previous Month" at bounding box center [437, 124] width 0 height 14
click at [457, 222] on div "22" at bounding box center [456, 223] width 15 height 15
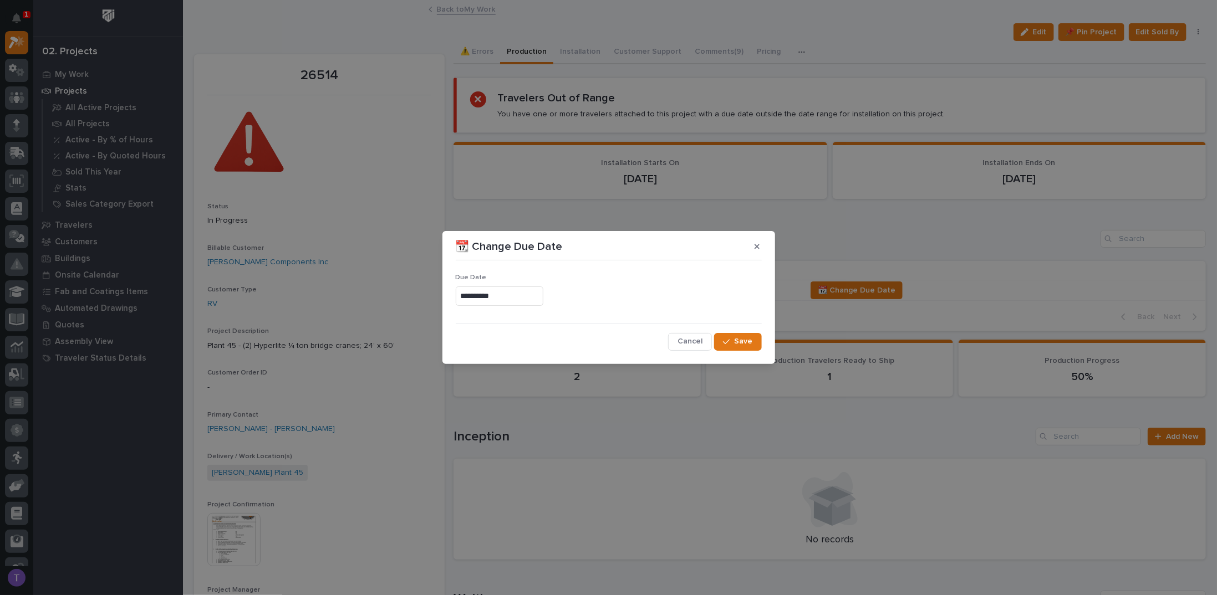
type input "**********"
click at [743, 341] on span "Save" at bounding box center [744, 342] width 18 height 10
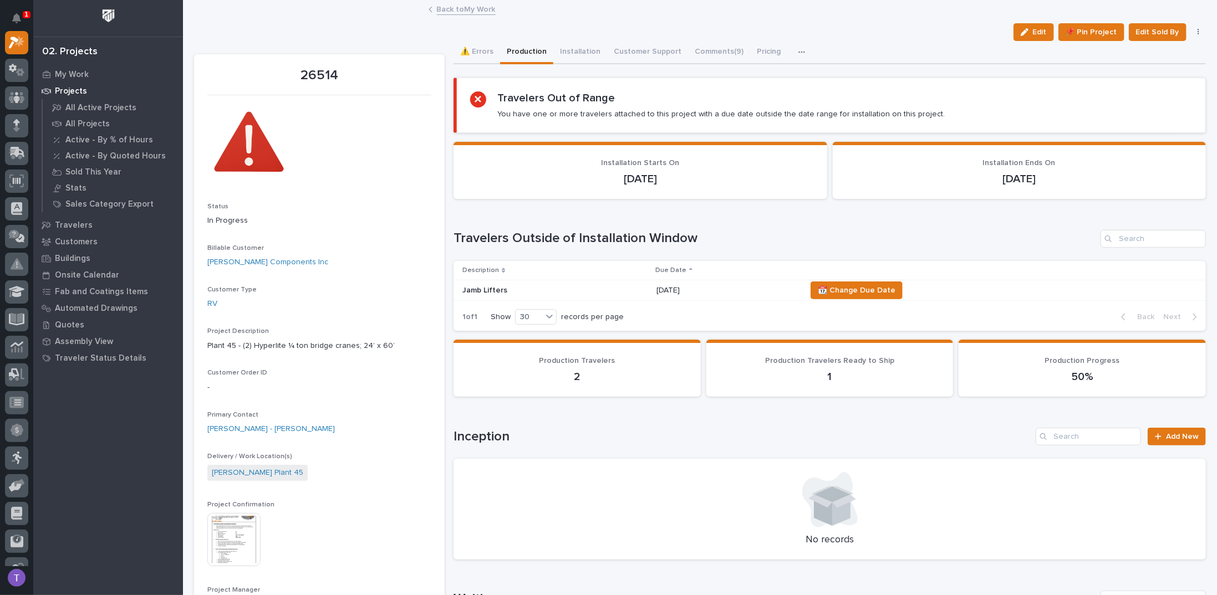
click at [488, 286] on p "Jamb Lifters" at bounding box center [554, 290] width 185 height 9
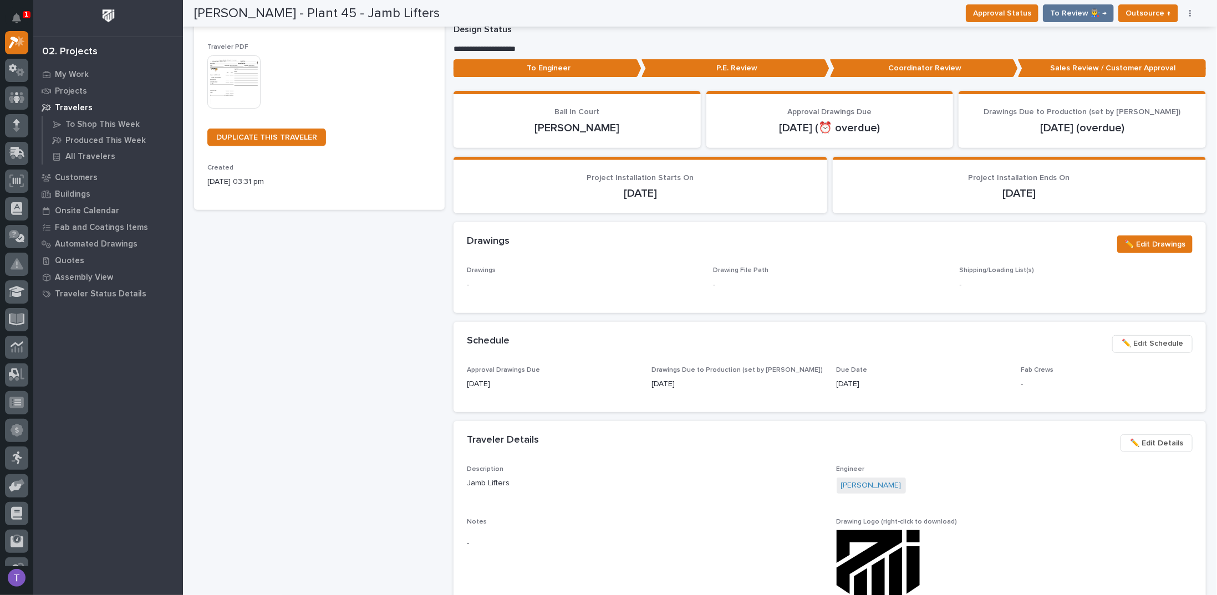
scroll to position [222, 0]
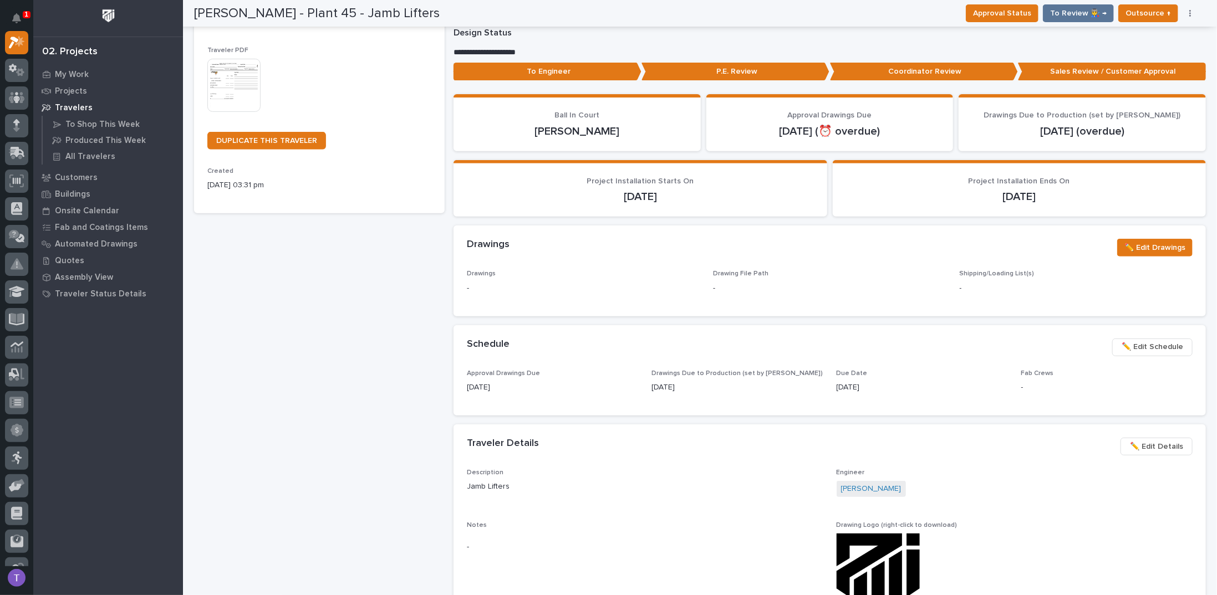
click at [1148, 345] on span "✏️ Edit Schedule" at bounding box center [1153, 346] width 62 height 13
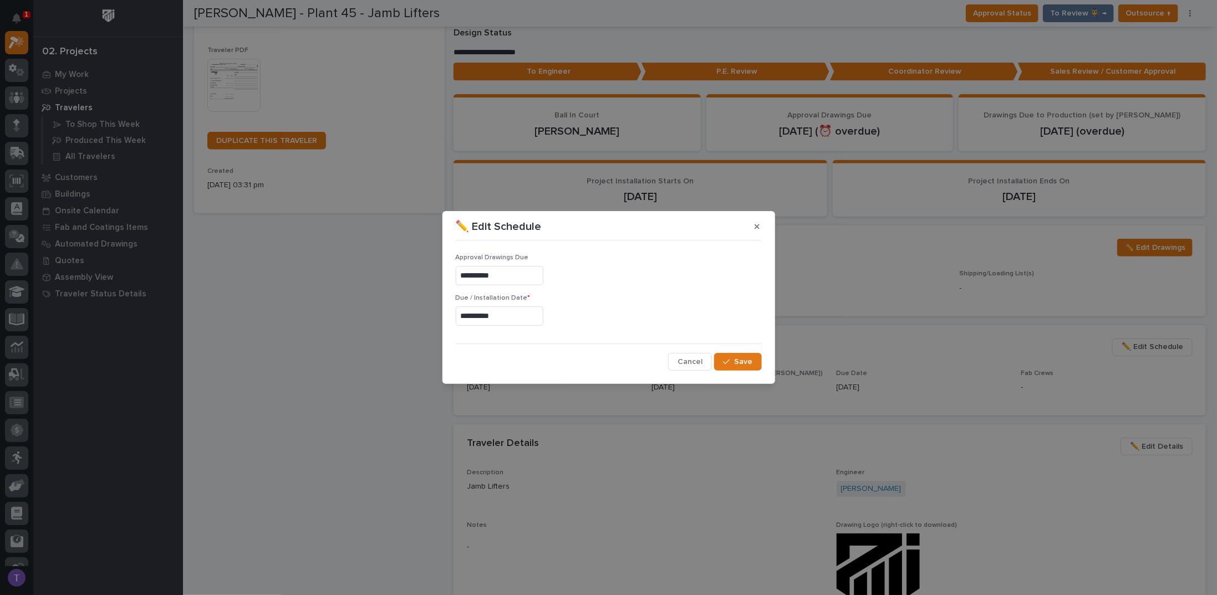
click at [519, 314] on input "**********" at bounding box center [500, 316] width 88 height 19
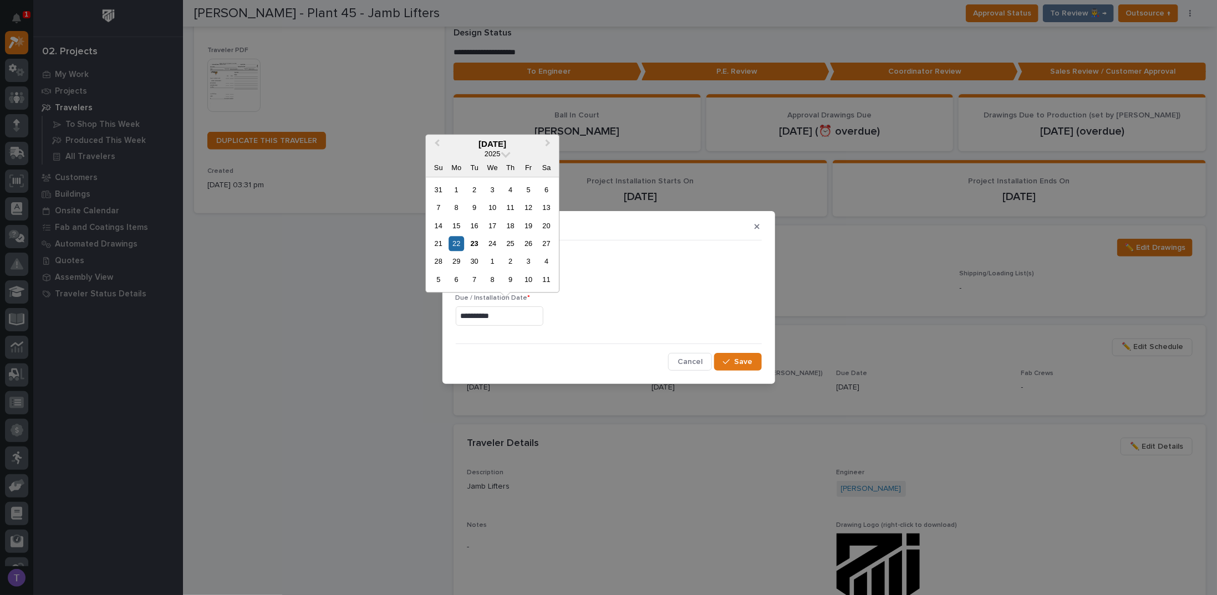
click at [453, 277] on div "6" at bounding box center [456, 279] width 15 height 15
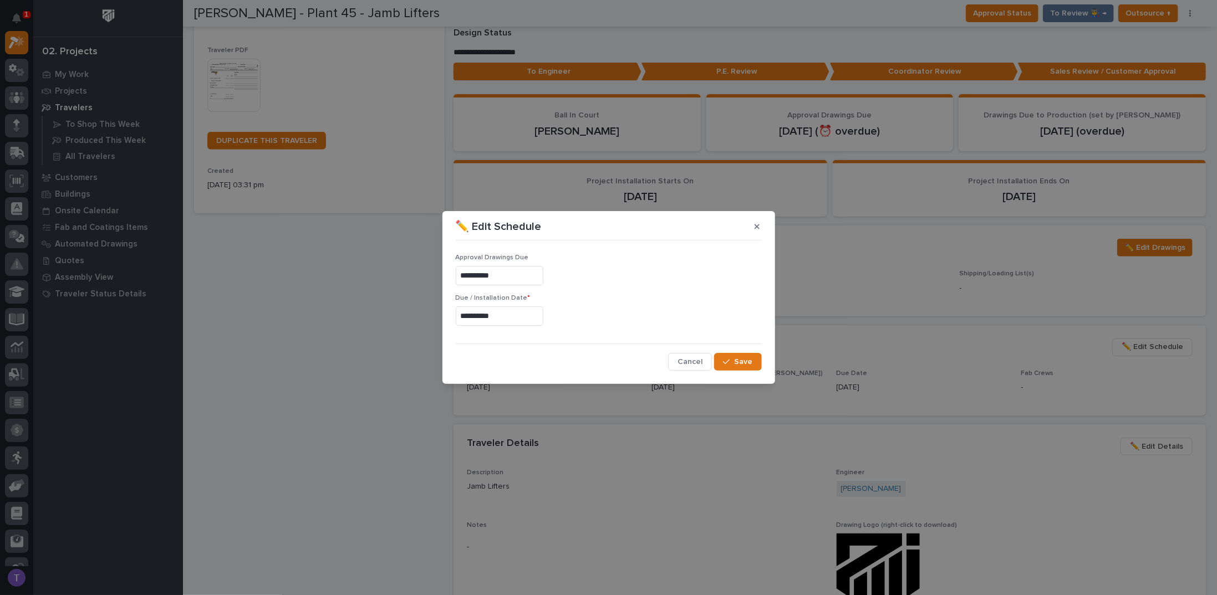
type input "**********"
click at [741, 360] on span "Save" at bounding box center [744, 362] width 18 height 10
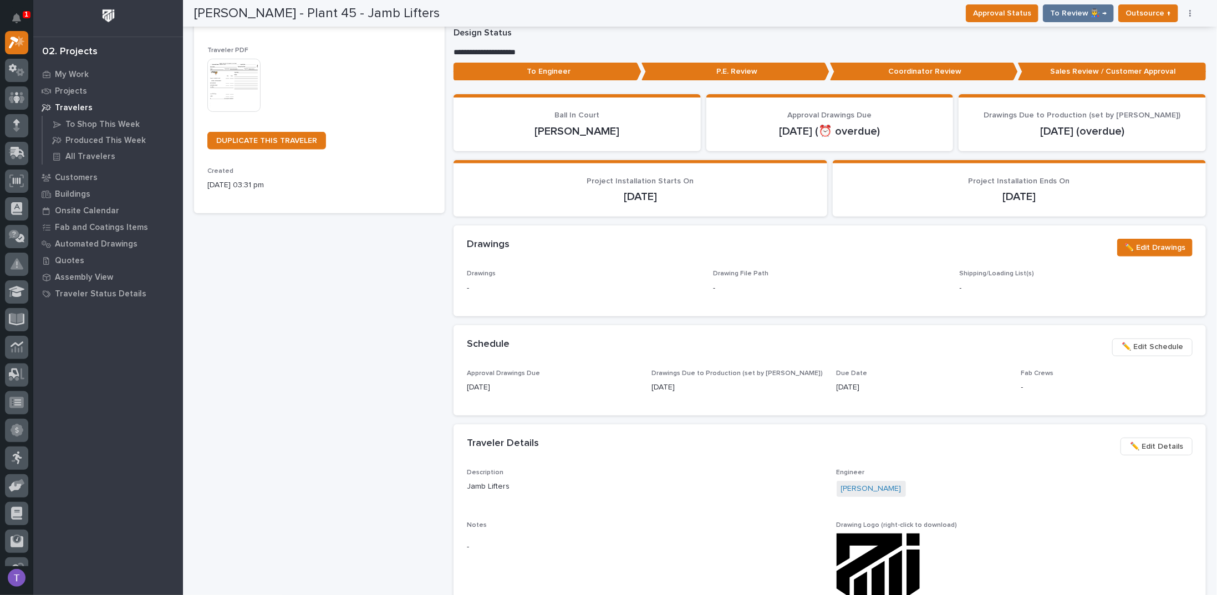
scroll to position [277, 0]
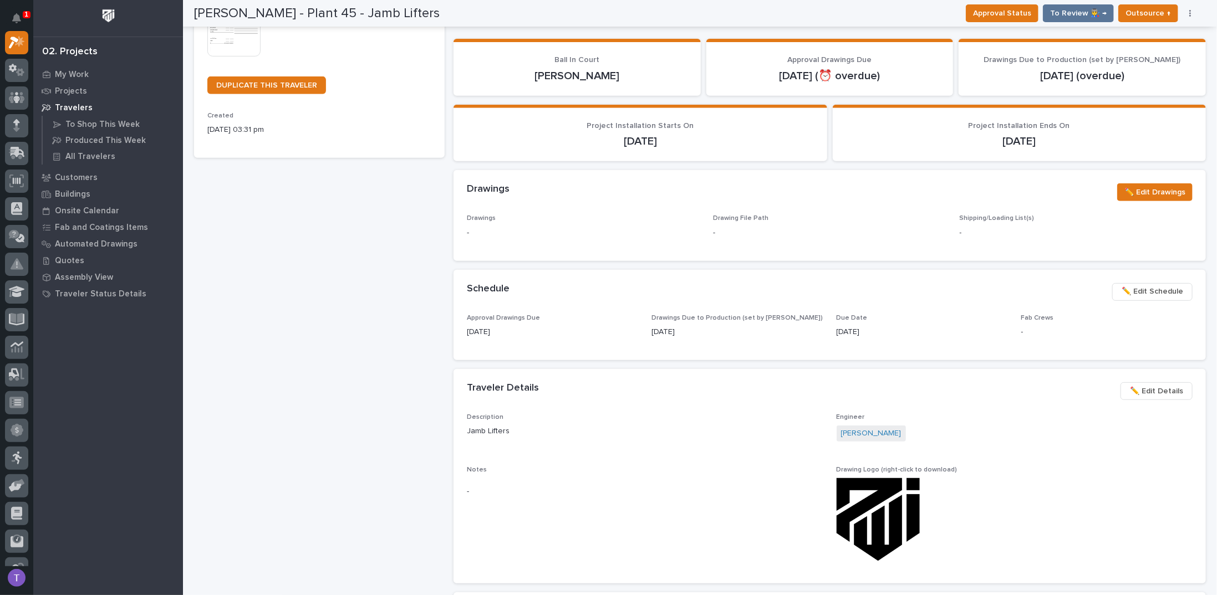
click at [1145, 286] on span "✏️ Edit Schedule" at bounding box center [1153, 291] width 62 height 13
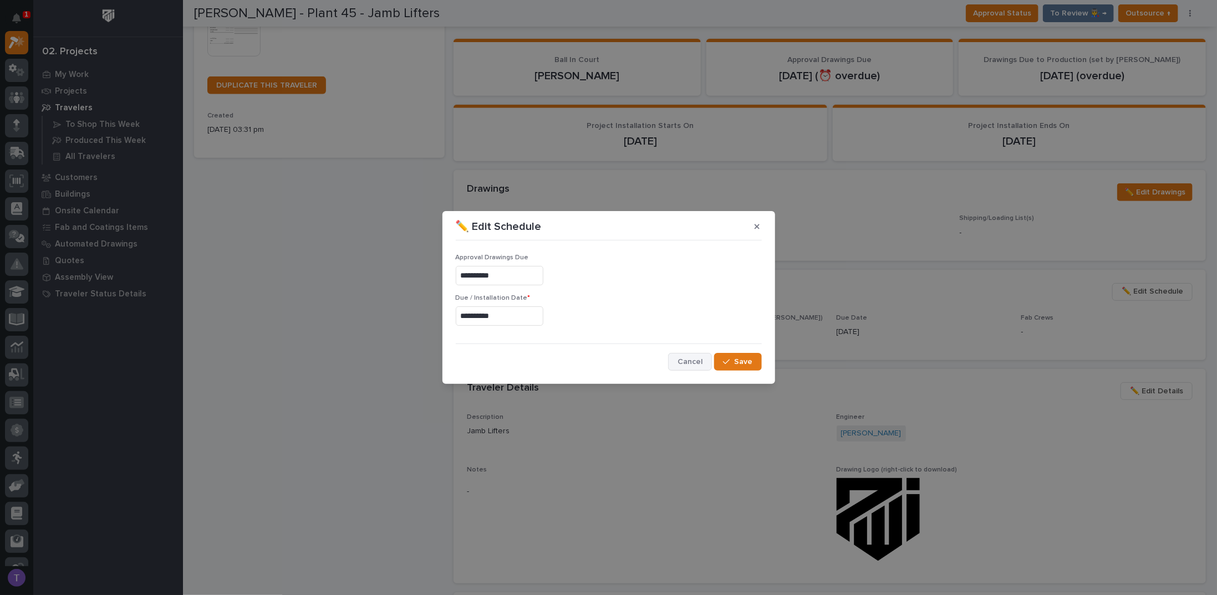
click at [689, 359] on span "Cancel" at bounding box center [689, 362] width 25 height 10
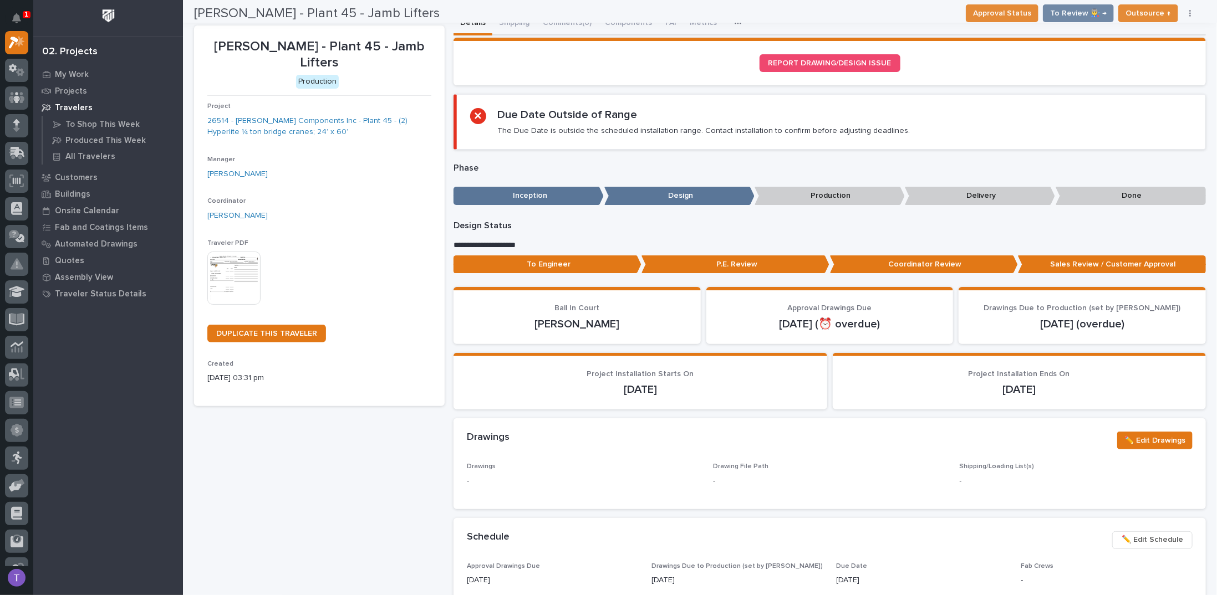
scroll to position [0, 0]
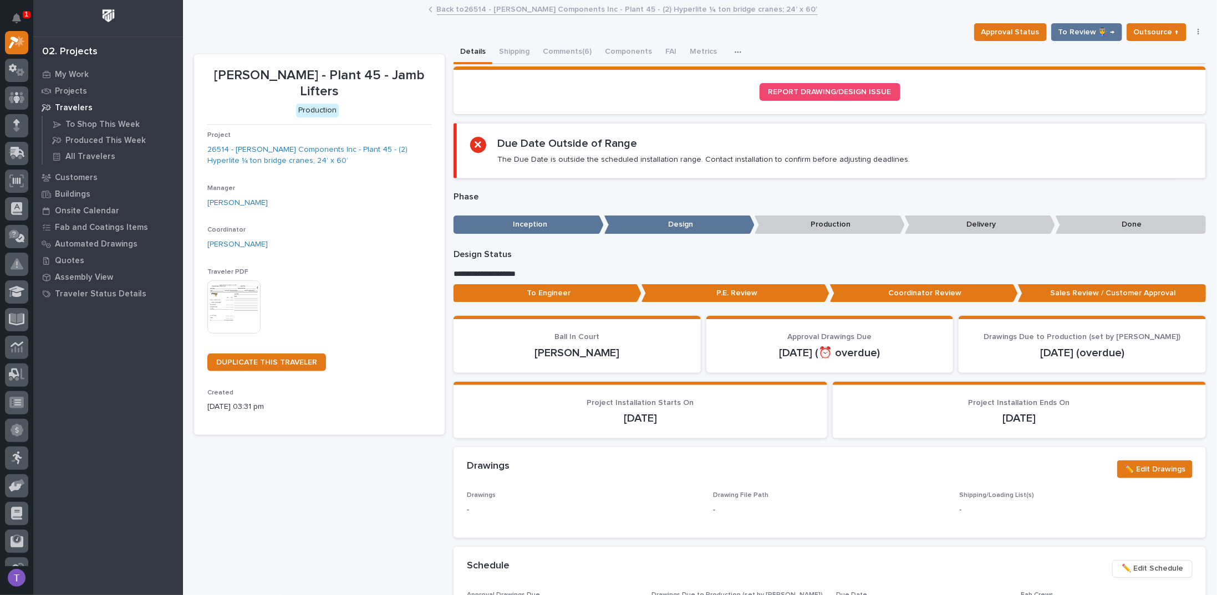
click at [445, 11] on link "Back to 26514 - [PERSON_NAME] Components Inc - Plant 45 - (2) Hyperlite ¼ ton b…" at bounding box center [627, 8] width 381 height 13
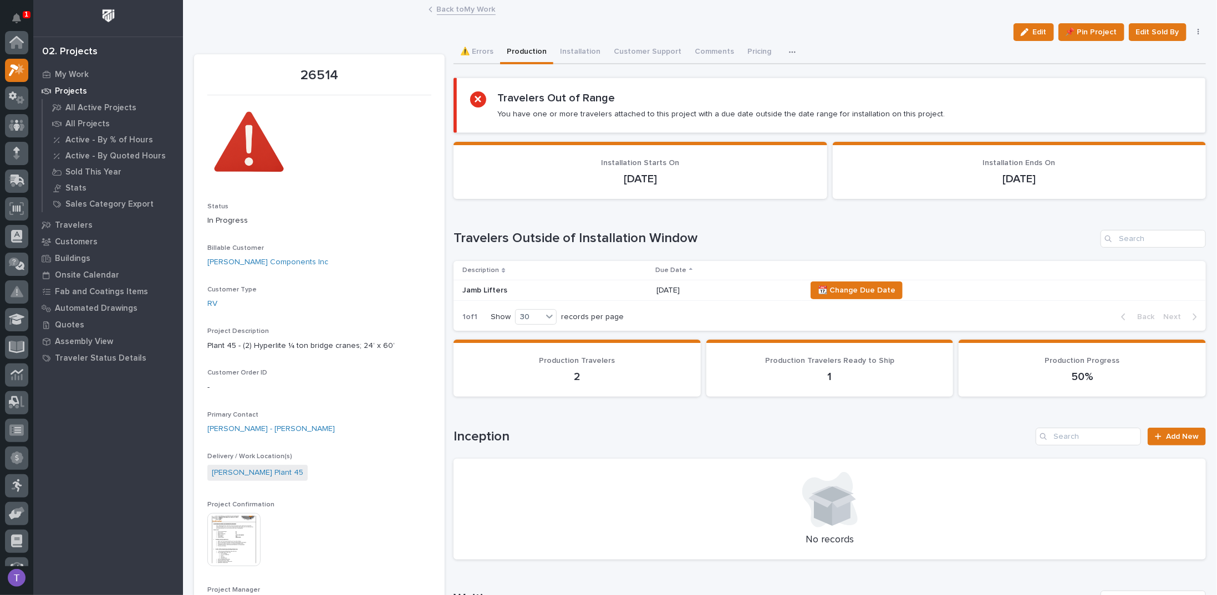
scroll to position [28, 0]
click at [444, 7] on link "Back to My Work" at bounding box center [466, 8] width 59 height 13
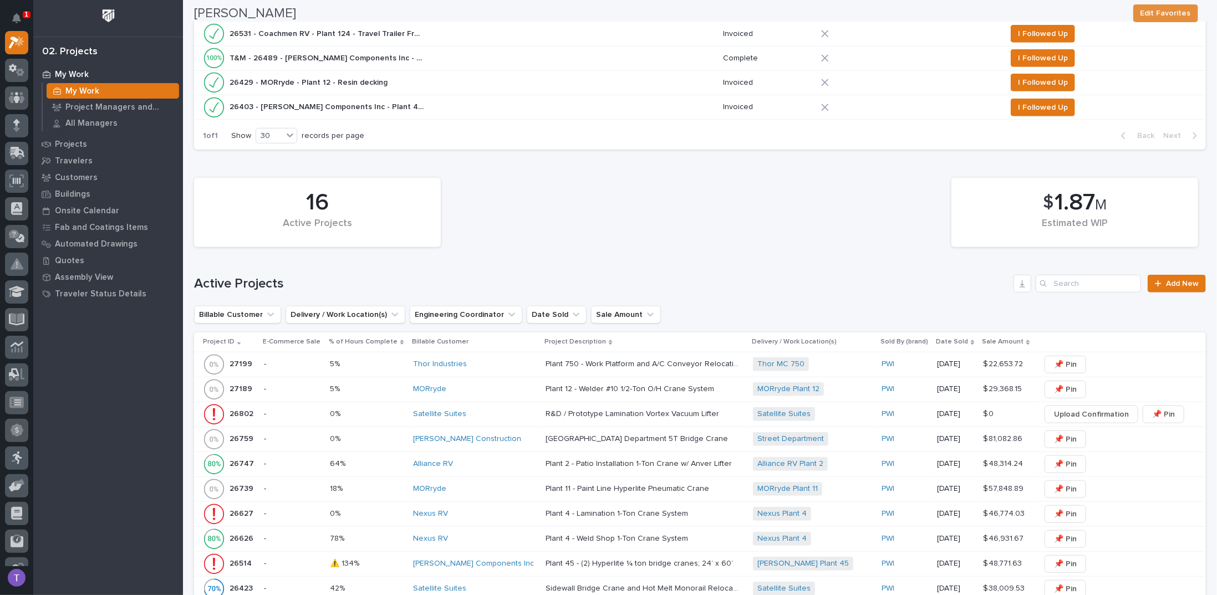
scroll to position [776, 0]
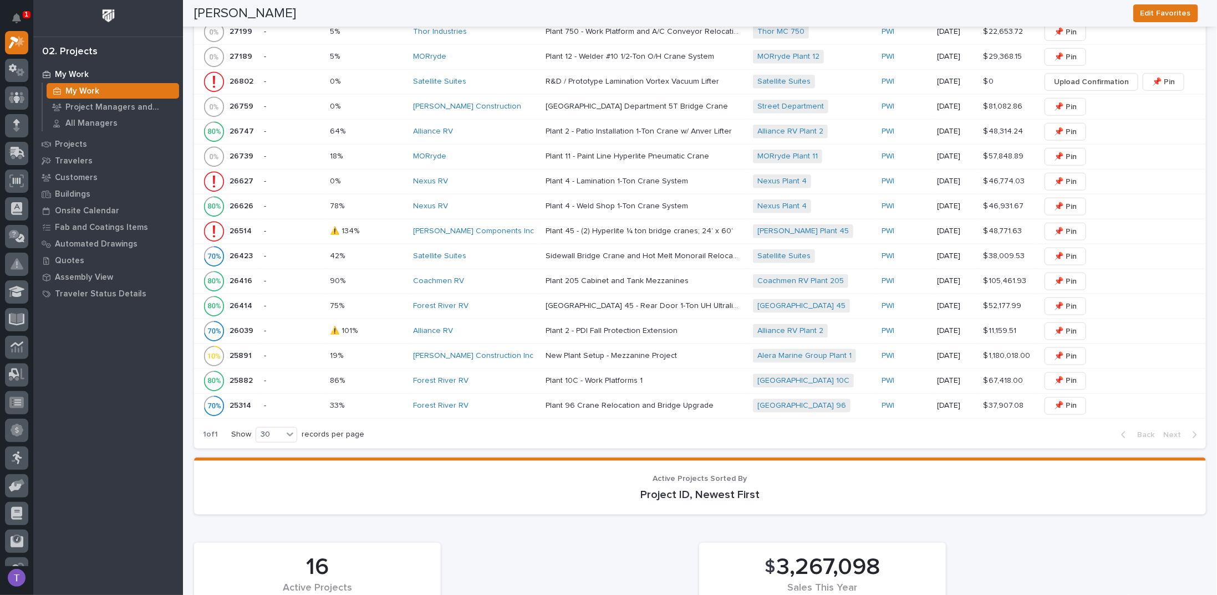
click at [242, 75] on p "26802" at bounding box center [243, 81] width 26 height 12
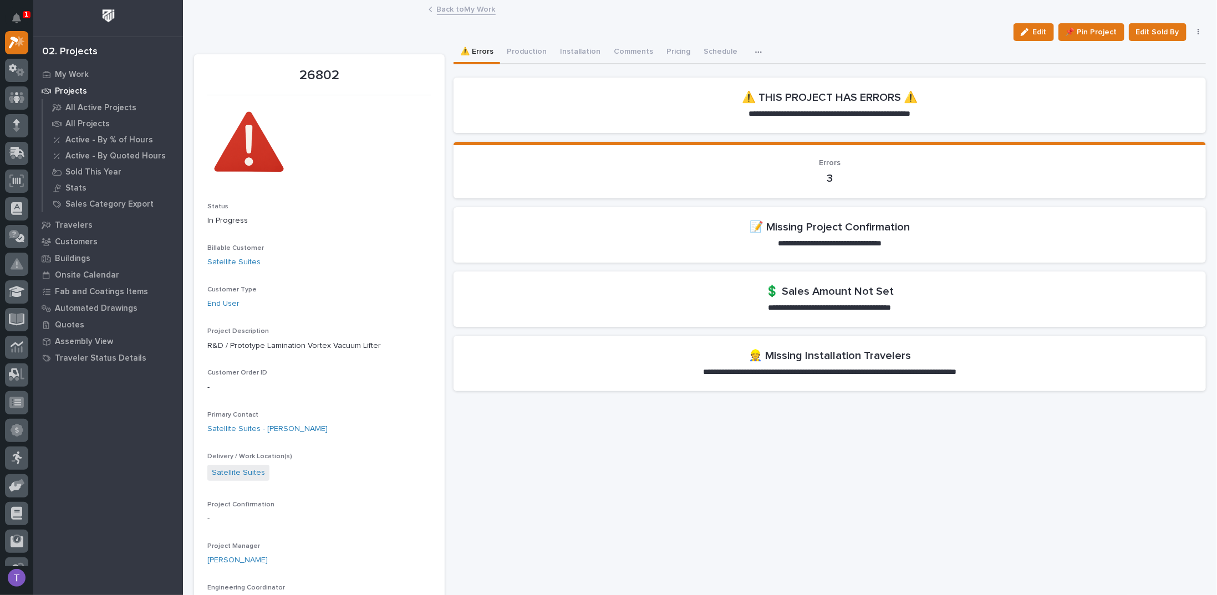
click at [1025, 28] on icon "button" at bounding box center [1025, 32] width 8 height 8
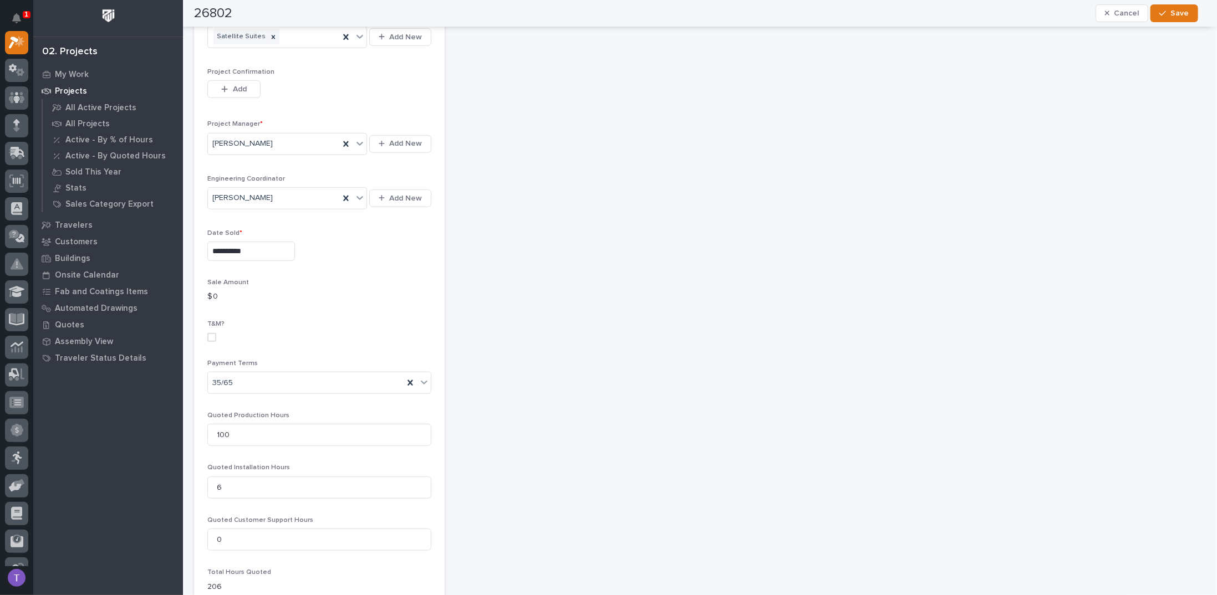
scroll to position [499, 0]
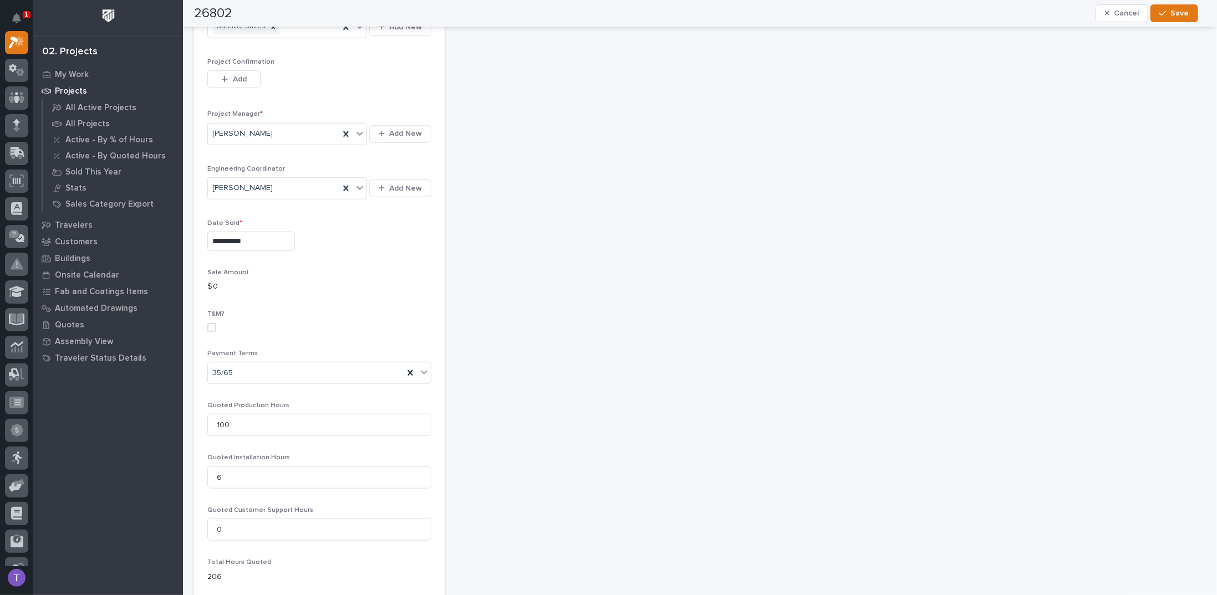
click at [211, 323] on span at bounding box center [211, 327] width 9 height 9
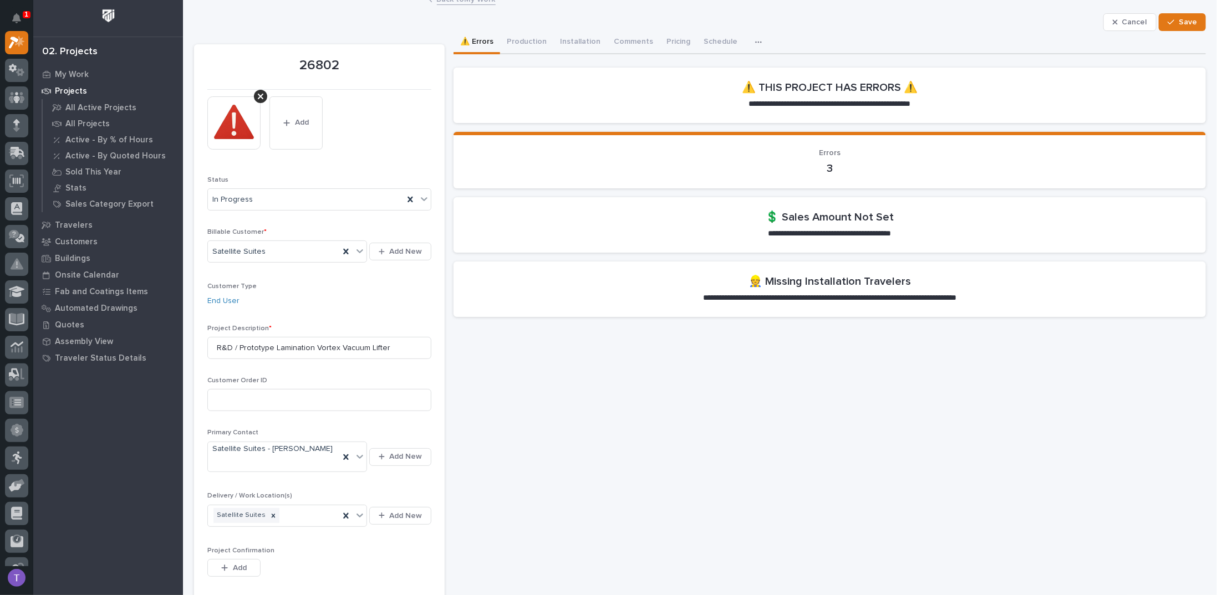
scroll to position [0, 0]
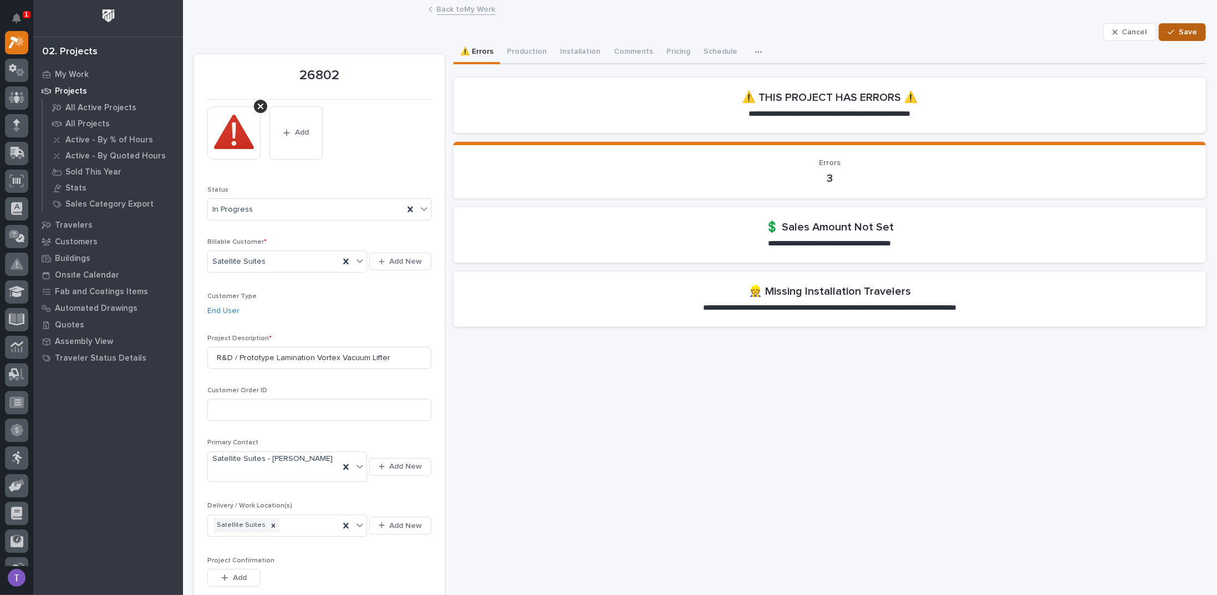
click at [1188, 28] on span "Save" at bounding box center [1188, 32] width 18 height 10
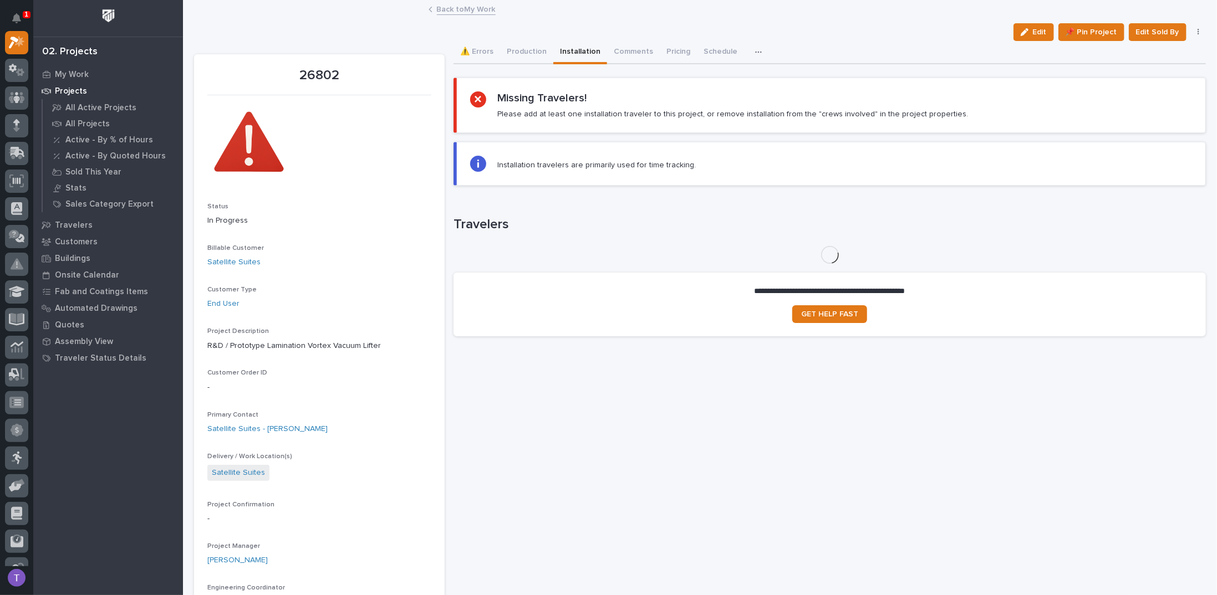
click at [575, 50] on button "Installation" at bounding box center [580, 52] width 54 height 23
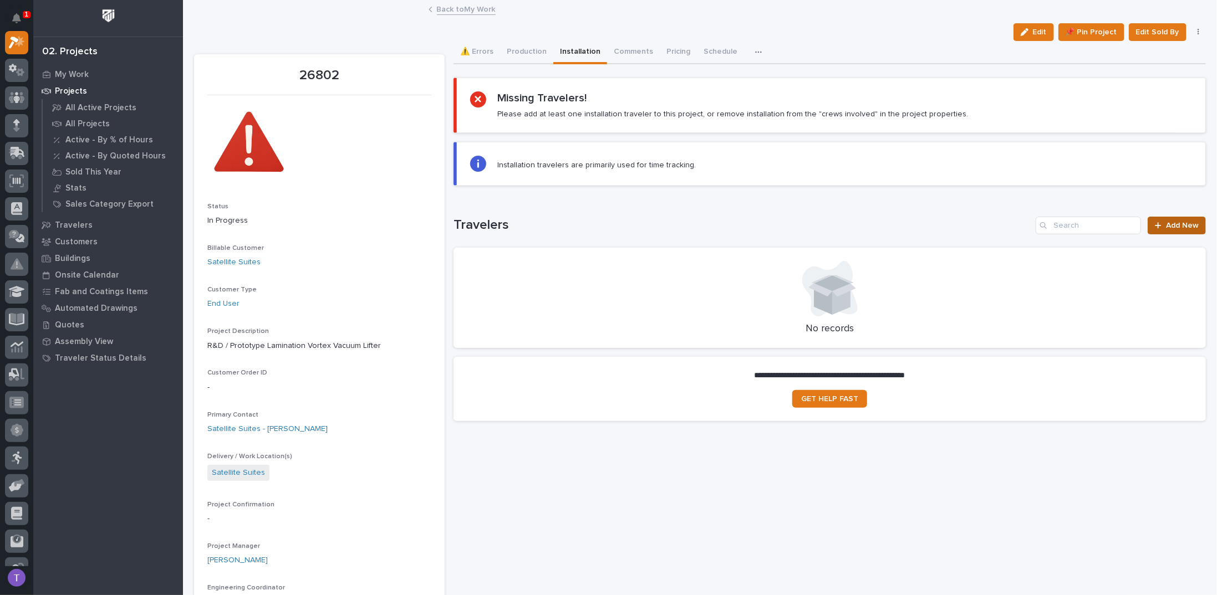
click at [1171, 218] on link "Add New" at bounding box center [1177, 226] width 58 height 18
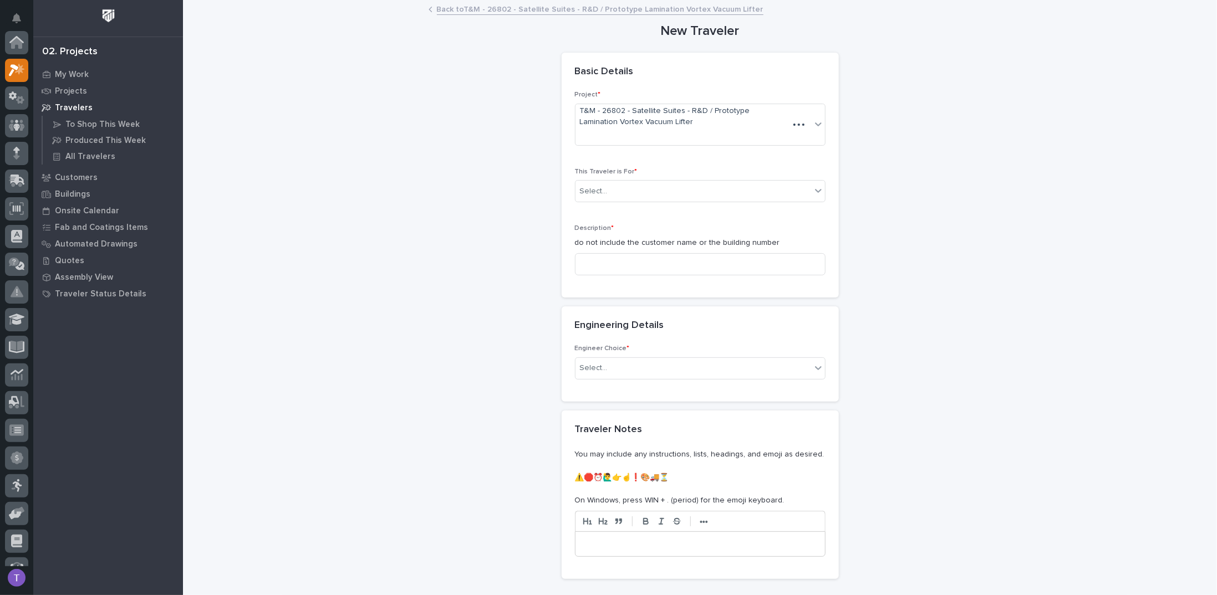
scroll to position [28, 0]
click at [607, 187] on div "Select..." at bounding box center [693, 191] width 236 height 18
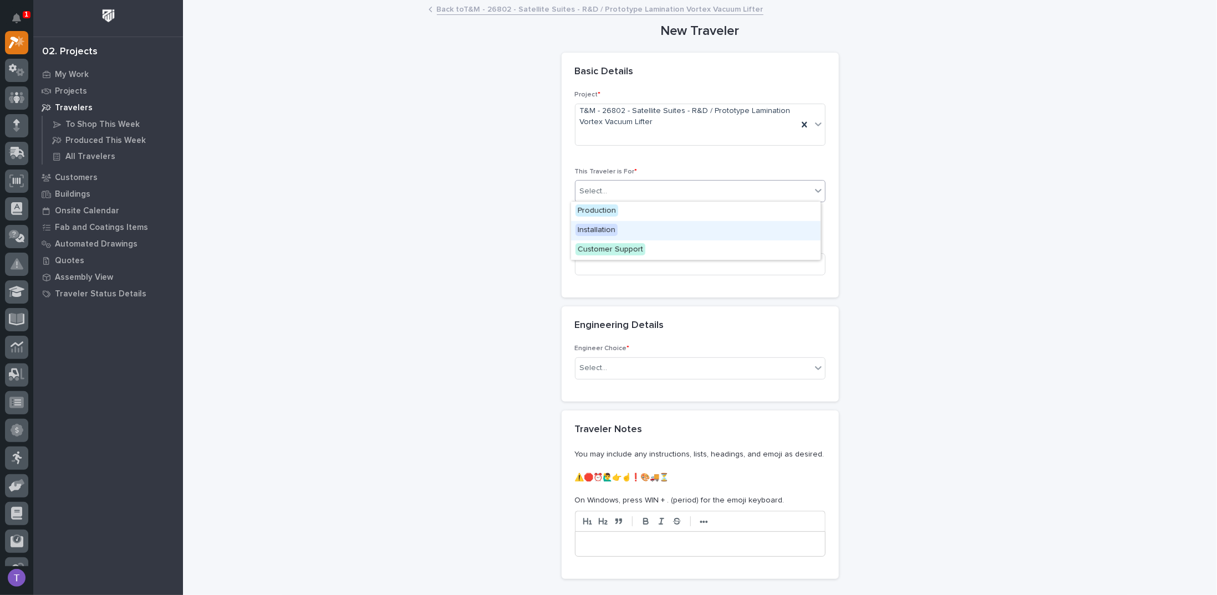
click at [594, 229] on span "Installation" at bounding box center [596, 230] width 42 height 12
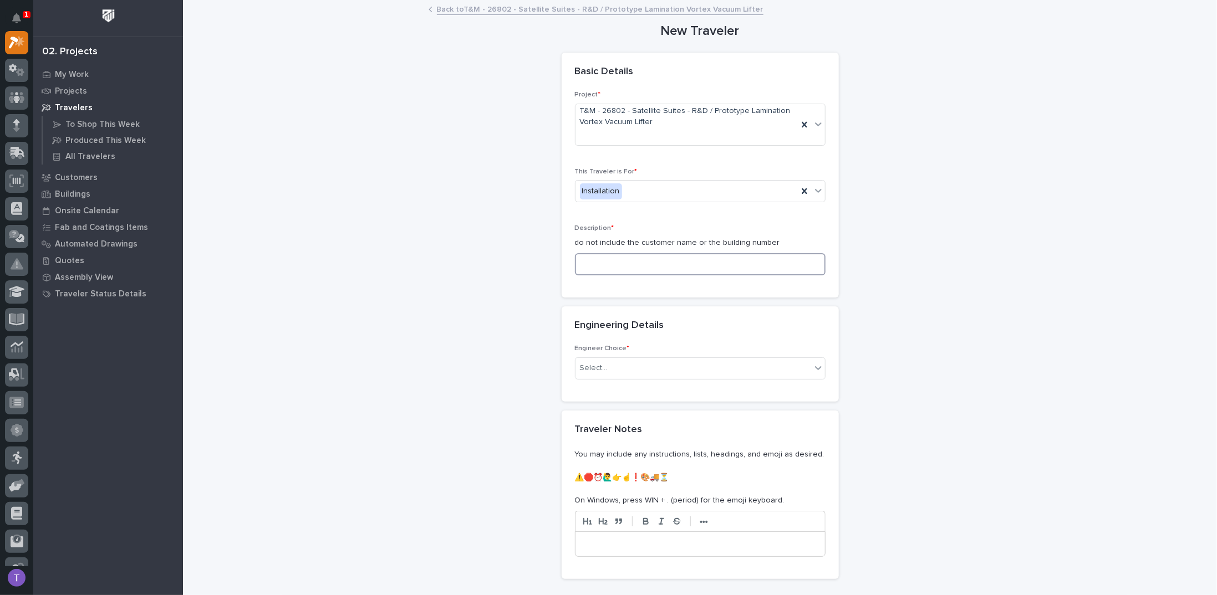
click at [602, 264] on input at bounding box center [700, 264] width 251 height 22
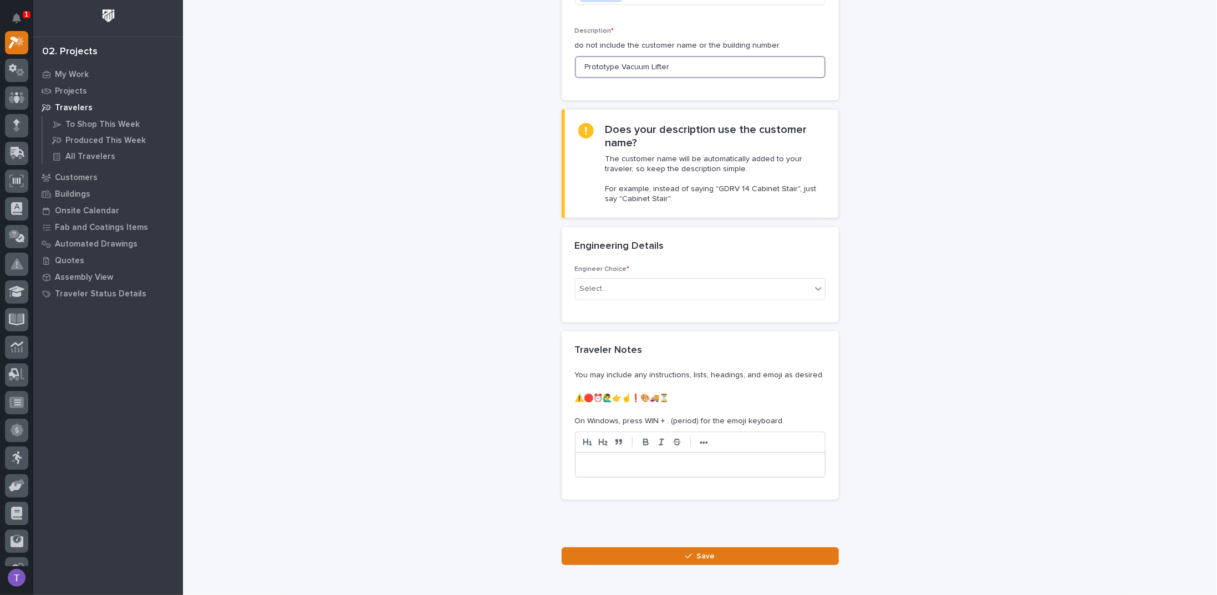
scroll to position [222, 0]
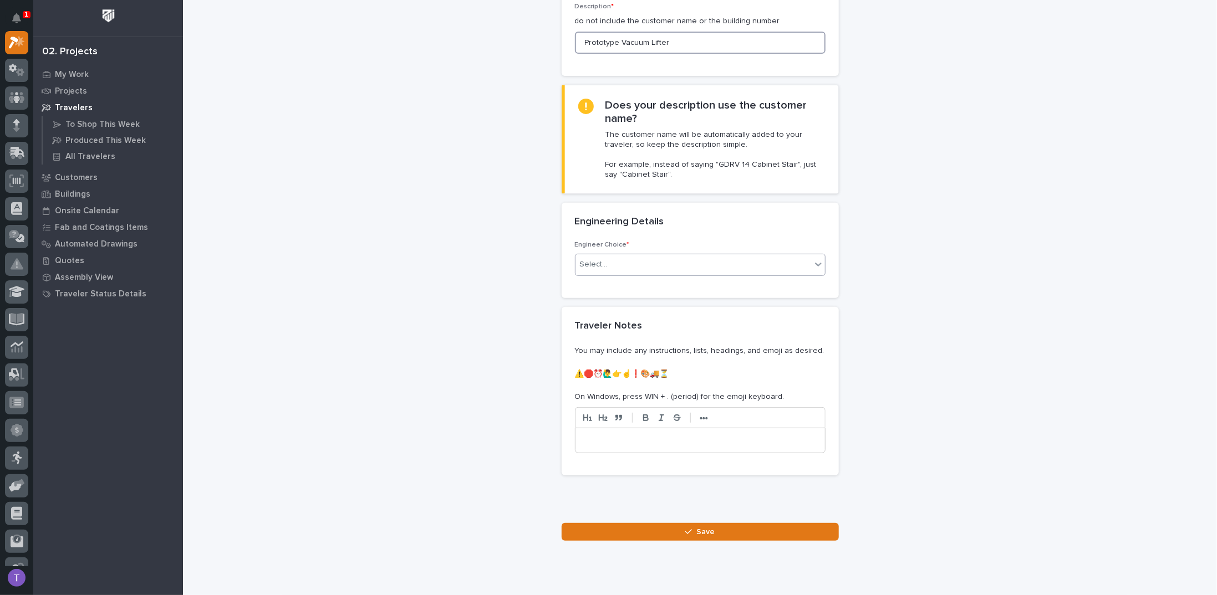
type input "Prototype Vacuum Lifter"
click at [600, 261] on div "Select..." at bounding box center [594, 265] width 28 height 12
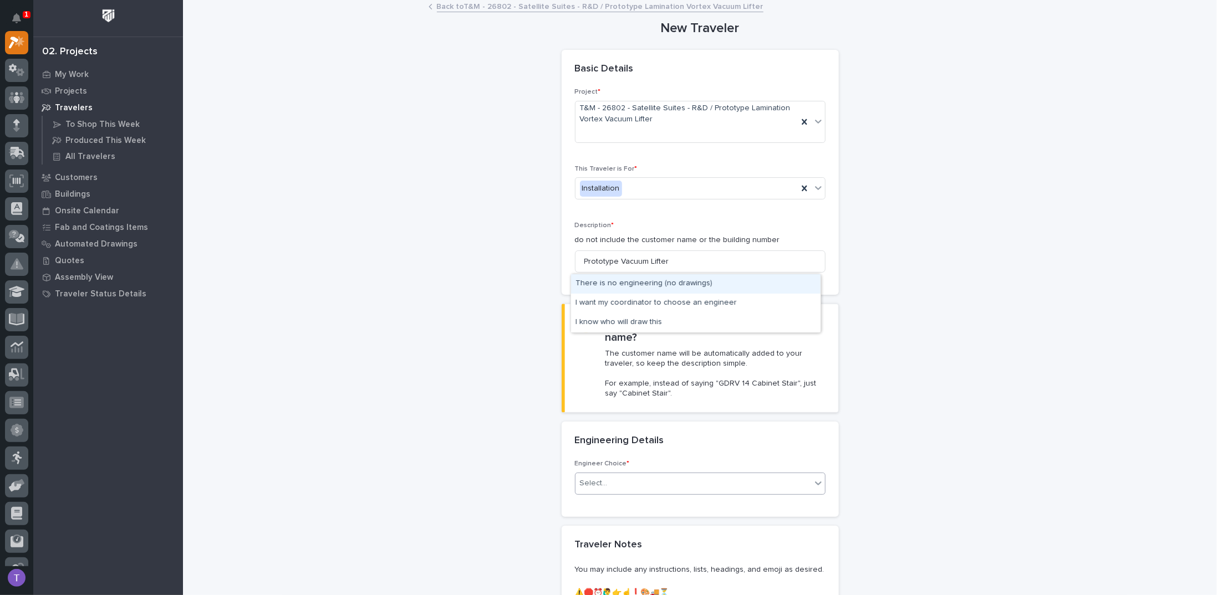
scroll to position [0, 0]
click at [622, 281] on div "There is no engineering (no drawings)" at bounding box center [695, 283] width 249 height 19
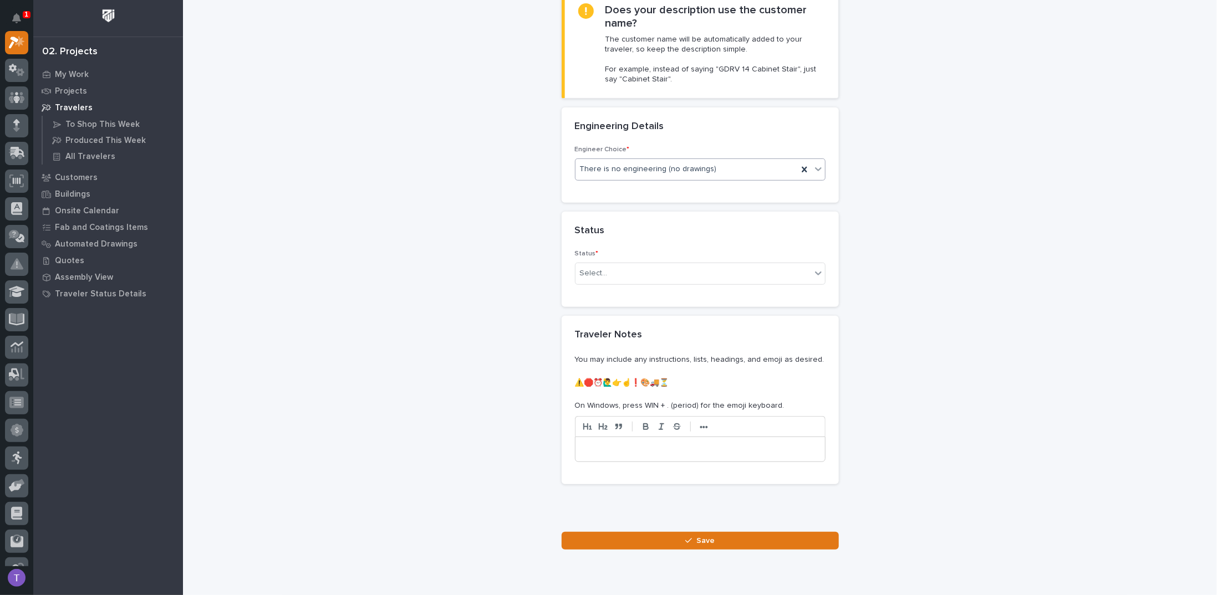
scroll to position [333, 0]
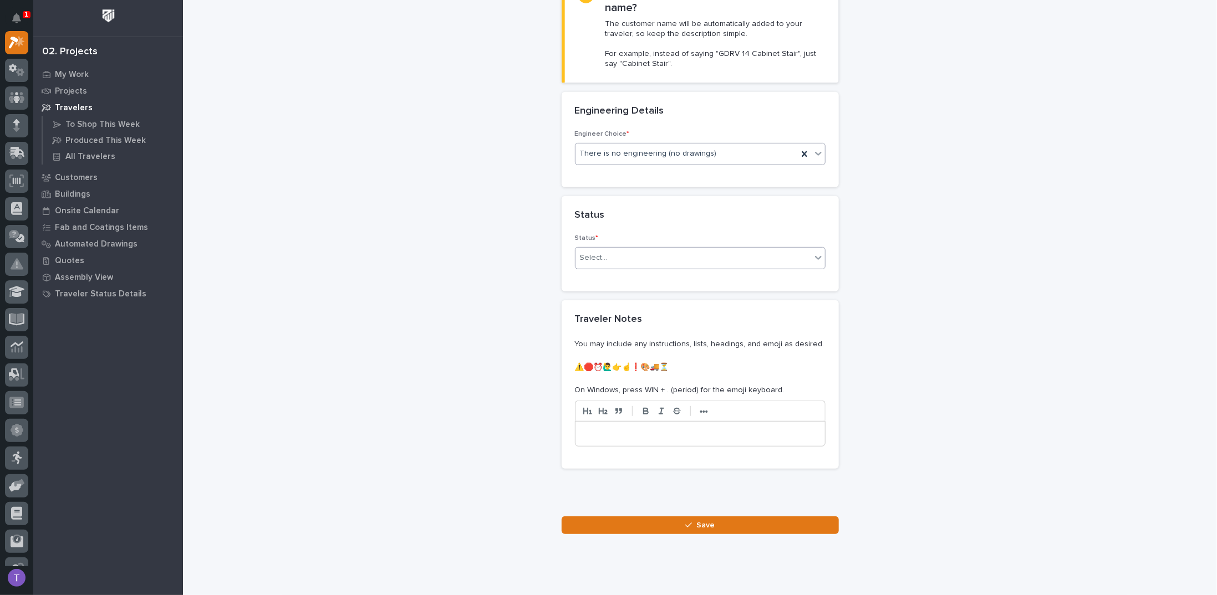
click at [588, 253] on div "Select..." at bounding box center [594, 258] width 28 height 12
click at [595, 274] on div "On-Site Work" at bounding box center [695, 276] width 249 height 19
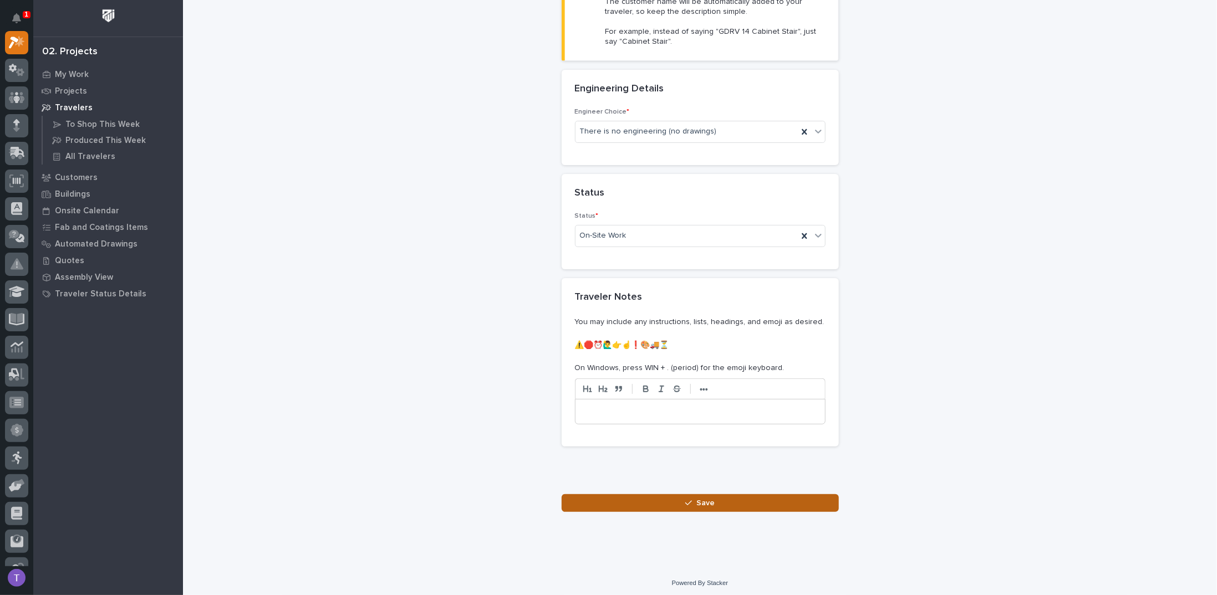
click at [702, 498] on span "Save" at bounding box center [705, 503] width 18 height 10
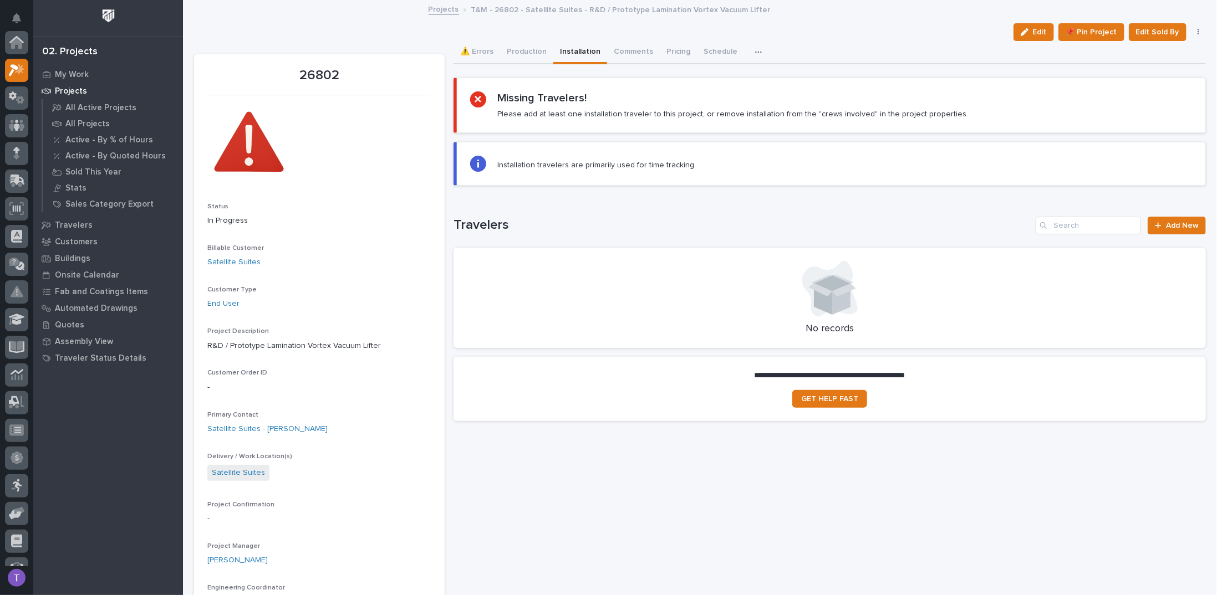
scroll to position [28, 0]
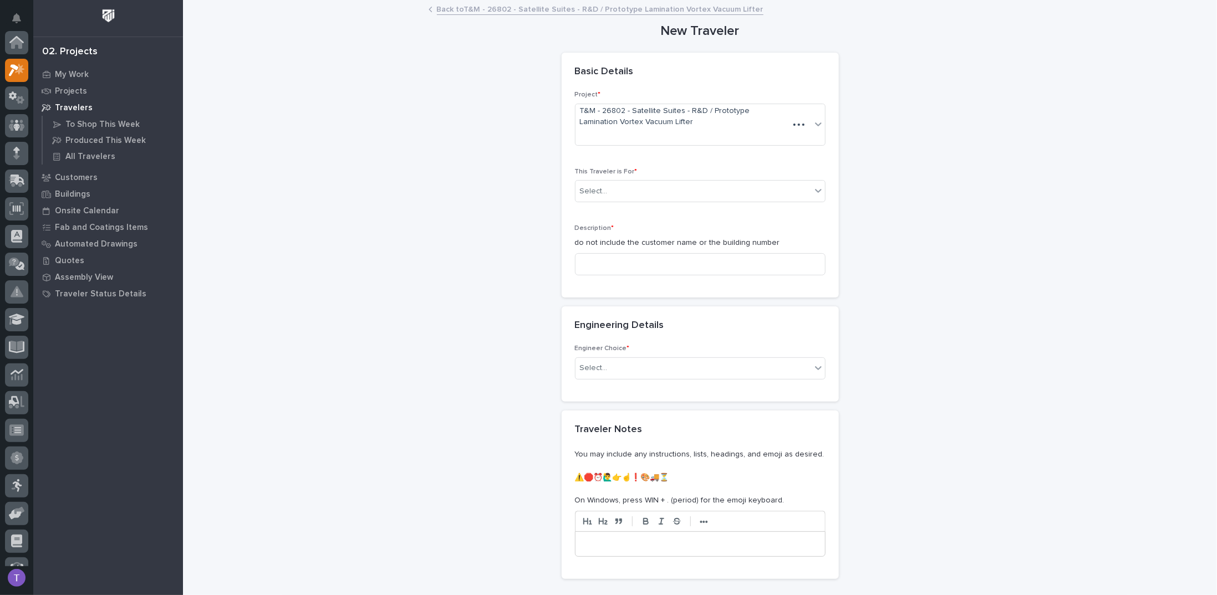
scroll to position [28, 0]
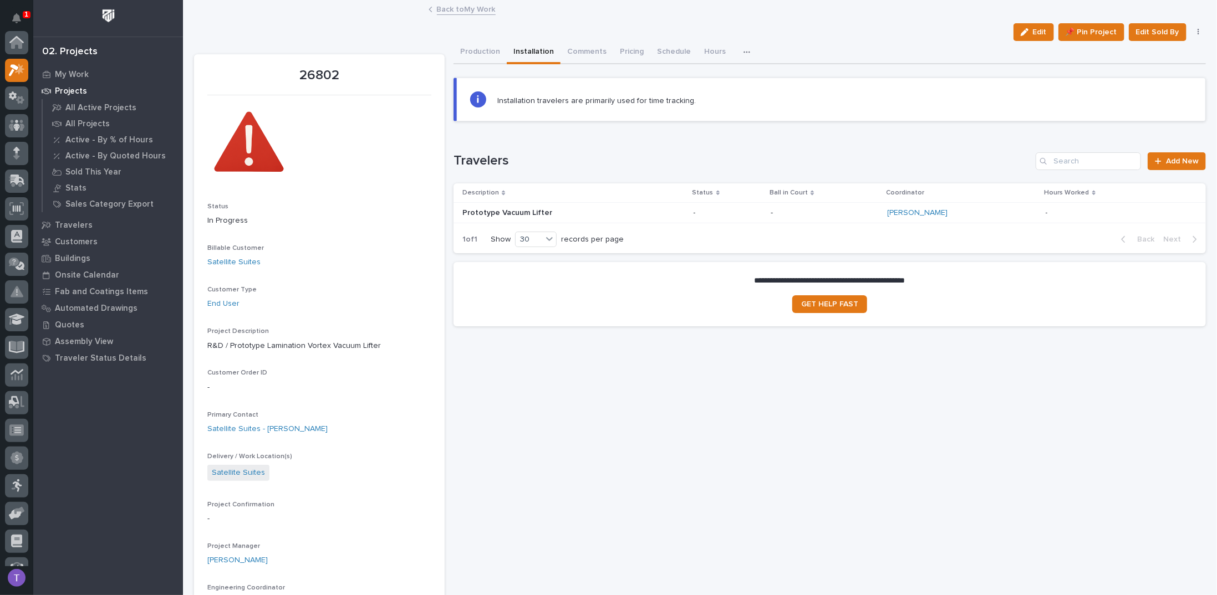
scroll to position [28, 0]
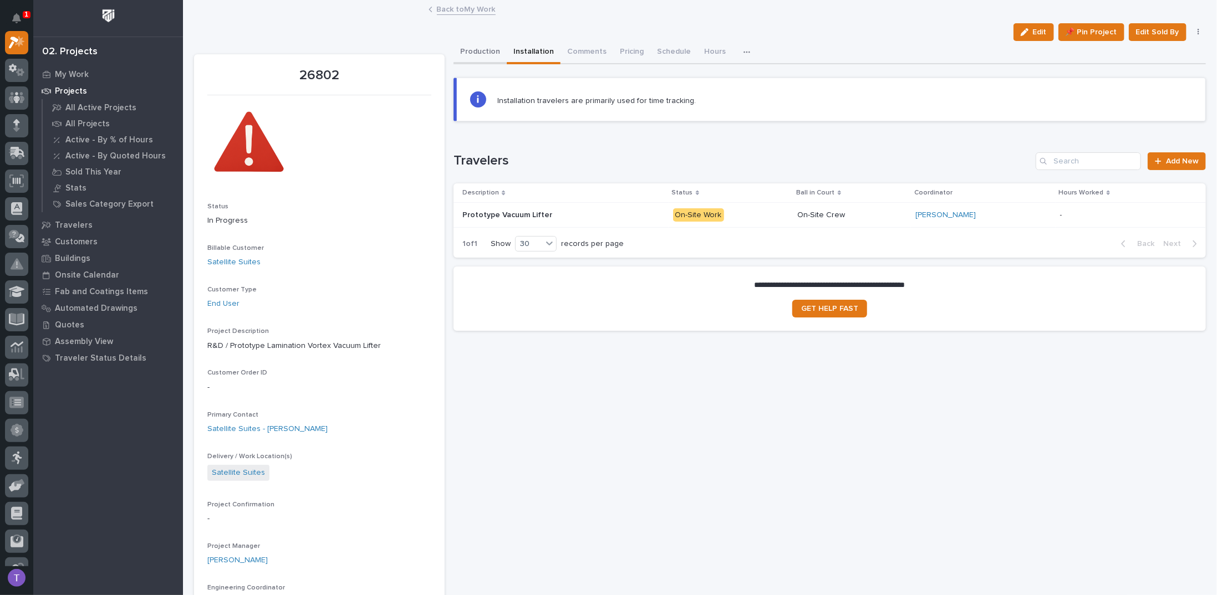
click at [476, 50] on button "Production" at bounding box center [480, 52] width 53 height 23
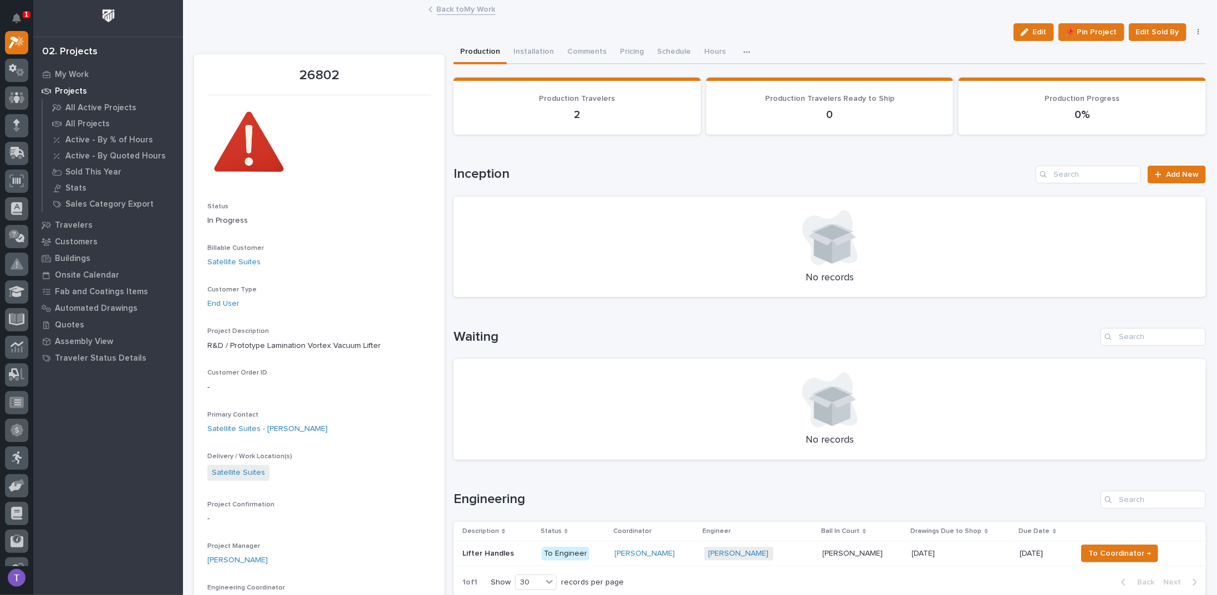
click at [438, 6] on link "Back to My Work" at bounding box center [466, 8] width 59 height 13
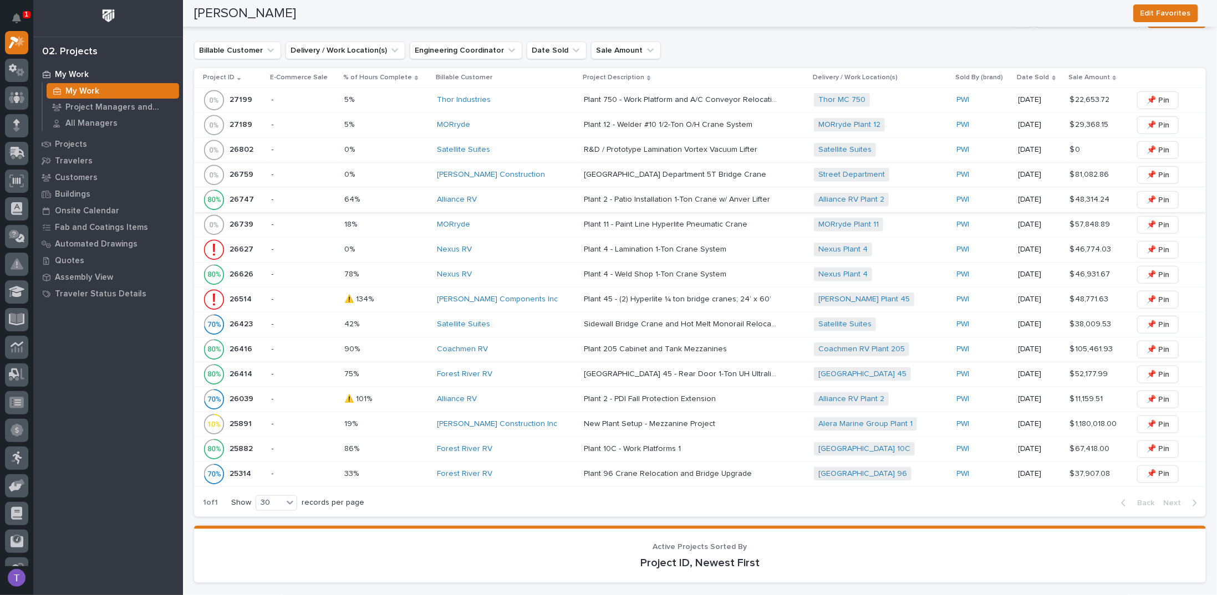
scroll to position [721, 0]
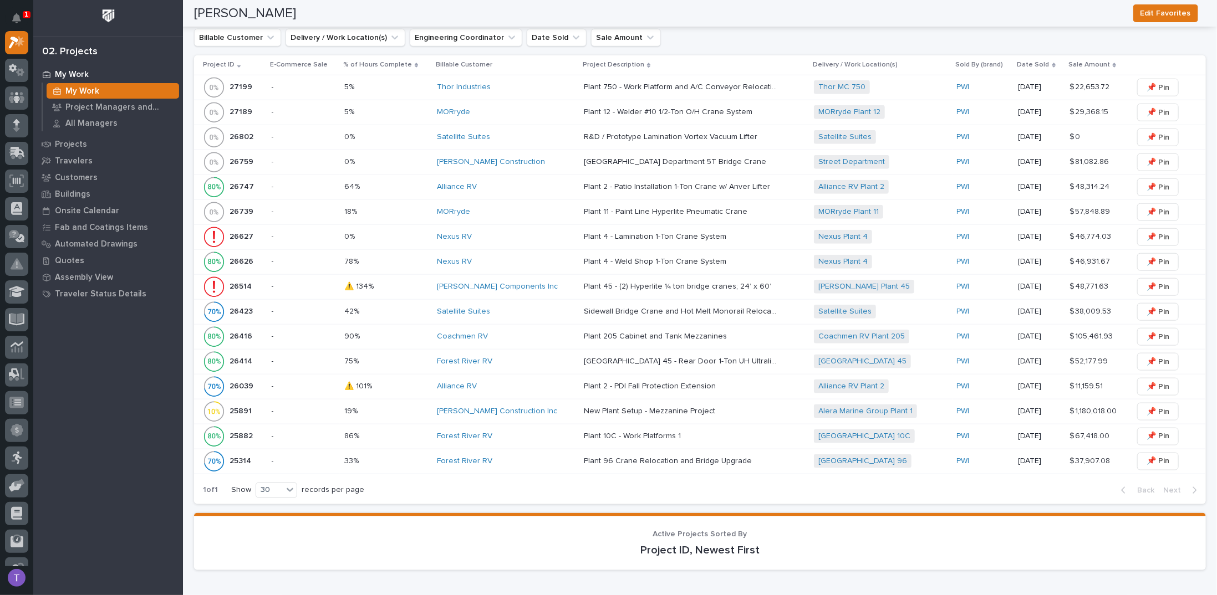
click at [243, 230] on p "26627" at bounding box center [243, 236] width 26 height 12
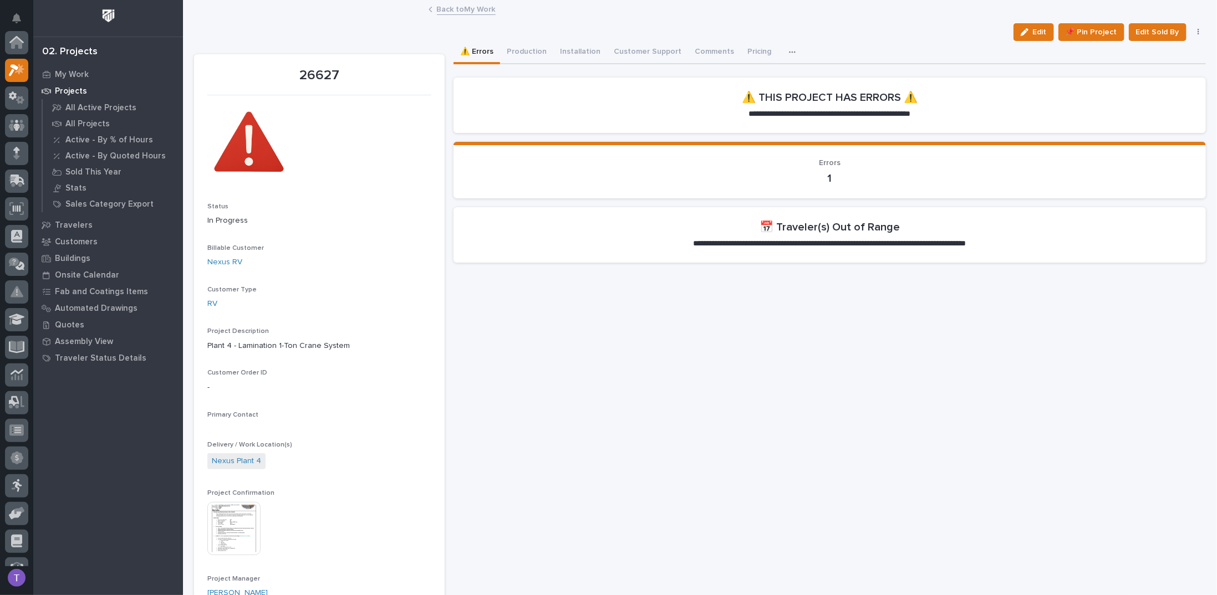
scroll to position [28, 0]
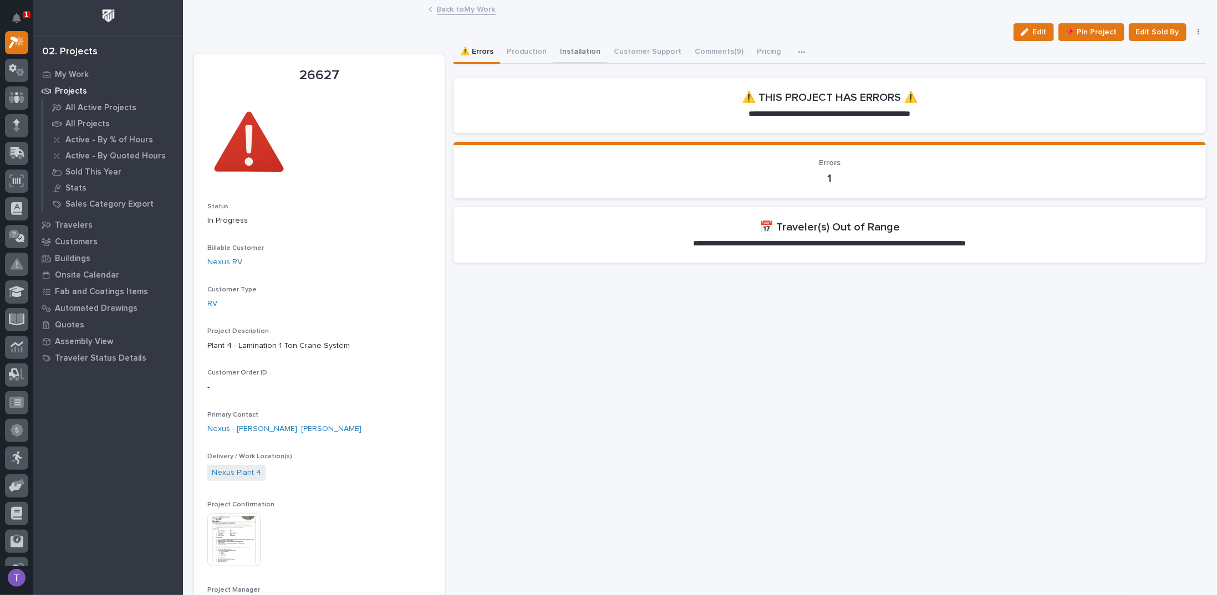
click at [570, 54] on button "Installation" at bounding box center [580, 52] width 54 height 23
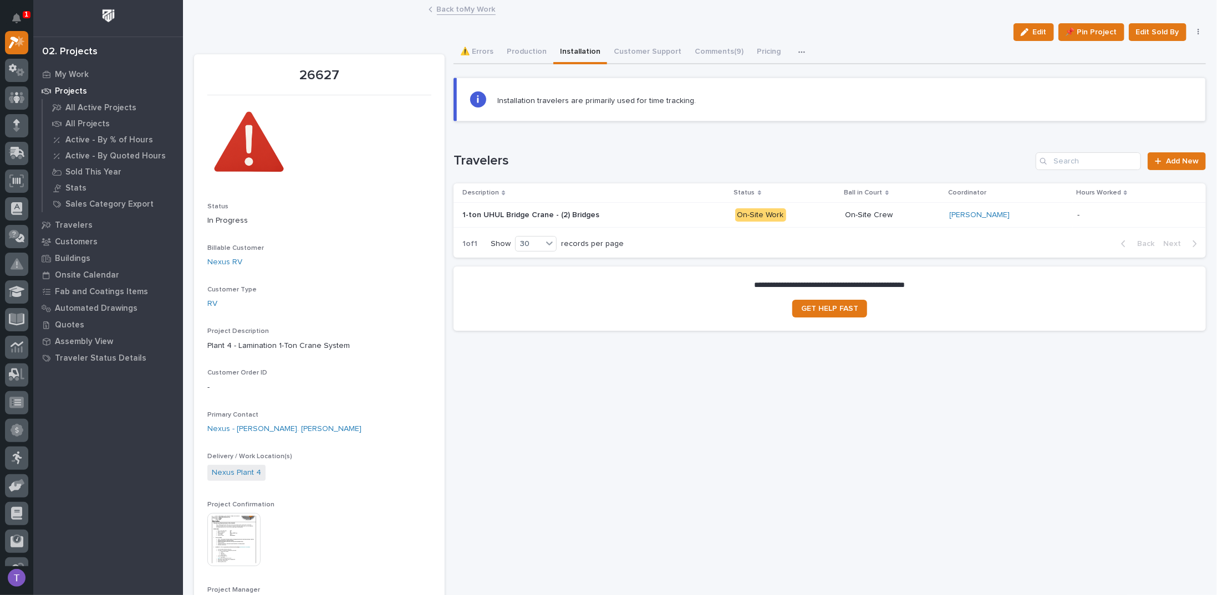
click at [537, 211] on p "1-ton UHUL Bridge Crane - (2) Bridges" at bounding box center [531, 214] width 139 height 12
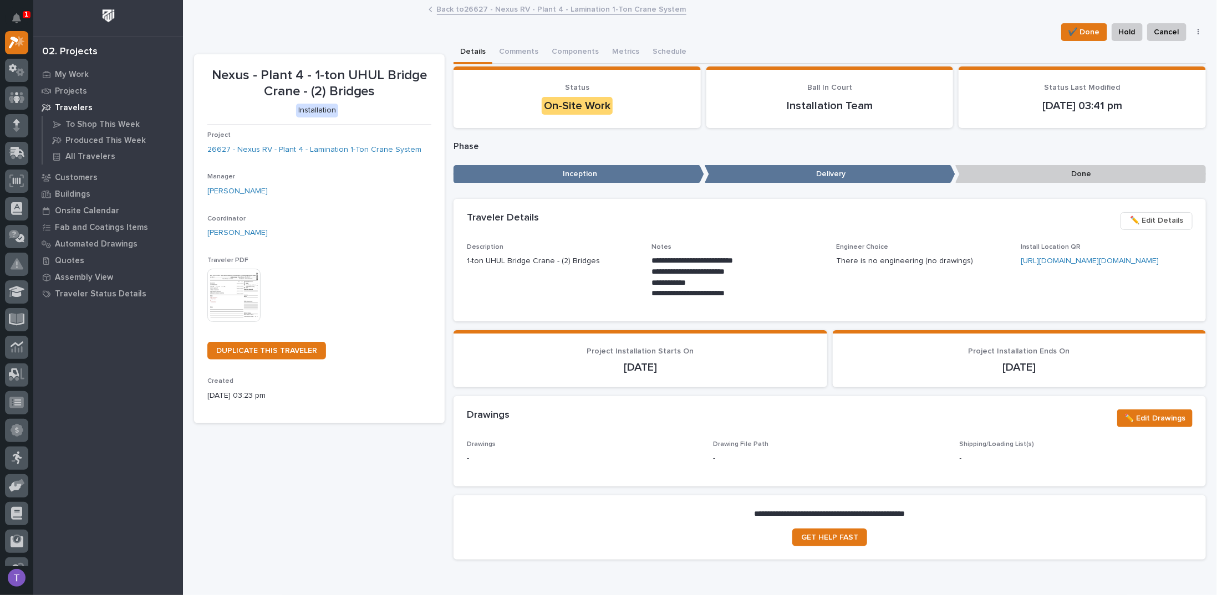
click at [1140, 215] on span "✏️ Edit Details" at bounding box center [1156, 220] width 53 height 13
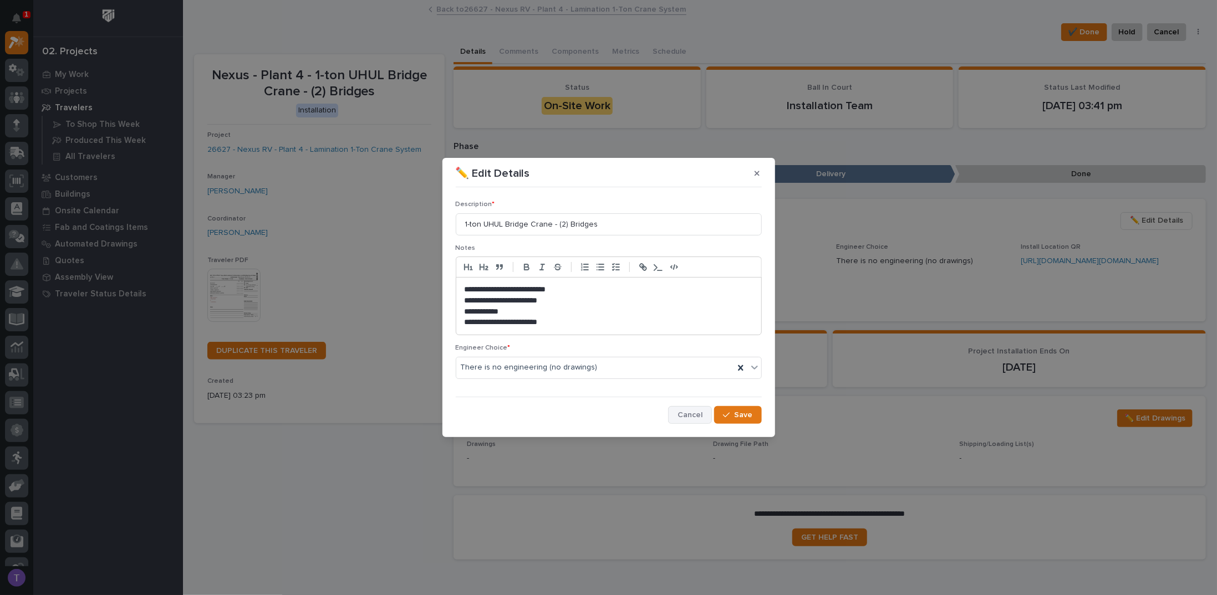
click at [691, 413] on span "Cancel" at bounding box center [689, 415] width 25 height 10
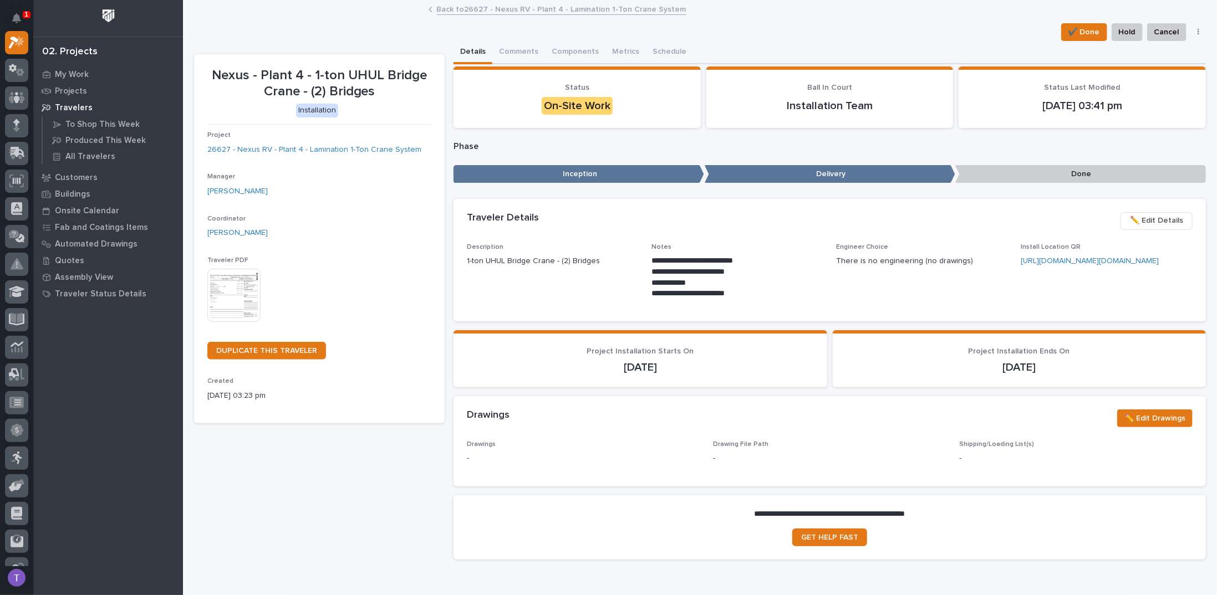
click at [445, 5] on link "Back to 26627 - Nexus RV - Plant 4 - Lamination 1-Ton Crane System" at bounding box center [561, 8] width 249 height 13
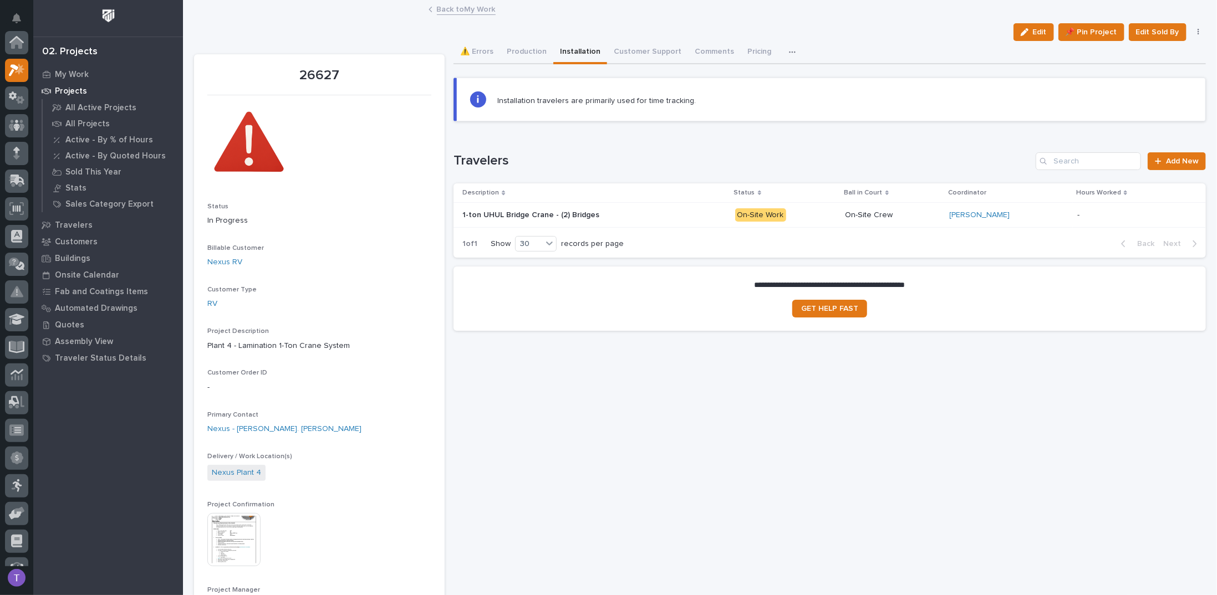
scroll to position [28, 0]
click at [521, 48] on button "Production" at bounding box center [526, 52] width 53 height 23
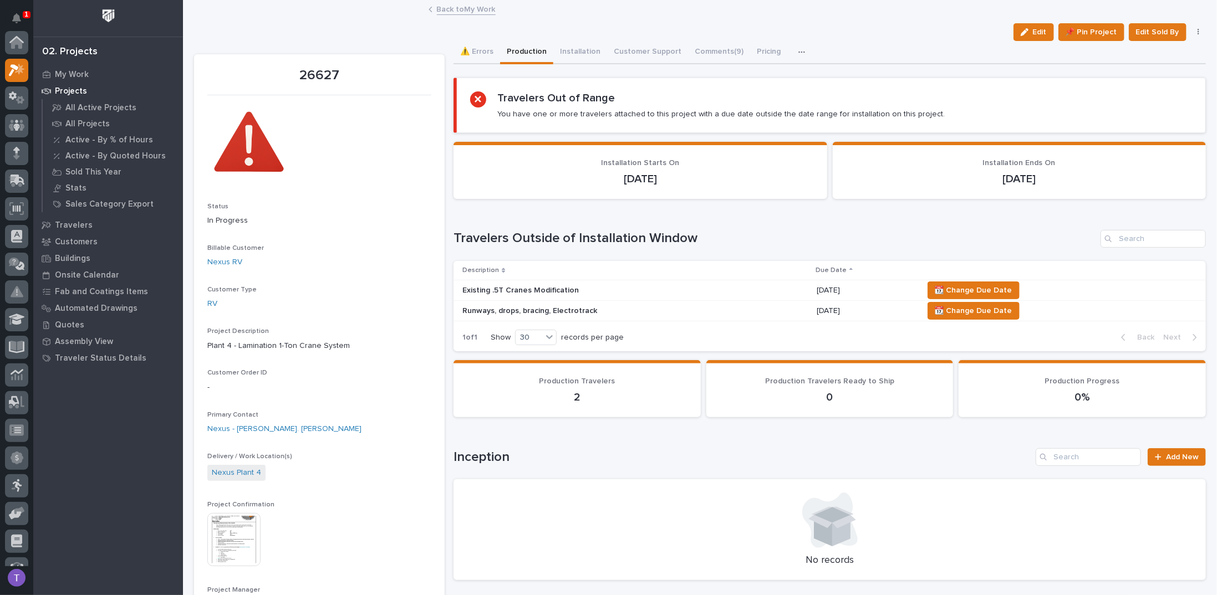
scroll to position [28, 0]
click at [514, 286] on p "Existing .5T Cranes Modification" at bounding box center [559, 290] width 194 height 9
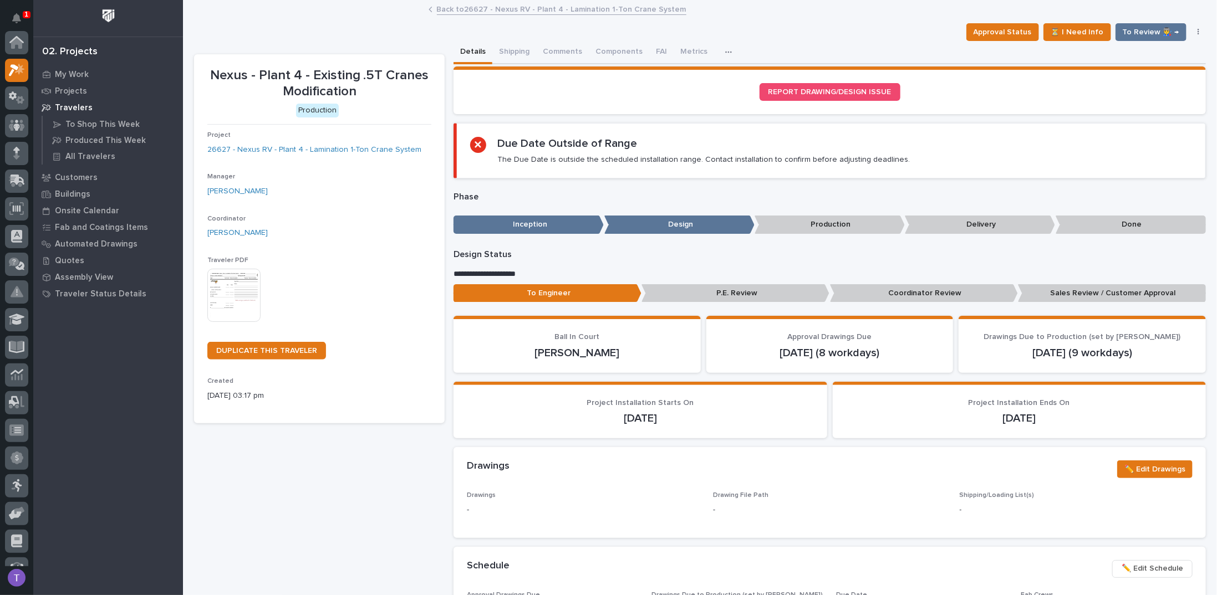
scroll to position [28, 0]
click at [444, 6] on link "Back to 26627 - Nexus RV - Plant 4 - Lamination 1-Ton Crane System" at bounding box center [561, 8] width 249 height 13
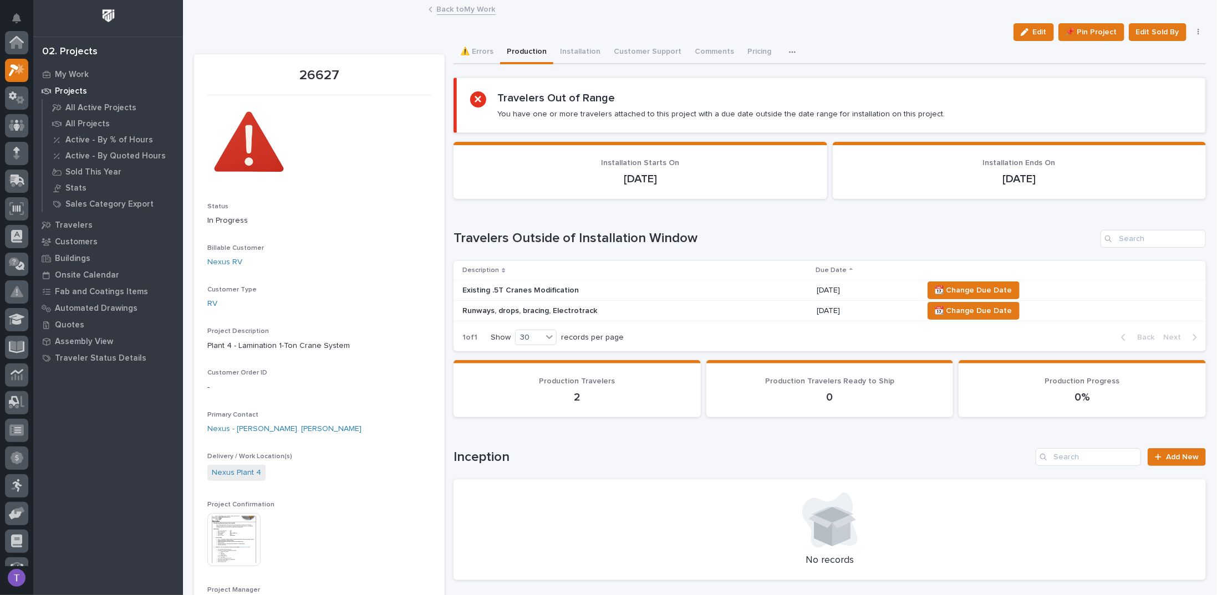
scroll to position [28, 0]
click at [985, 288] on span "📆 Change Due Date" at bounding box center [974, 290] width 78 height 13
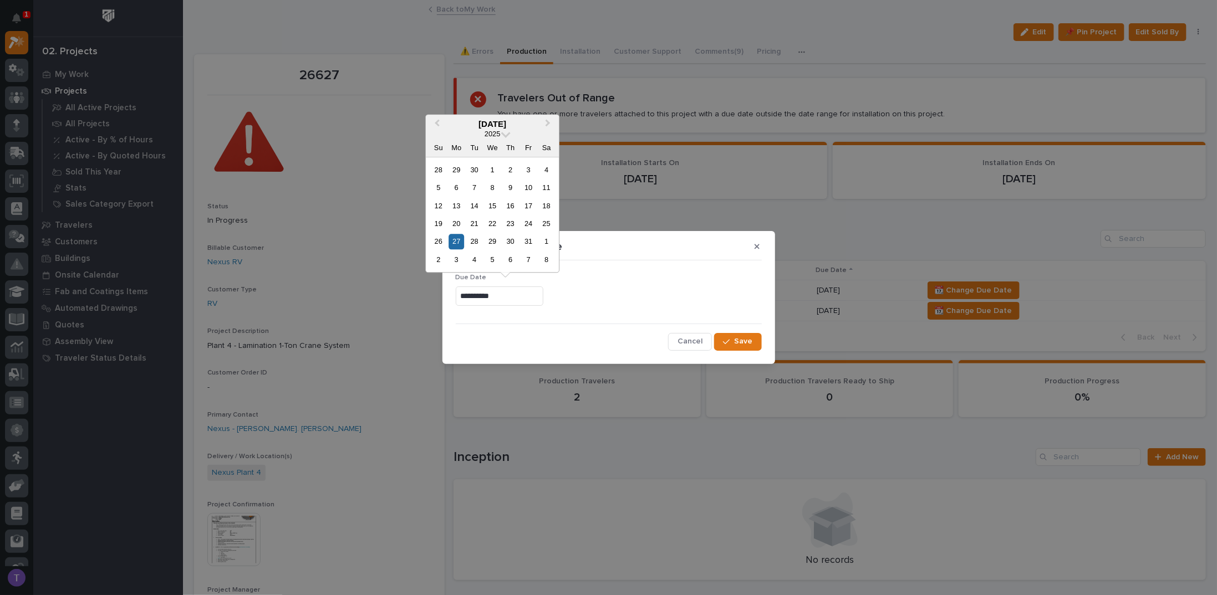
click at [522, 293] on input "**********" at bounding box center [500, 296] width 88 height 19
click at [529, 204] on div "17" at bounding box center [528, 205] width 15 height 15
type input "**********"
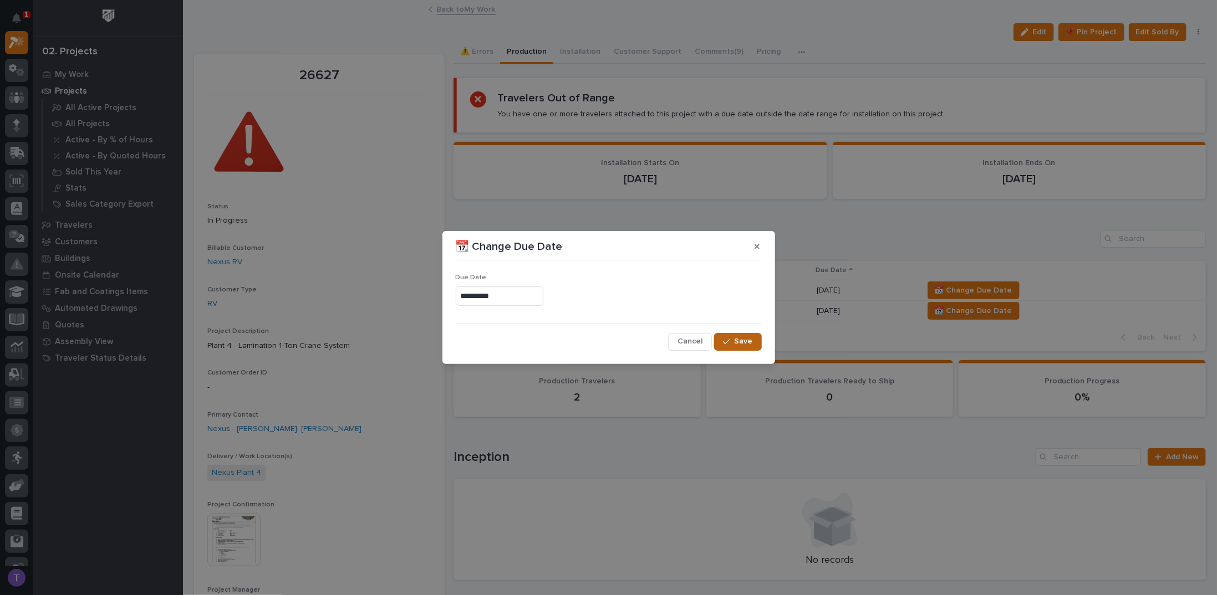
click at [741, 337] on span "Save" at bounding box center [744, 342] width 18 height 10
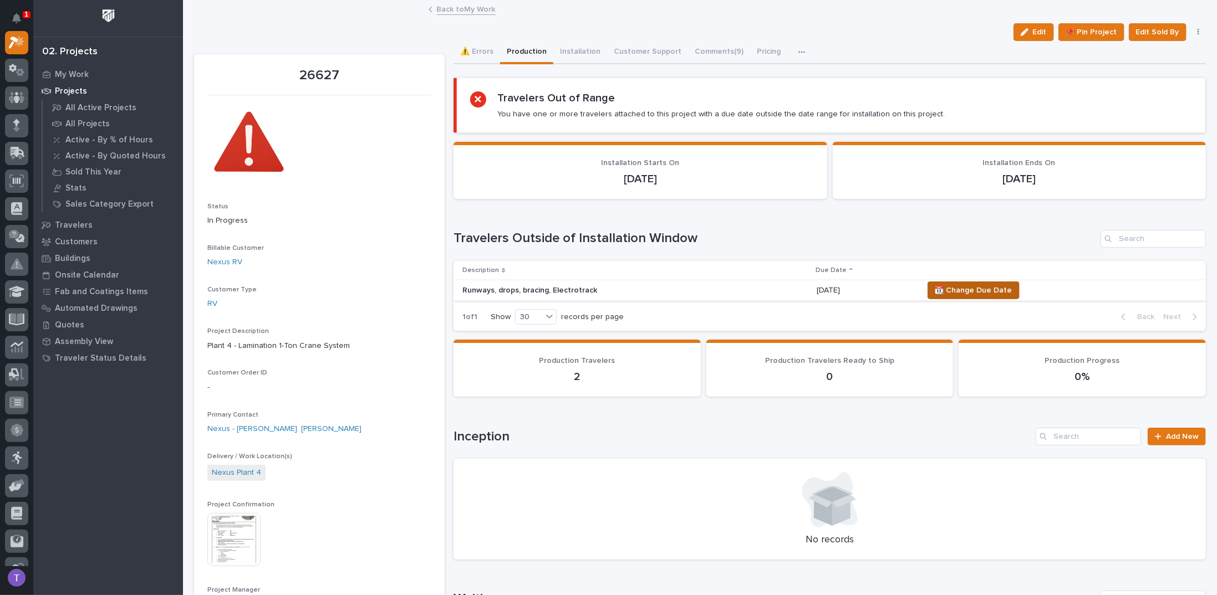
click at [965, 291] on span "📆 Change Due Date" at bounding box center [974, 290] width 78 height 13
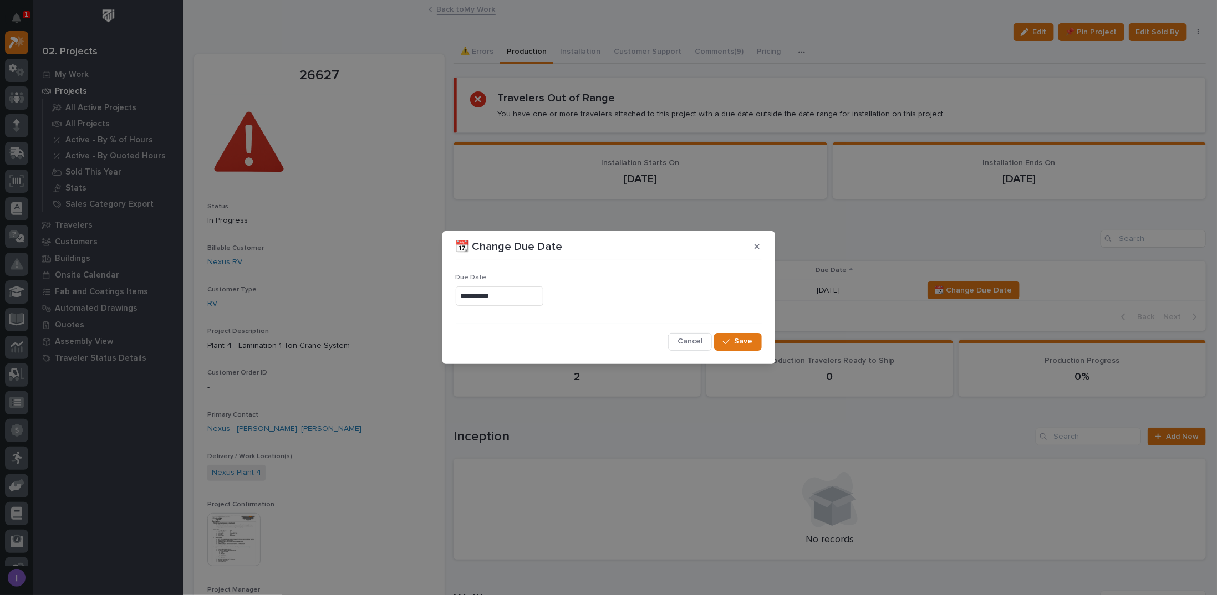
click at [526, 291] on input "**********" at bounding box center [500, 296] width 88 height 19
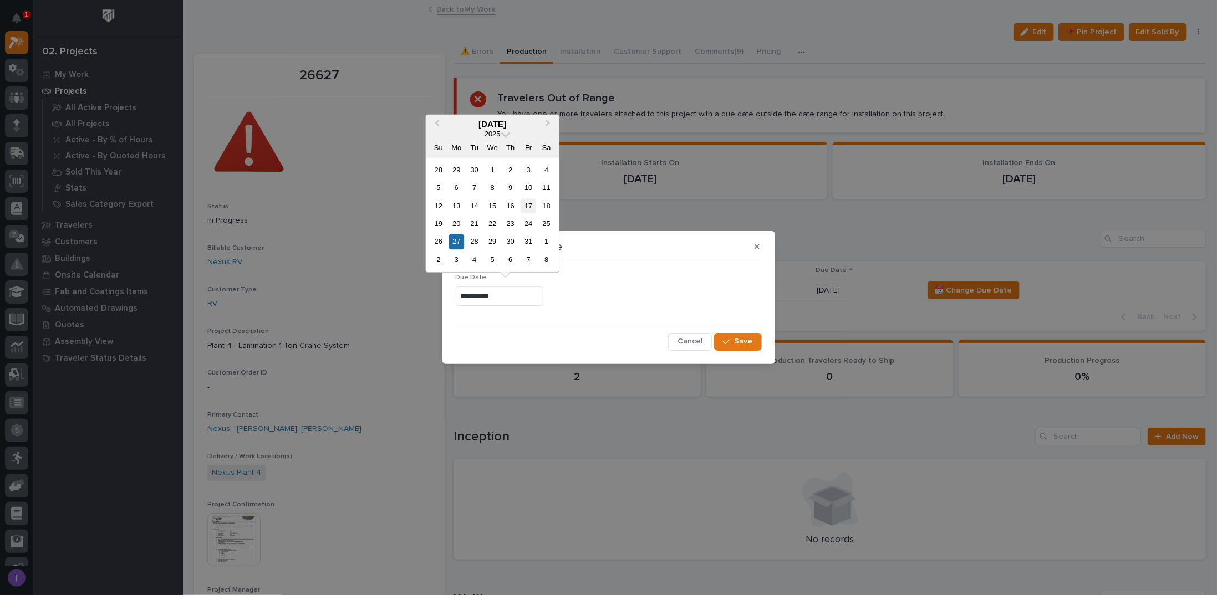
click at [529, 204] on div "17" at bounding box center [528, 205] width 15 height 15
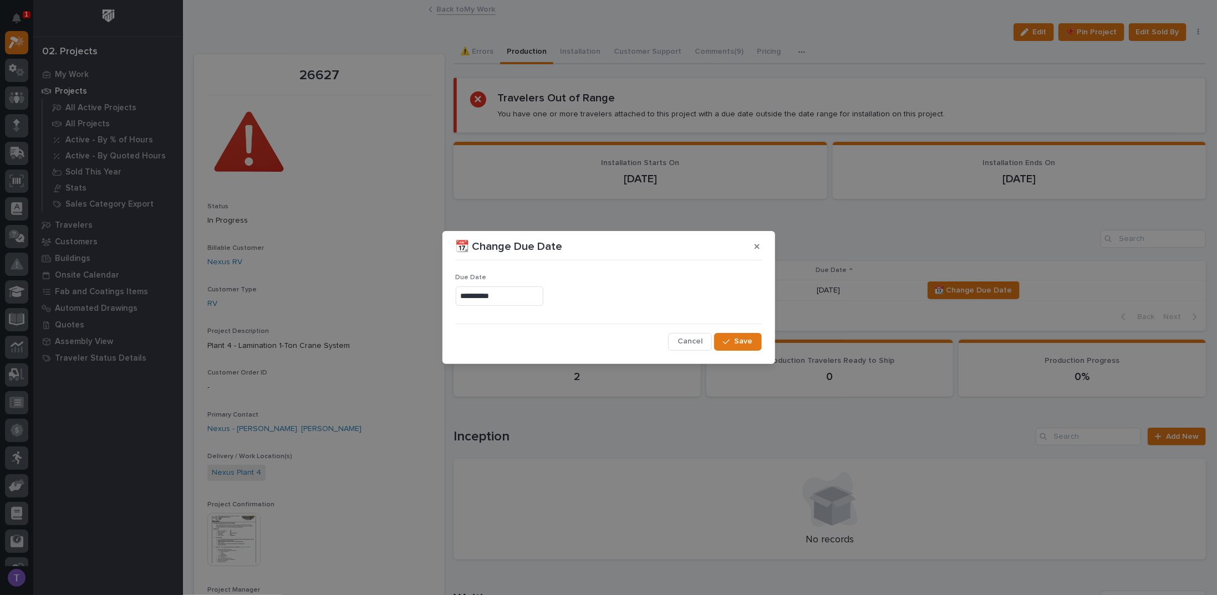
type input "**********"
click at [736, 339] on span "Save" at bounding box center [744, 342] width 18 height 10
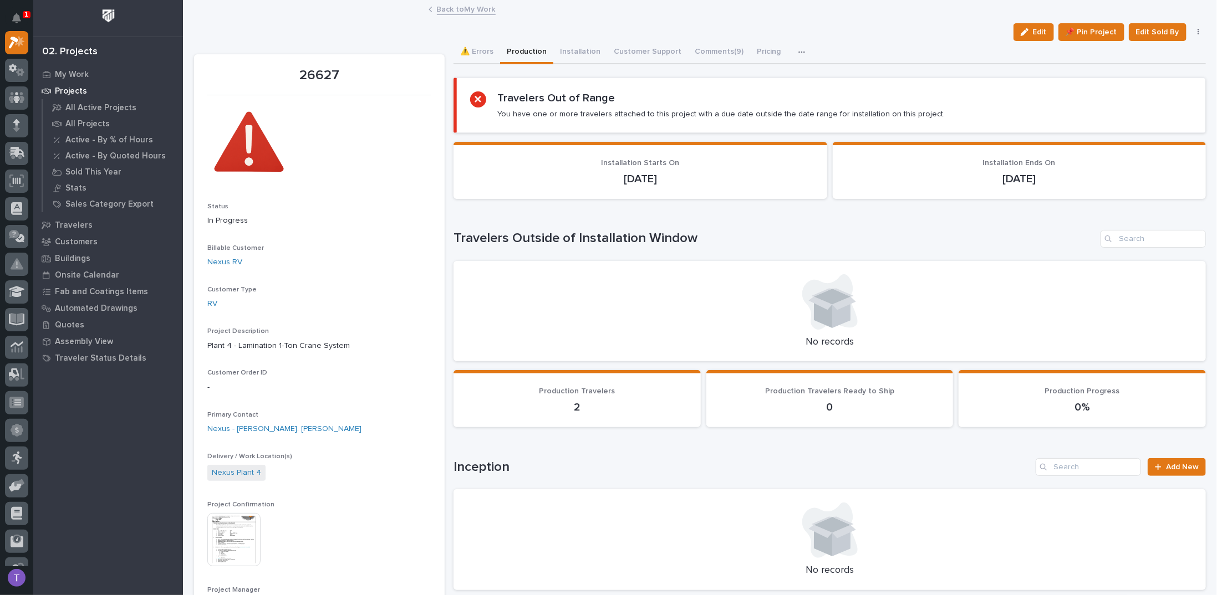
click at [454, 11] on link "Back to My Work" at bounding box center [466, 8] width 59 height 13
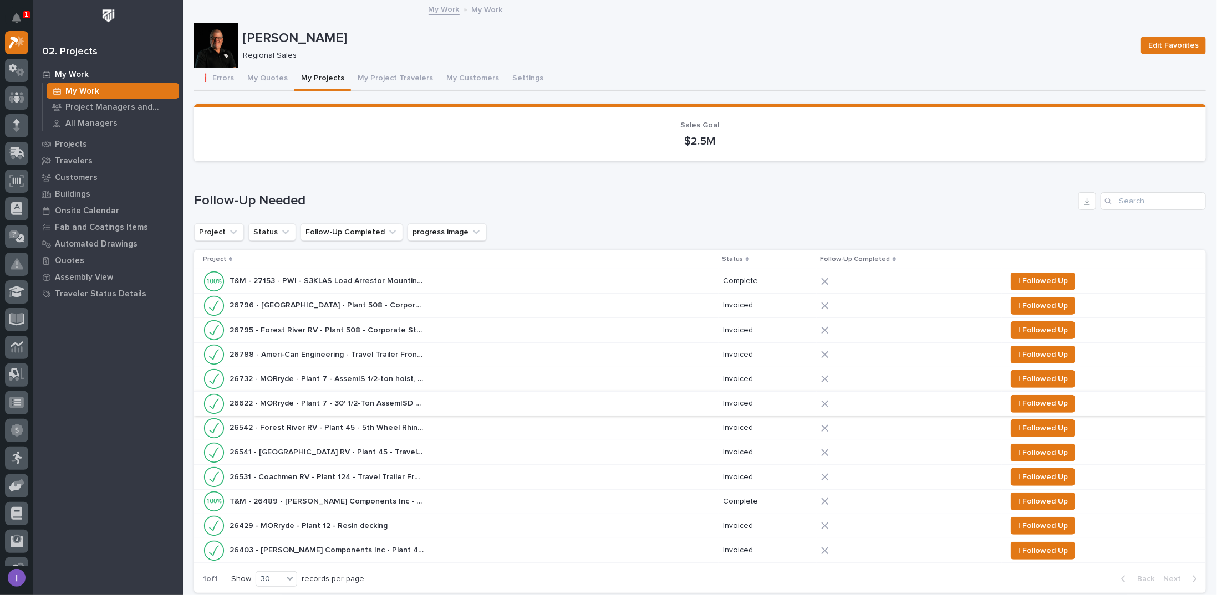
scroll to position [776, 0]
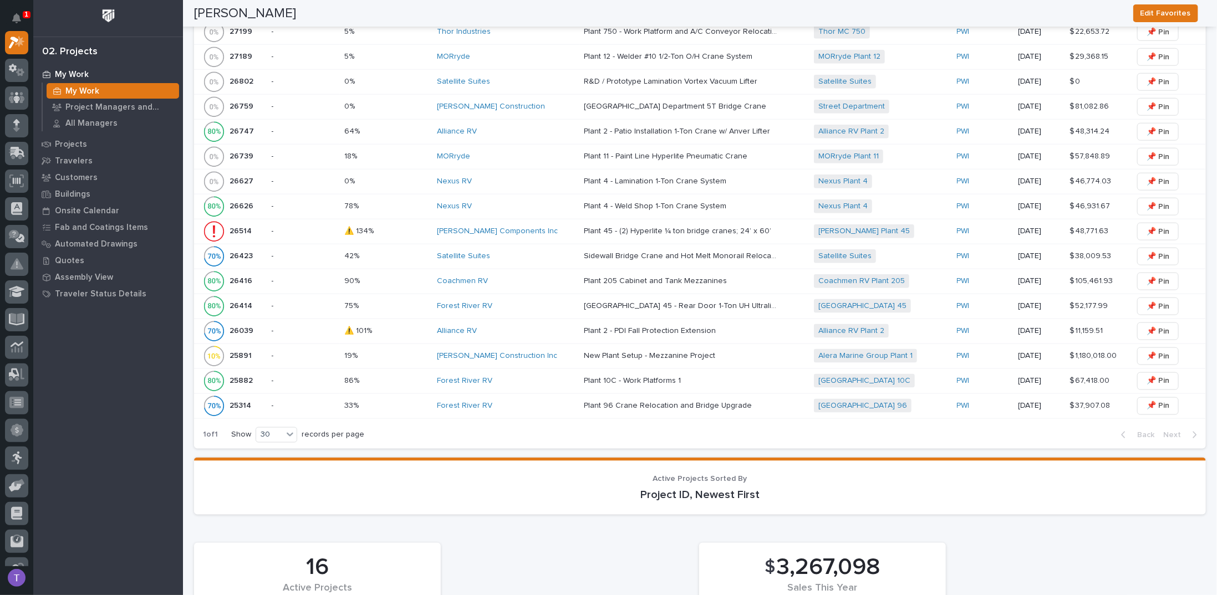
click at [240, 225] on p "26514" at bounding box center [242, 231] width 24 height 12
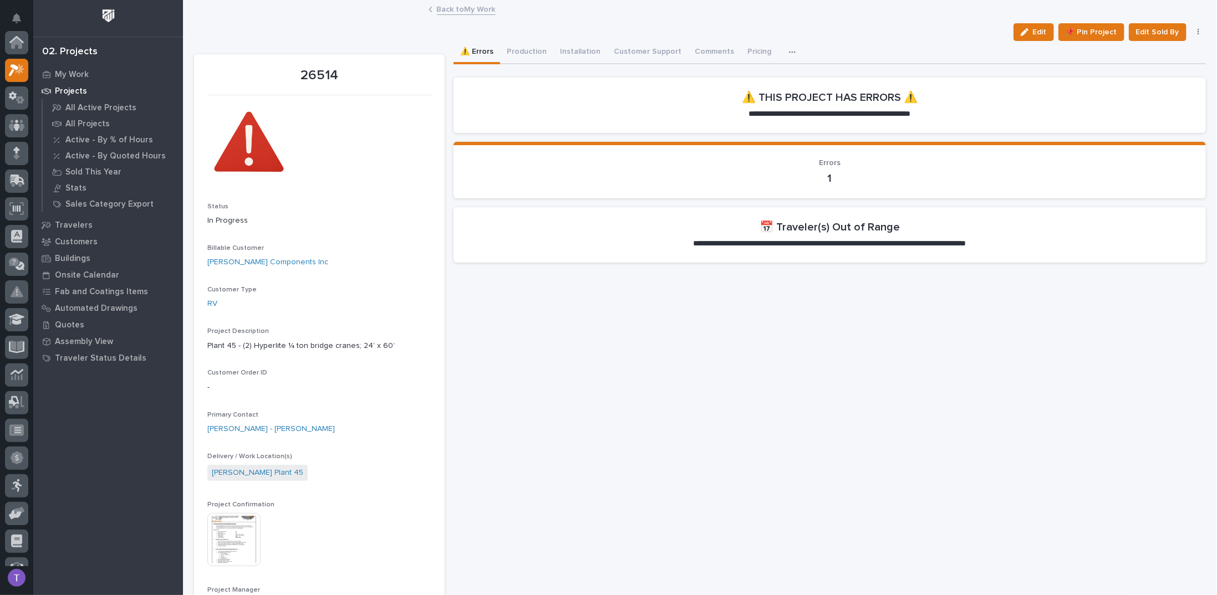
scroll to position [28, 0]
click at [519, 48] on button "Production" at bounding box center [526, 52] width 53 height 23
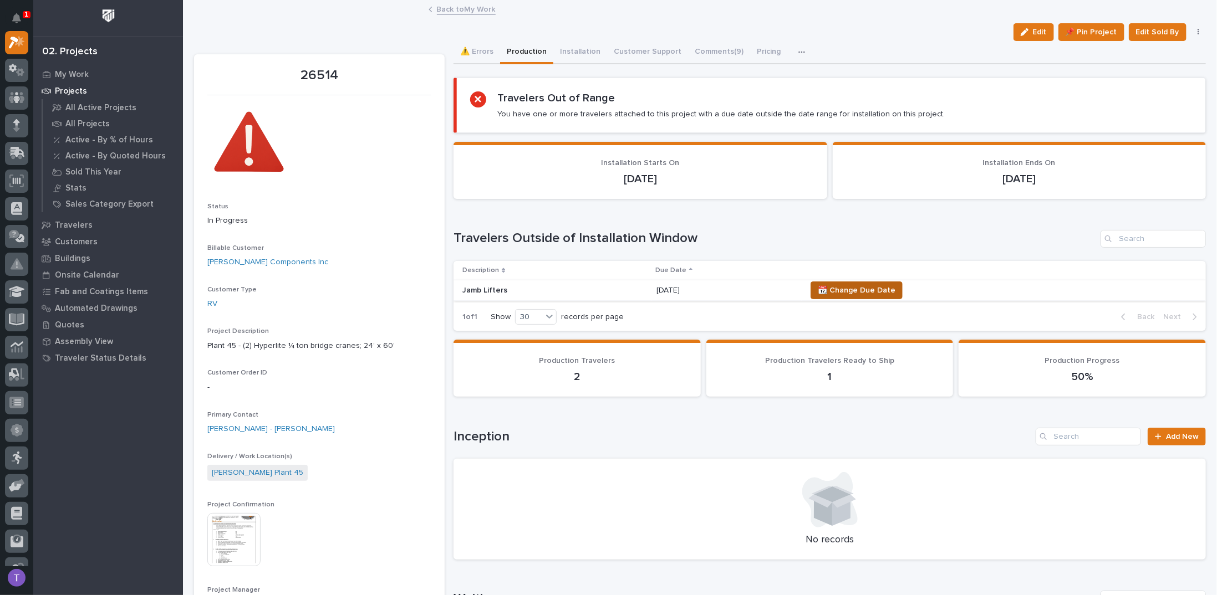
click at [869, 288] on span "📆 Change Due Date" at bounding box center [857, 290] width 78 height 13
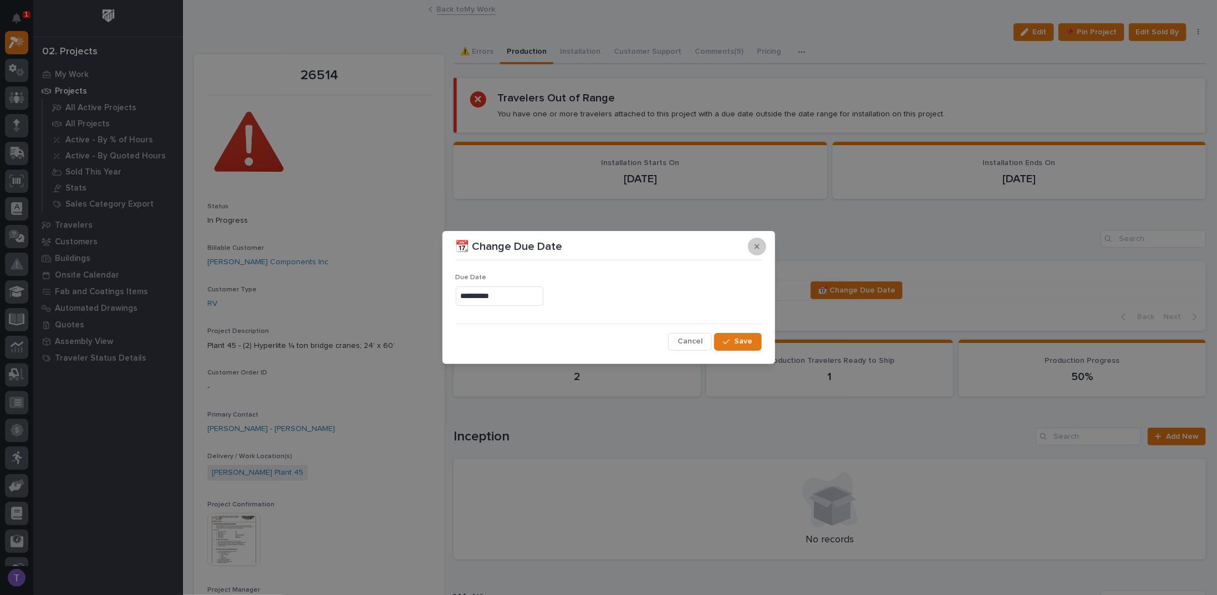
click at [757, 248] on icon "button" at bounding box center [757, 247] width 5 height 8
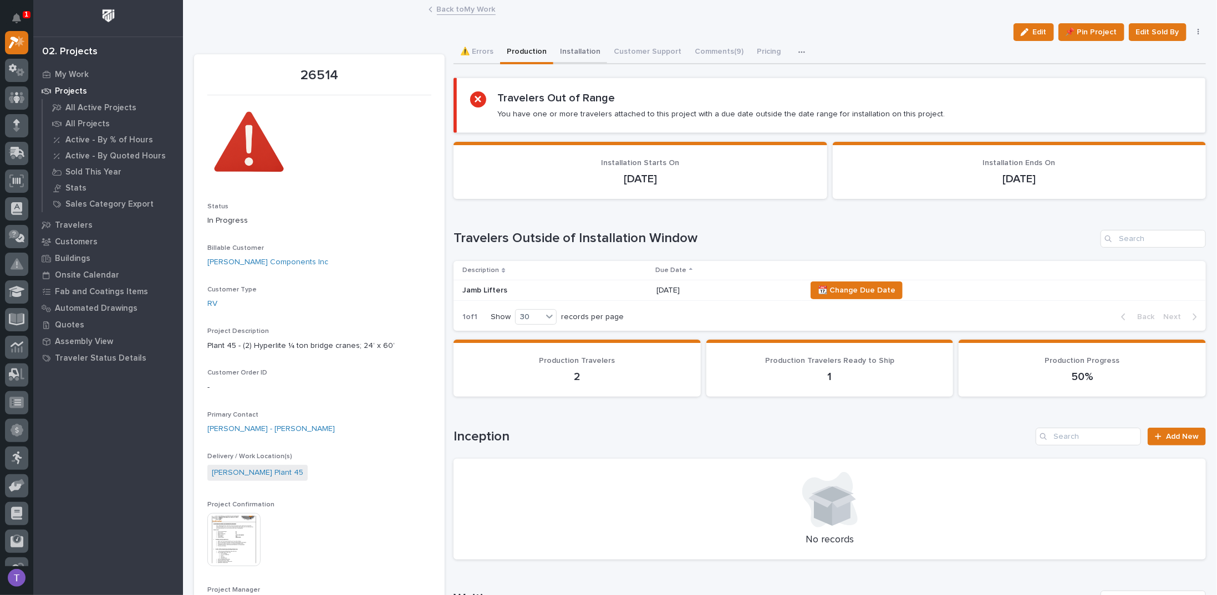
click at [577, 48] on button "Installation" at bounding box center [580, 52] width 54 height 23
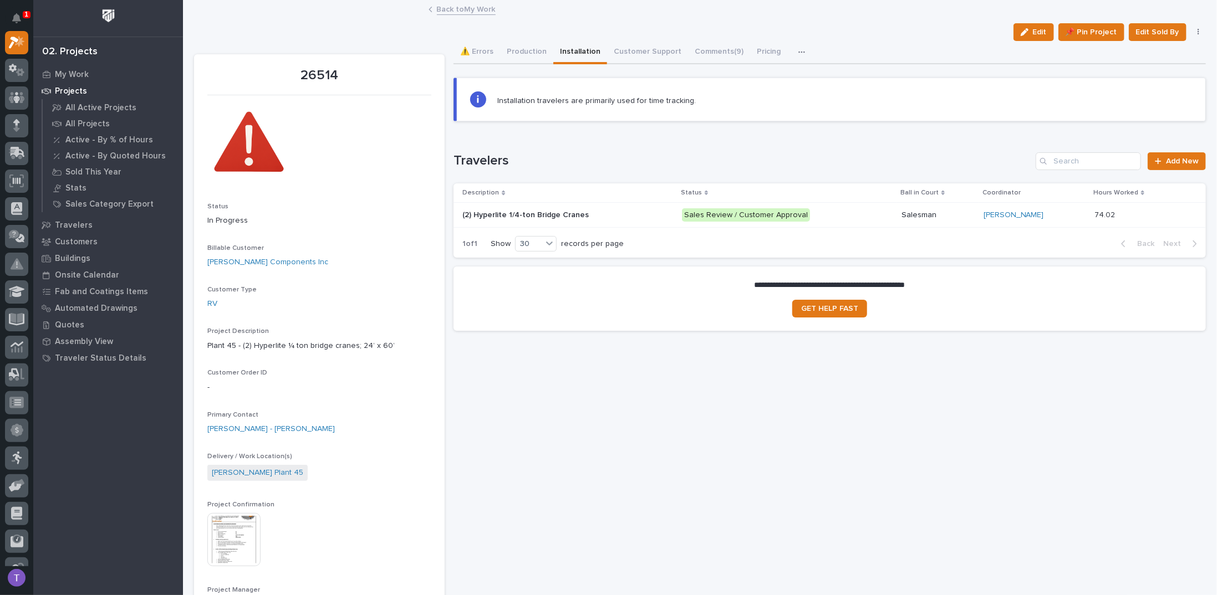
click at [531, 210] on p "(2) Hyperlite 1/4-ton Bridge Cranes" at bounding box center [526, 214] width 129 height 12
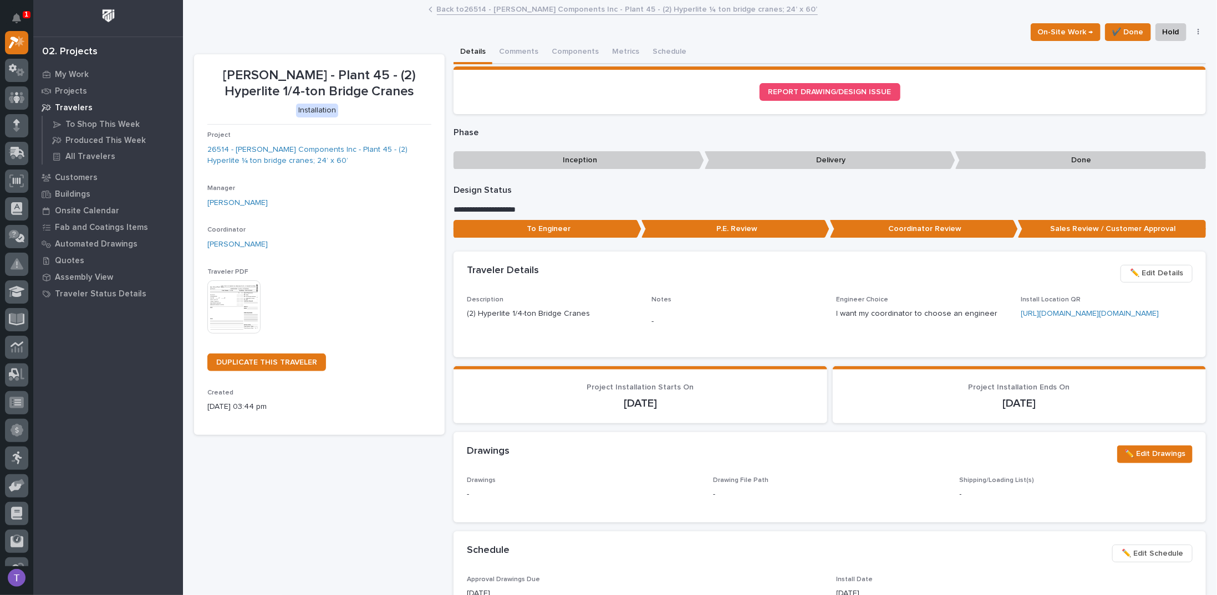
click at [456, 12] on link "Back to 26514 - [PERSON_NAME] Components Inc - Plant 45 - (2) Hyperlite ¼ ton b…" at bounding box center [627, 8] width 381 height 13
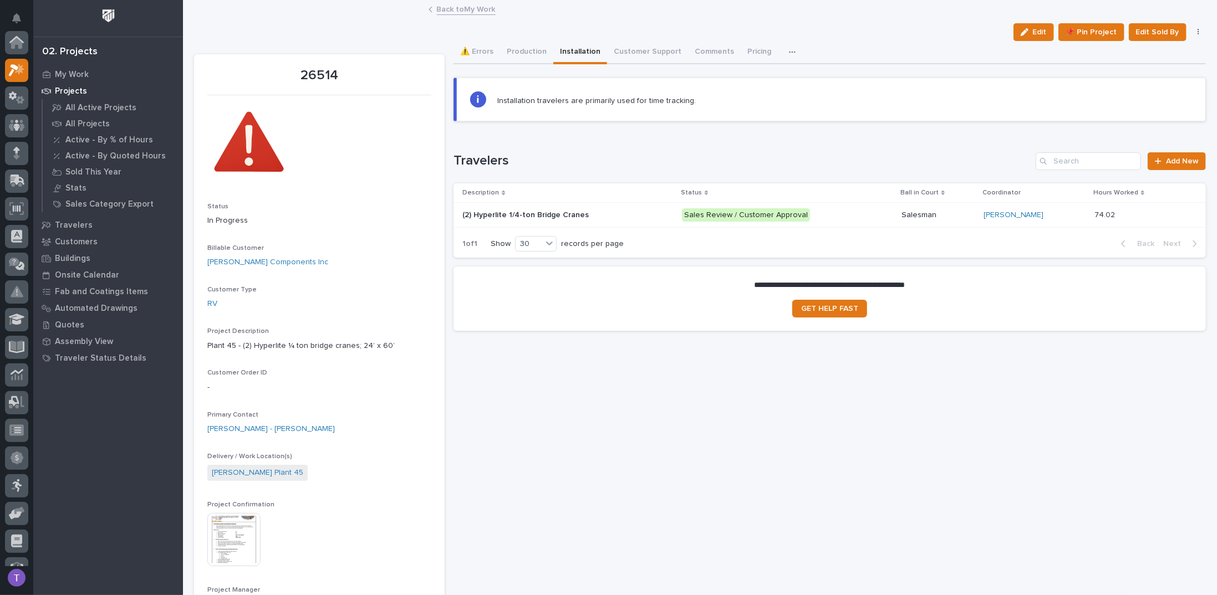
scroll to position [28, 0]
click at [456, 12] on link "Back to My Work" at bounding box center [466, 8] width 59 height 13
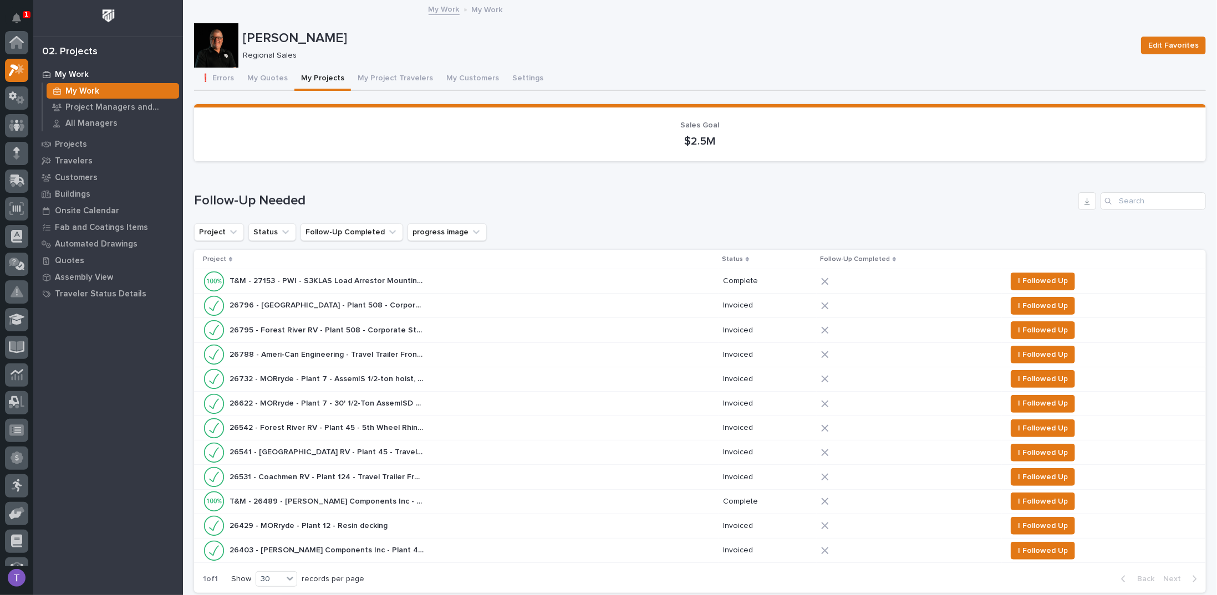
scroll to position [28, 0]
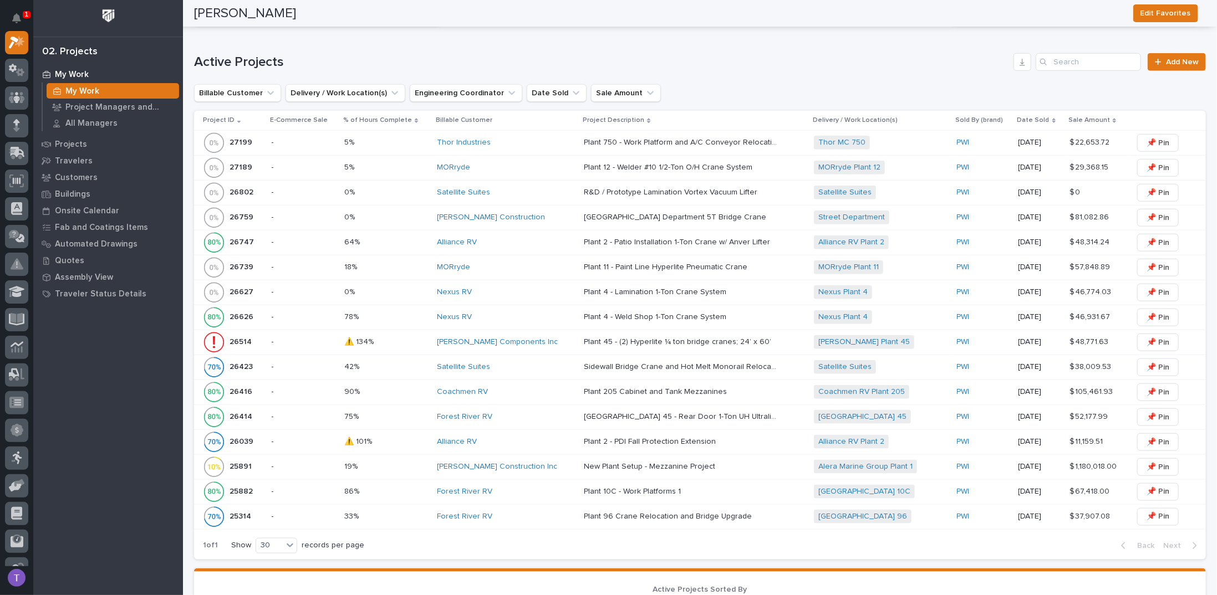
click at [241, 335] on p "26514" at bounding box center [242, 341] width 24 height 12
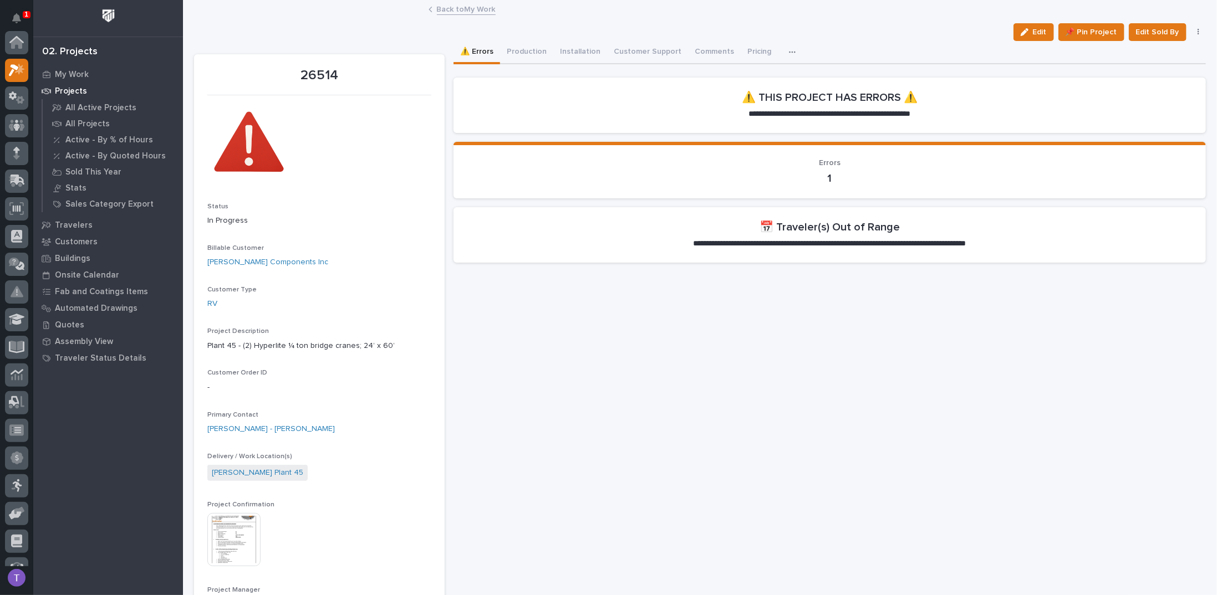
scroll to position [28, 0]
click at [525, 50] on button "Production" at bounding box center [526, 52] width 53 height 23
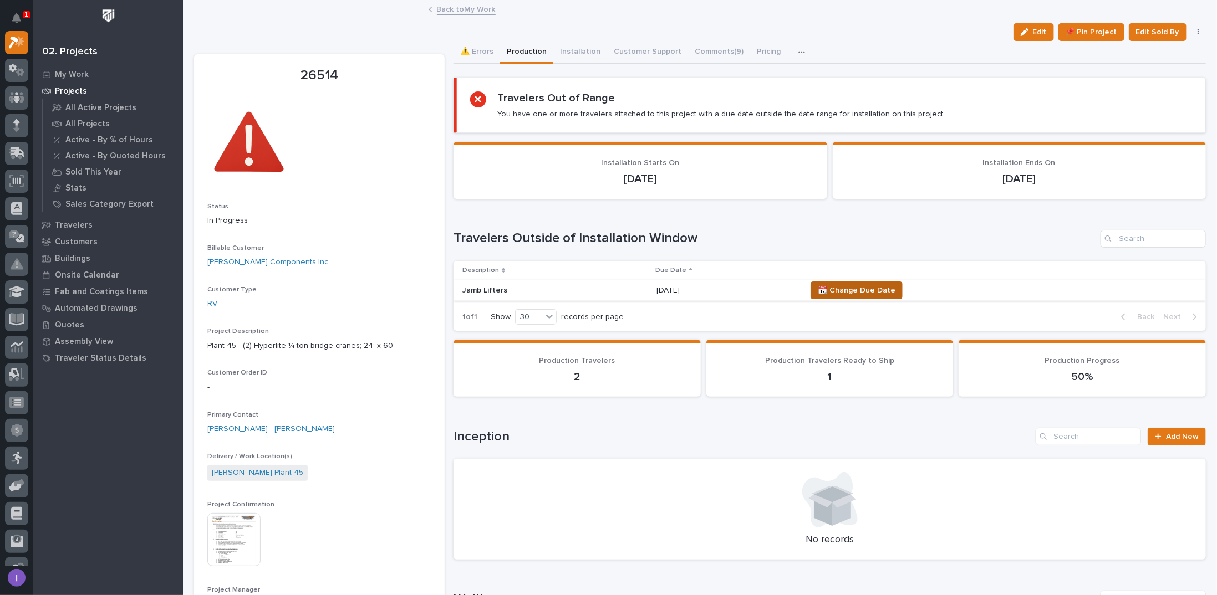
click at [854, 291] on span "📆 Change Due Date" at bounding box center [857, 290] width 78 height 13
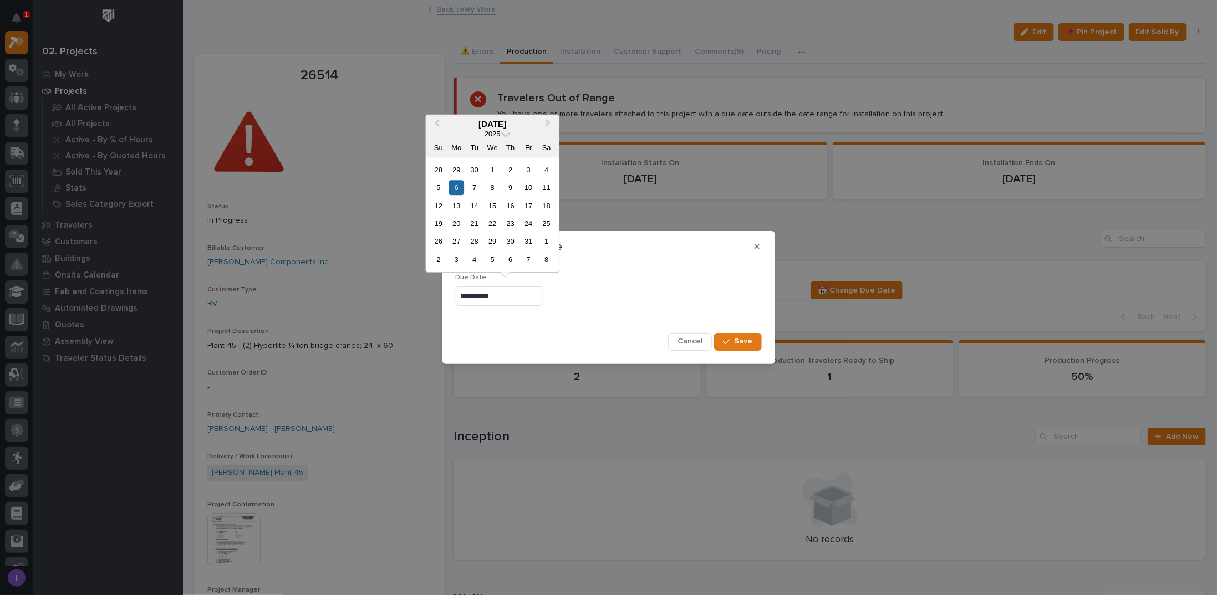
click at [529, 294] on input "**********" at bounding box center [500, 296] width 88 height 19
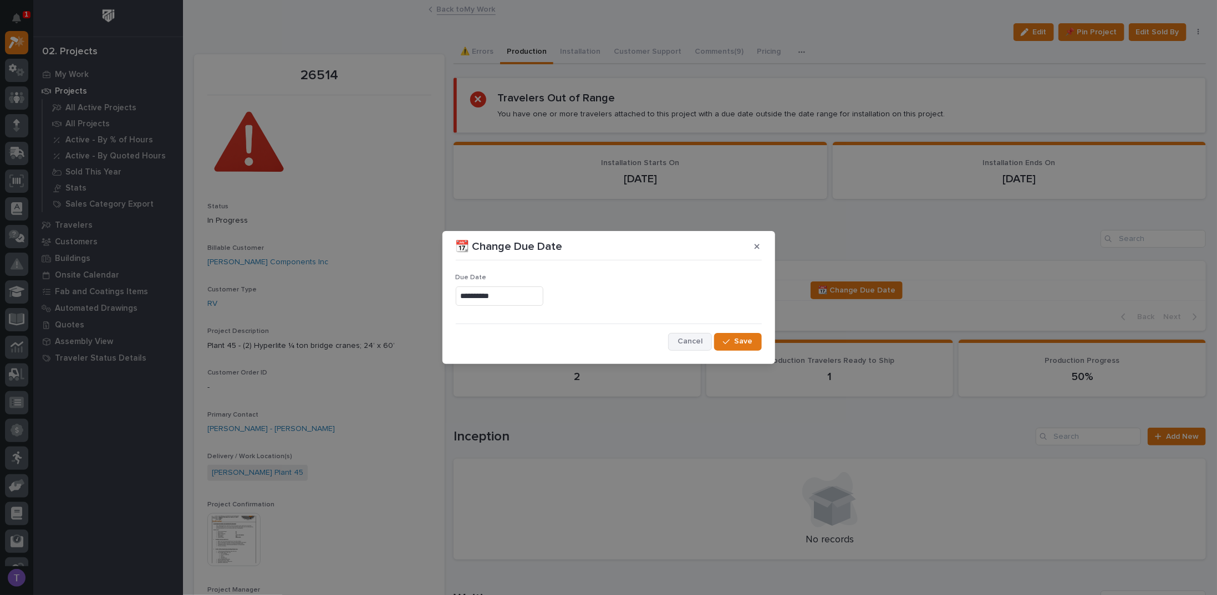
click at [694, 342] on span "Cancel" at bounding box center [689, 342] width 25 height 10
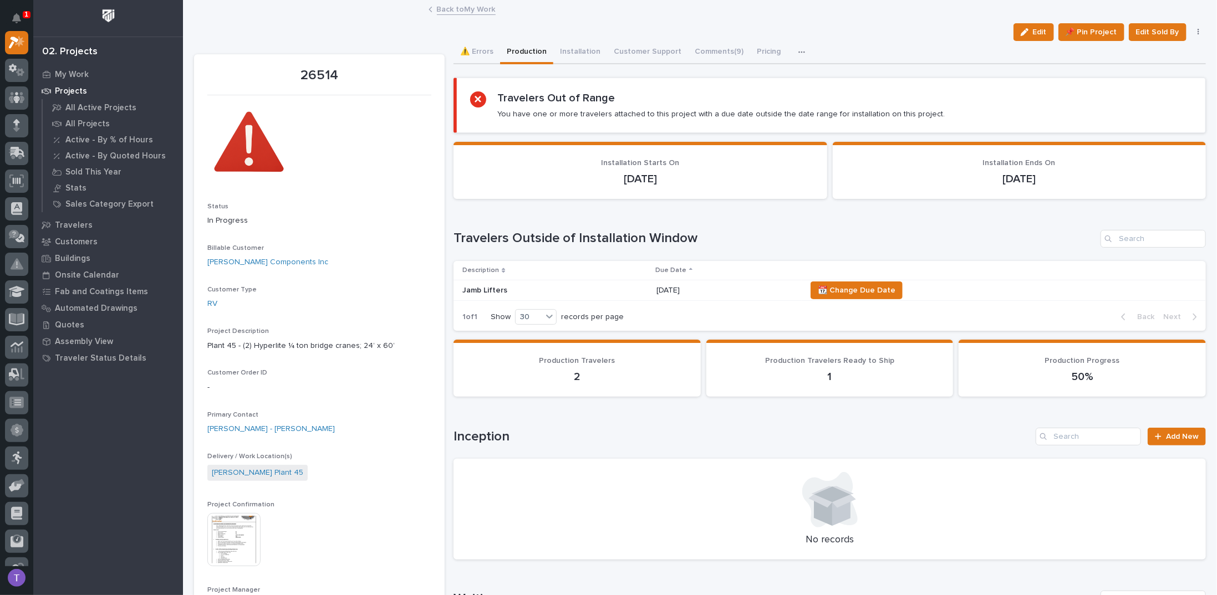
click at [461, 11] on link "Back to My Work" at bounding box center [466, 8] width 59 height 13
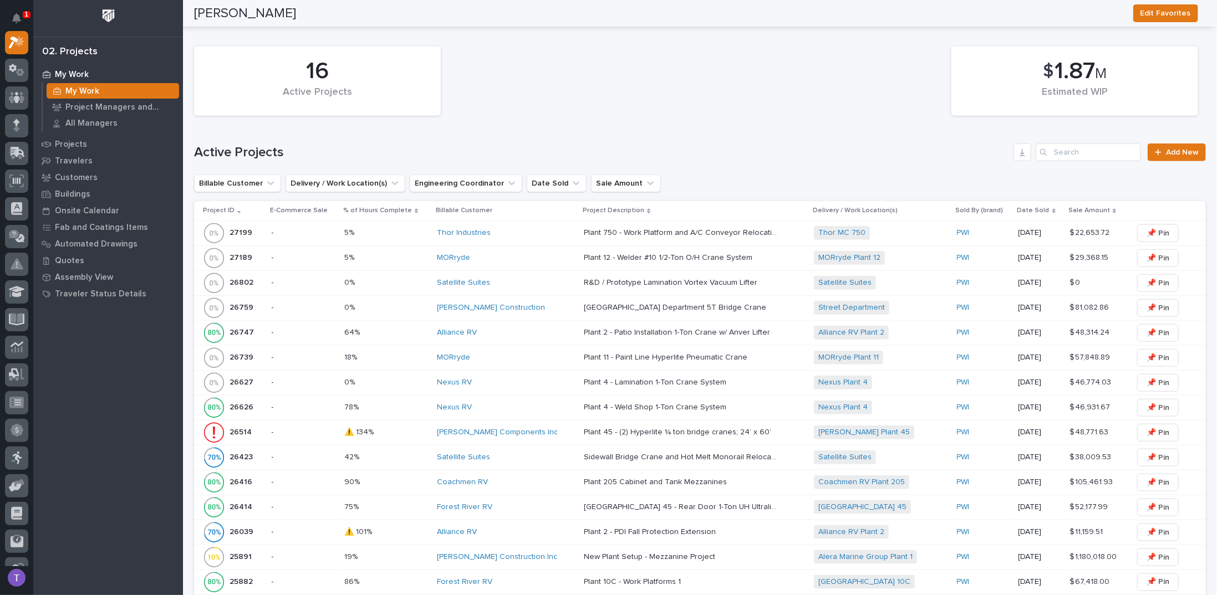
scroll to position [721, 0]
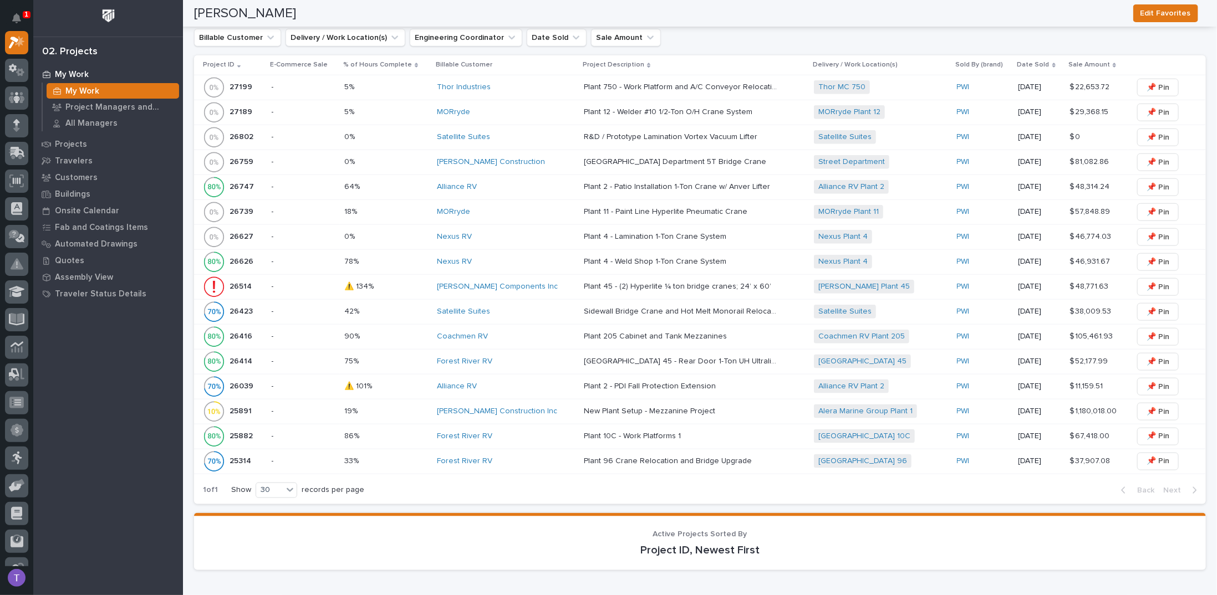
click at [237, 280] on p "26514" at bounding box center [242, 286] width 24 height 12
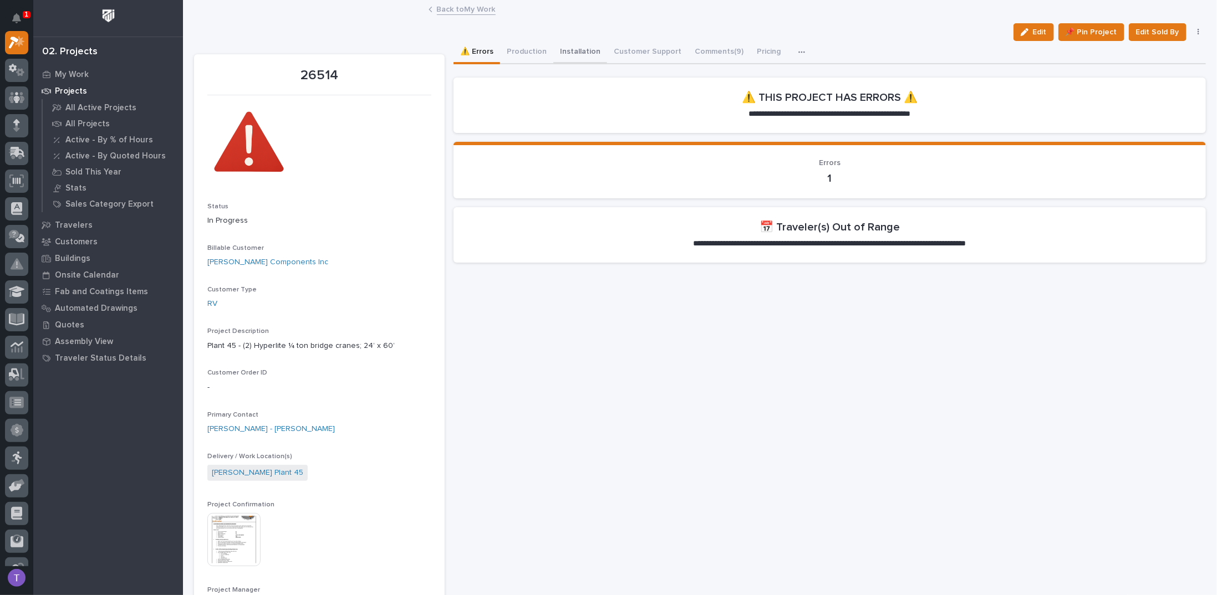
click at [578, 48] on button "Installation" at bounding box center [580, 52] width 54 height 23
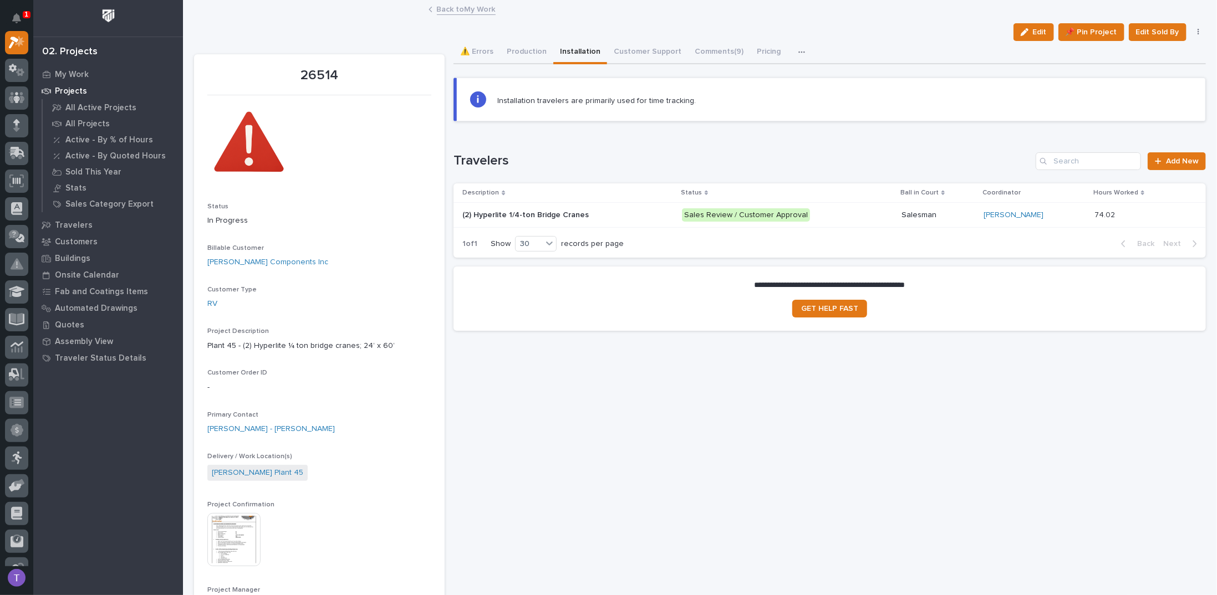
click at [524, 210] on p "(2) Hyperlite 1/4-ton Bridge Cranes" at bounding box center [526, 214] width 129 height 12
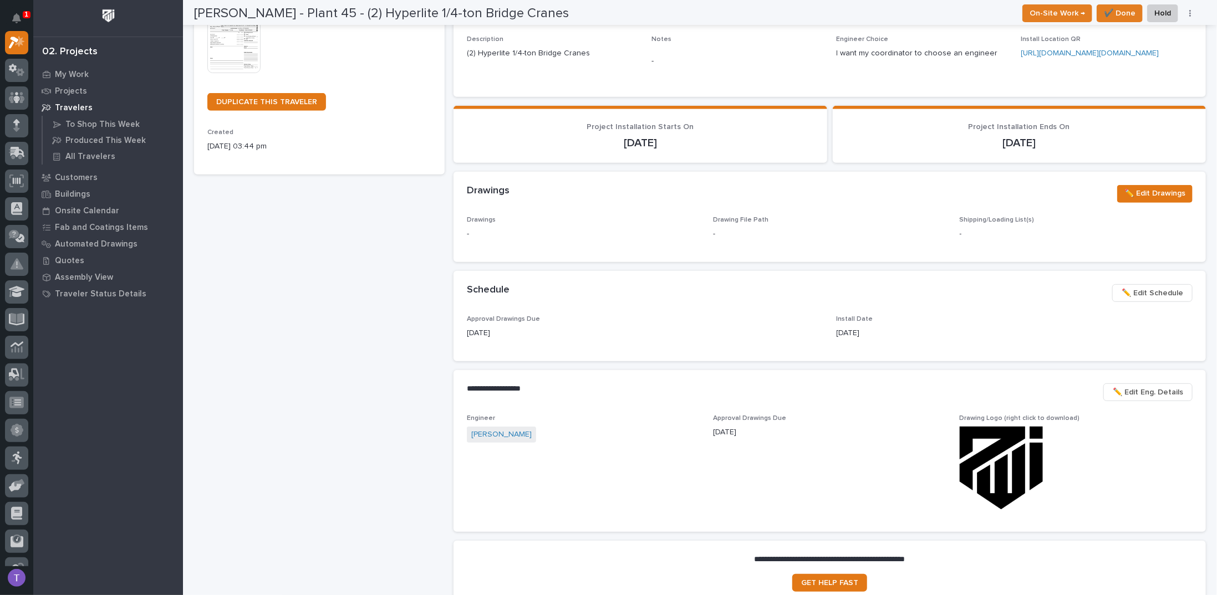
scroll to position [277, 0]
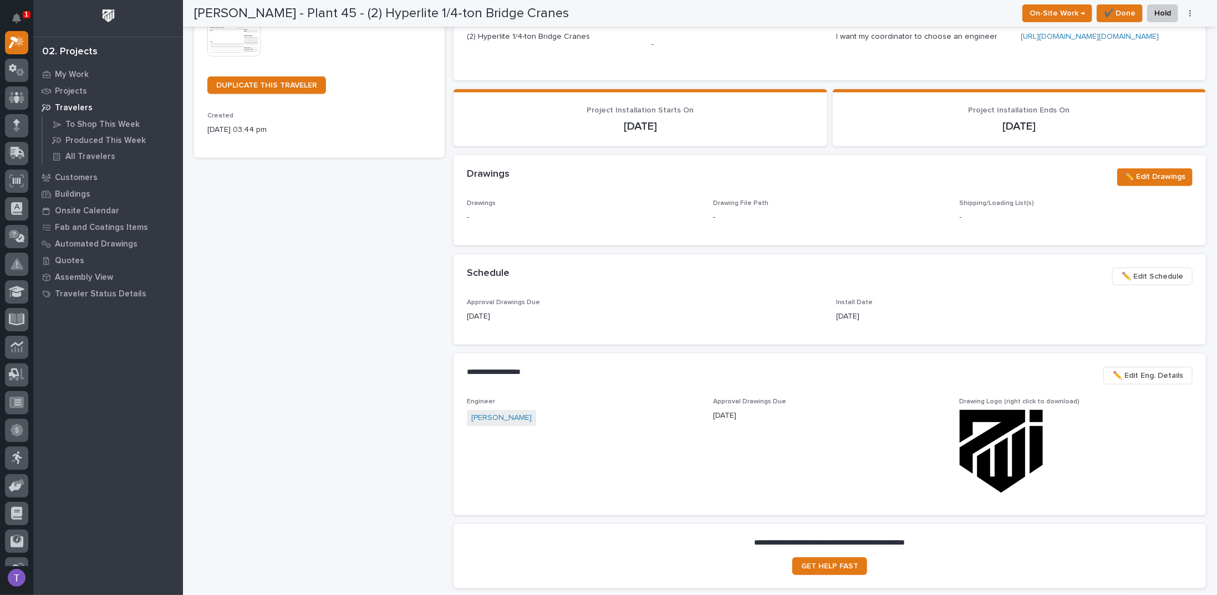
click at [1134, 283] on span "✏️ Edit Schedule" at bounding box center [1153, 276] width 62 height 13
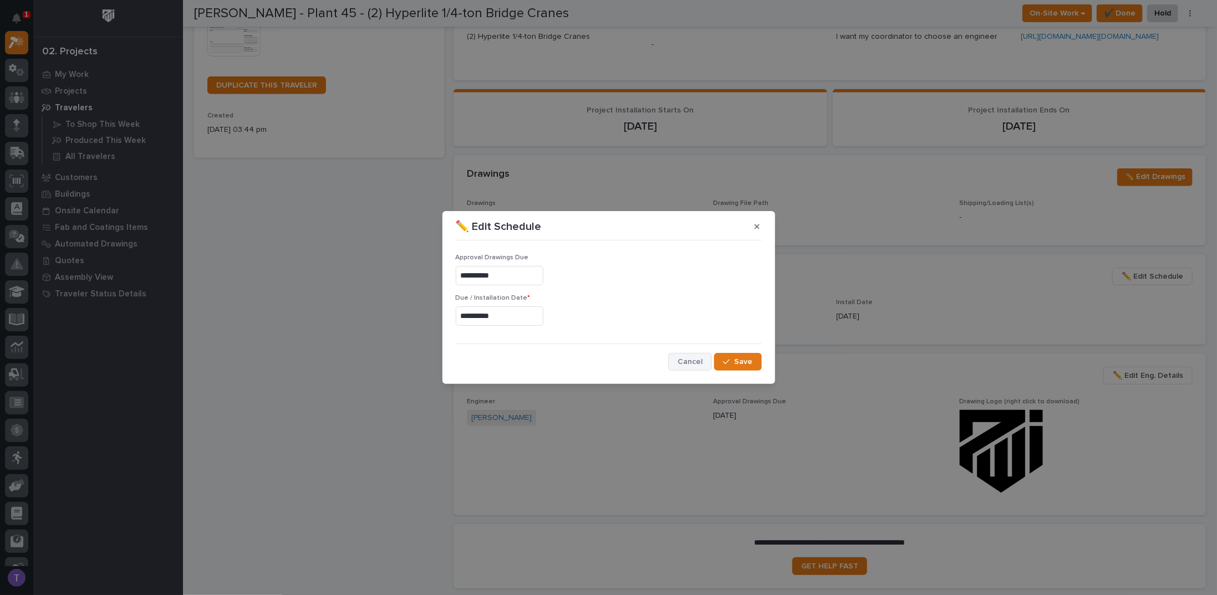
click at [690, 361] on span "Cancel" at bounding box center [689, 362] width 25 height 10
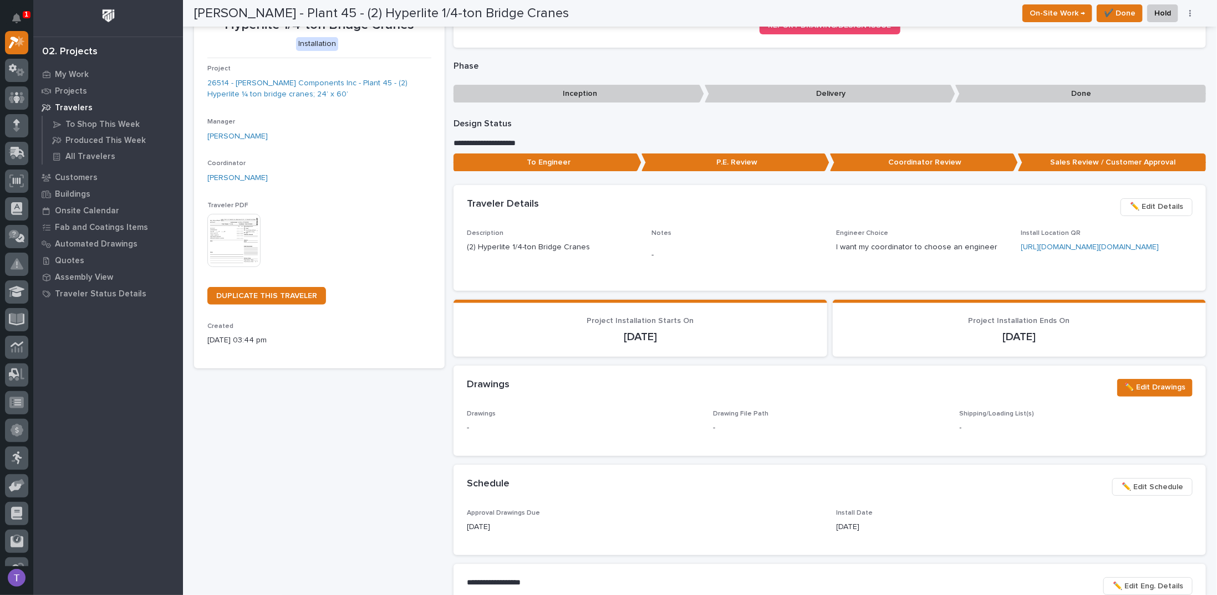
scroll to position [0, 0]
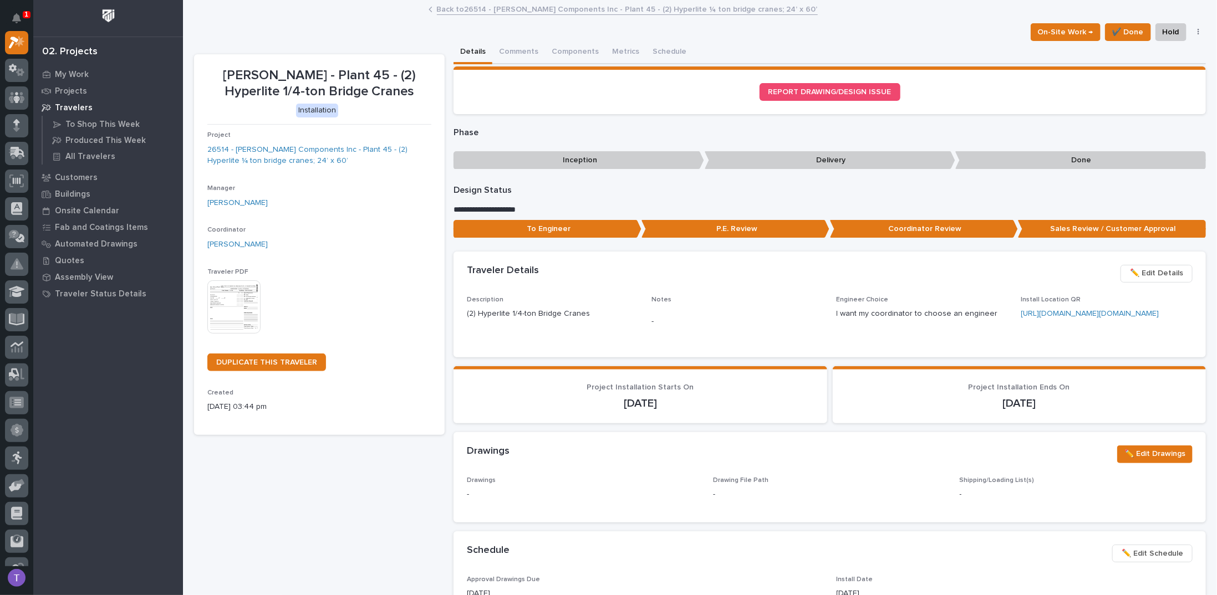
click at [475, 5] on link "Back to 26514 - [PERSON_NAME] Components Inc - Plant 45 - (2) Hyperlite ¼ ton b…" at bounding box center [627, 8] width 381 height 13
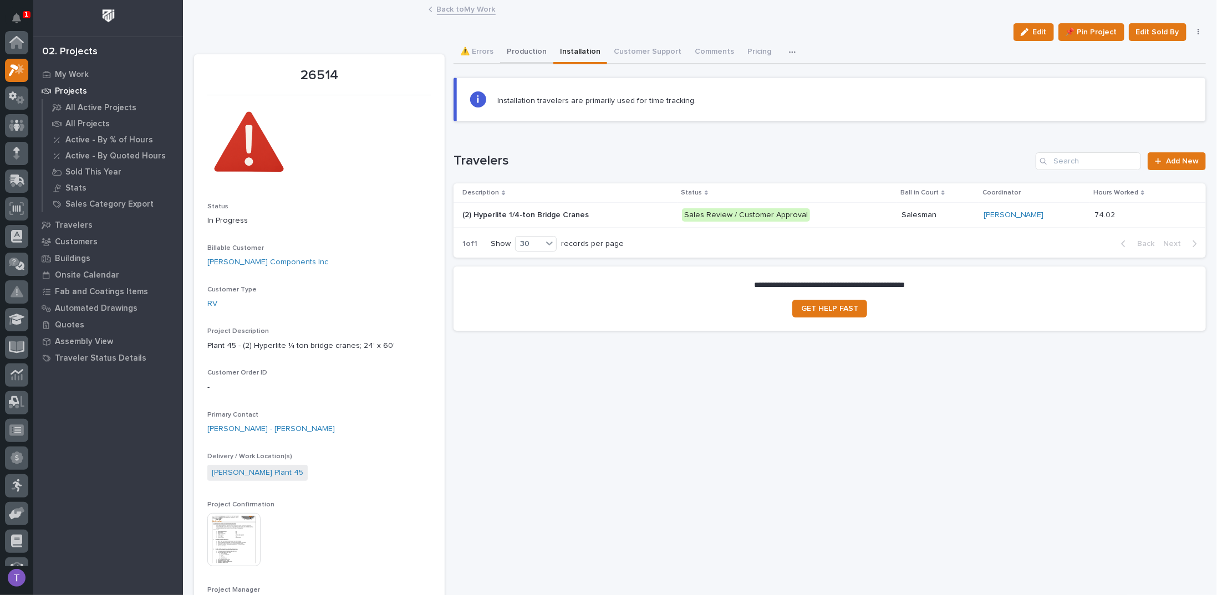
scroll to position [28, 0]
click at [518, 53] on button "Production" at bounding box center [526, 52] width 53 height 23
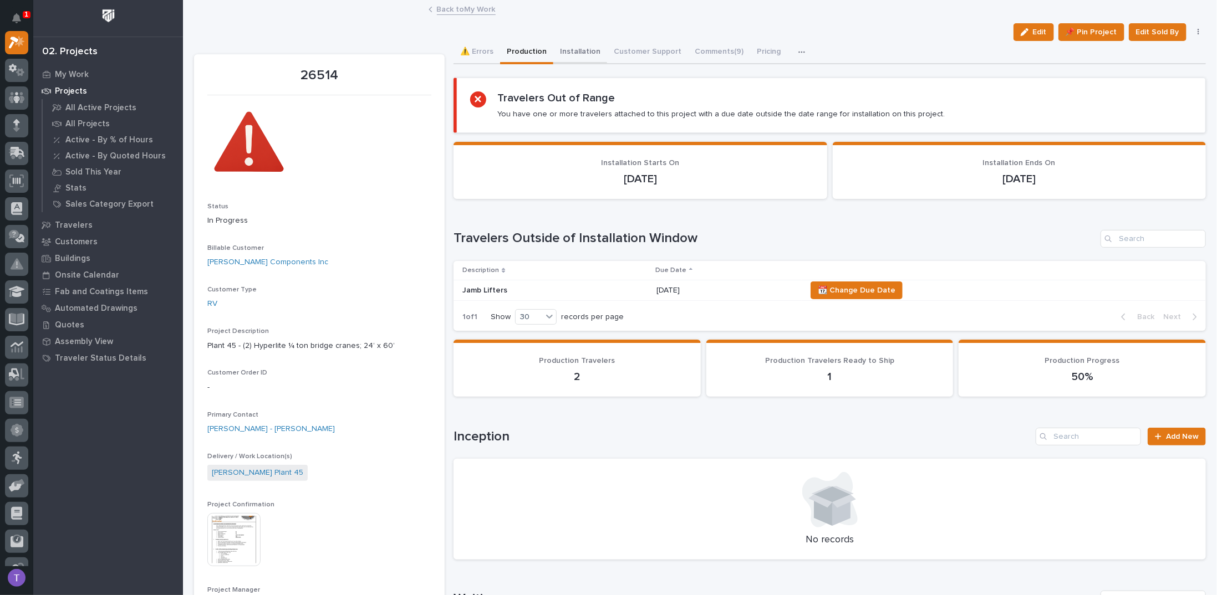
click at [553, 57] on button "Installation" at bounding box center [580, 52] width 54 height 23
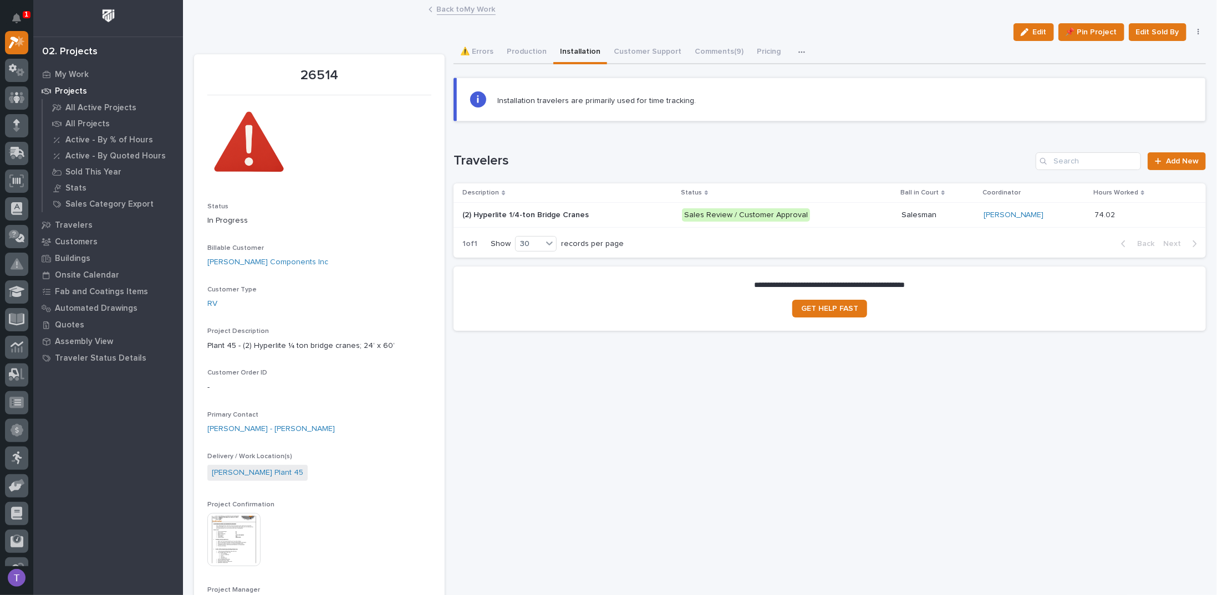
click at [518, 210] on p "(2) Hyperlite 1/4-ton Bridge Cranes" at bounding box center [526, 214] width 129 height 12
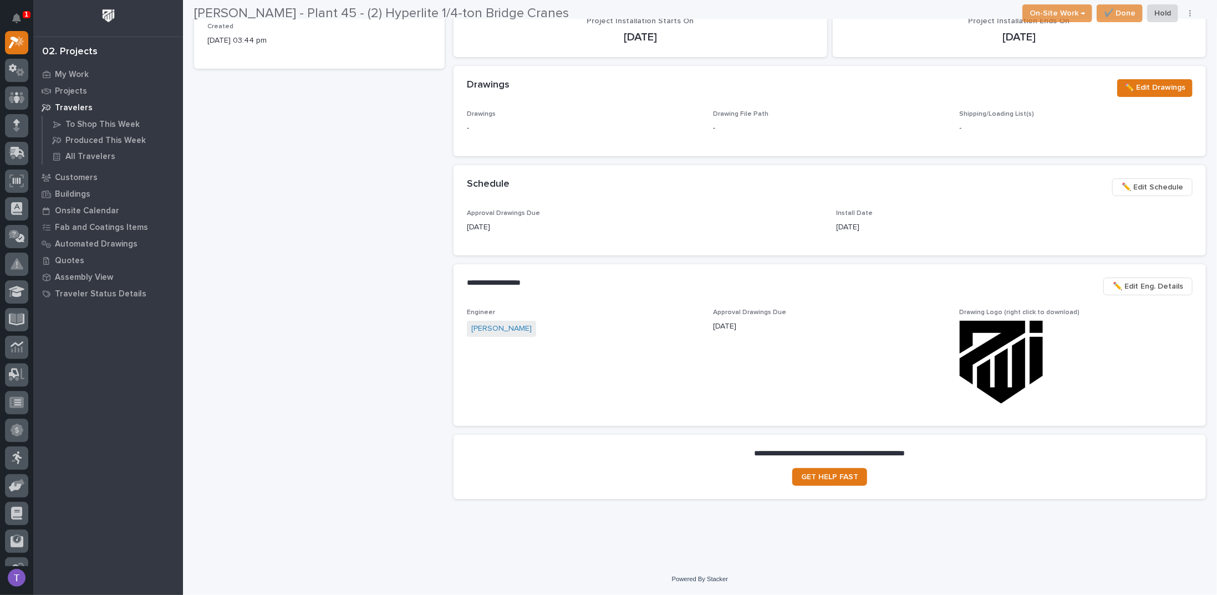
scroll to position [396, 0]
click at [1134, 189] on span "✏️ Edit Schedule" at bounding box center [1153, 187] width 62 height 13
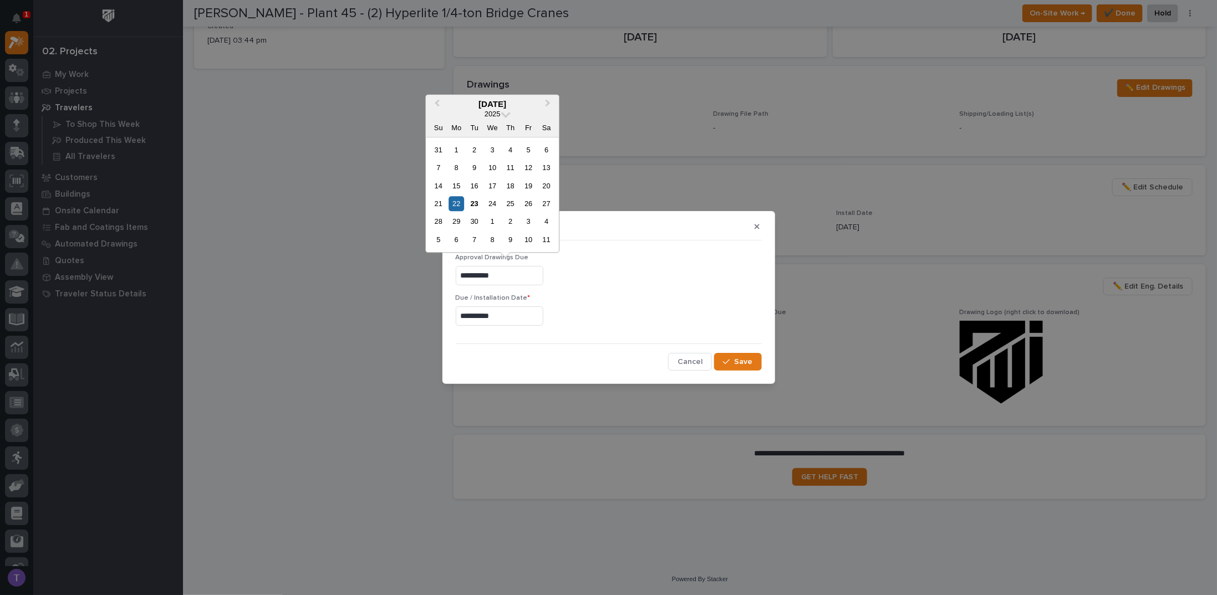
click at [521, 274] on input "**********" at bounding box center [500, 275] width 88 height 19
click at [455, 238] on div "6" at bounding box center [456, 239] width 15 height 15
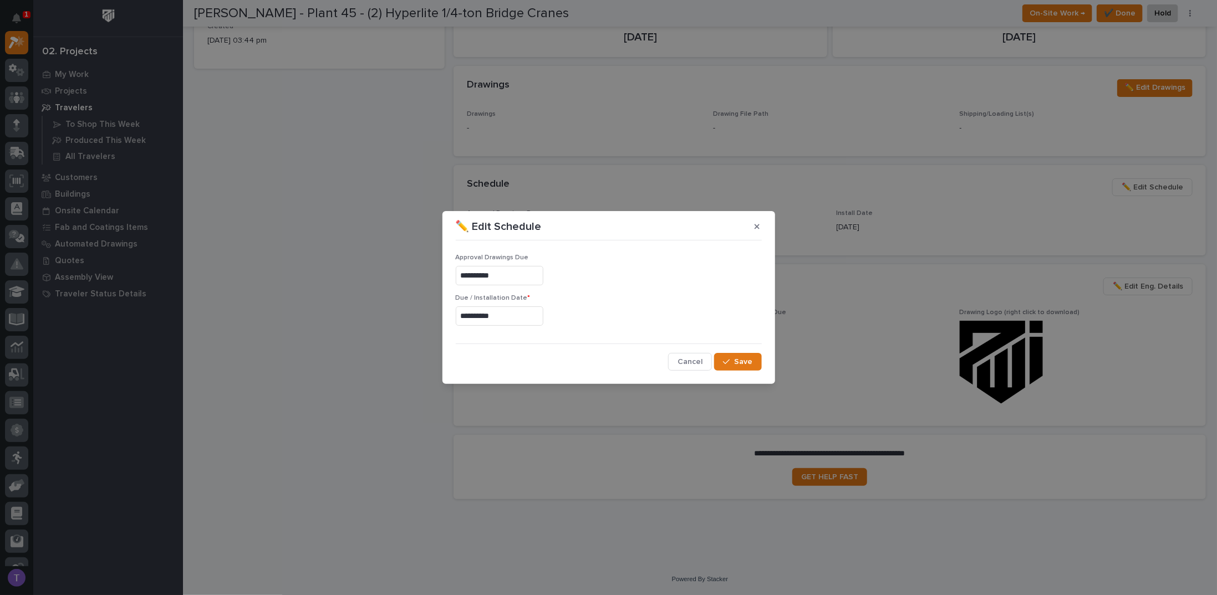
type input "**********"
click at [744, 359] on span "Save" at bounding box center [744, 362] width 18 height 10
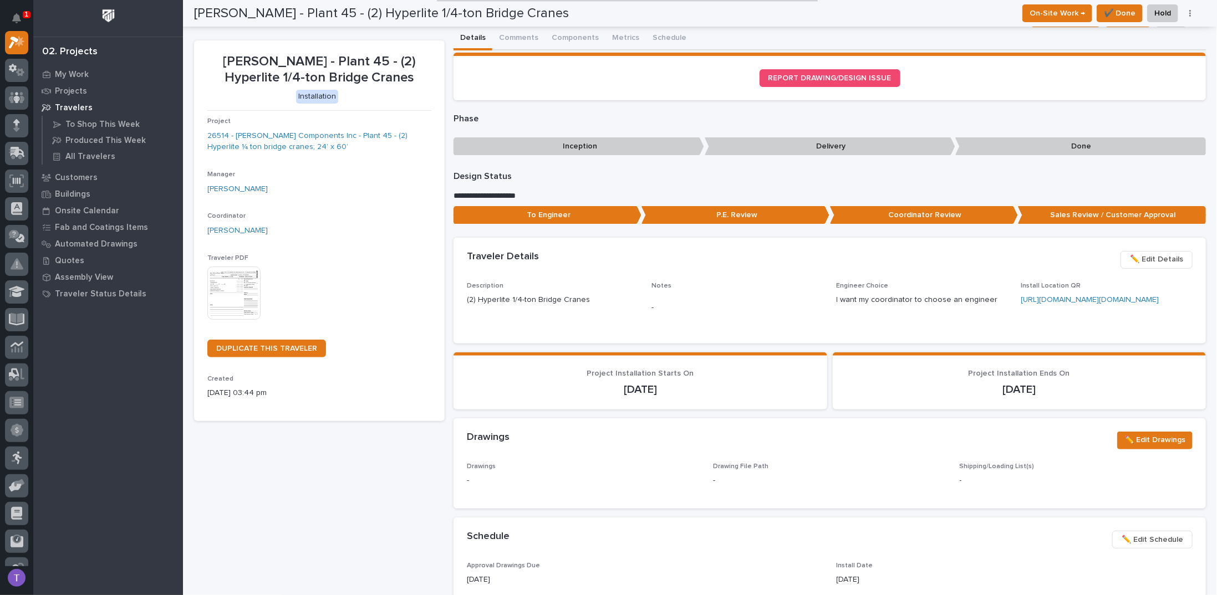
scroll to position [0, 0]
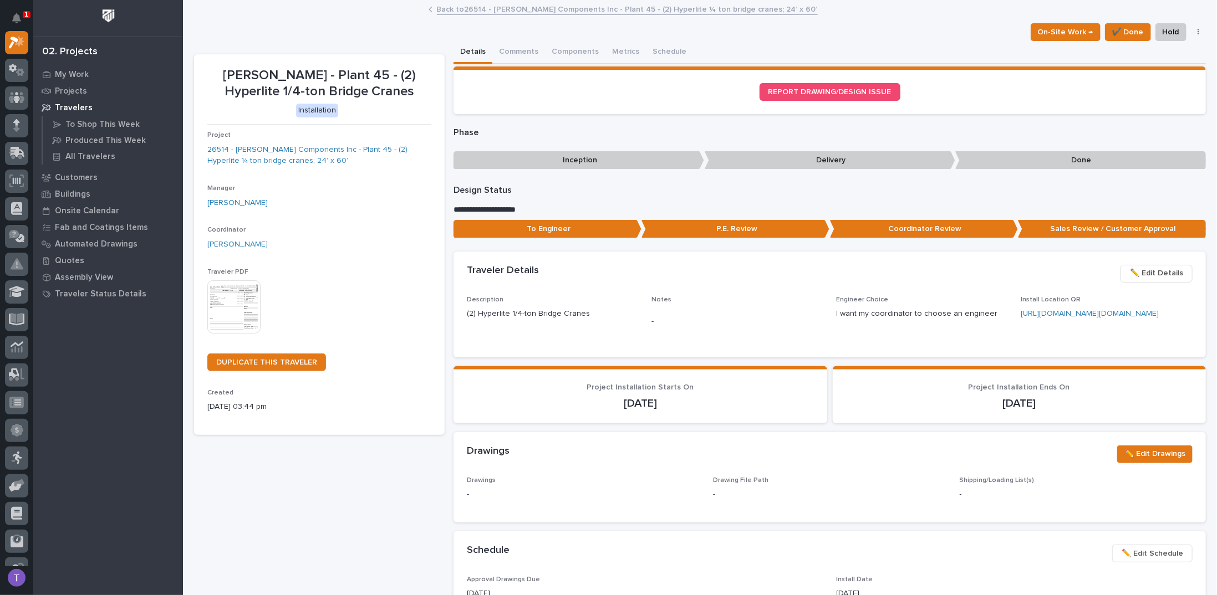
click at [502, 8] on link "Back to 26514 - [PERSON_NAME] Components Inc - Plant 45 - (2) Hyperlite ¼ ton b…" at bounding box center [627, 8] width 381 height 13
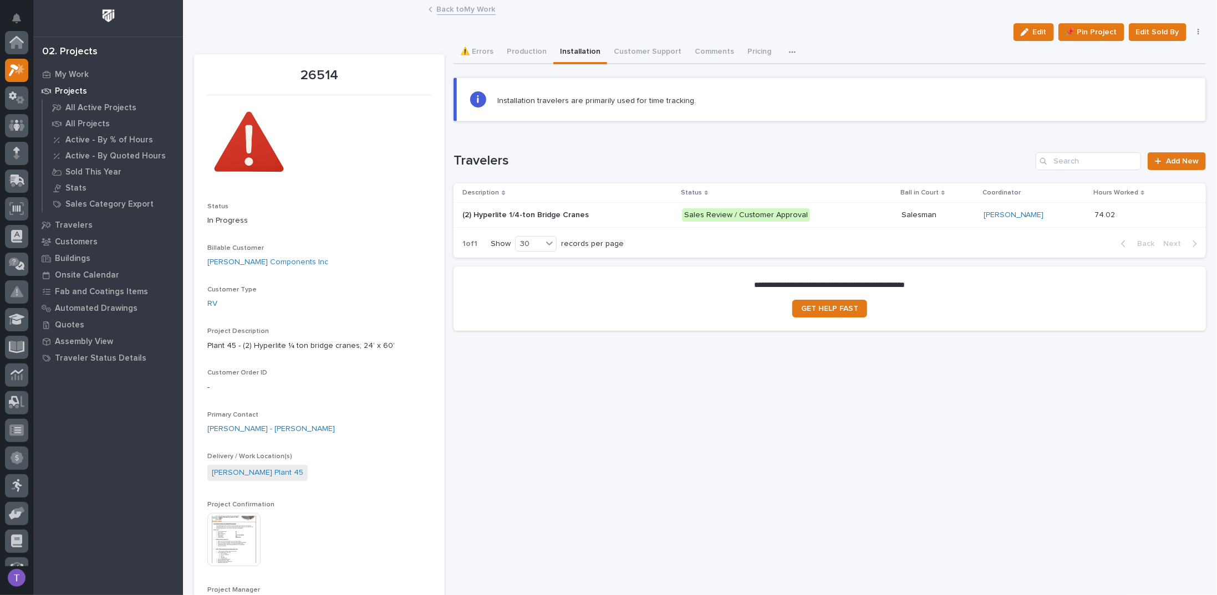
scroll to position [28, 0]
click at [522, 50] on button "Production" at bounding box center [526, 52] width 53 height 23
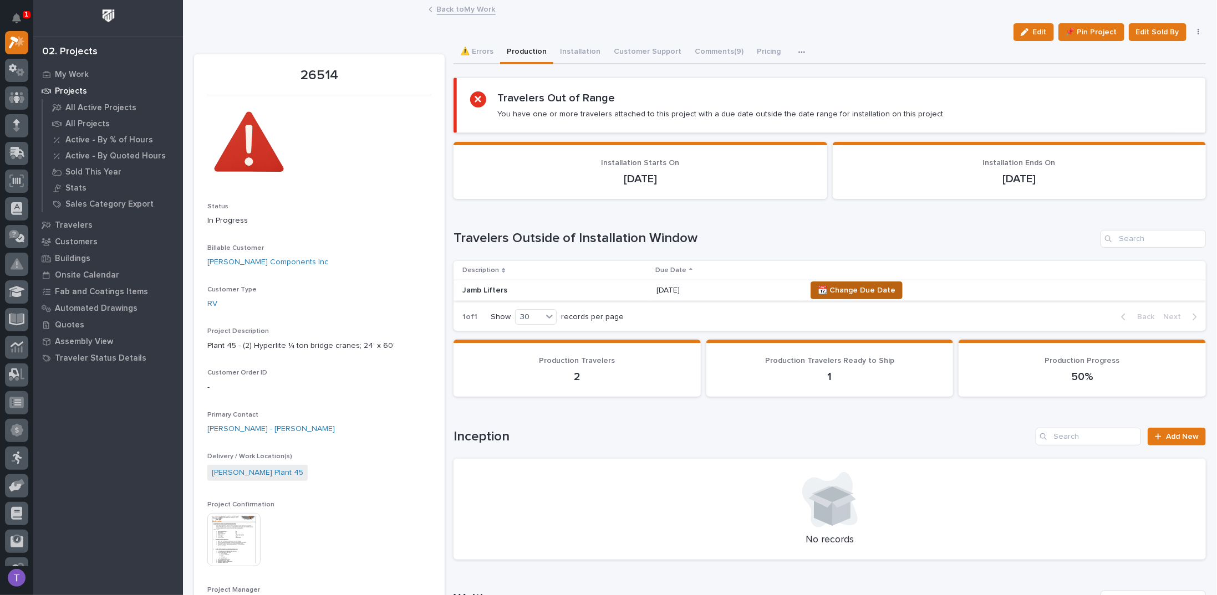
click at [859, 286] on span "📆 Change Due Date" at bounding box center [857, 290] width 78 height 13
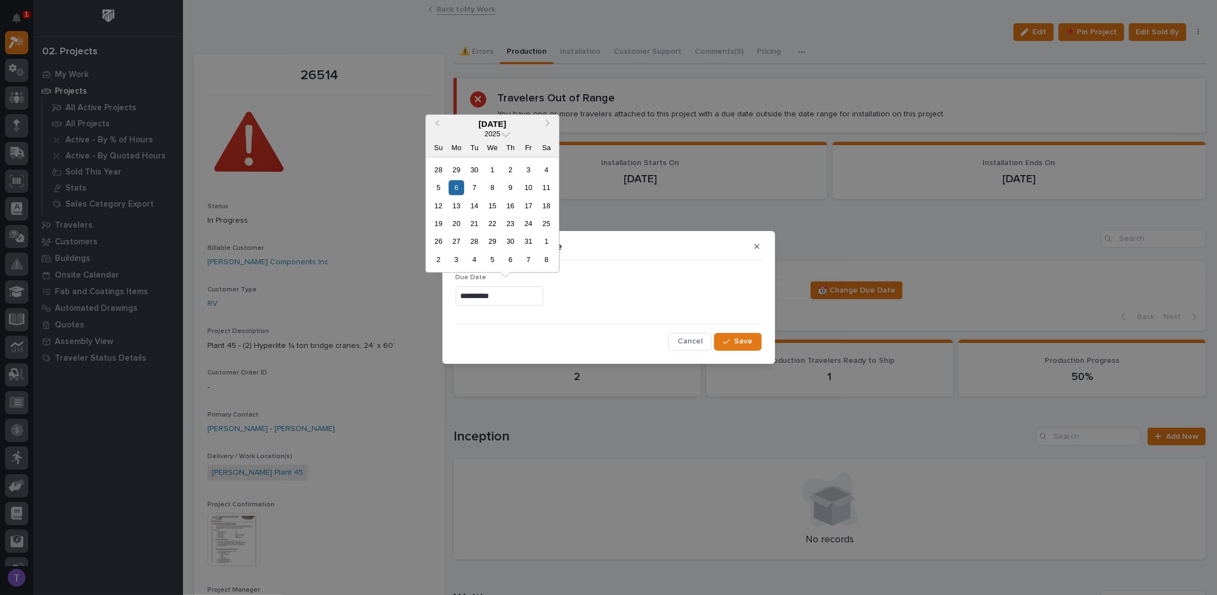
click at [531, 296] on input "**********" at bounding box center [500, 296] width 88 height 19
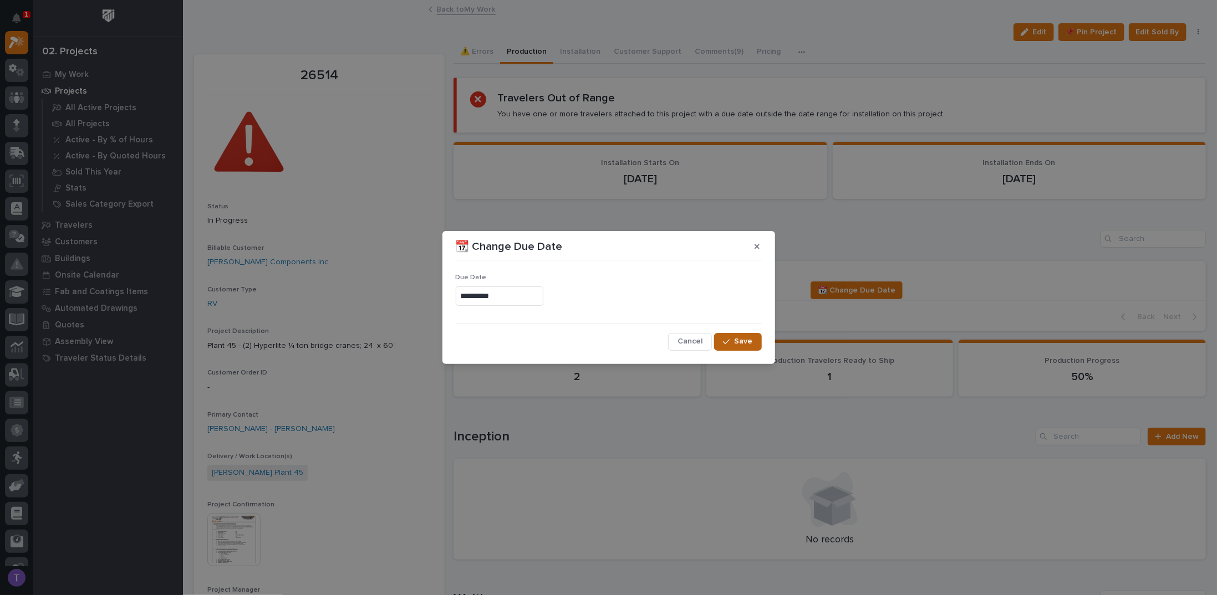
click at [736, 339] on span "Save" at bounding box center [744, 342] width 18 height 10
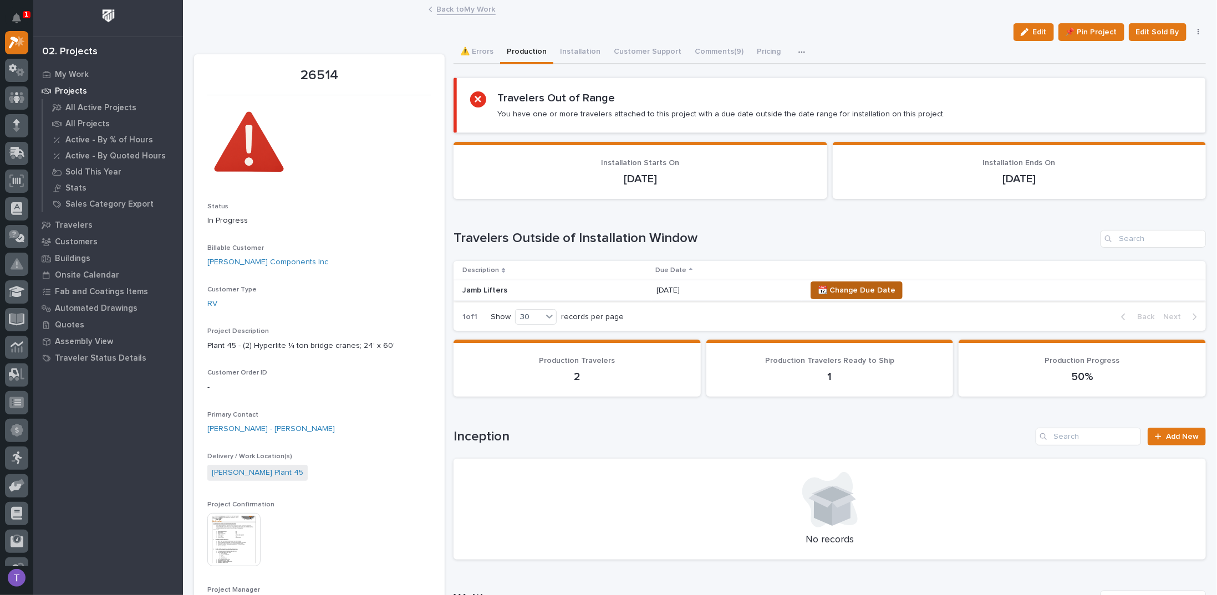
click at [847, 287] on span "📆 Change Due Date" at bounding box center [857, 290] width 78 height 13
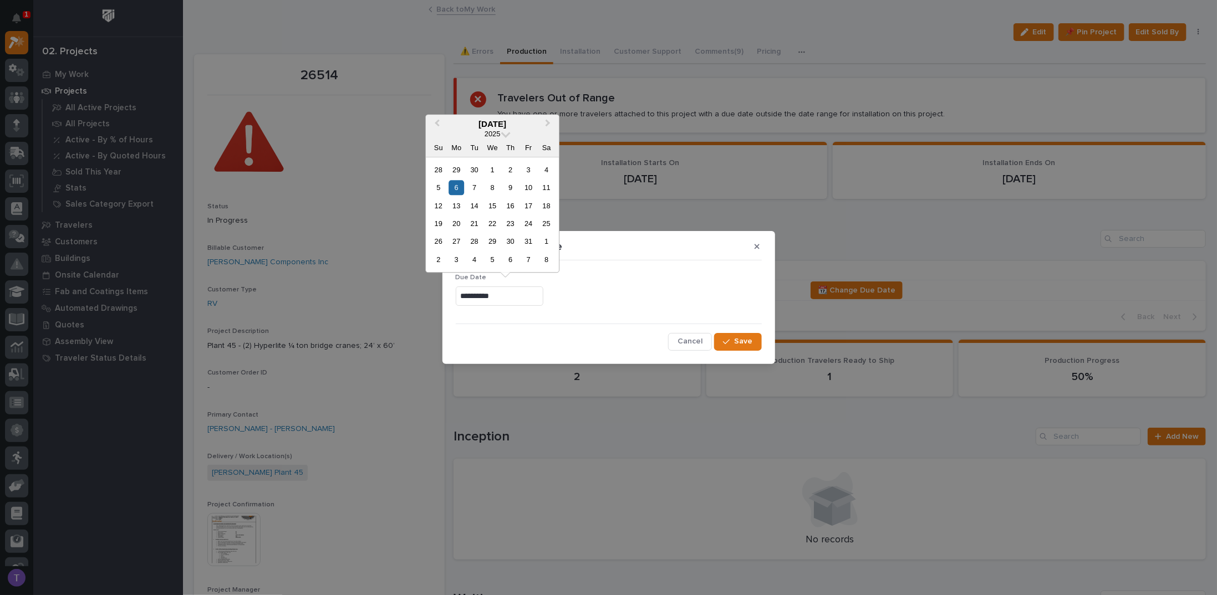
click at [526, 297] on input "**********" at bounding box center [500, 296] width 88 height 19
click at [526, 166] on div "3" at bounding box center [528, 169] width 15 height 15
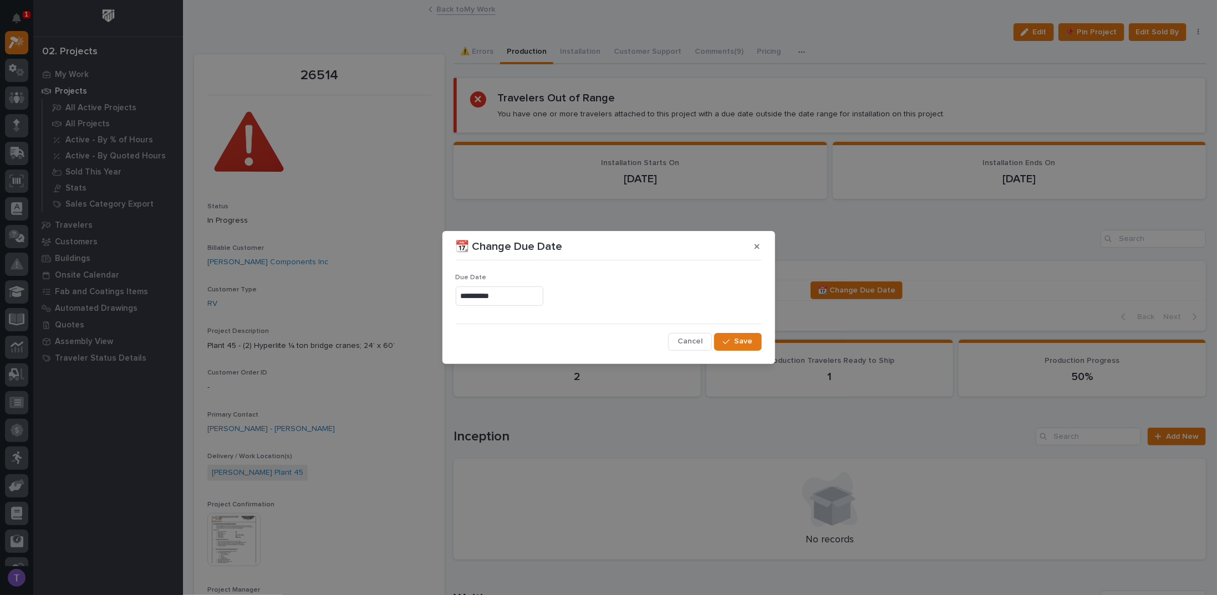
type input "**********"
click at [743, 338] on span "Save" at bounding box center [744, 342] width 18 height 10
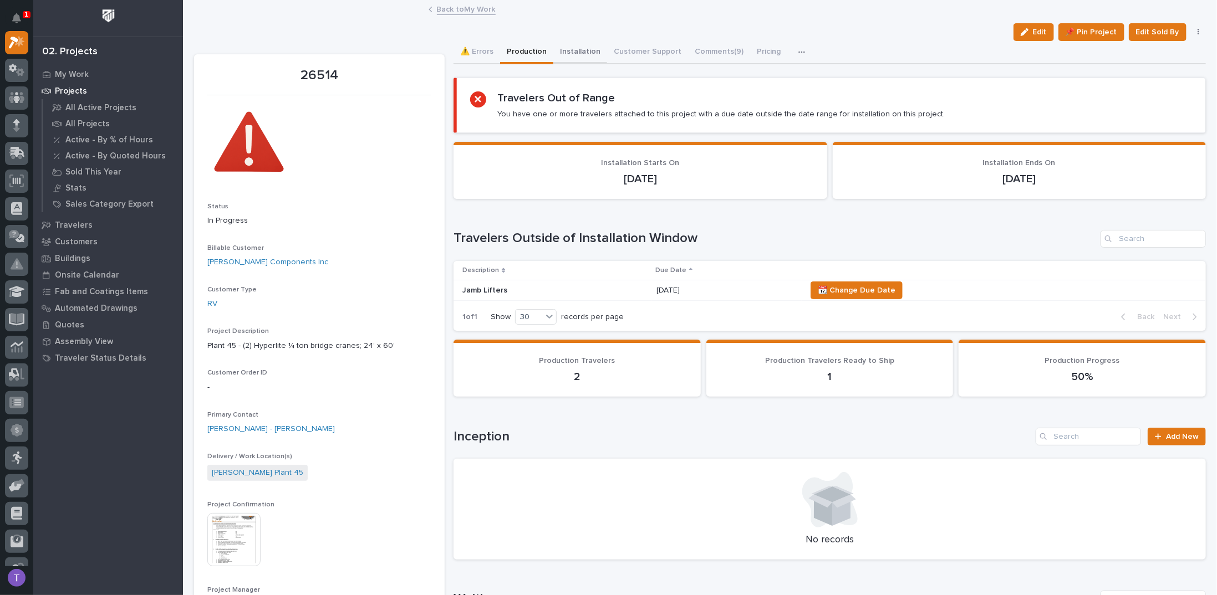
click at [575, 49] on button "Installation" at bounding box center [580, 52] width 54 height 23
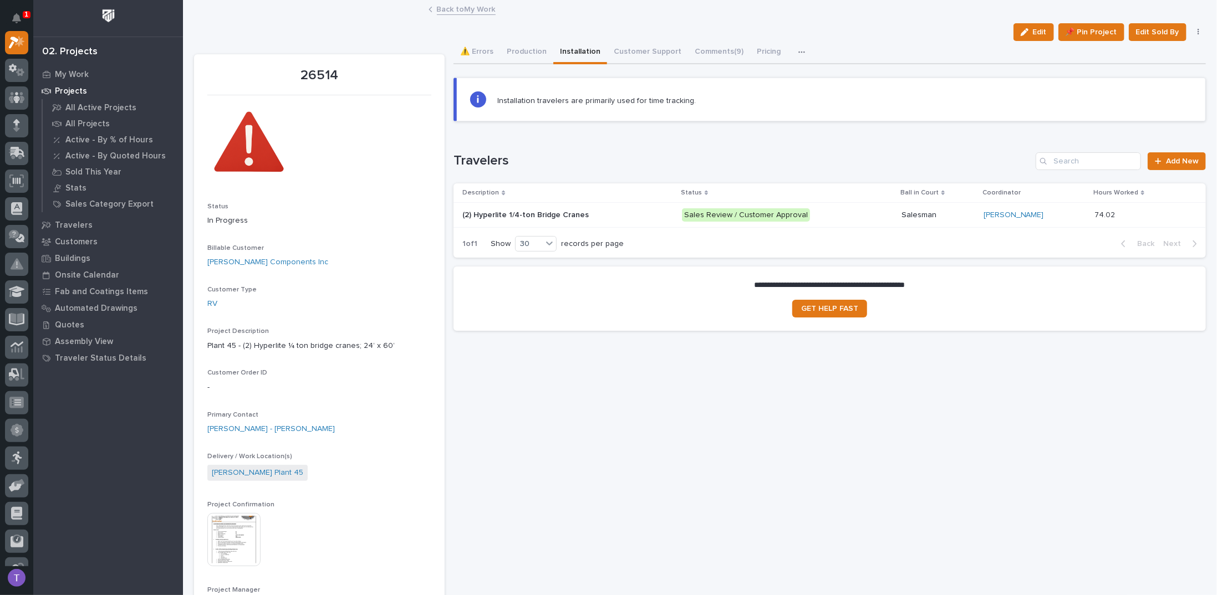
click at [541, 208] on p "(2) Hyperlite 1/4-ton Bridge Cranes" at bounding box center [526, 214] width 129 height 12
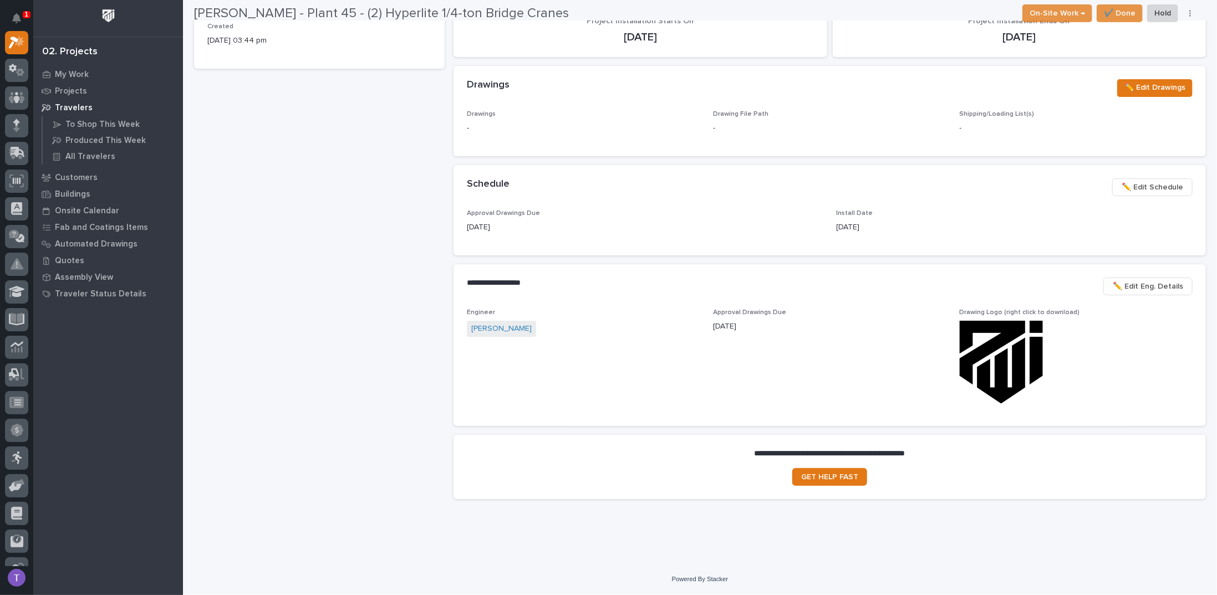
scroll to position [396, 0]
click at [1135, 185] on span "✏️ Edit Schedule" at bounding box center [1153, 187] width 62 height 13
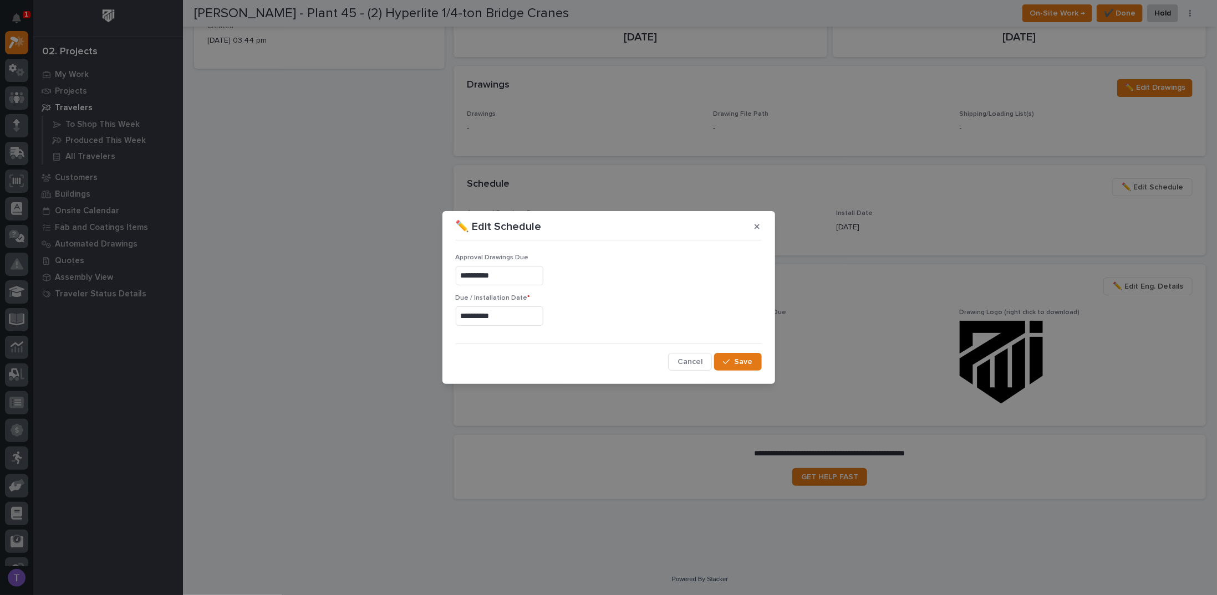
click at [509, 273] on input "**********" at bounding box center [500, 275] width 88 height 19
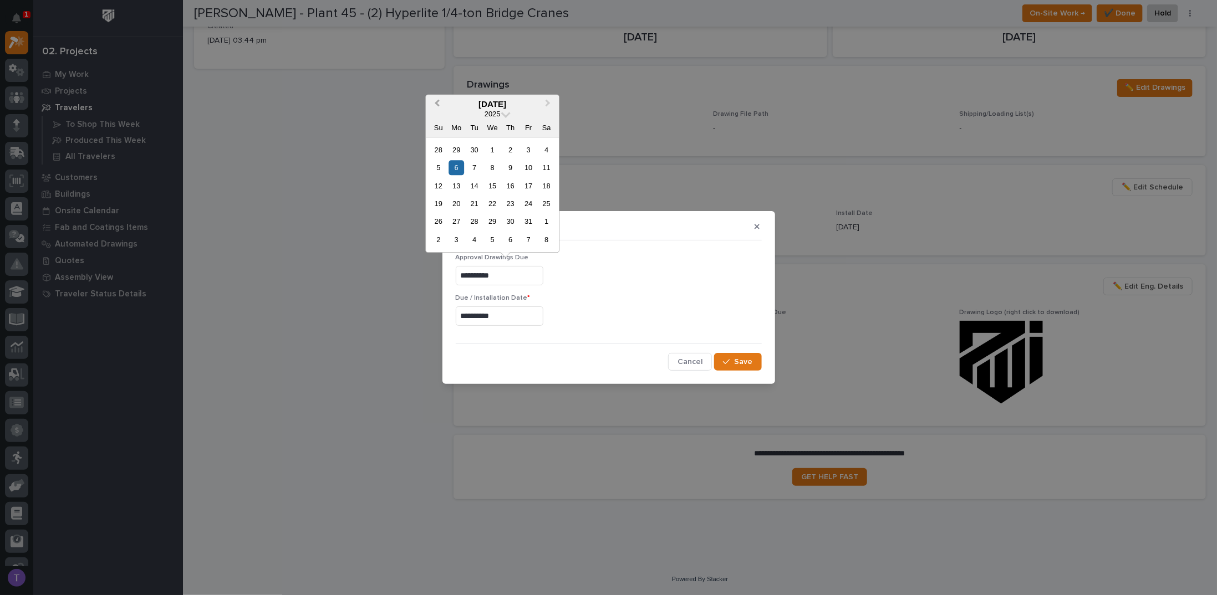
click at [437, 103] on span "Previous Month" at bounding box center [437, 104] width 0 height 14
click at [457, 204] on div "22" at bounding box center [456, 203] width 15 height 15
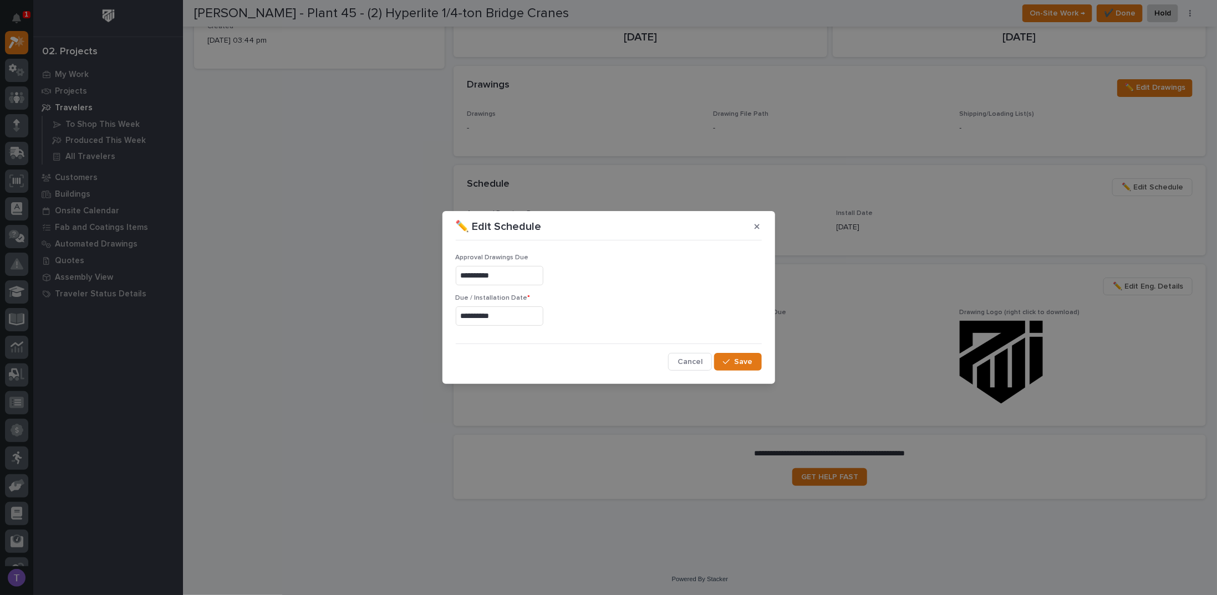
type input "**********"
click at [739, 361] on span "Save" at bounding box center [744, 362] width 18 height 10
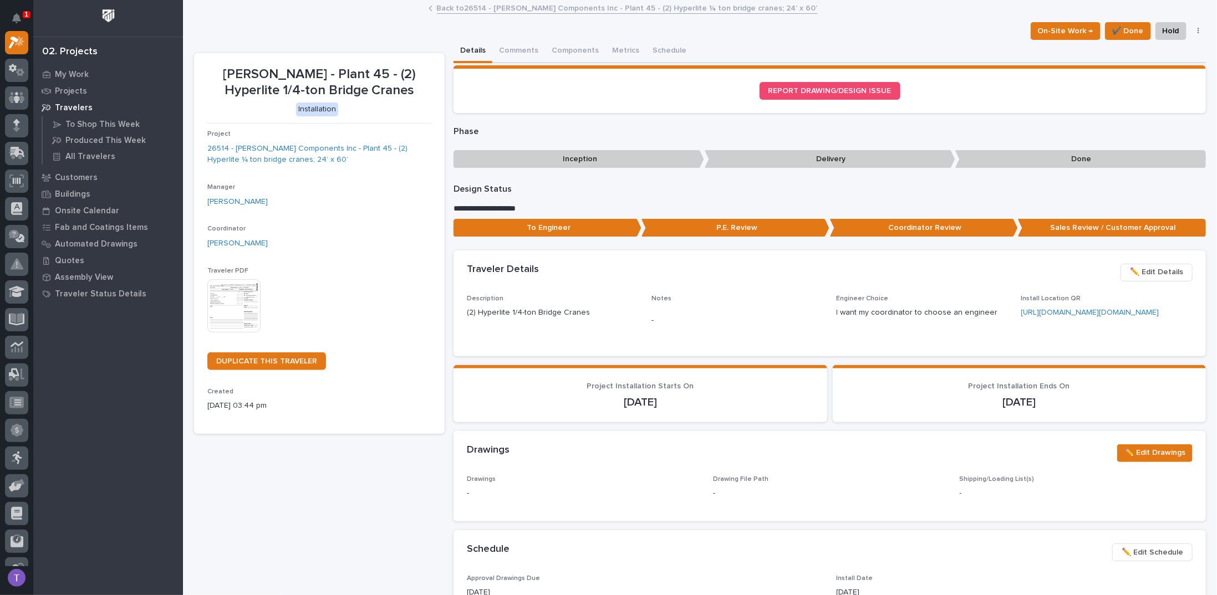
scroll to position [0, 0]
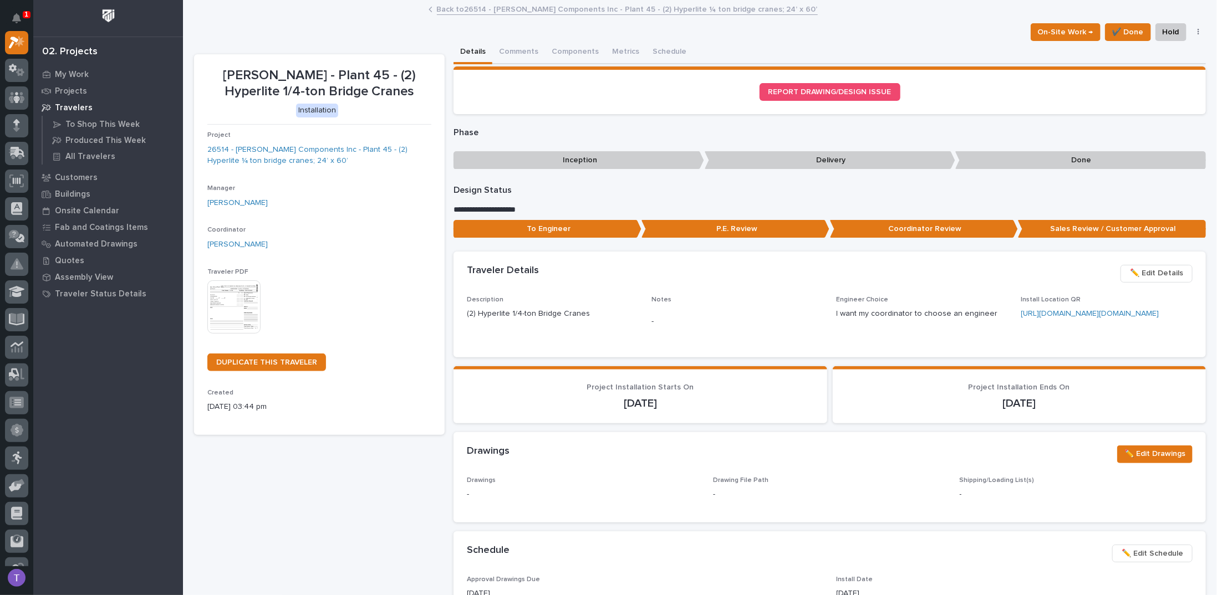
click at [463, 8] on link "Back to 26514 - [PERSON_NAME] Components Inc - Plant 45 - (2) Hyperlite ¼ ton b…" at bounding box center [627, 8] width 381 height 13
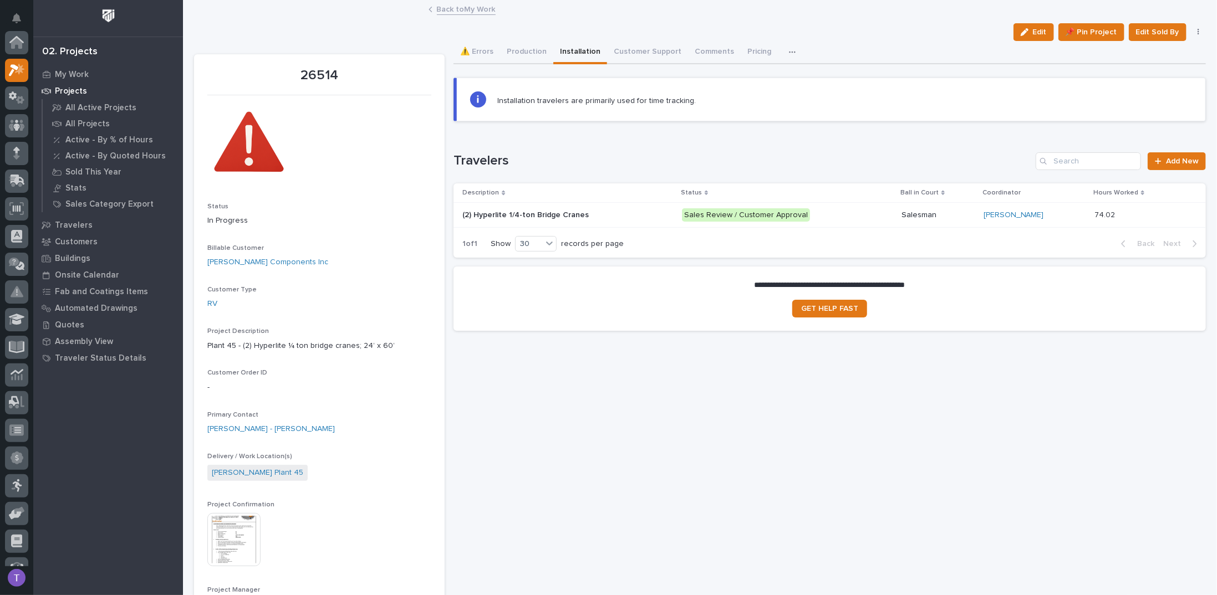
scroll to position [28, 0]
click at [521, 52] on button "Production" at bounding box center [526, 52] width 53 height 23
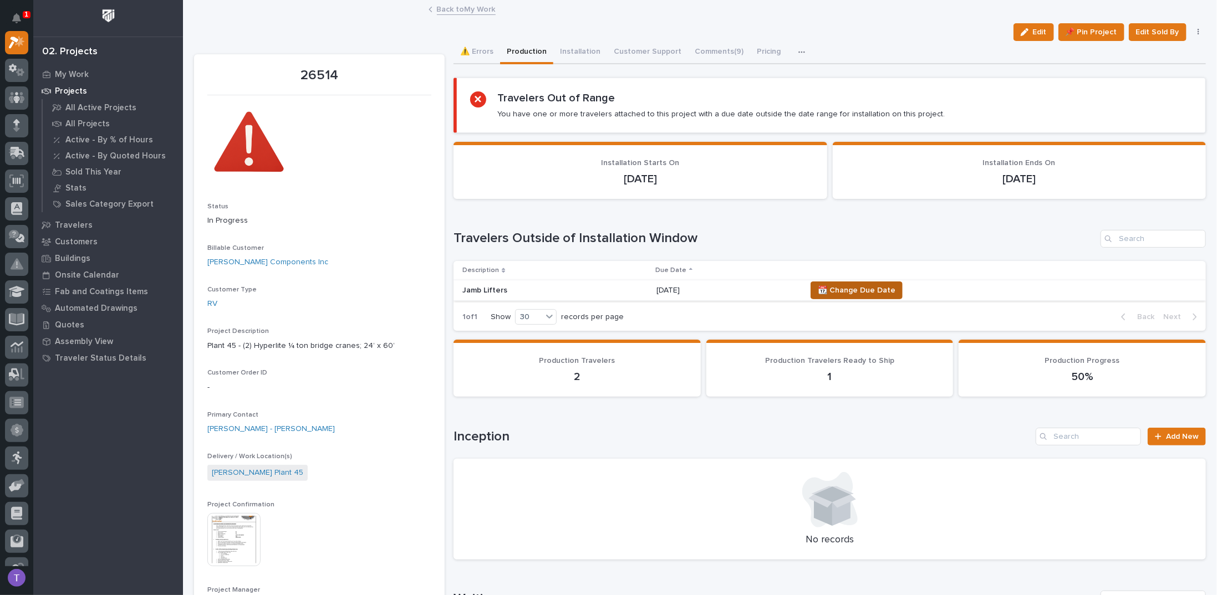
click at [854, 284] on span "📆 Change Due Date" at bounding box center [857, 290] width 78 height 13
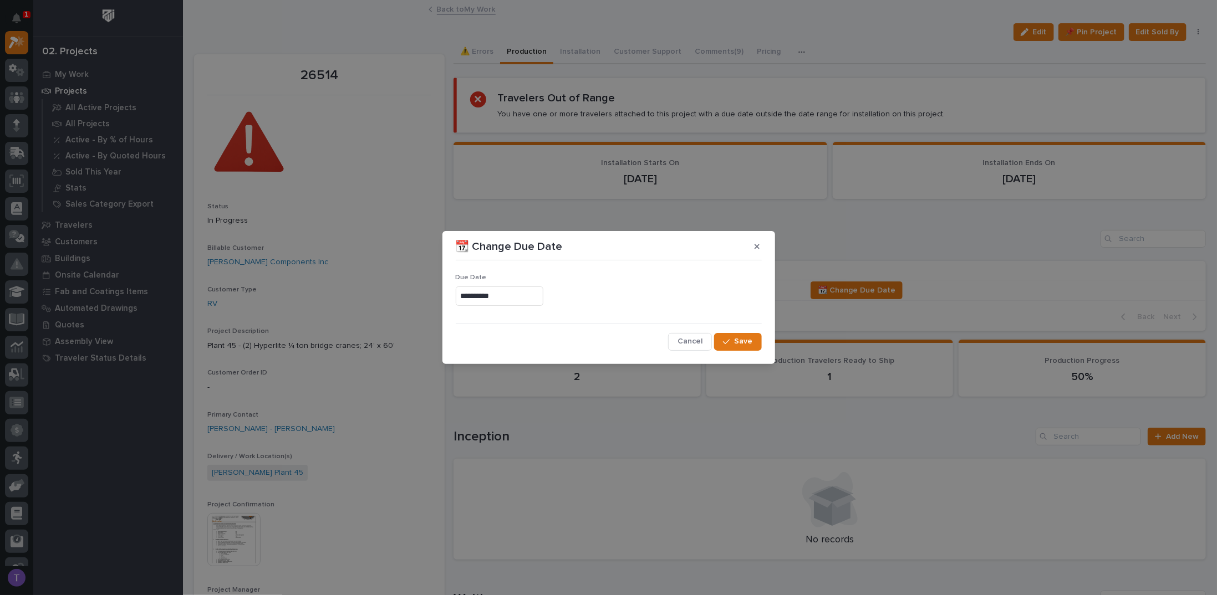
click at [532, 294] on input "**********" at bounding box center [500, 296] width 88 height 19
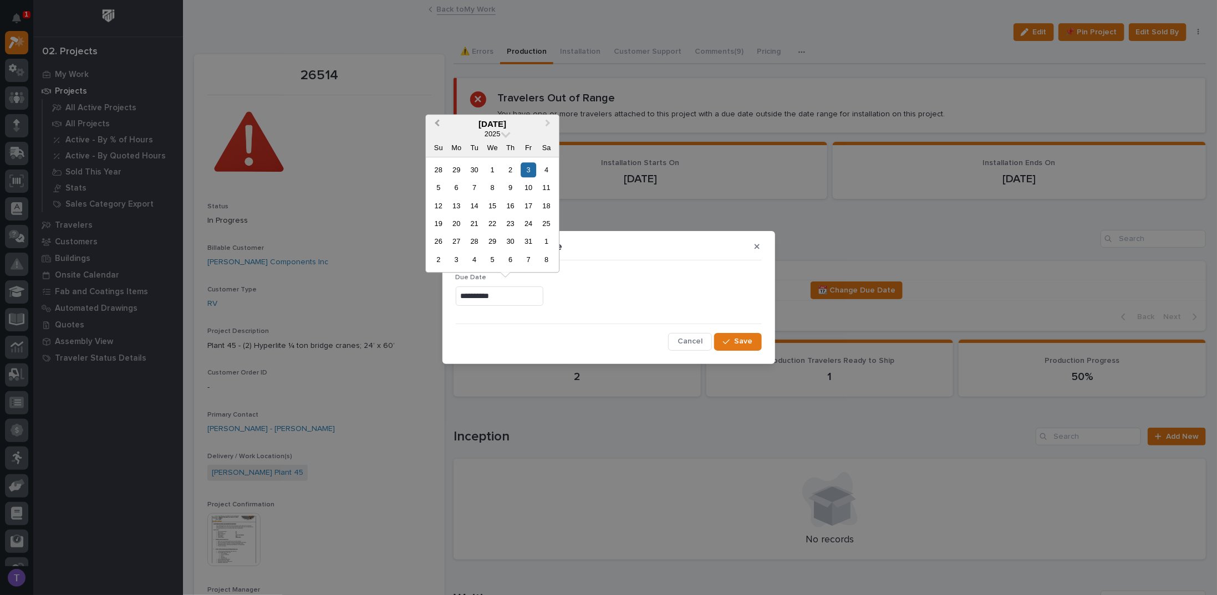
click at [437, 120] on span "Previous Month" at bounding box center [437, 124] width 0 height 14
click at [456, 222] on div "22" at bounding box center [456, 223] width 15 height 15
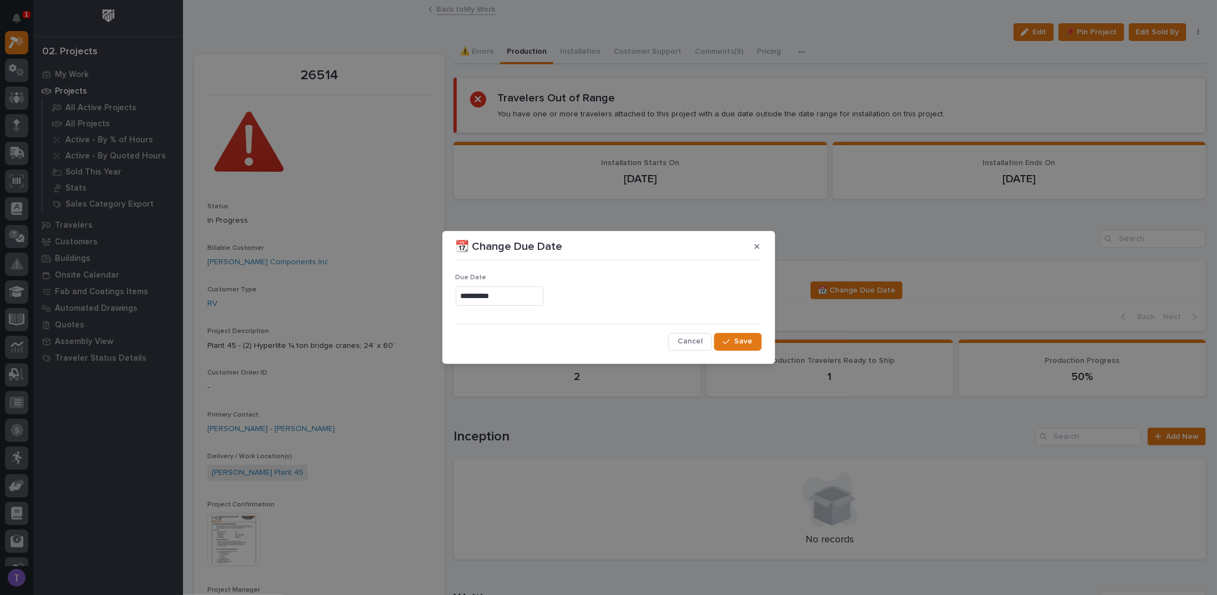
type input "**********"
click at [746, 338] on span "Save" at bounding box center [744, 342] width 18 height 10
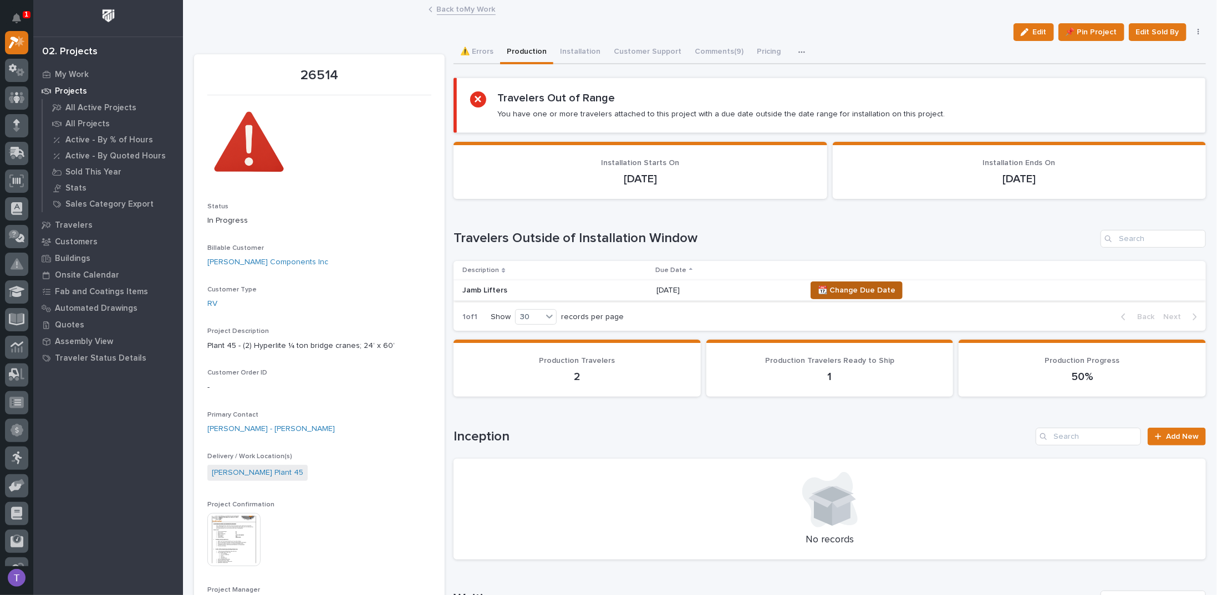
click at [855, 288] on span "📆 Change Due Date" at bounding box center [857, 290] width 78 height 13
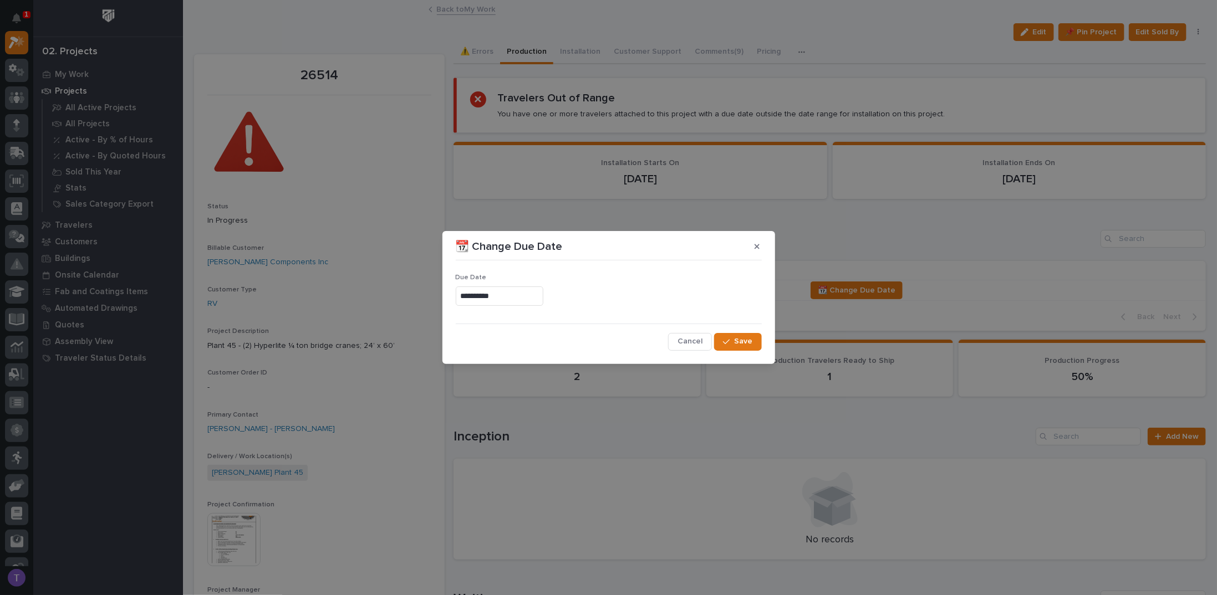
click at [514, 298] on input "**********" at bounding box center [500, 296] width 88 height 19
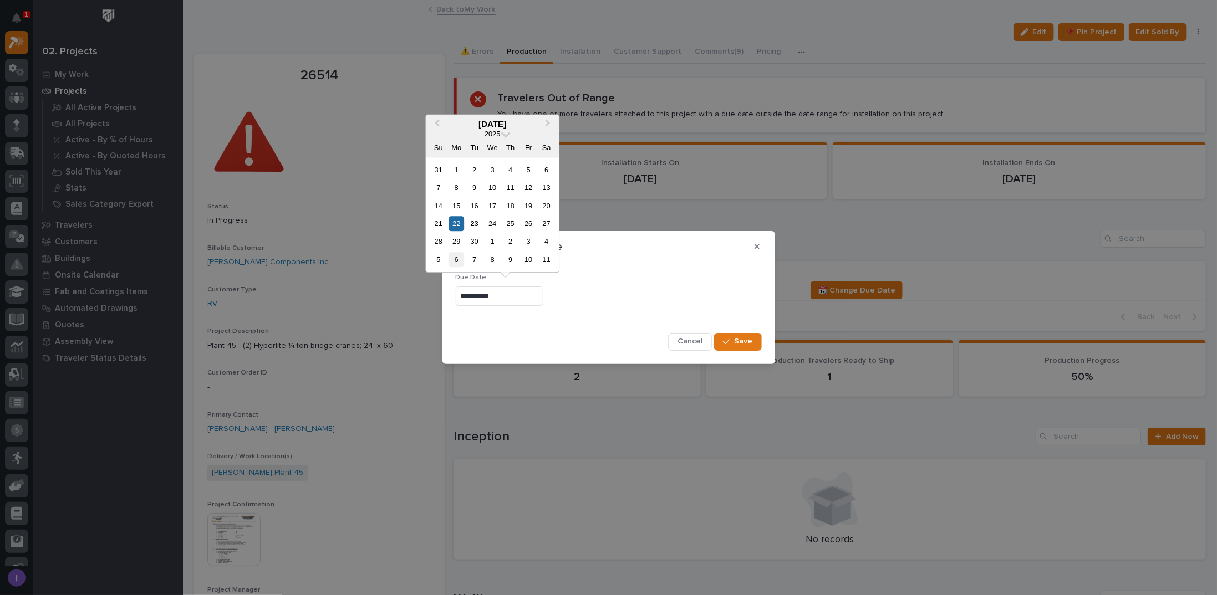
click at [456, 259] on div "6" at bounding box center [456, 259] width 15 height 15
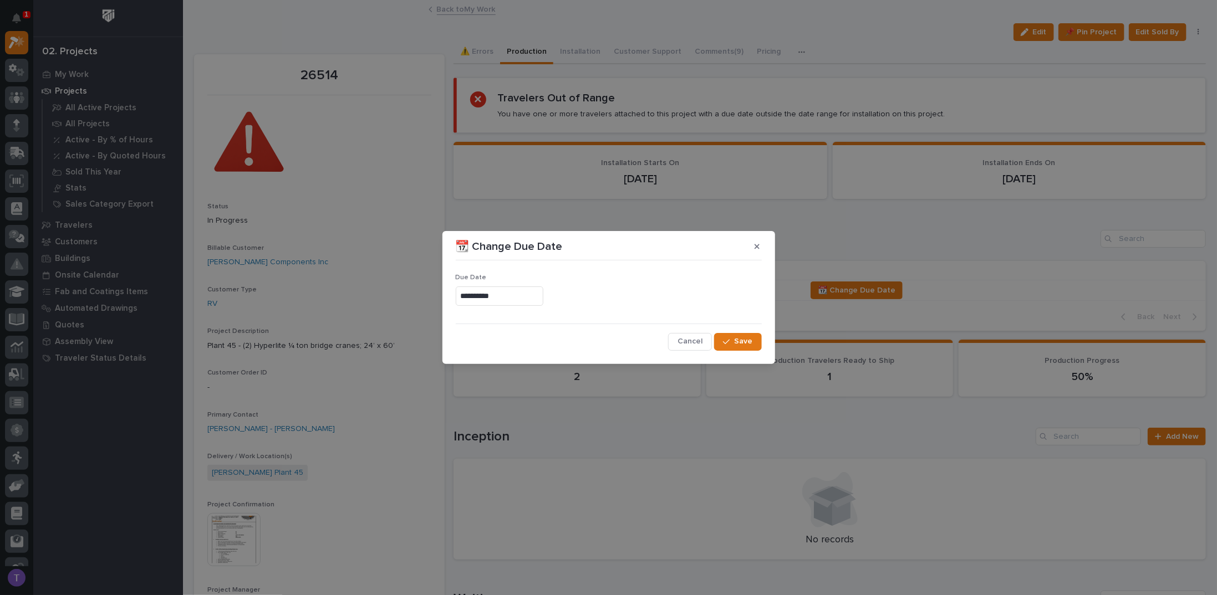
type input "**********"
click at [740, 339] on span "Save" at bounding box center [744, 342] width 18 height 10
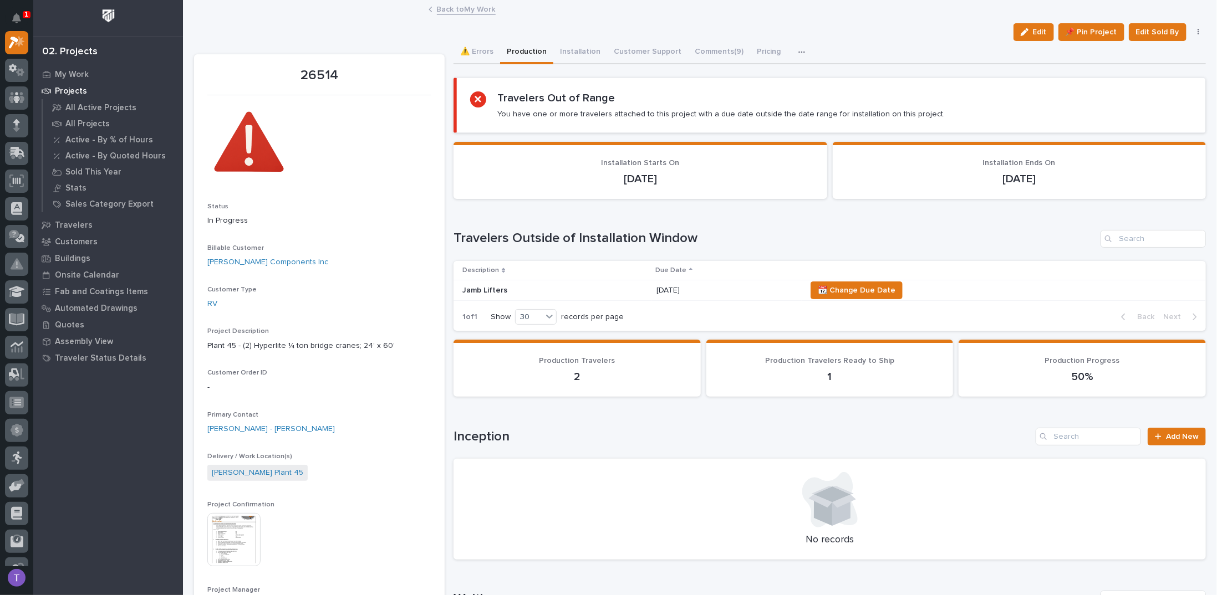
click at [445, 4] on link "Back to My Work" at bounding box center [466, 8] width 59 height 13
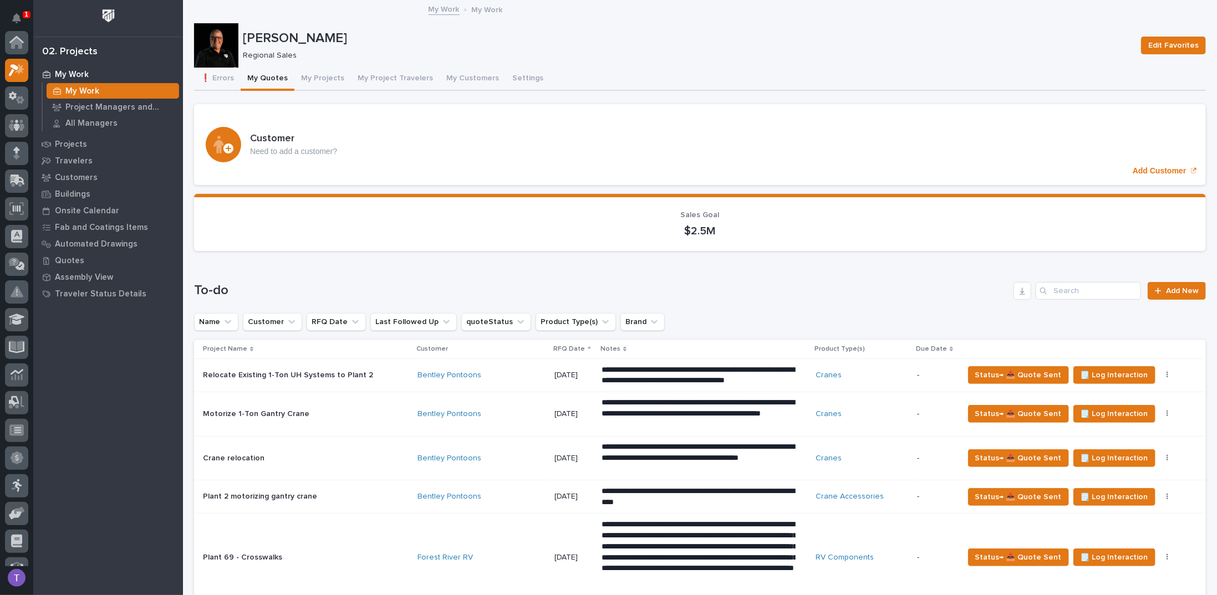
scroll to position [83, 0]
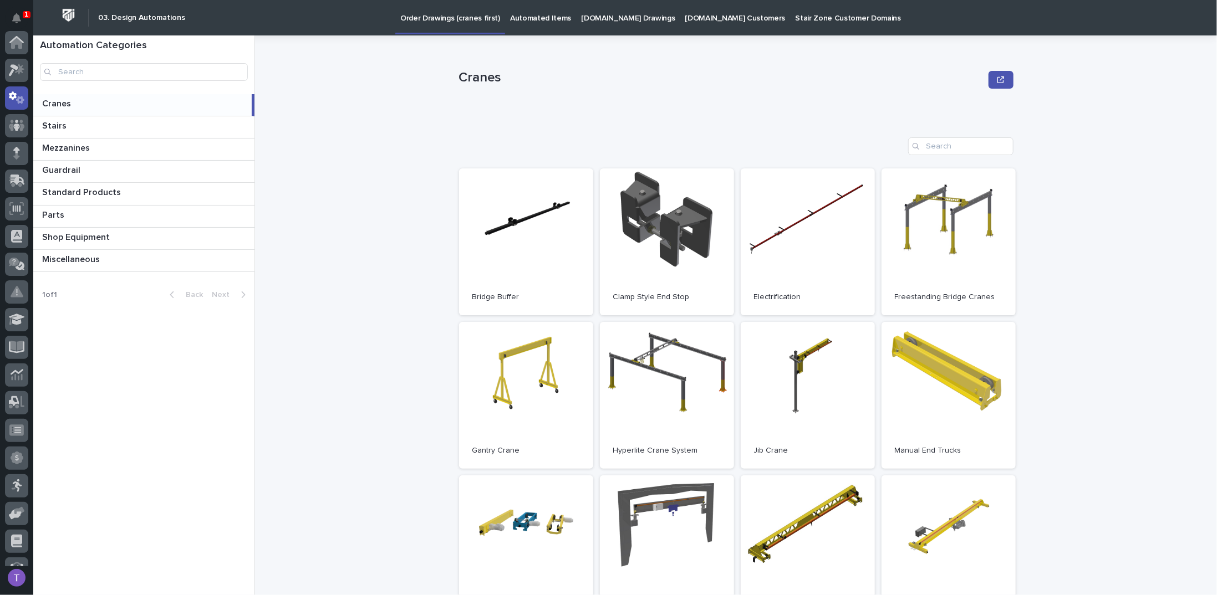
scroll to position [55, 0]
click at [803, 379] on link "Open" at bounding box center [808, 395] width 134 height 147
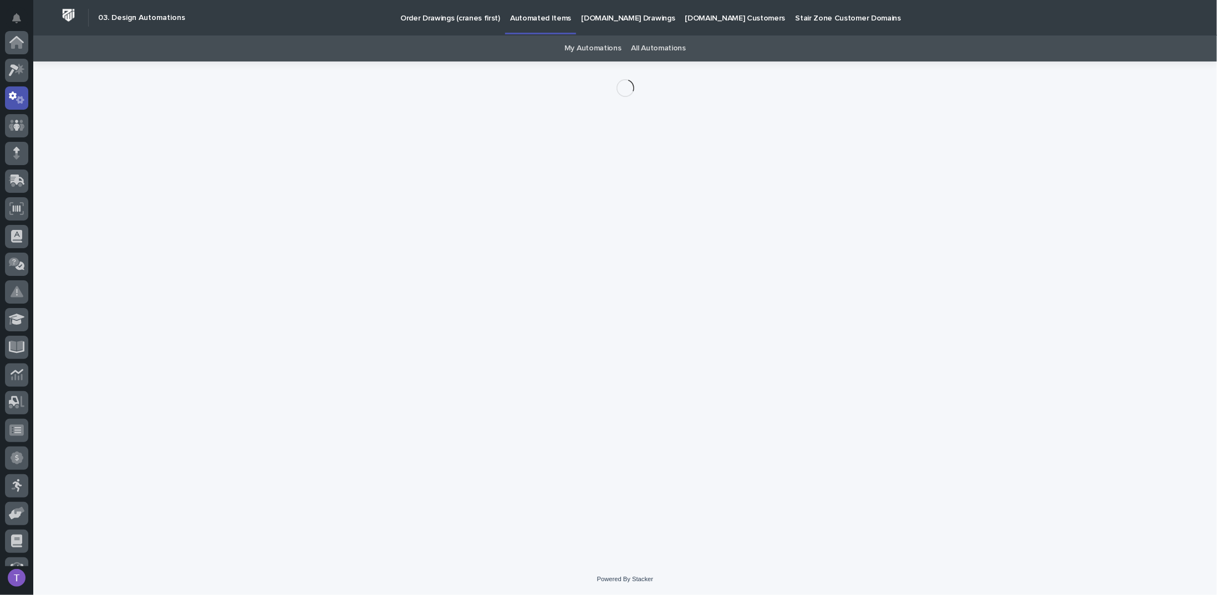
scroll to position [55, 0]
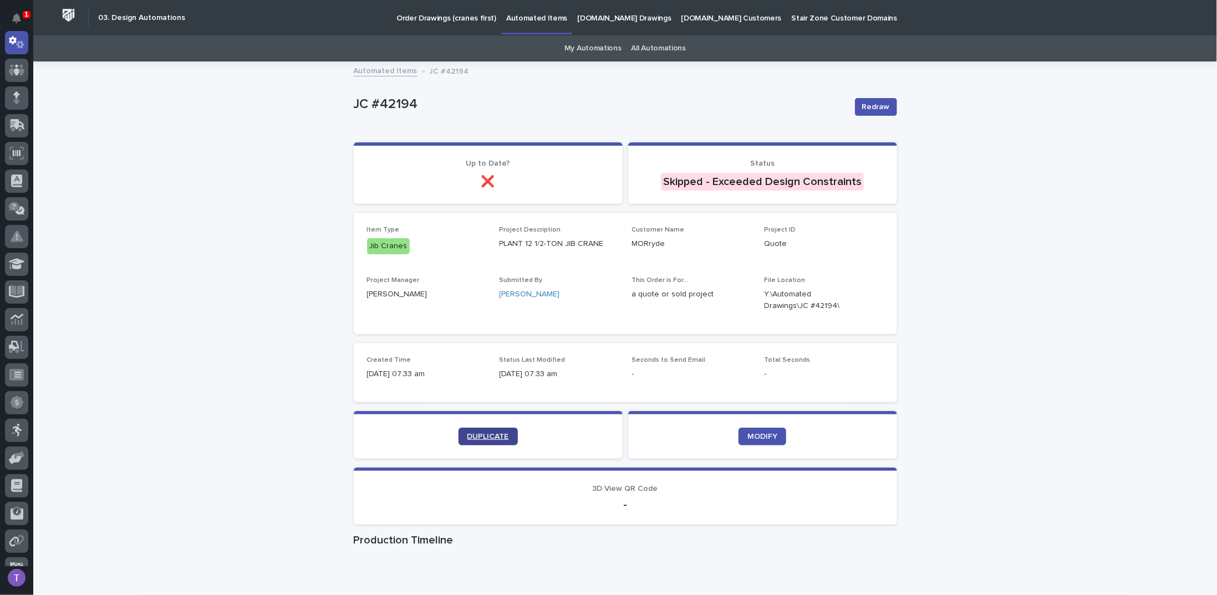
click at [485, 430] on link "DUPLICATE" at bounding box center [487, 437] width 59 height 18
